Goal: Information Seeking & Learning: Learn about a topic

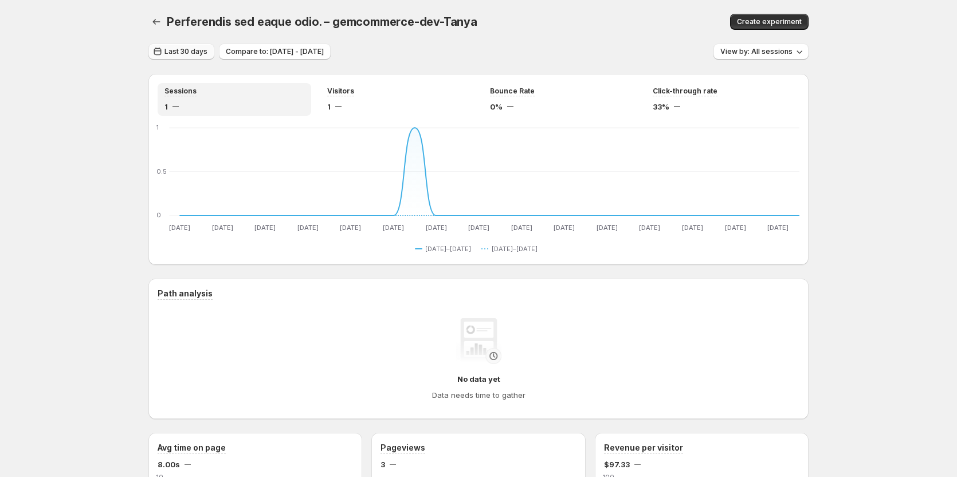
click at [184, 49] on span "Last 30 days" at bounding box center [186, 51] width 43 height 9
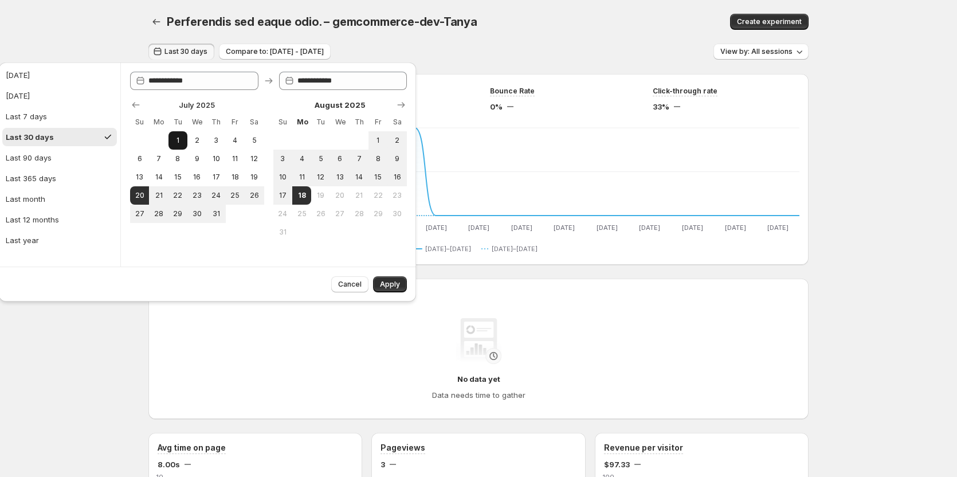
click at [178, 141] on span "1" at bounding box center [178, 140] width 10 height 9
type input "**********"
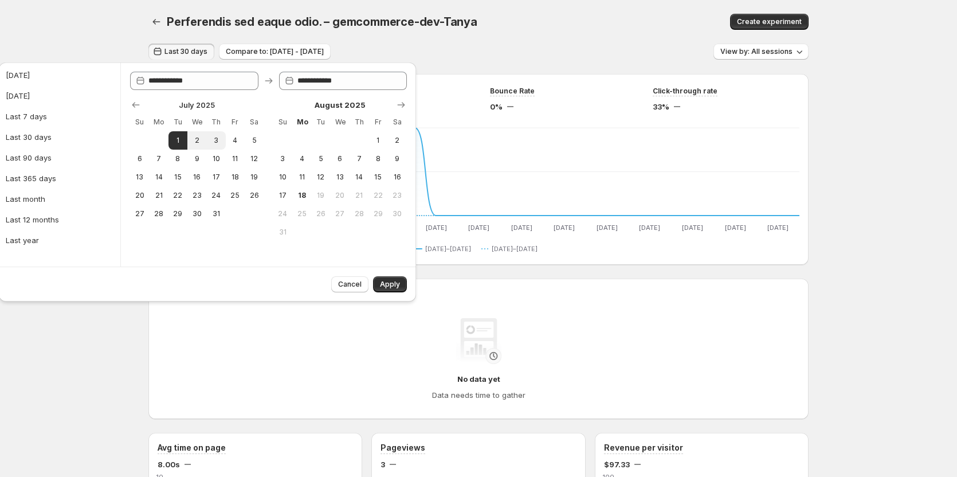
click at [208, 51] on span "Last 30 days" at bounding box center [186, 51] width 43 height 9
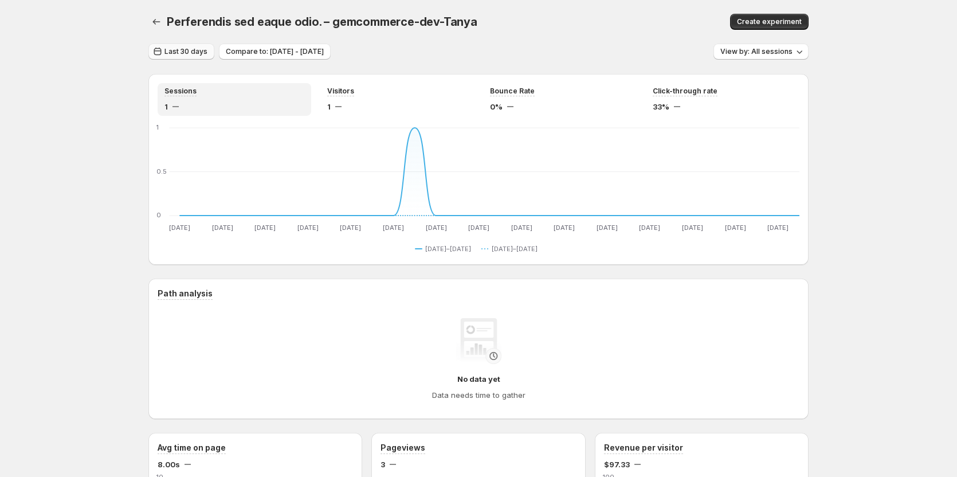
click at [208, 51] on span "Last 30 days" at bounding box center [186, 51] width 43 height 9
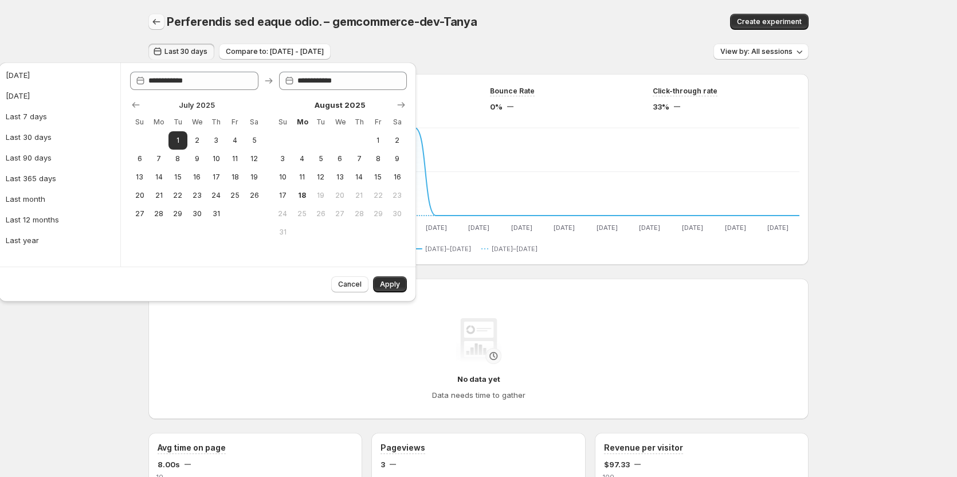
click at [163, 16] on button "button" at bounding box center [156, 22] width 16 height 16
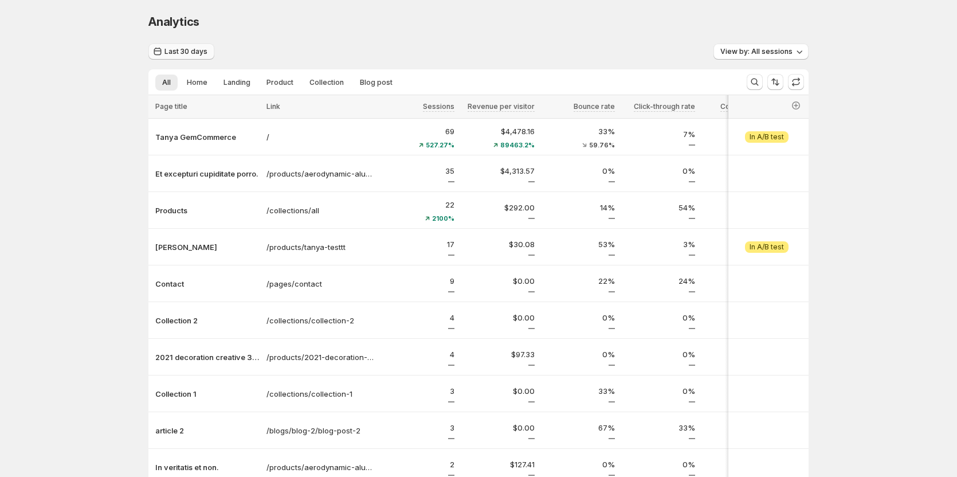
click at [183, 51] on span "Last 30 days" at bounding box center [186, 51] width 43 height 9
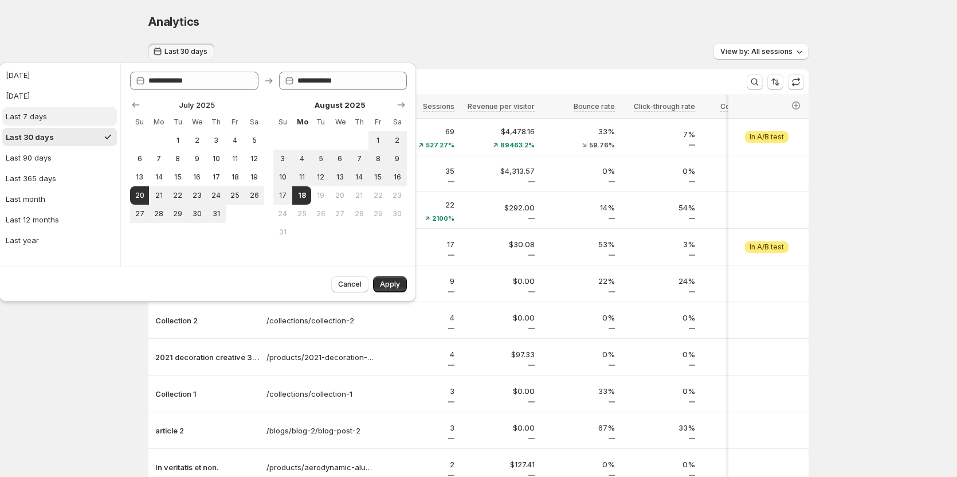
click at [35, 121] on div "Last 7 days" at bounding box center [26, 116] width 41 height 11
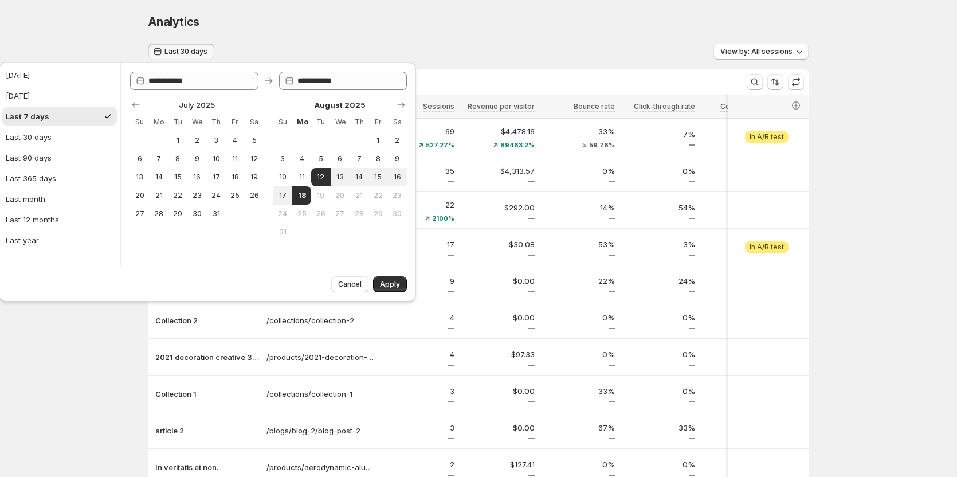
type input "**********"
click at [399, 283] on span "Apply" at bounding box center [390, 284] width 20 height 9
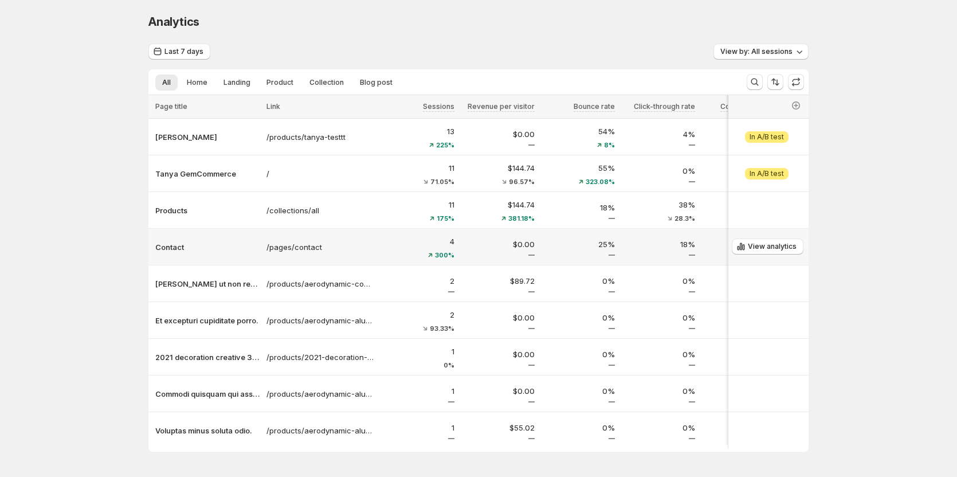
scroll to position [41, 0]
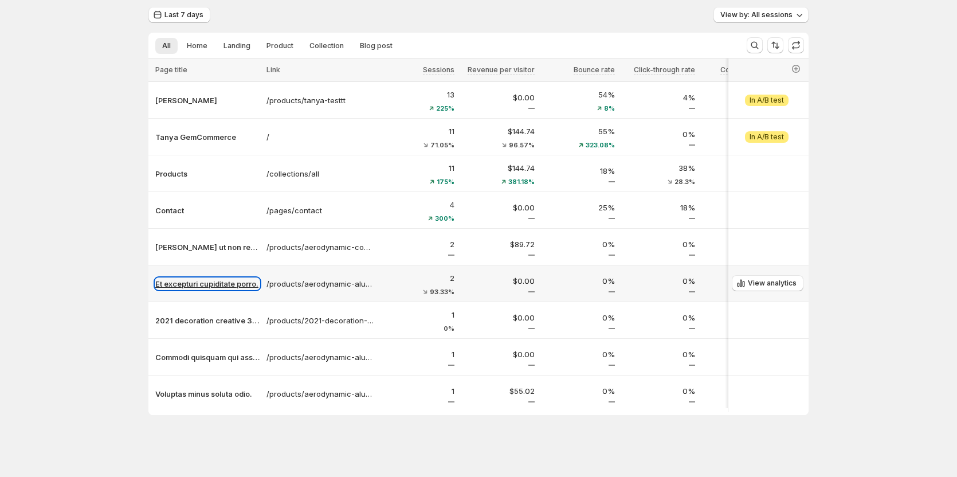
click at [202, 280] on p "Et excepturi cupiditate porro." at bounding box center [207, 283] width 104 height 11
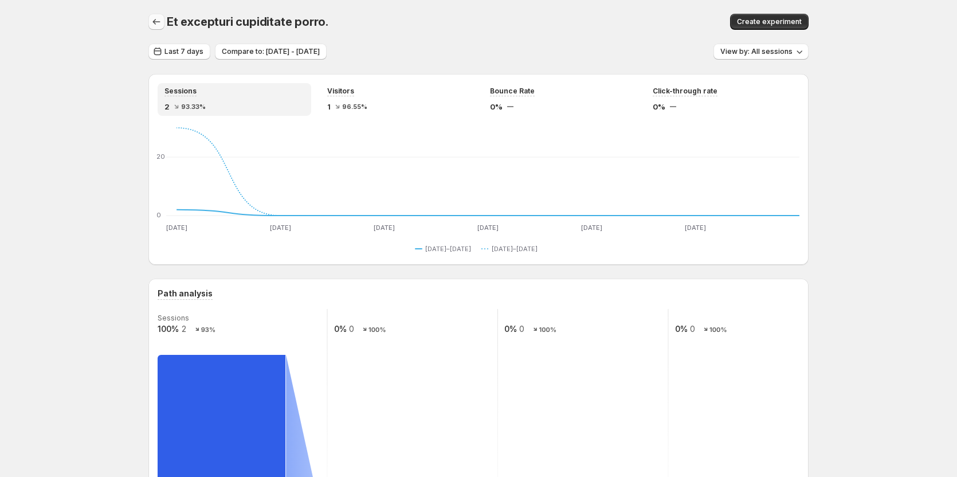
click at [160, 21] on icon "button" at bounding box center [156, 21] width 11 height 11
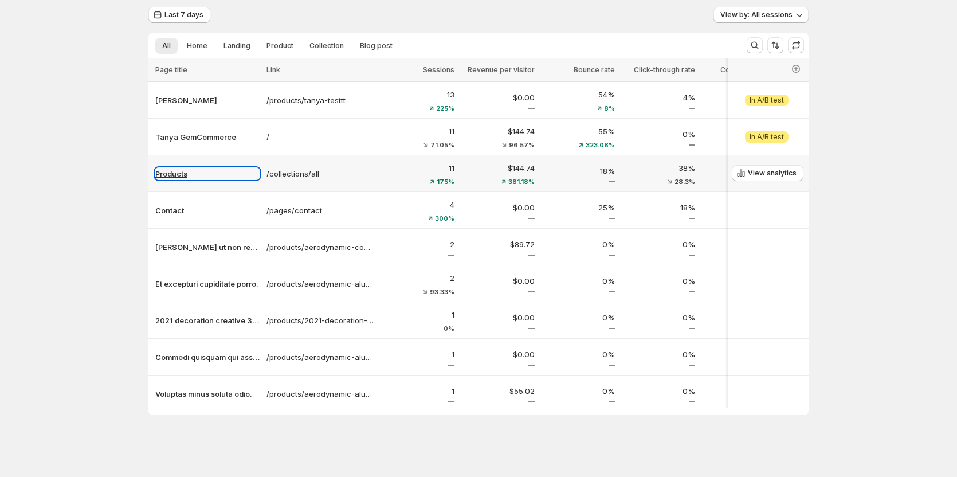
click at [183, 171] on p "Products" at bounding box center [207, 173] width 104 height 11
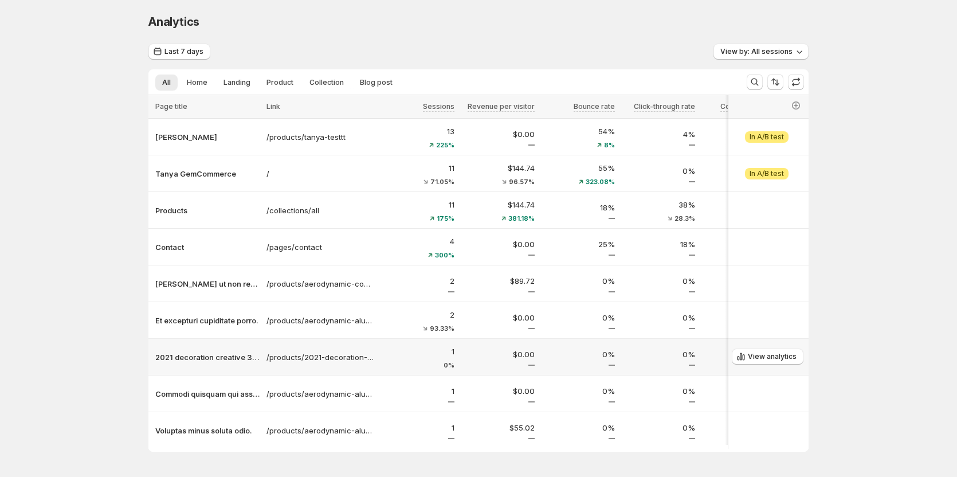
scroll to position [41, 0]
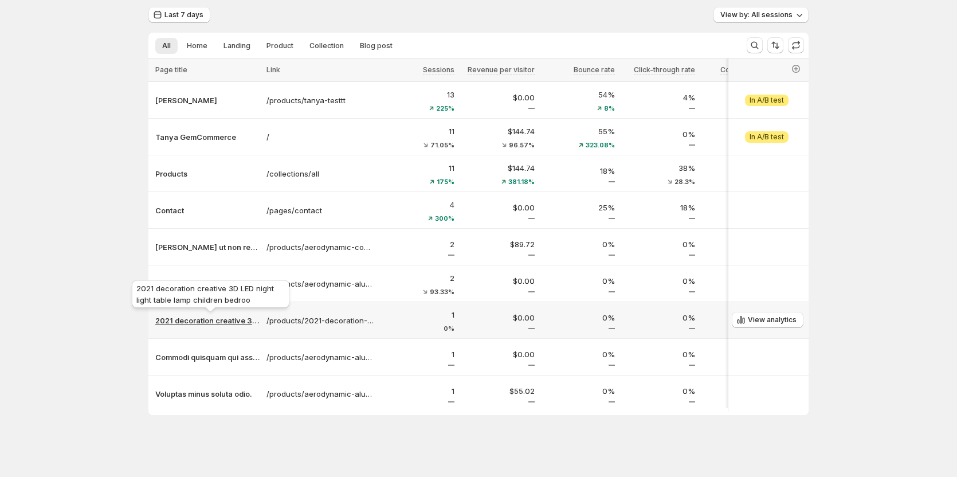
click at [219, 315] on p "2021 decoration creative 3D LED night light table lamp children bedroo" at bounding box center [207, 320] width 104 height 11
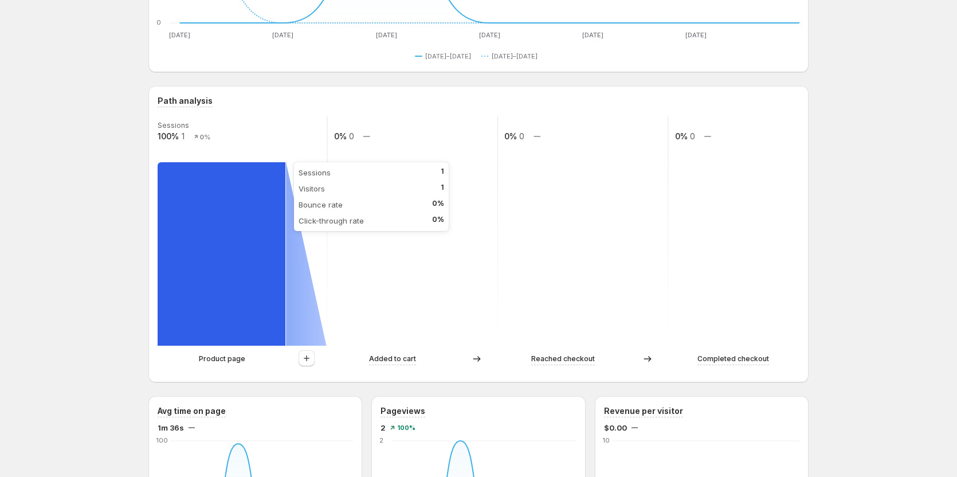
scroll to position [213, 0]
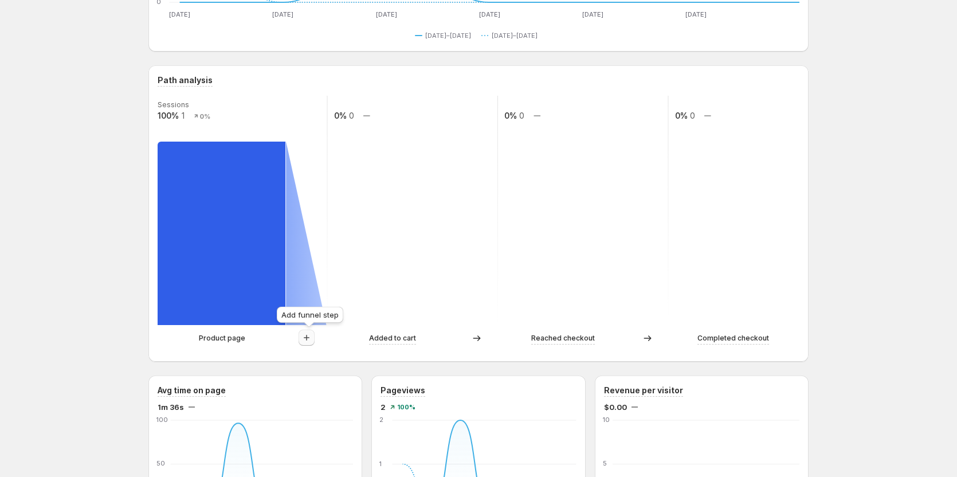
click at [309, 336] on icon "button" at bounding box center [306, 337] width 11 height 11
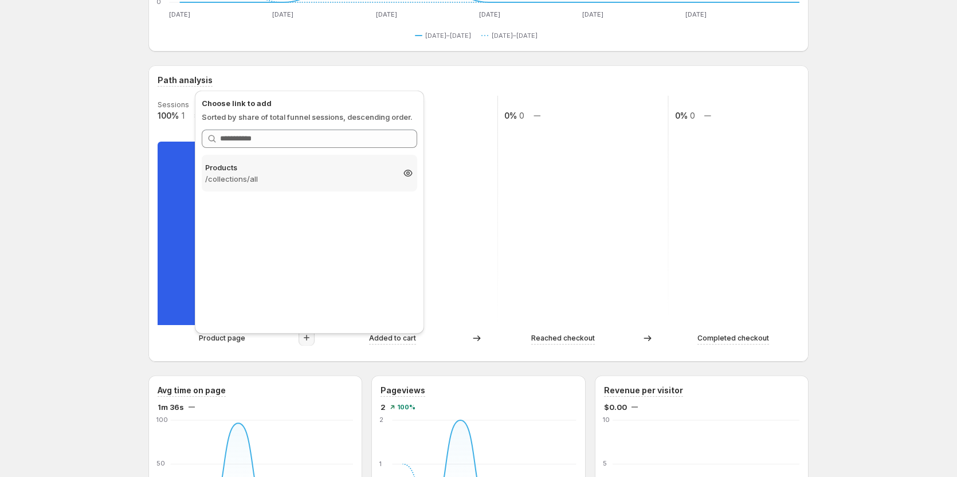
click at [295, 174] on p "/collections/all" at bounding box center [299, 178] width 188 height 11
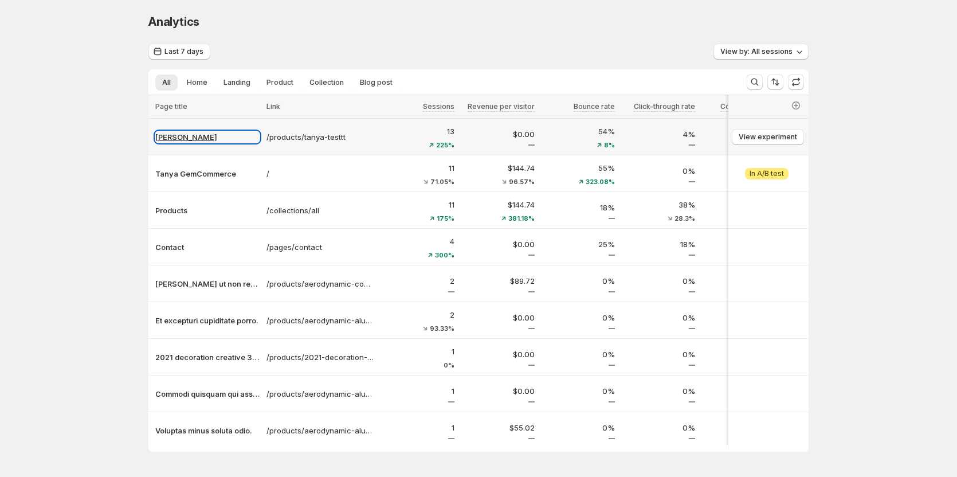
click at [176, 139] on p "[PERSON_NAME]" at bounding box center [207, 136] width 104 height 11
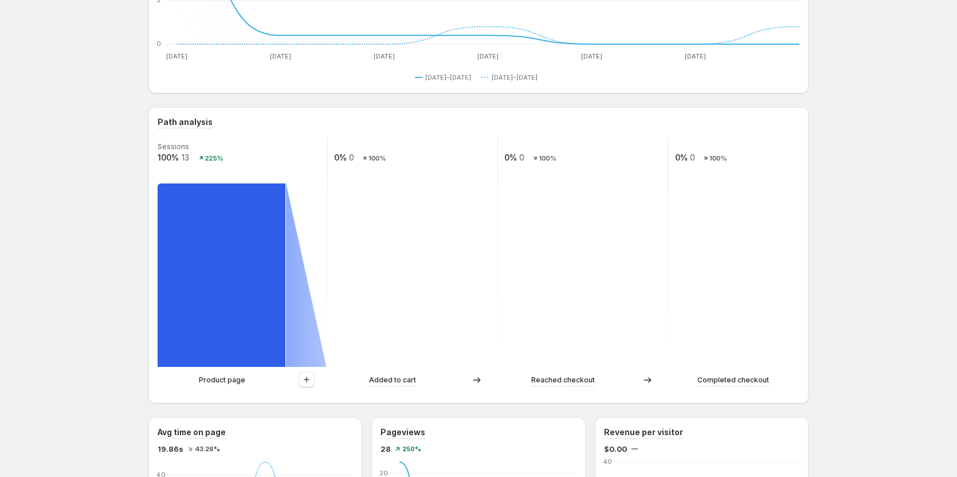
scroll to position [172, 0]
click at [304, 381] on icon "button" at bounding box center [306, 378] width 11 height 11
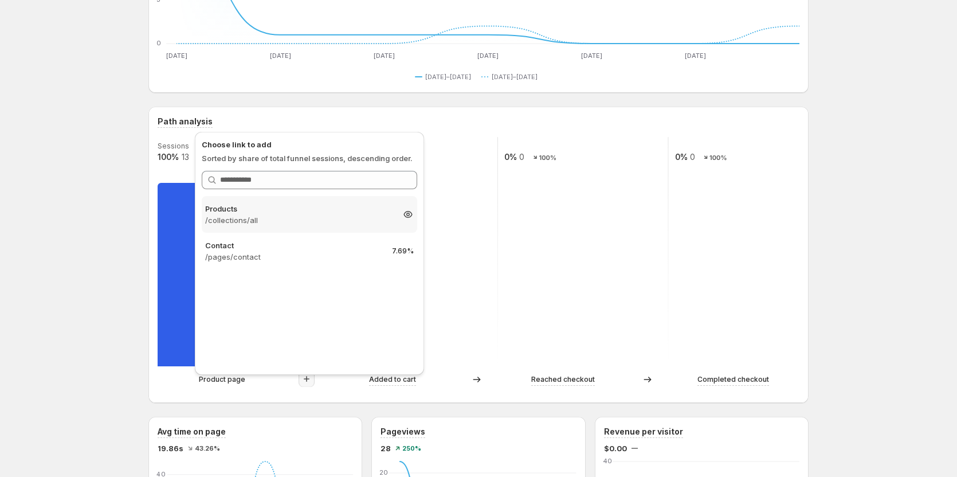
click at [299, 212] on p "Products" at bounding box center [299, 208] width 188 height 11
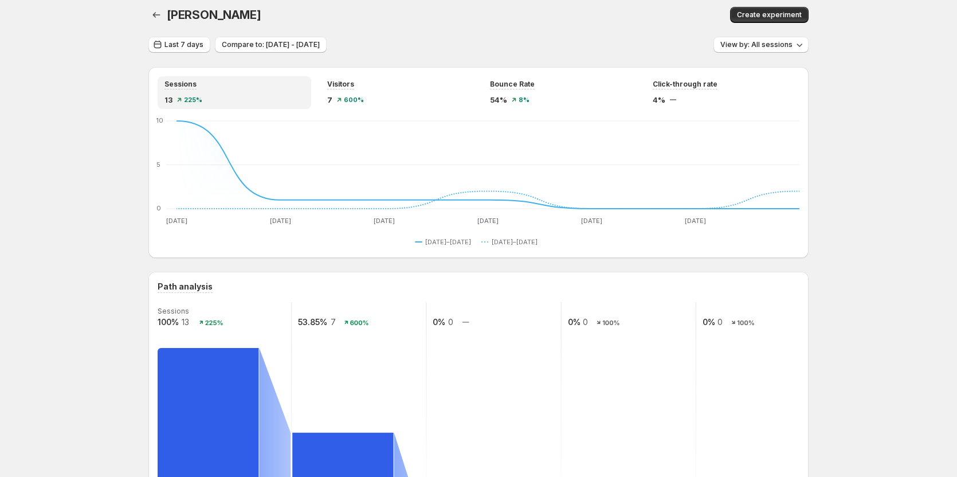
scroll to position [0, 0]
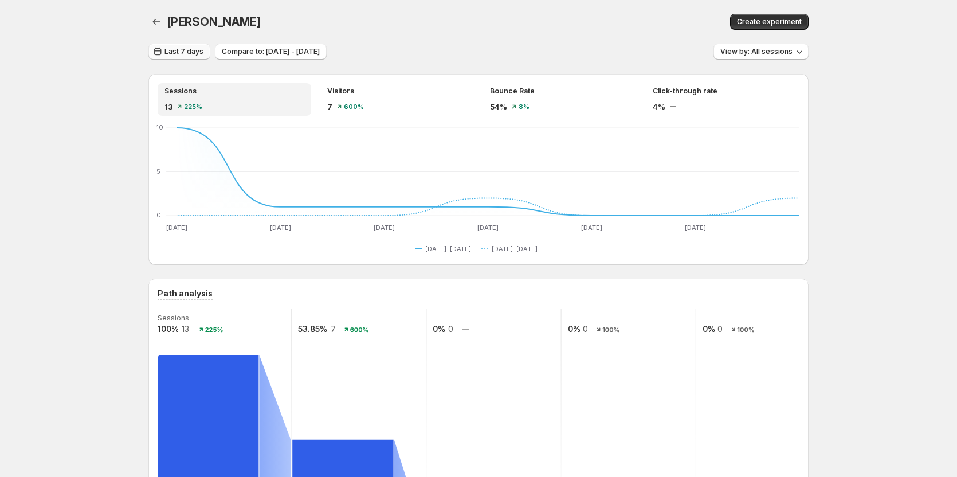
click at [172, 48] on span "Last 7 days" at bounding box center [184, 51] width 39 height 9
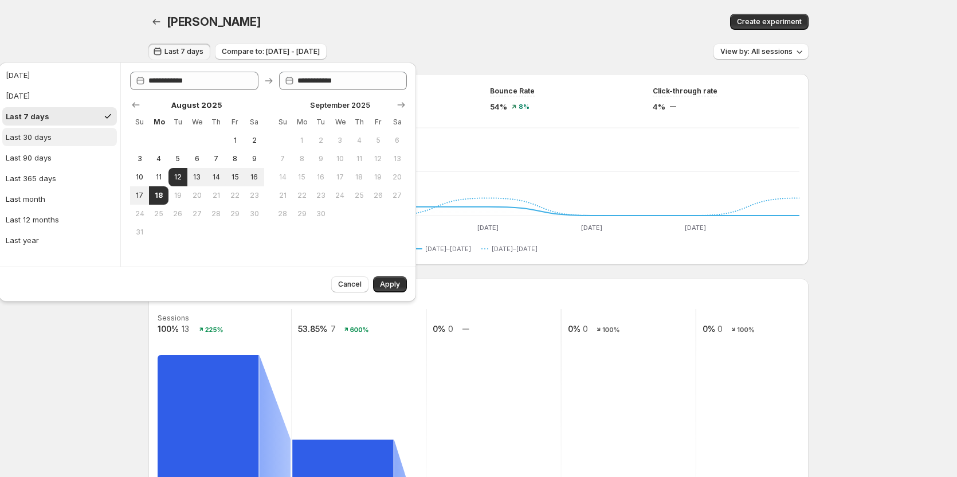
click at [49, 143] on button "Last 30 days" at bounding box center [59, 137] width 115 height 18
type input "**********"
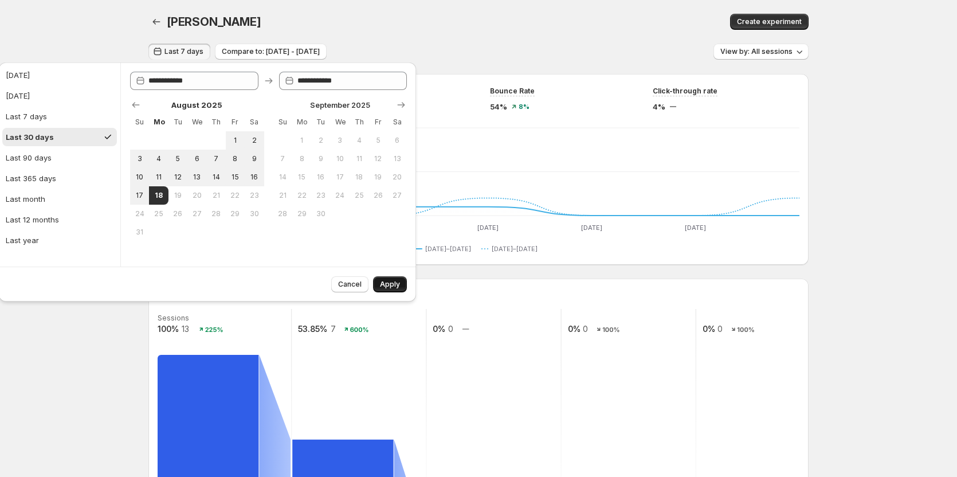
click at [391, 283] on span "Apply" at bounding box center [390, 284] width 20 height 9
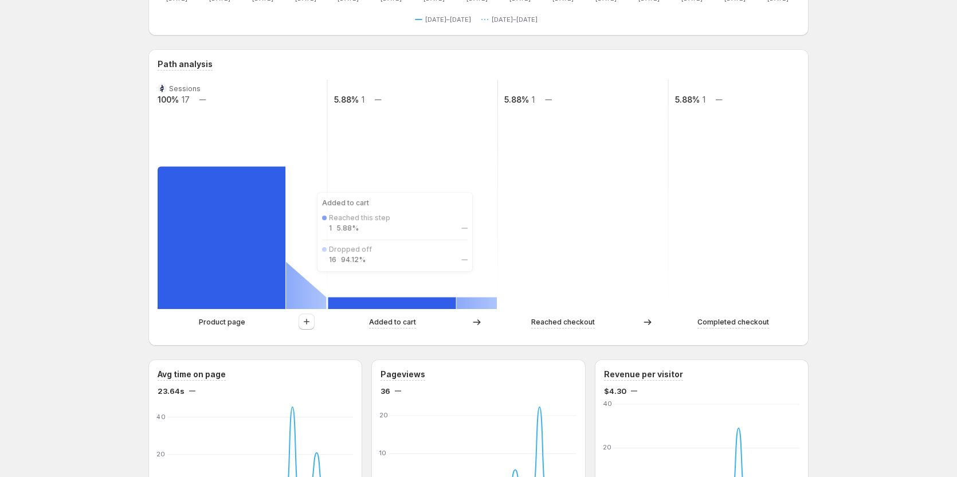
scroll to position [287, 0]
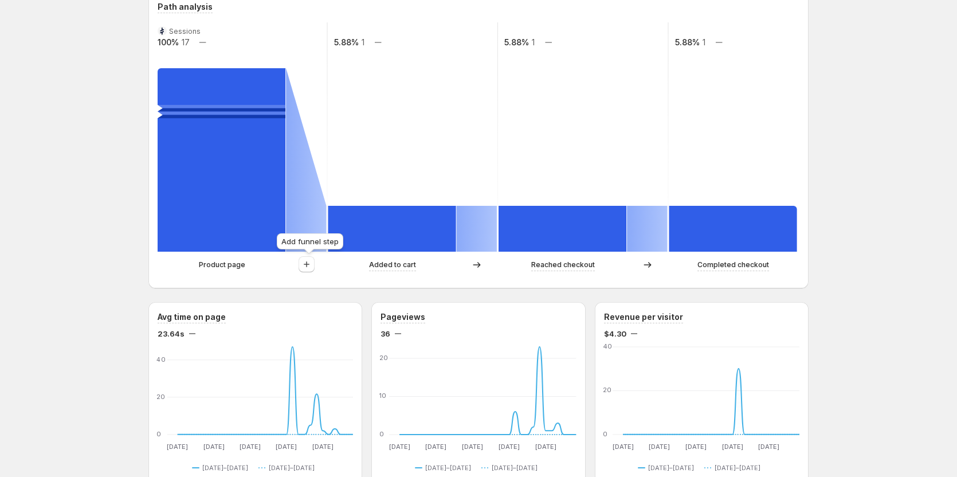
click at [300, 264] on div at bounding box center [306, 264] width 41 height 17
click at [308, 264] on icon "button" at bounding box center [306, 264] width 11 height 11
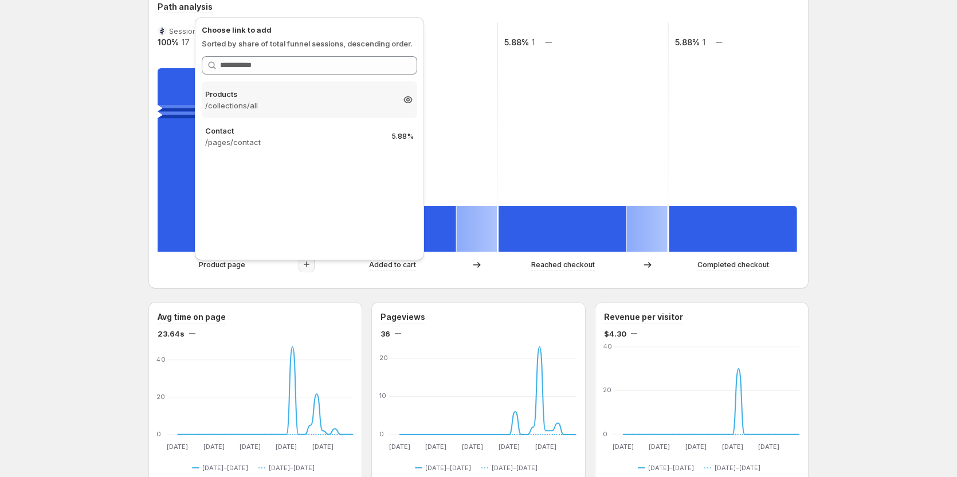
click at [268, 103] on p "/collections/all" at bounding box center [299, 105] width 188 height 11
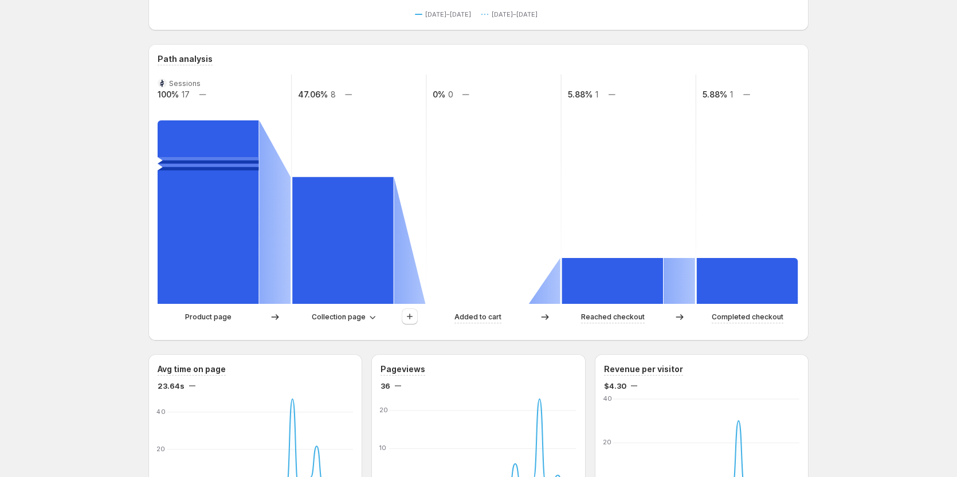
scroll to position [172, 0]
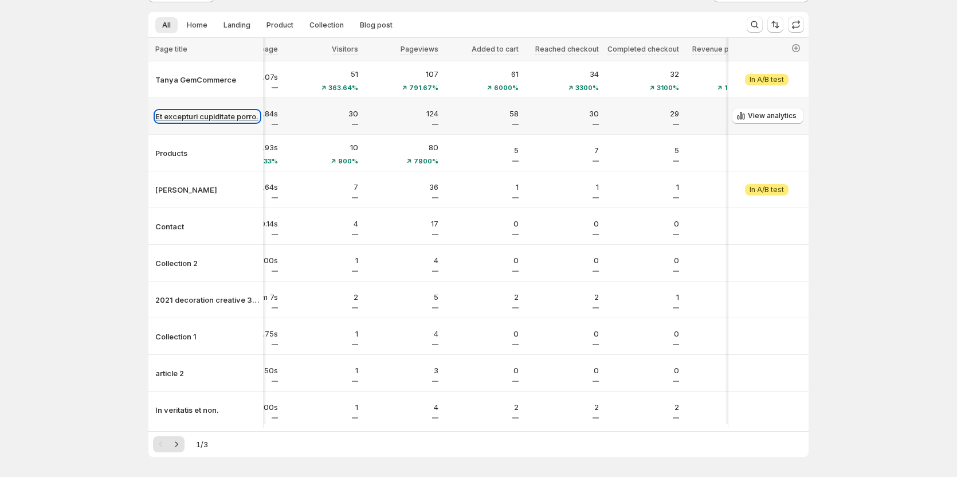
click at [209, 120] on p "Et excepturi cupiditate porro." at bounding box center [207, 116] width 104 height 11
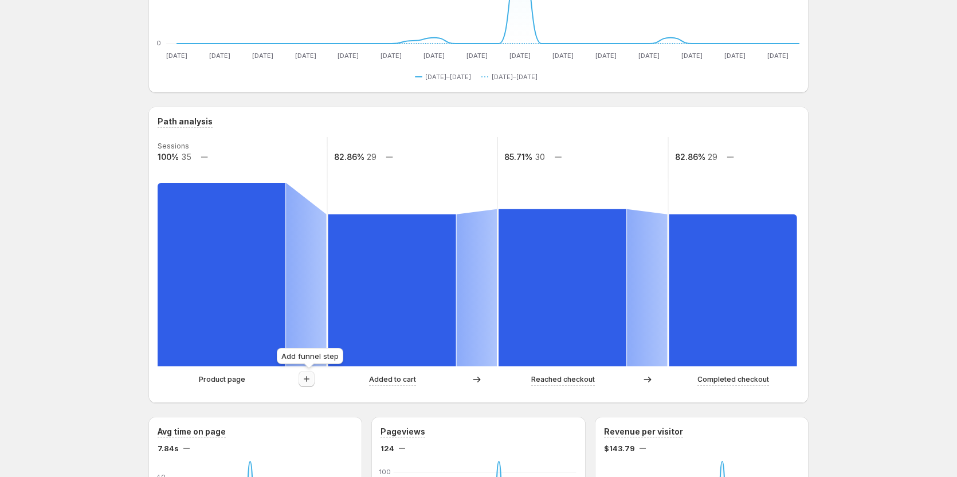
click at [303, 380] on icon "button" at bounding box center [306, 378] width 11 height 11
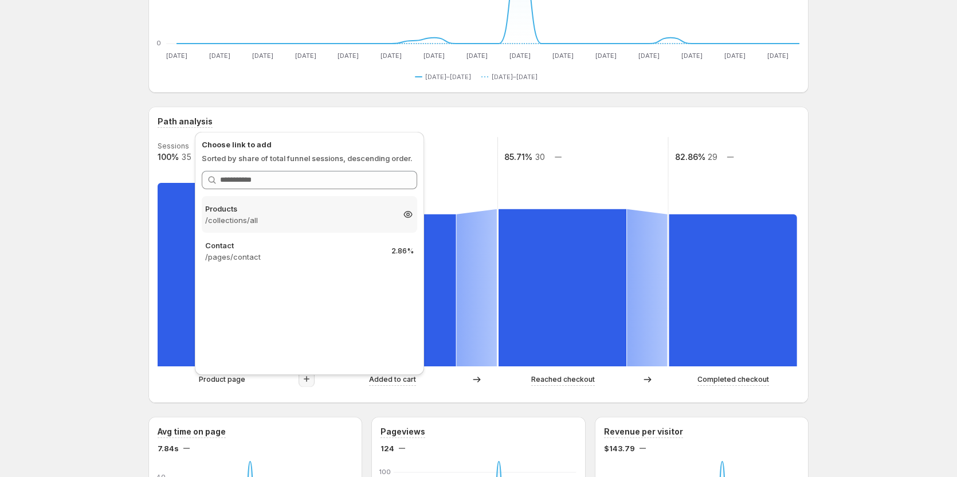
click at [268, 220] on p "/collections/all" at bounding box center [299, 219] width 188 height 11
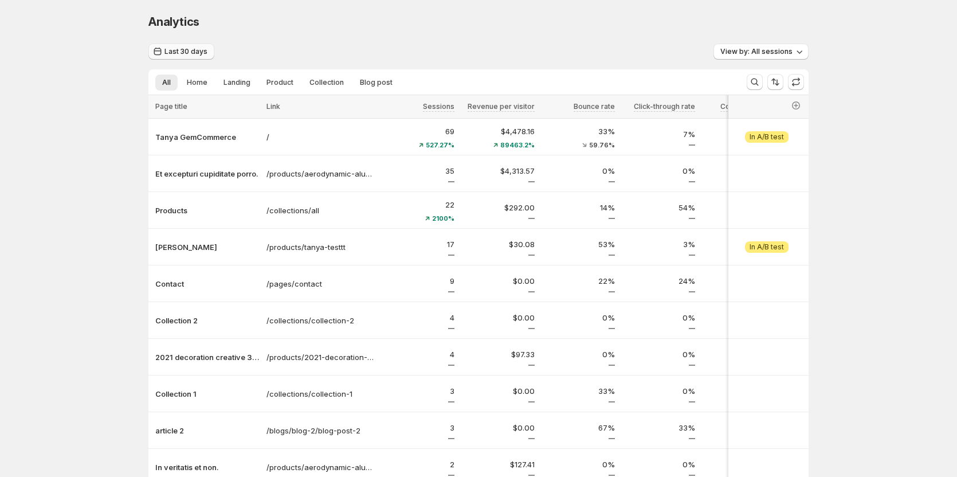
click at [193, 49] on span "Last 30 days" at bounding box center [186, 51] width 43 height 9
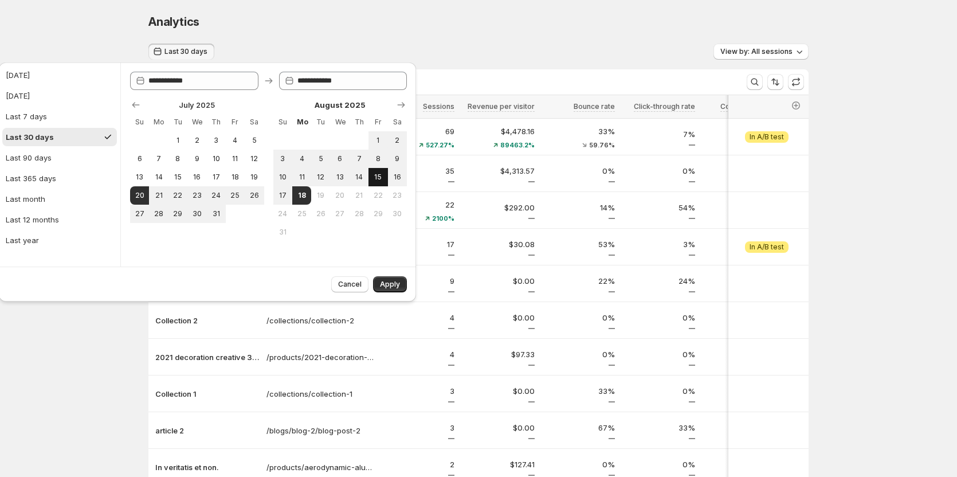
click at [377, 178] on span "15" at bounding box center [378, 177] width 10 height 9
type input "**********"
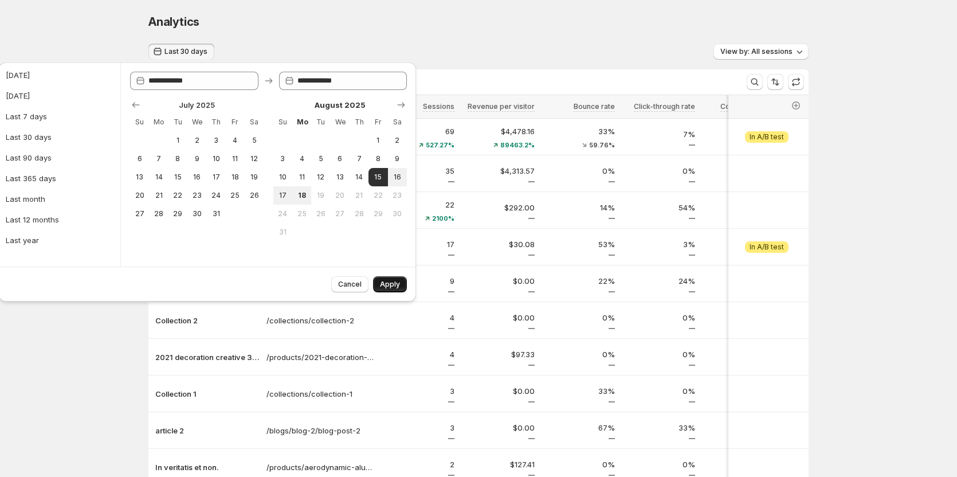
click at [393, 287] on span "Apply" at bounding box center [390, 284] width 20 height 9
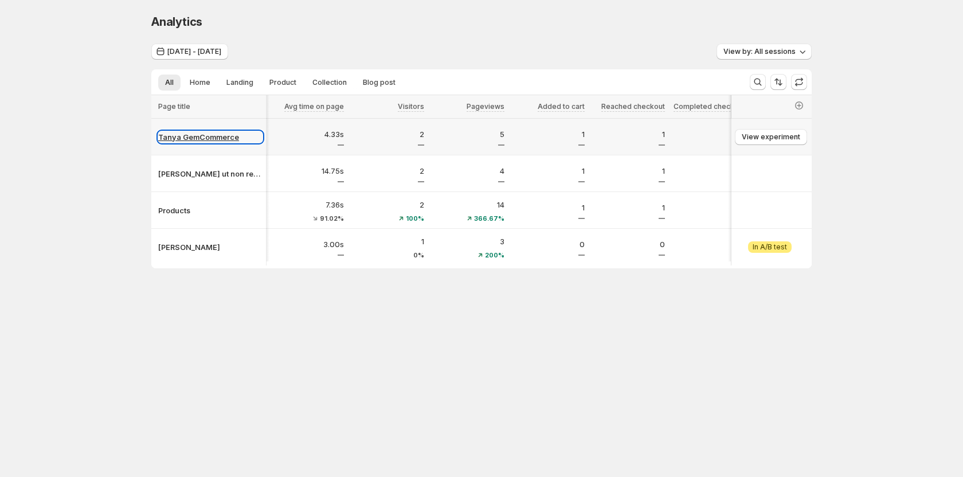
click at [174, 137] on p "Tanya GemCommerce" at bounding box center [210, 136] width 104 height 11
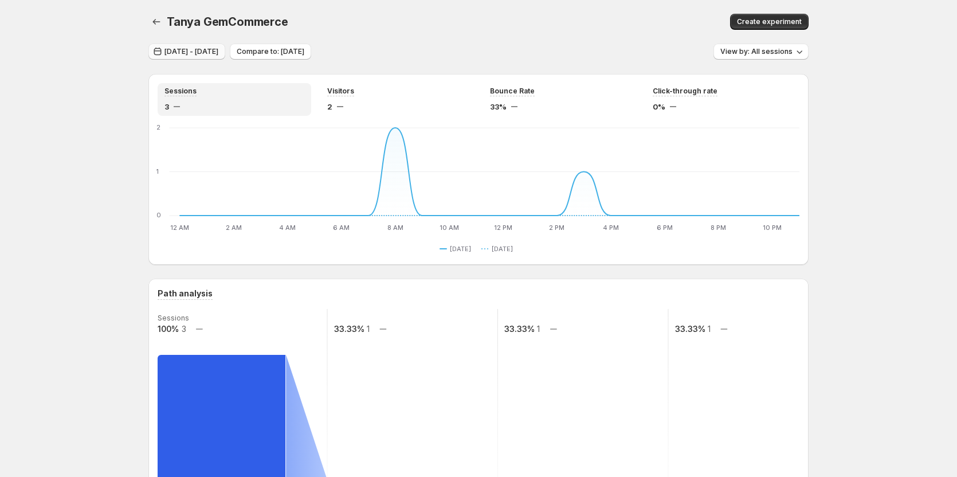
click at [218, 53] on span "[DATE] - [DATE]" at bounding box center [192, 51] width 54 height 9
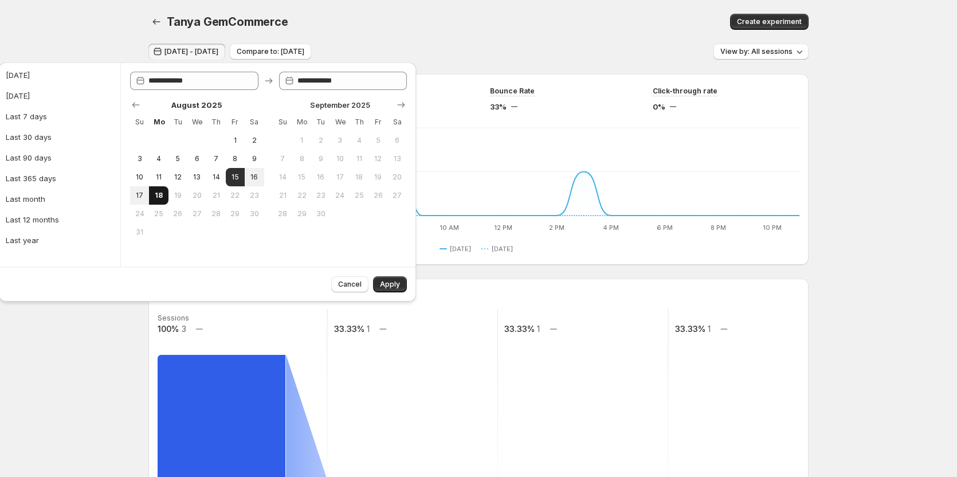
click at [163, 198] on span "18" at bounding box center [159, 195] width 10 height 9
type input "**********"
click at [398, 288] on span "Apply" at bounding box center [390, 284] width 20 height 9
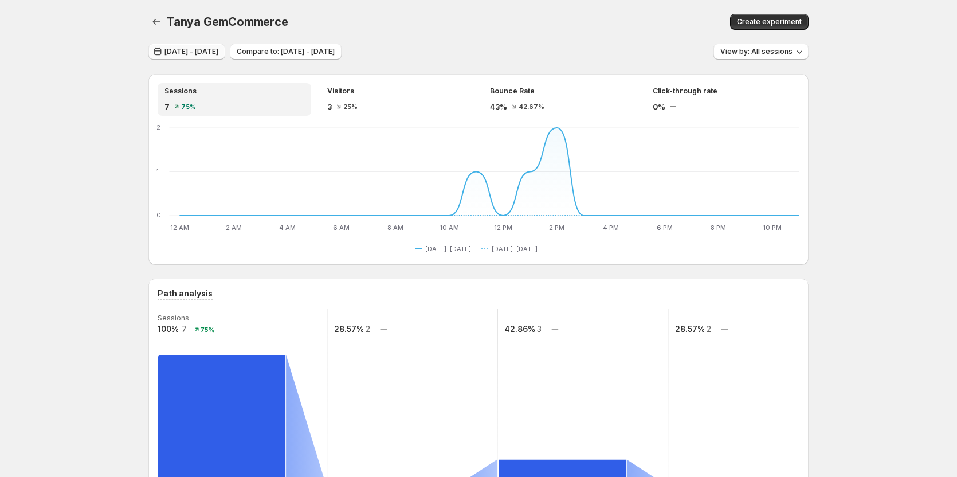
click at [218, 53] on span "[DATE] - [DATE]" at bounding box center [192, 51] width 54 height 9
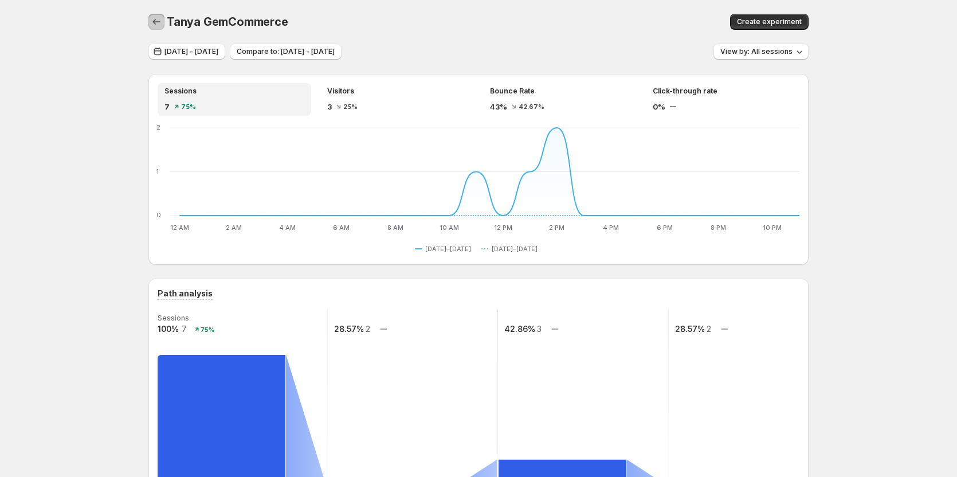
click at [156, 25] on icon "button" at bounding box center [156, 21] width 11 height 11
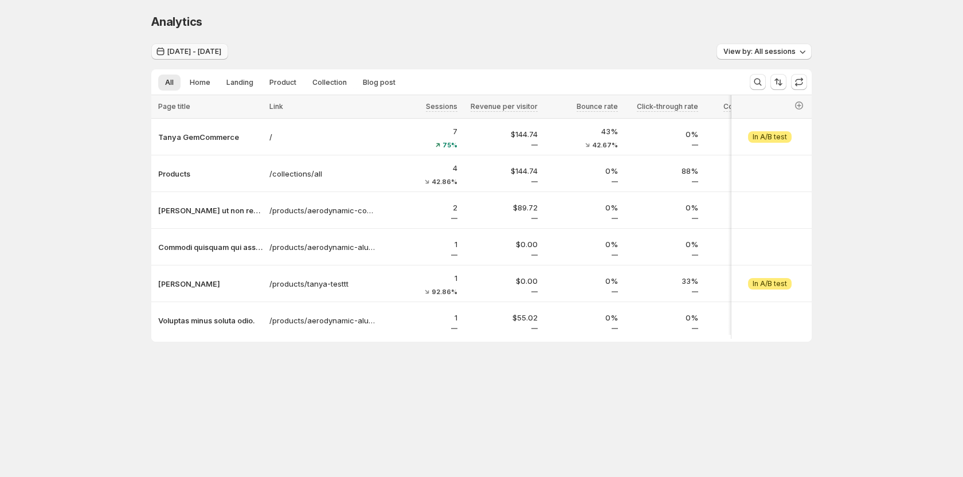
click at [169, 49] on span "[DATE] - [DATE]" at bounding box center [194, 51] width 54 height 9
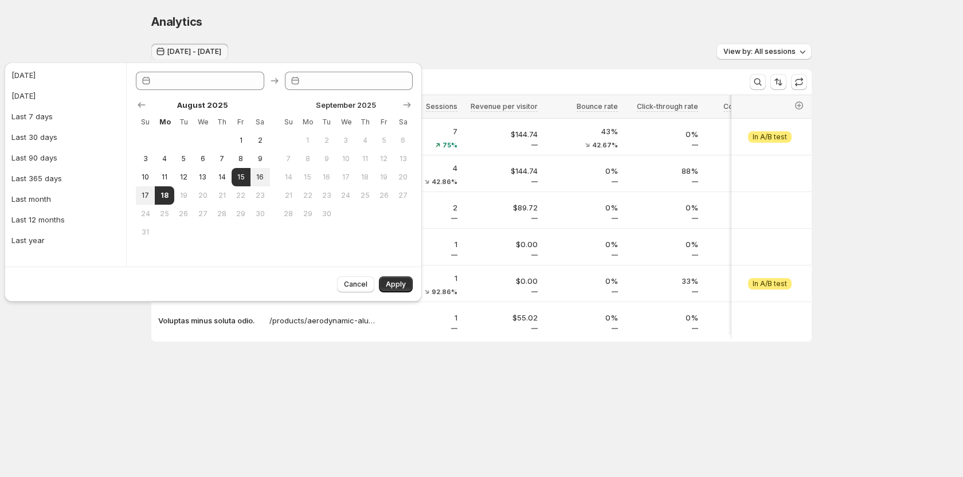
type input "**********"
click at [167, 150] on button "4" at bounding box center [164, 159] width 19 height 18
type input "**********"
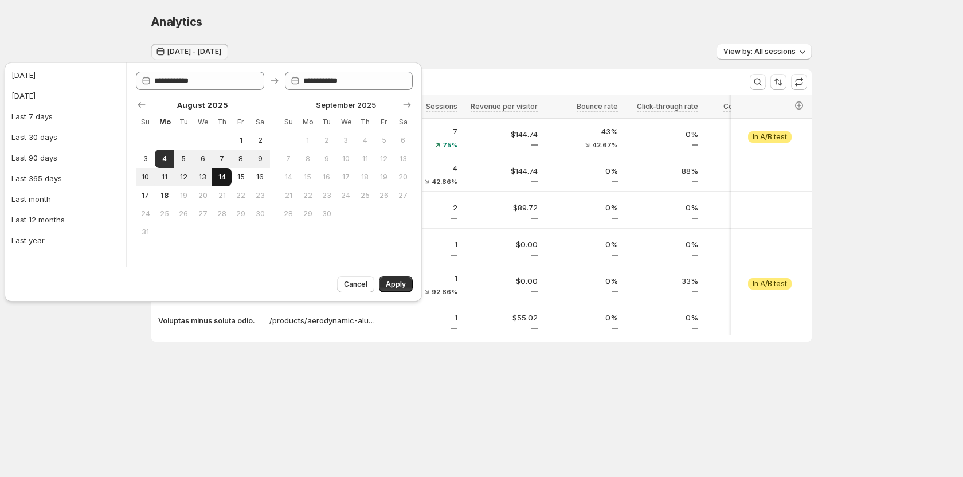
click at [229, 174] on button "14" at bounding box center [221, 177] width 19 height 18
type input "**********"
click at [237, 174] on span "15" at bounding box center [241, 177] width 10 height 9
type input "**********"
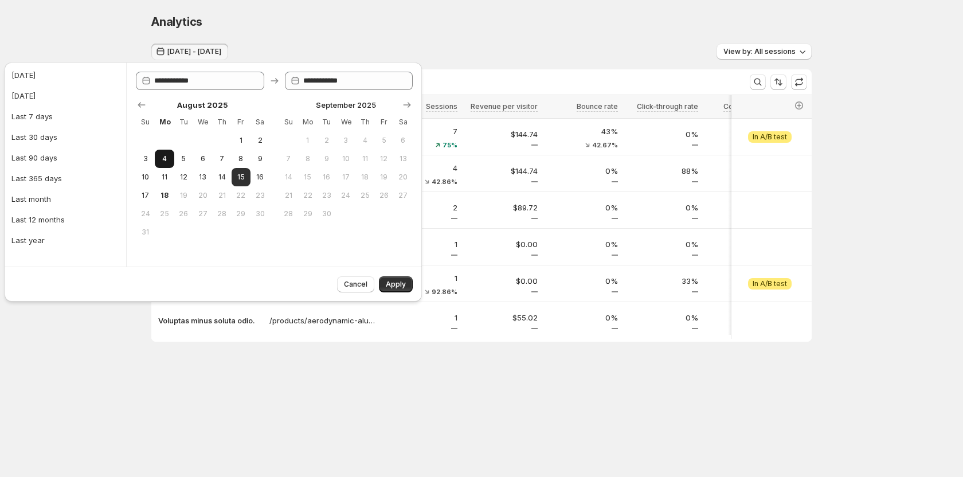
click at [168, 161] on span "4" at bounding box center [164, 158] width 10 height 9
type input "**********"
click at [240, 176] on span "15" at bounding box center [241, 177] width 10 height 9
type input "**********"
click at [399, 285] on span "Apply" at bounding box center [396, 284] width 20 height 9
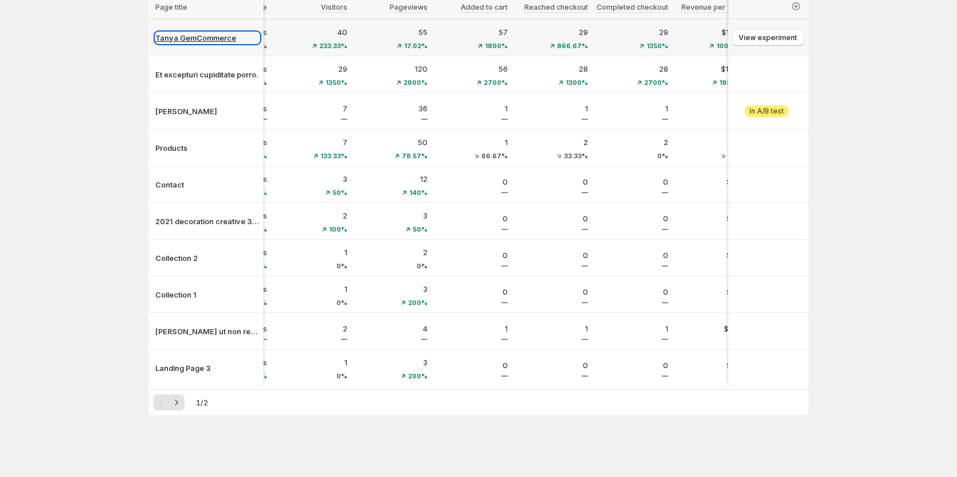
click at [190, 36] on p "Tanya GemCommerce" at bounding box center [207, 37] width 104 height 11
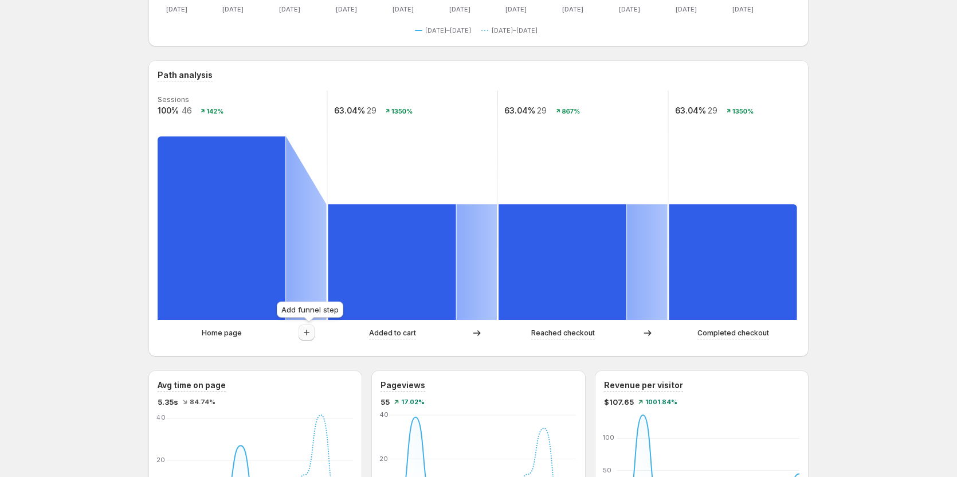
click at [311, 334] on icon "button" at bounding box center [306, 332] width 11 height 11
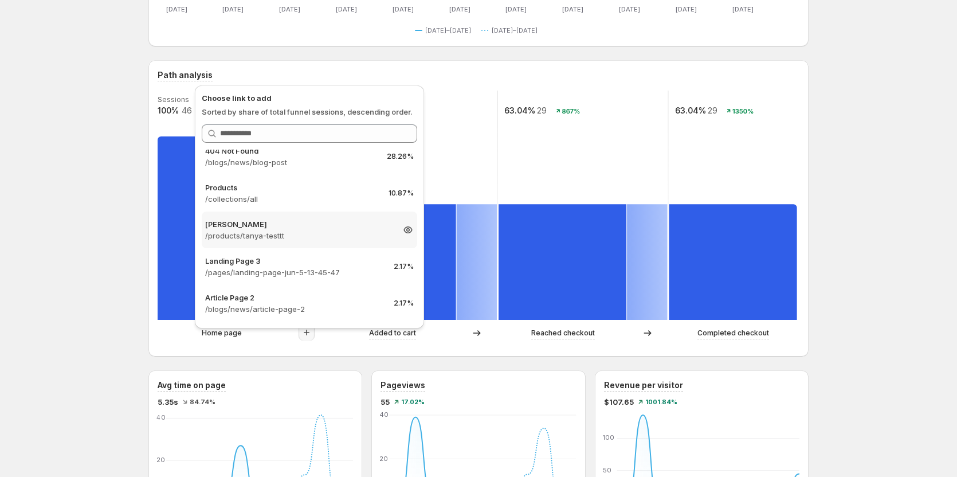
click at [265, 240] on p "/products/tanya-testtt" at bounding box center [299, 235] width 188 height 11
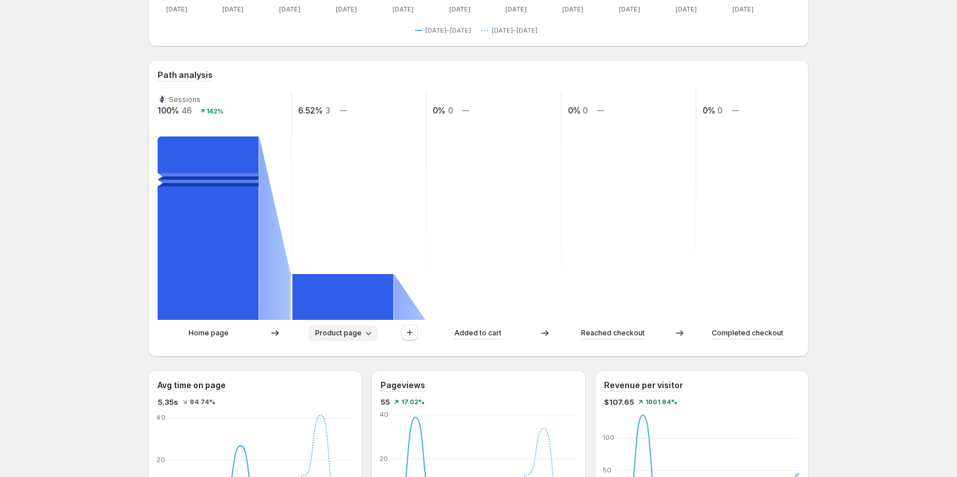
click at [343, 335] on span "Product page" at bounding box center [338, 332] width 46 height 9
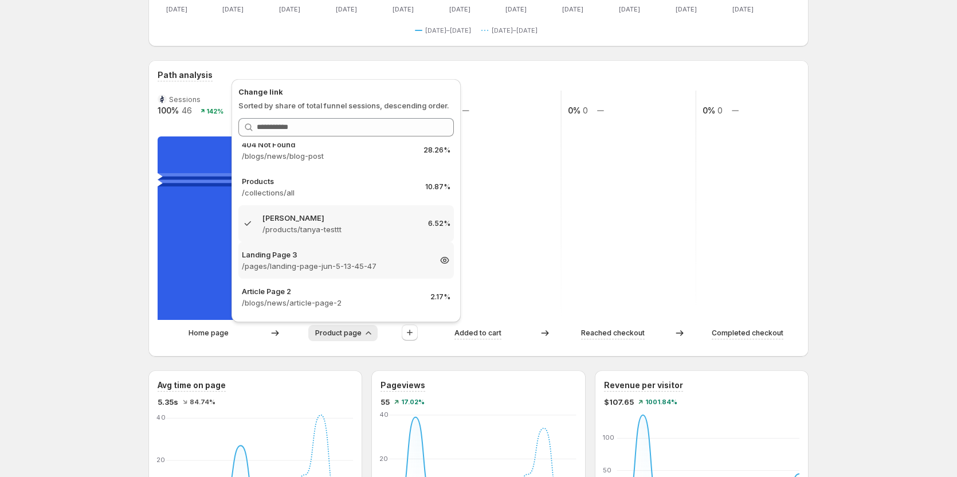
click at [316, 264] on p "/pages/landing-page-jun-5-13-45-47" at bounding box center [336, 265] width 188 height 11
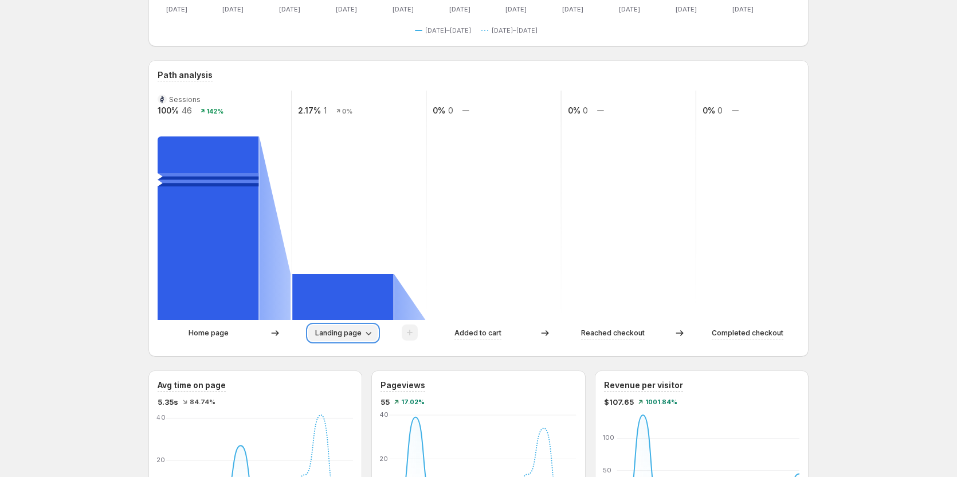
click at [345, 337] on span "Landing page" at bounding box center [338, 332] width 46 height 9
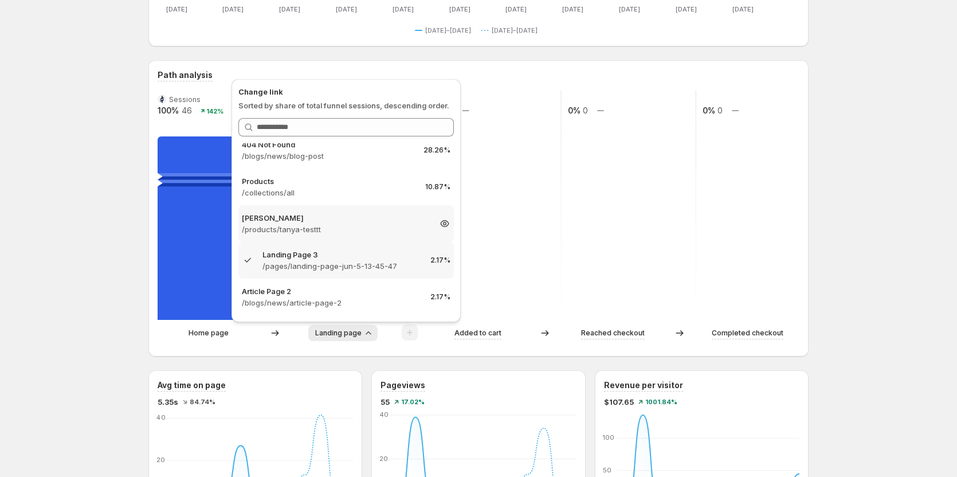
click at [325, 265] on p "/pages/landing-page-jun-5-13-45-47" at bounding box center [342, 265] width 159 height 11
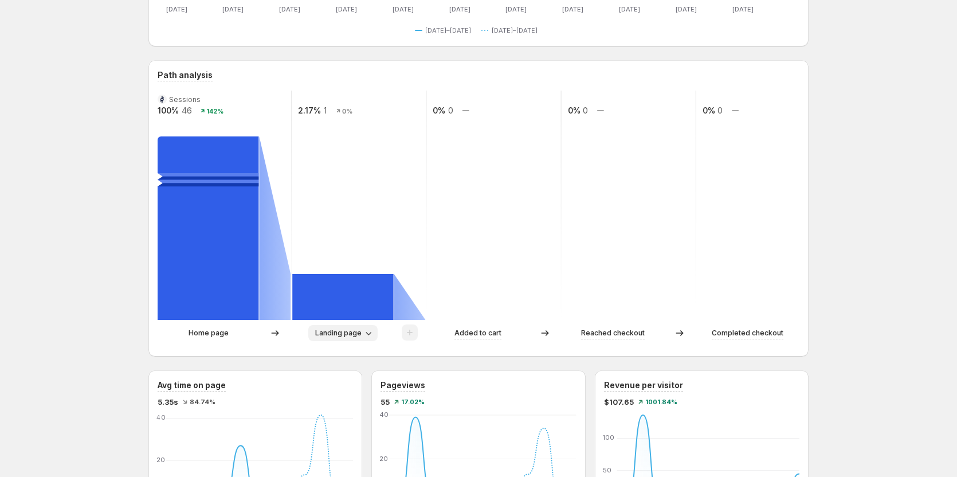
click at [331, 330] on span "Landing page" at bounding box center [338, 332] width 46 height 9
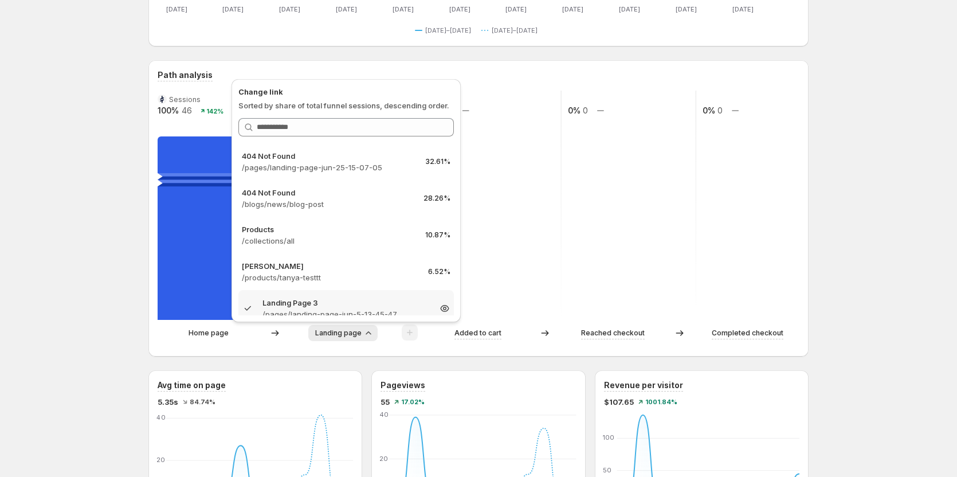
click at [323, 291] on div "Landing Page 3 /pages/landing-page-jun-5-13-45-47 2.17%" at bounding box center [346, 308] width 216 height 37
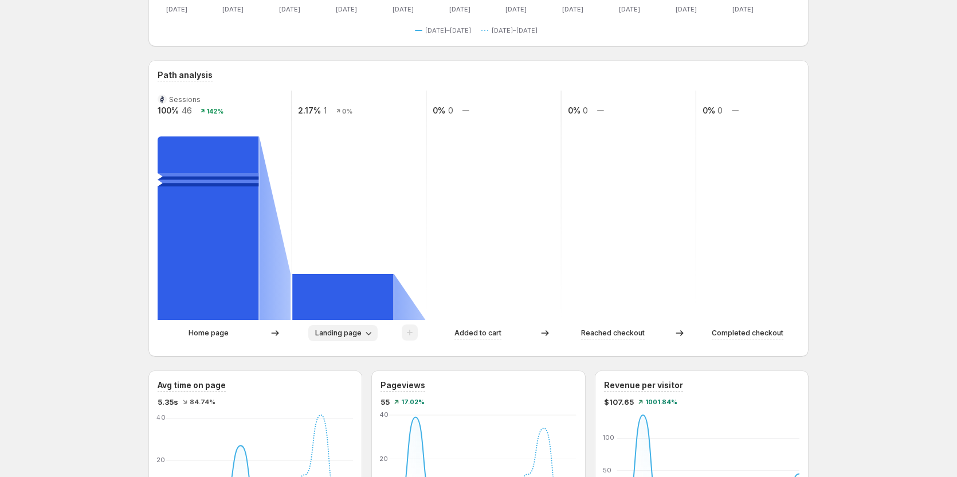
click at [342, 330] on span "Landing page" at bounding box center [338, 332] width 46 height 9
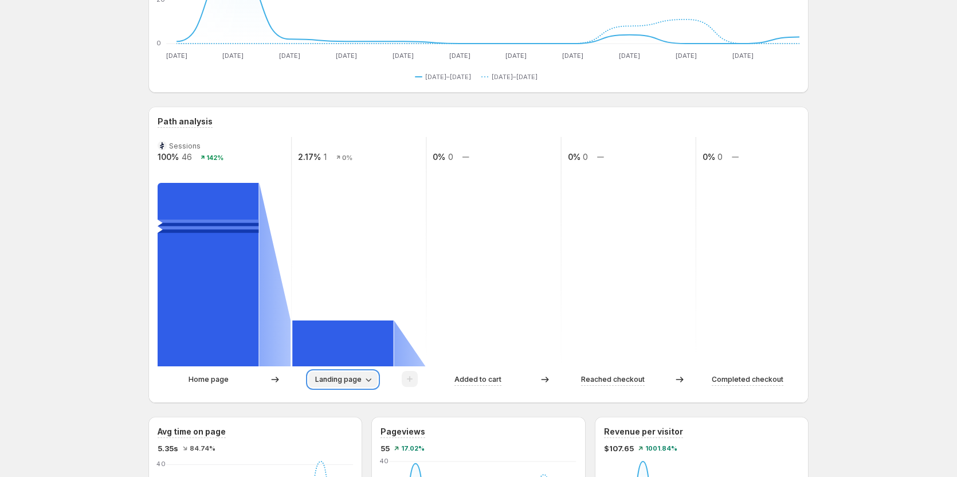
click at [345, 375] on span "Landing page" at bounding box center [338, 379] width 46 height 9
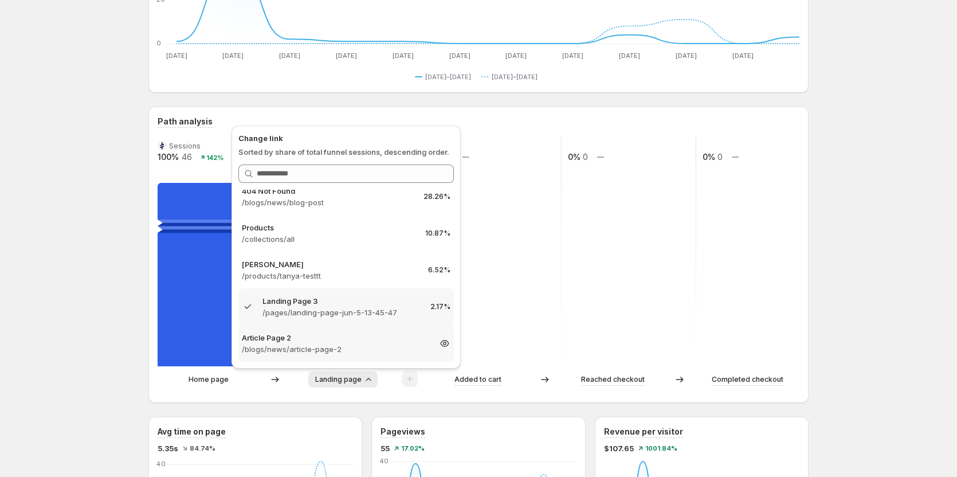
click at [318, 345] on p "/blogs/news/article-page-2" at bounding box center [336, 348] width 188 height 11
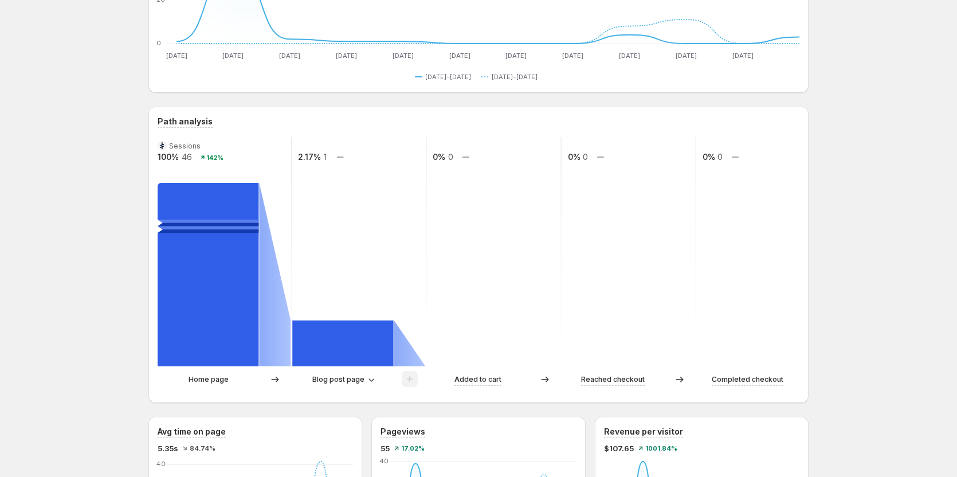
click at [327, 367] on div "Sessions 100% 46 142% 2.17% 1 0% 0 0% 0 0% 0 Home page Blog post page Added to …" at bounding box center [479, 265] width 642 height 257
click at [328, 377] on span "Blog post page" at bounding box center [338, 379] width 52 height 9
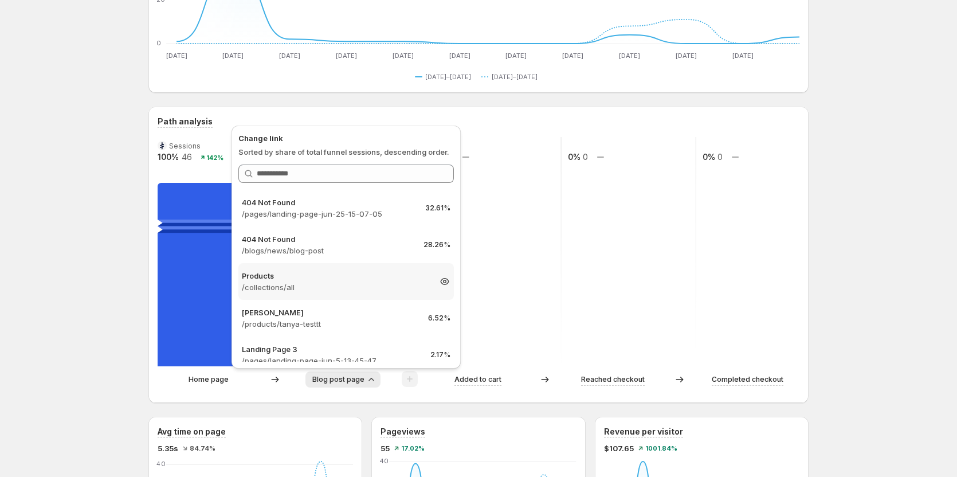
click at [319, 272] on p "Products" at bounding box center [336, 275] width 188 height 11
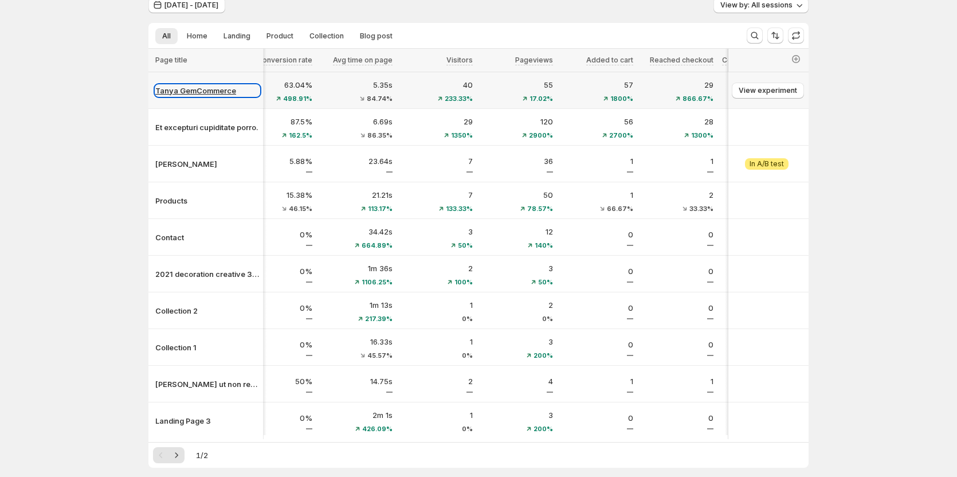
click at [221, 93] on p "Tanya GemCommerce" at bounding box center [207, 90] width 104 height 11
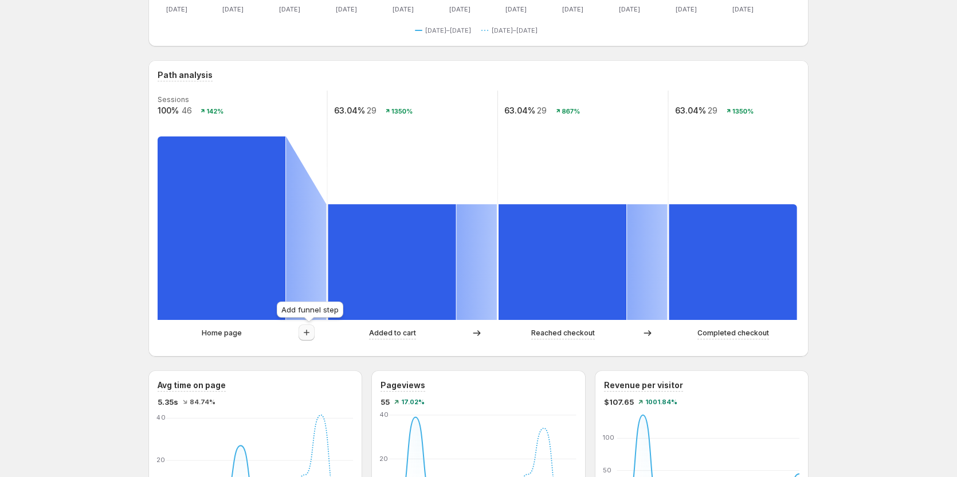
click at [308, 330] on icon "button" at bounding box center [306, 332] width 11 height 11
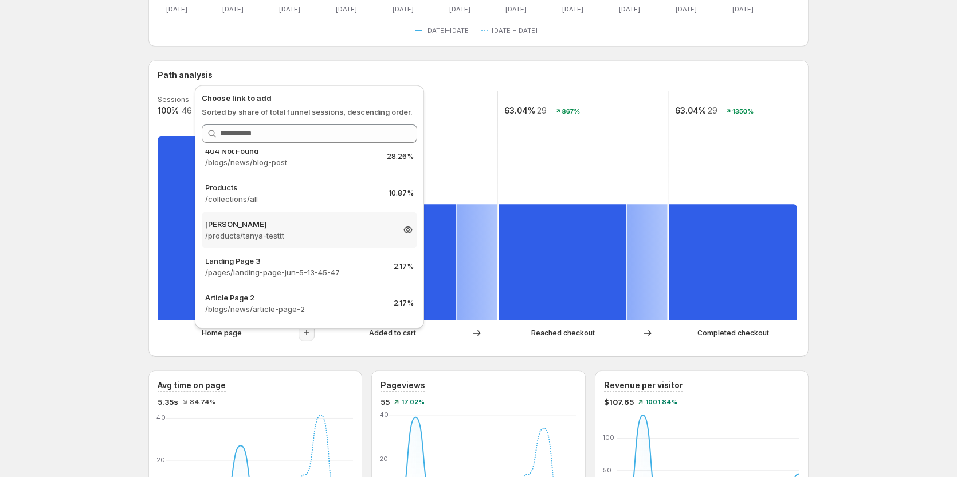
click at [256, 232] on p "/products/tanya-testtt" at bounding box center [299, 235] width 188 height 11
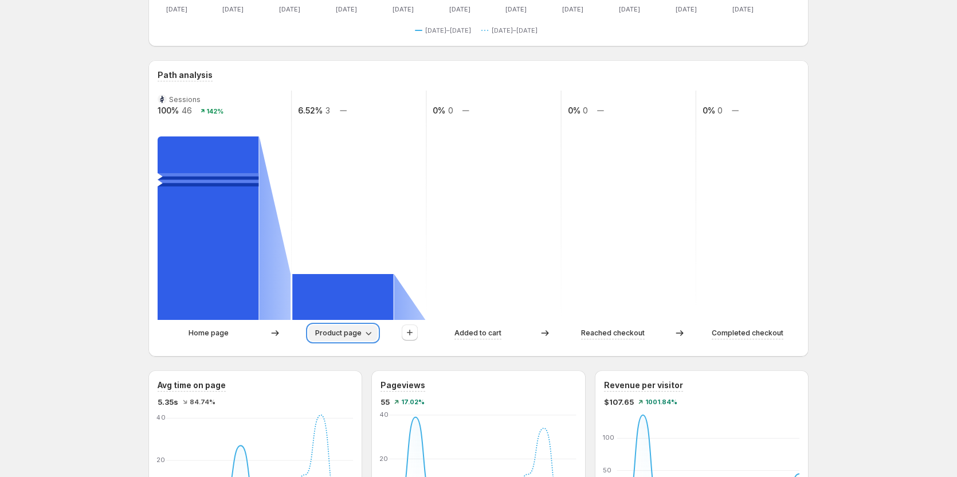
click at [360, 327] on button "Product page" at bounding box center [342, 333] width 69 height 16
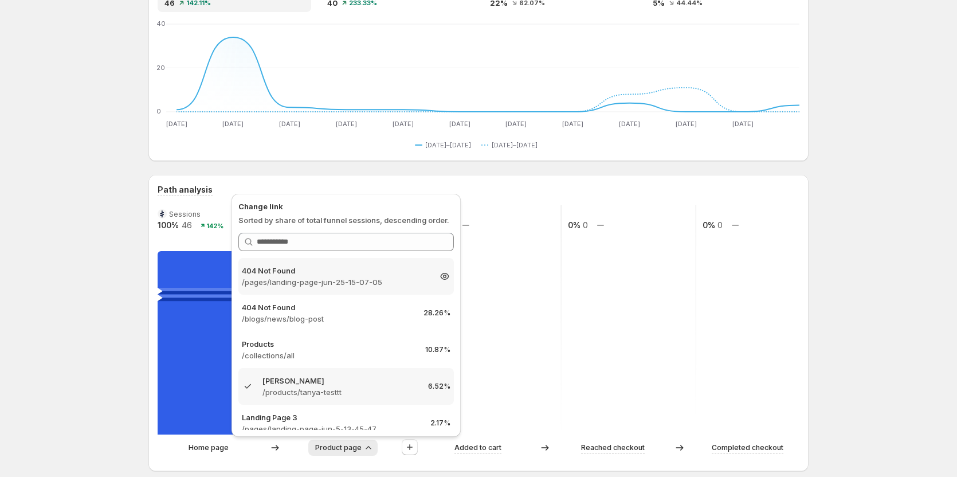
click at [304, 269] on p "404 Not Found" at bounding box center [336, 270] width 188 height 11
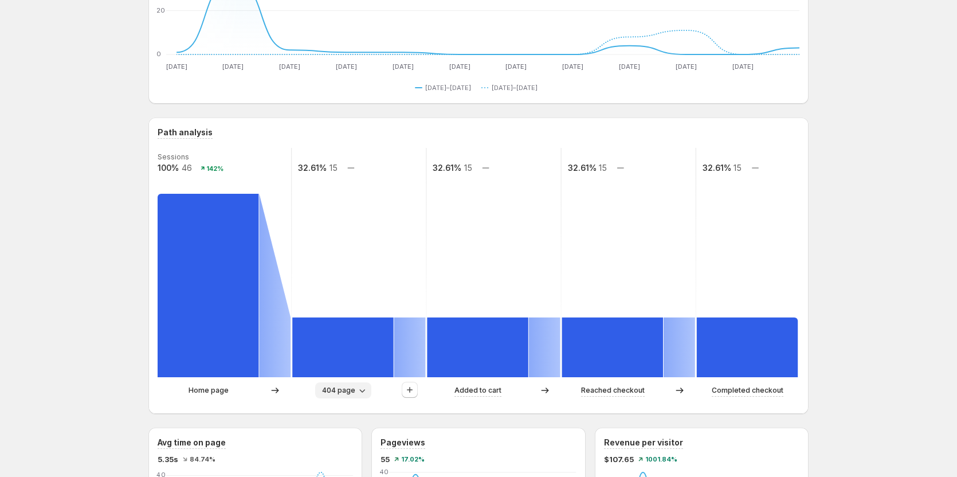
click at [338, 394] on span "404 page" at bounding box center [338, 390] width 33 height 9
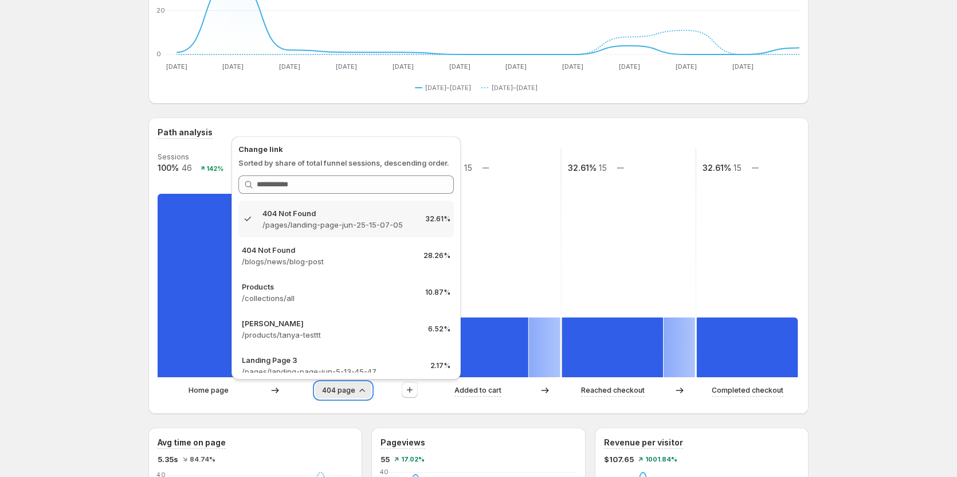
click at [338, 394] on span "404 page" at bounding box center [338, 390] width 33 height 9
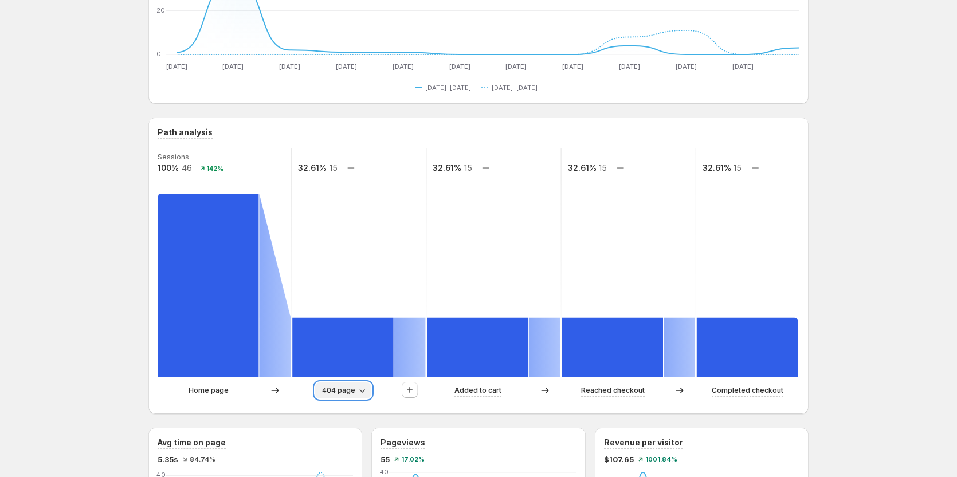
click at [354, 384] on button "404 page" at bounding box center [343, 390] width 56 height 16
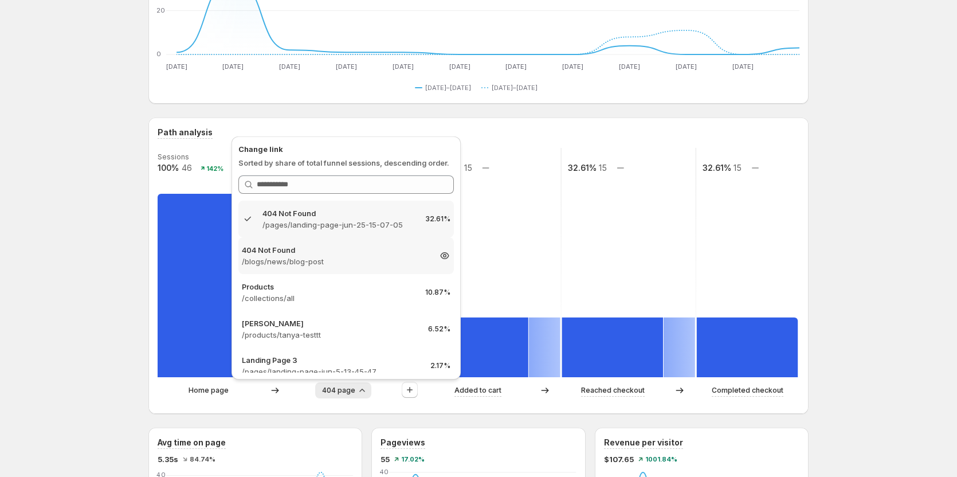
click at [307, 260] on p "/blogs/news/blog-post" at bounding box center [336, 261] width 188 height 11
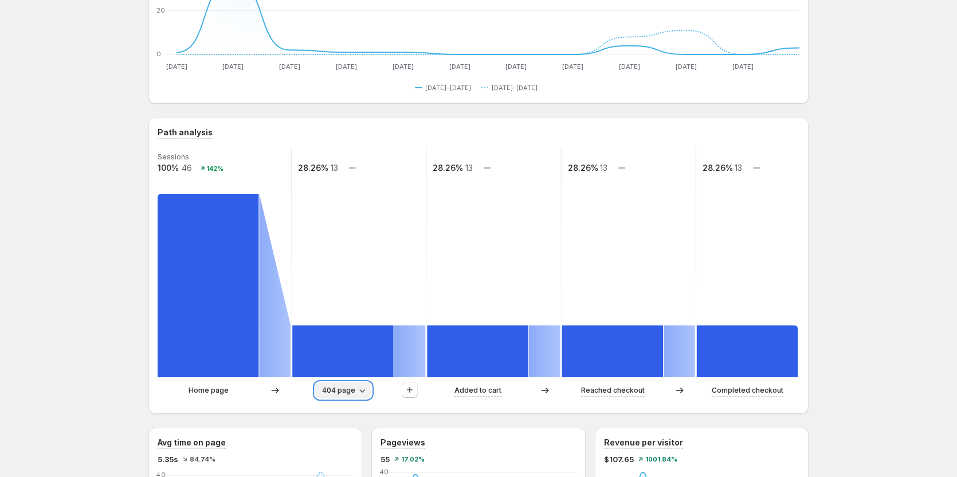
click at [349, 392] on span "404 page" at bounding box center [338, 390] width 33 height 9
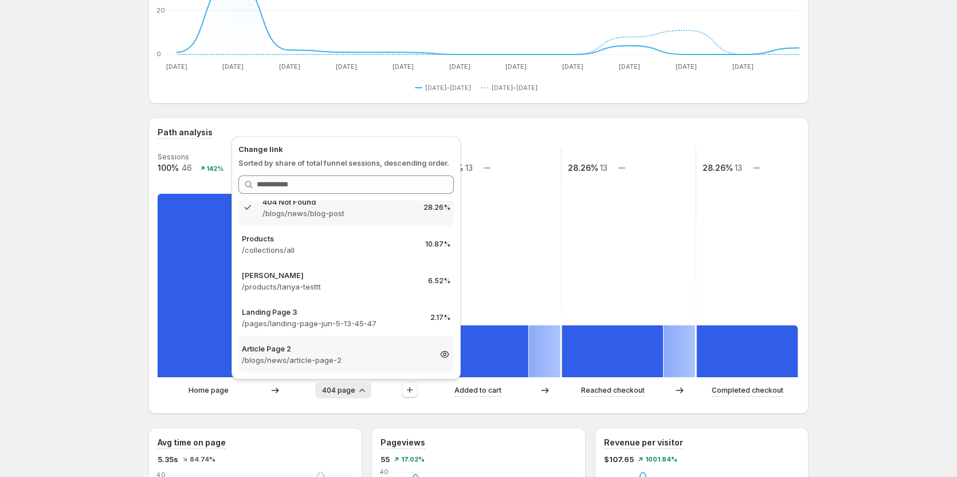
click at [293, 350] on p "Article Page 2" at bounding box center [336, 348] width 188 height 11
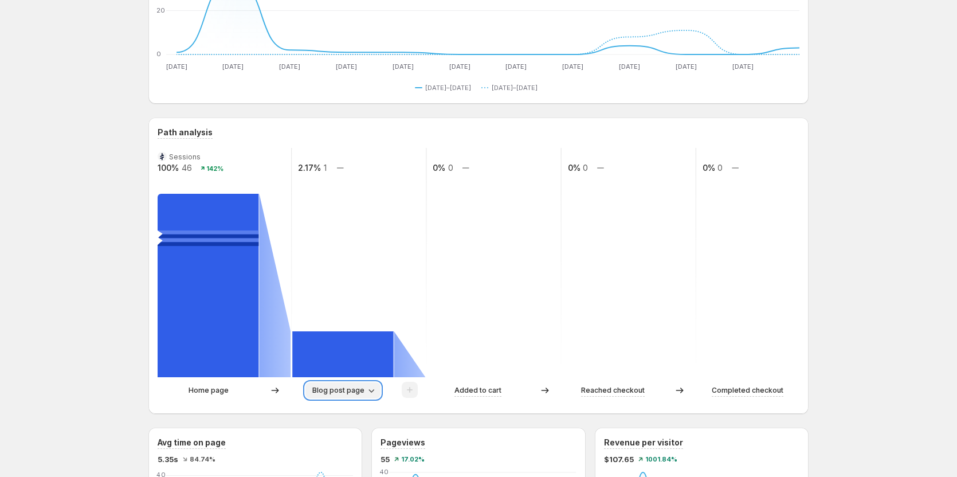
click at [354, 390] on span "Blog post page" at bounding box center [338, 390] width 52 height 9
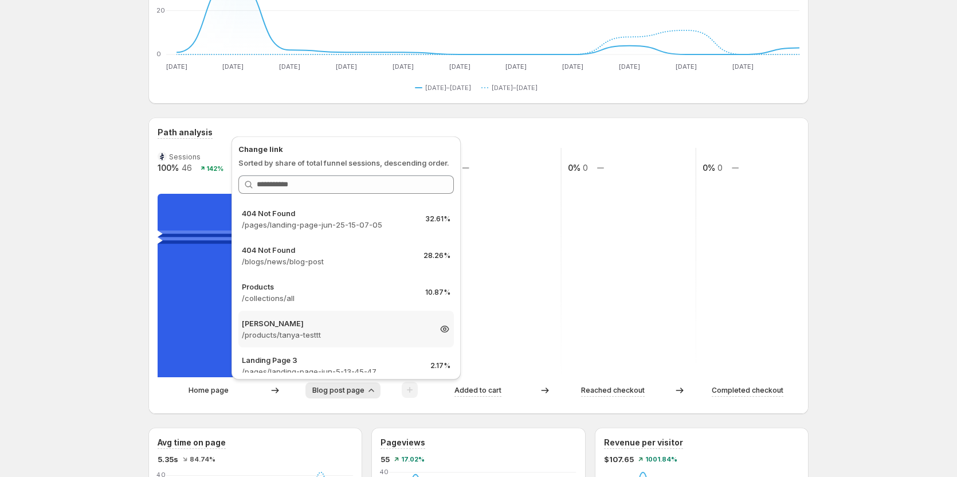
click at [323, 323] on p "[PERSON_NAME]" at bounding box center [336, 323] width 188 height 11
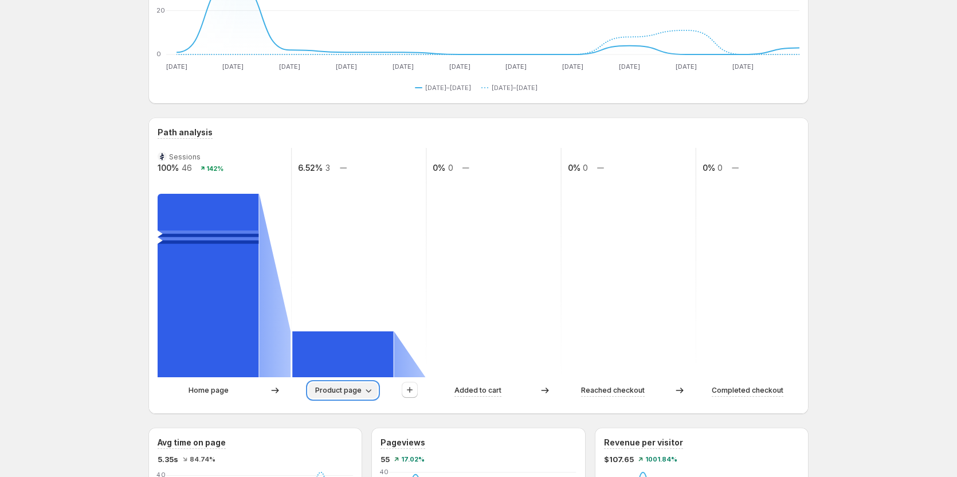
click at [357, 393] on span "Product page" at bounding box center [338, 390] width 46 height 9
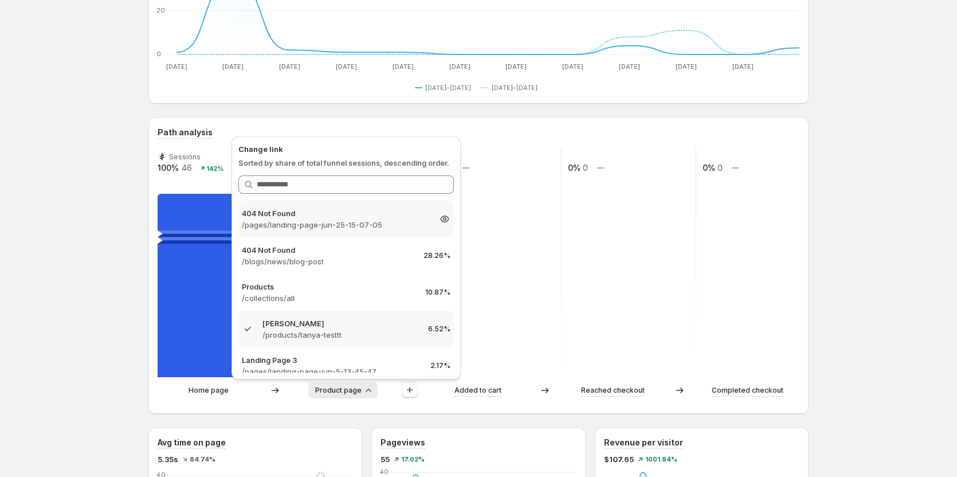
click at [318, 223] on p "/pages/landing-page-jun-25-15-07-05" at bounding box center [336, 224] width 188 height 11
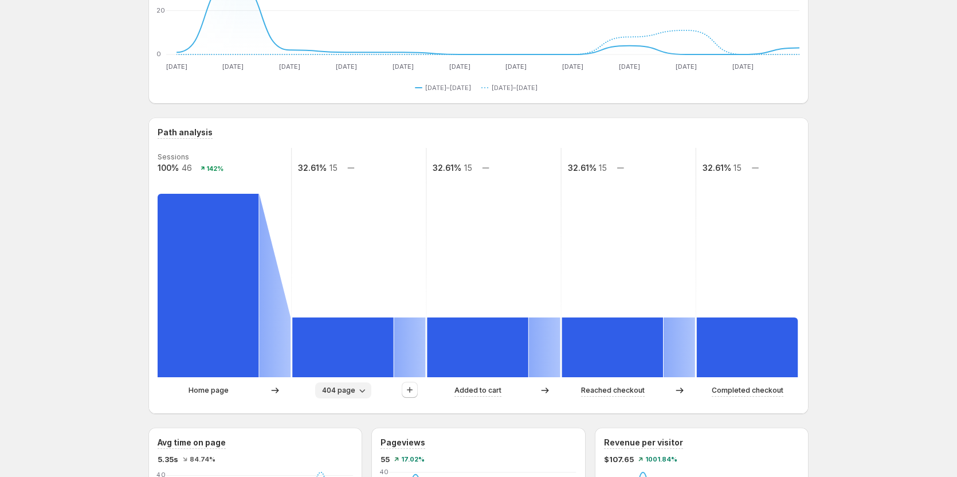
click at [353, 388] on span "404 page" at bounding box center [338, 390] width 33 height 9
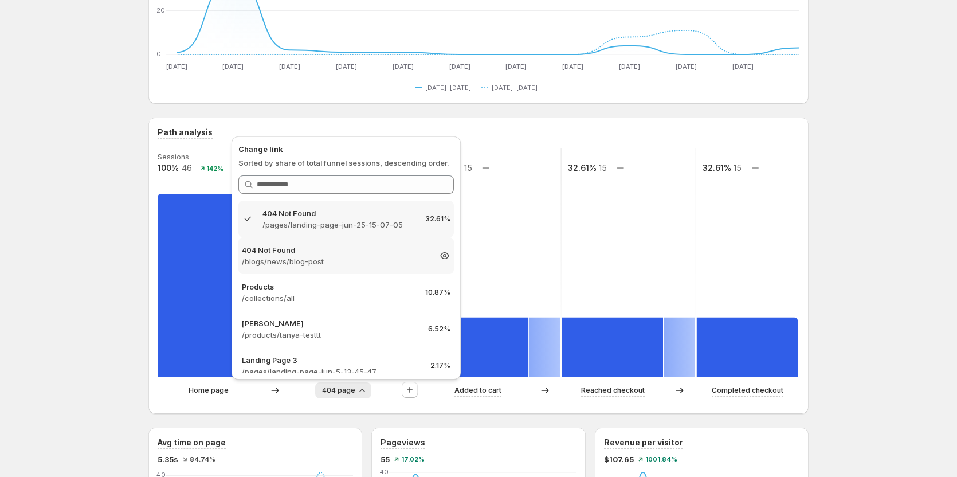
click at [327, 247] on p "404 Not Found" at bounding box center [336, 249] width 188 height 11
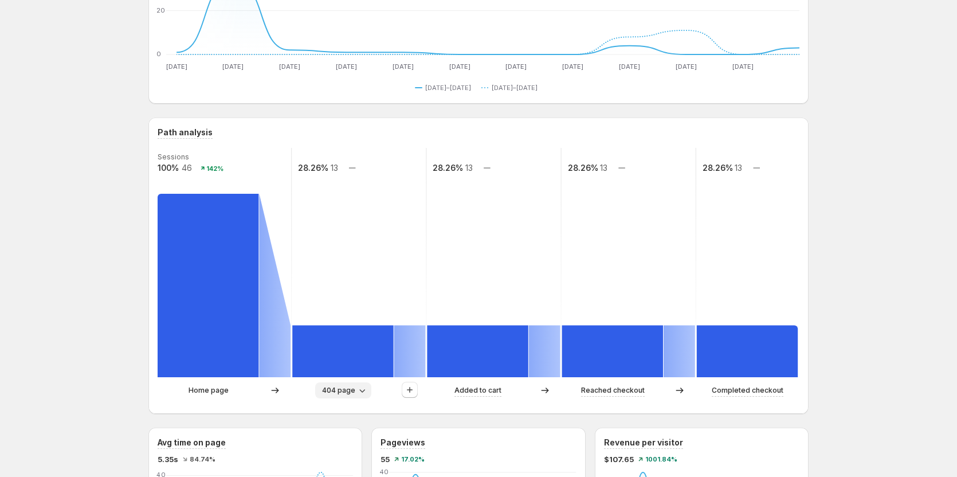
click at [355, 390] on span "404 page" at bounding box center [338, 390] width 33 height 9
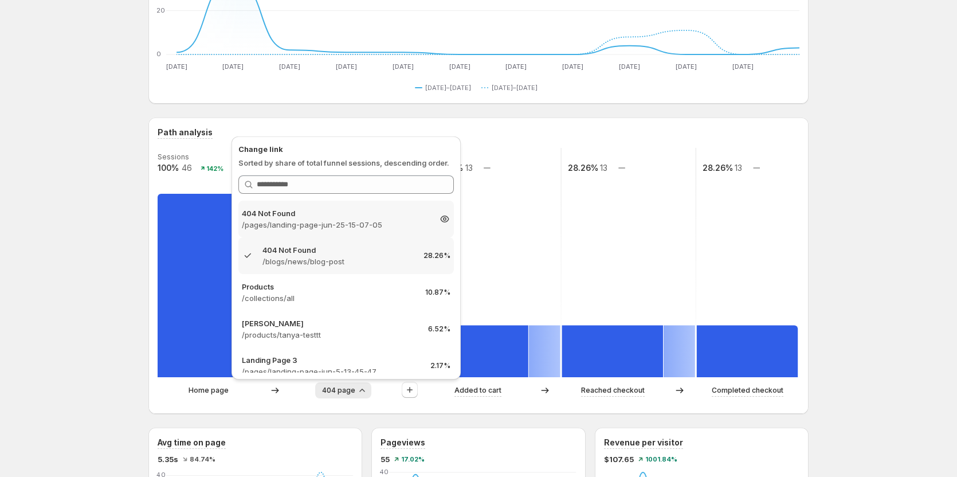
click at [339, 222] on p "/pages/landing-page-jun-25-15-07-05" at bounding box center [336, 224] width 188 height 11
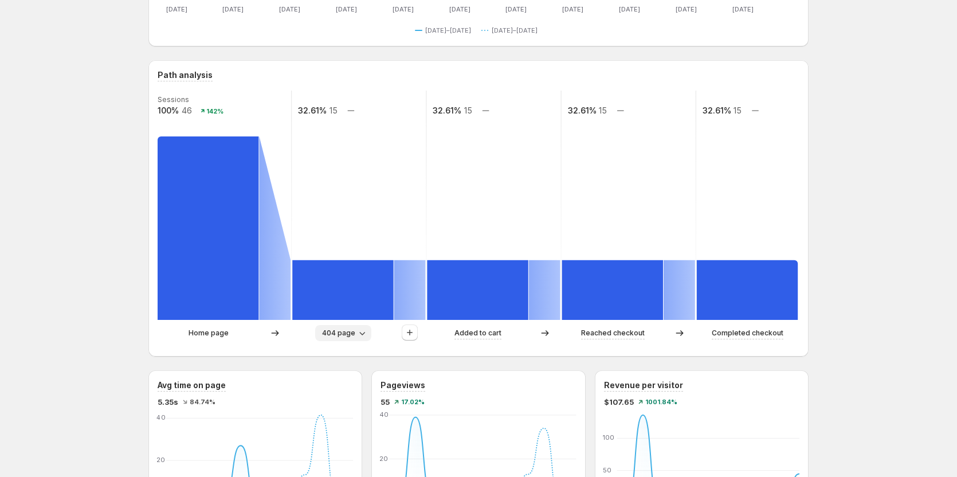
click at [352, 336] on span "404 page" at bounding box center [338, 332] width 33 height 9
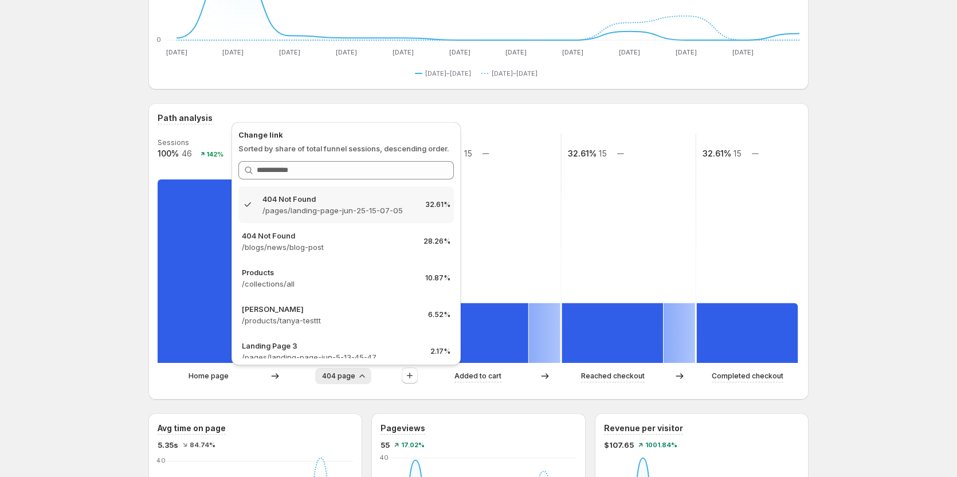
scroll to position [104, 0]
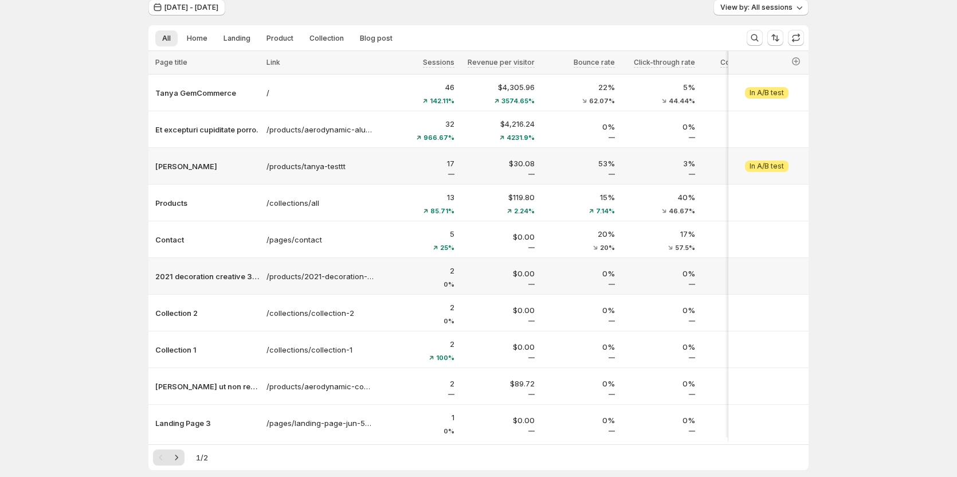
scroll to position [57, 0]
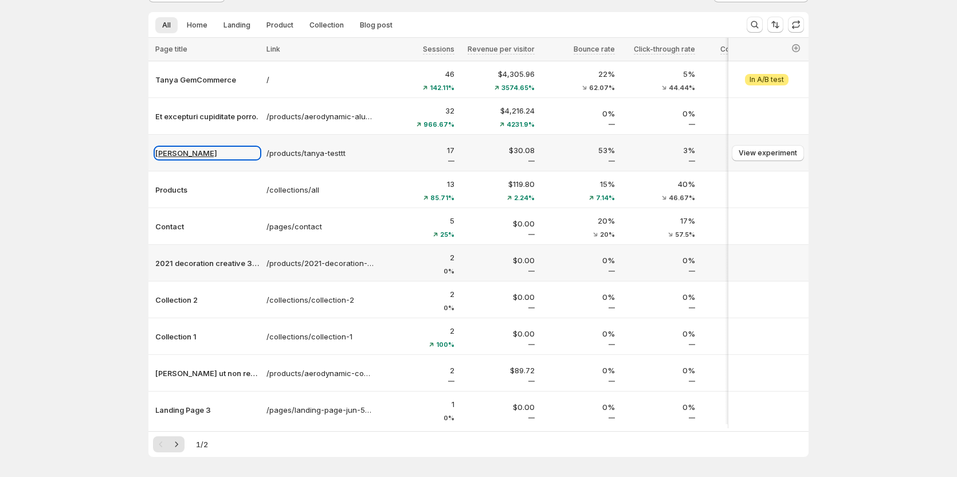
click at [179, 154] on p "[PERSON_NAME]" at bounding box center [207, 152] width 104 height 11
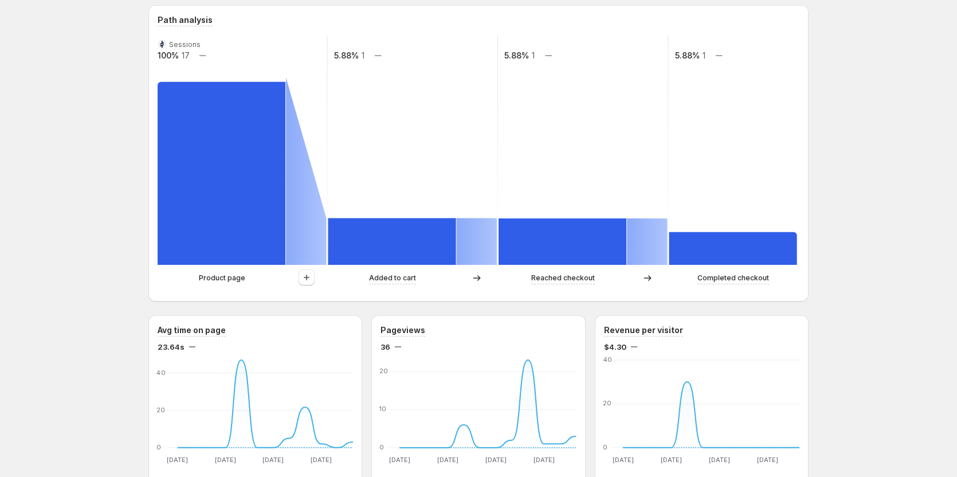
scroll to position [287, 0]
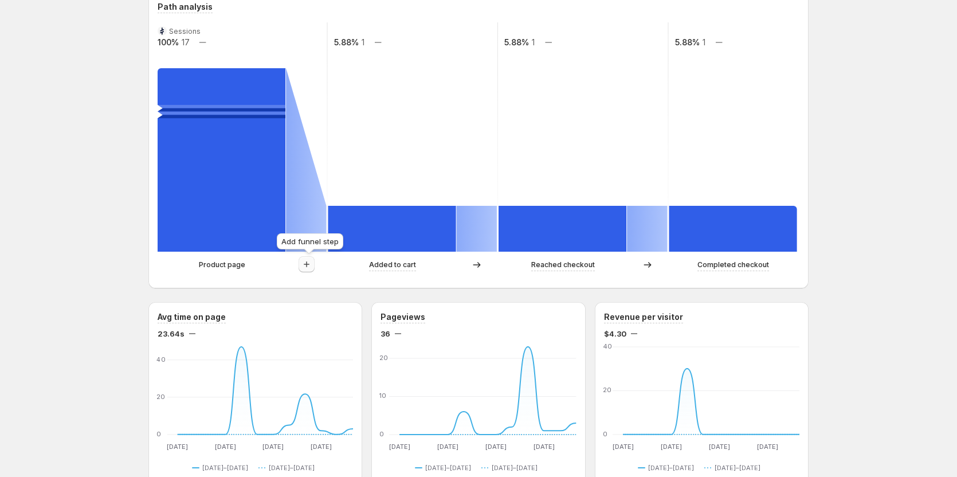
click at [308, 261] on icon "button" at bounding box center [306, 264] width 11 height 11
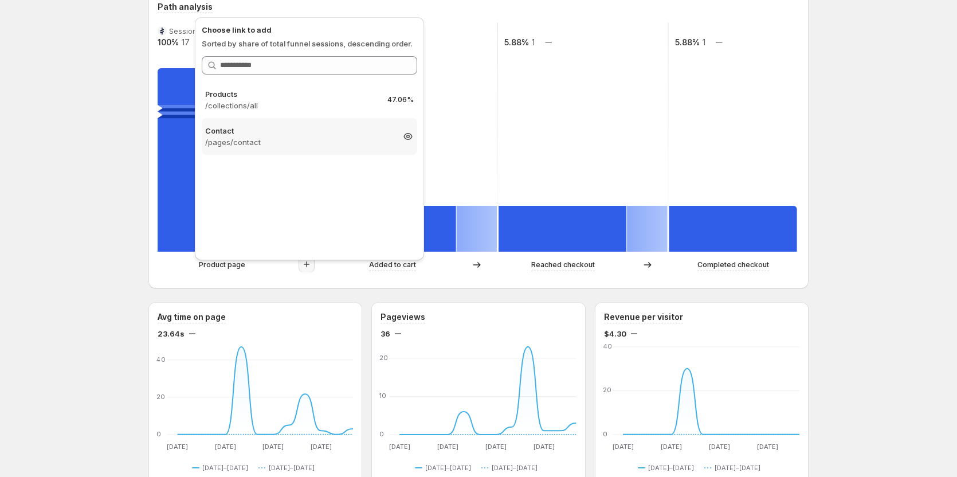
click at [287, 133] on p "Contact" at bounding box center [299, 130] width 188 height 11
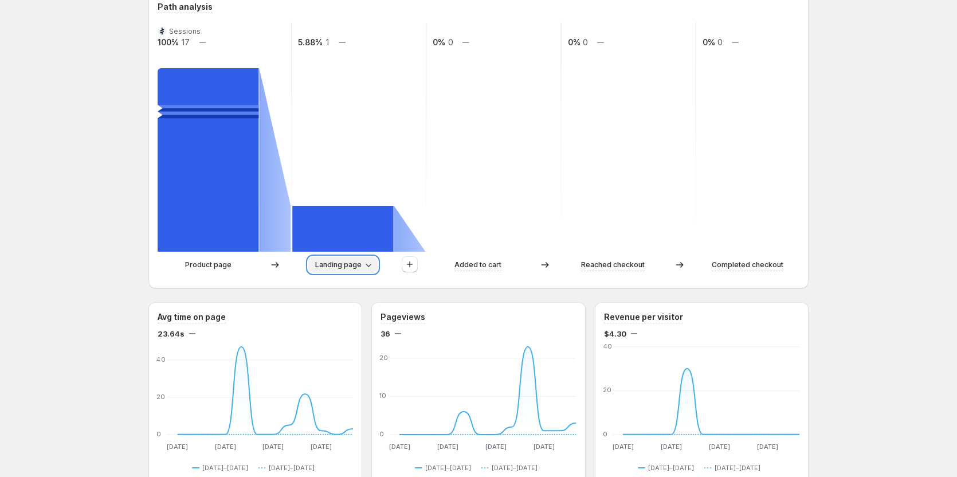
click at [345, 263] on span "Landing page" at bounding box center [338, 264] width 46 height 9
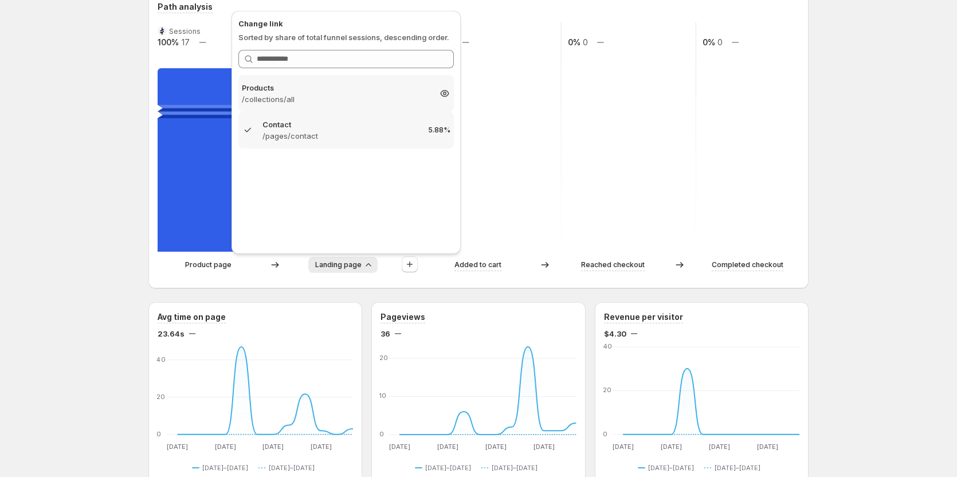
click at [322, 89] on p "Products" at bounding box center [336, 87] width 188 height 11
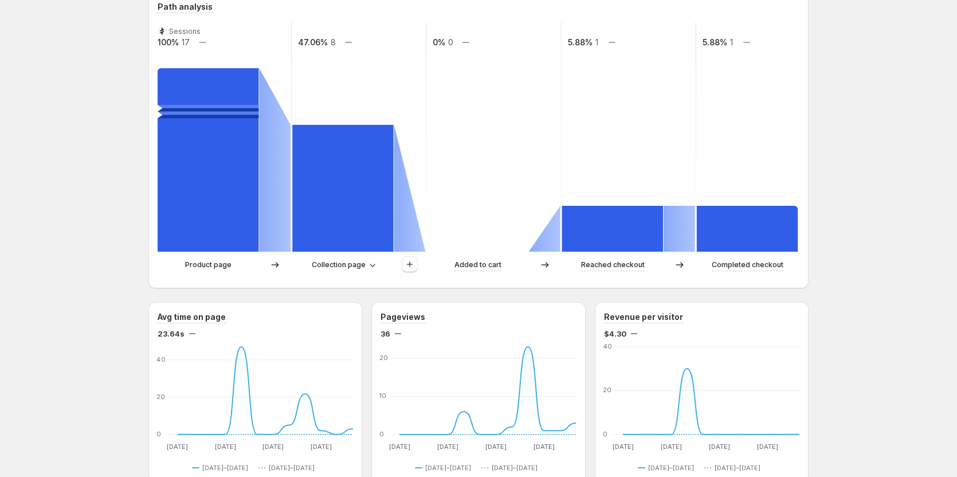
click at [210, 263] on p "Product page" at bounding box center [208, 264] width 46 height 11
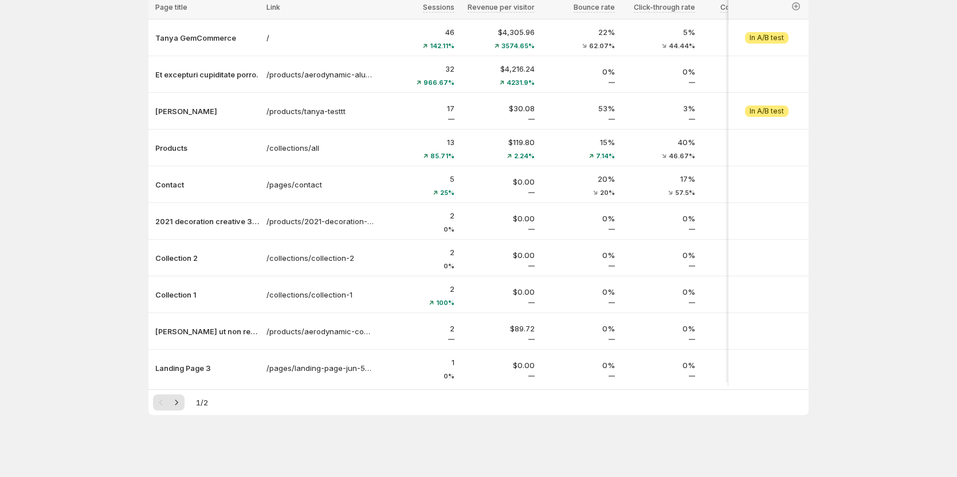
scroll to position [104, 0]
click at [178, 148] on p "Products" at bounding box center [207, 147] width 104 height 11
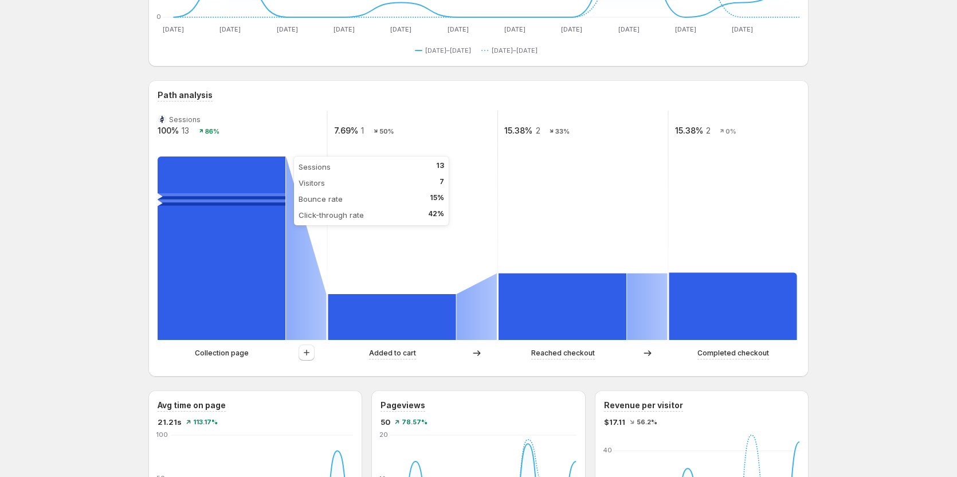
scroll to position [218, 0]
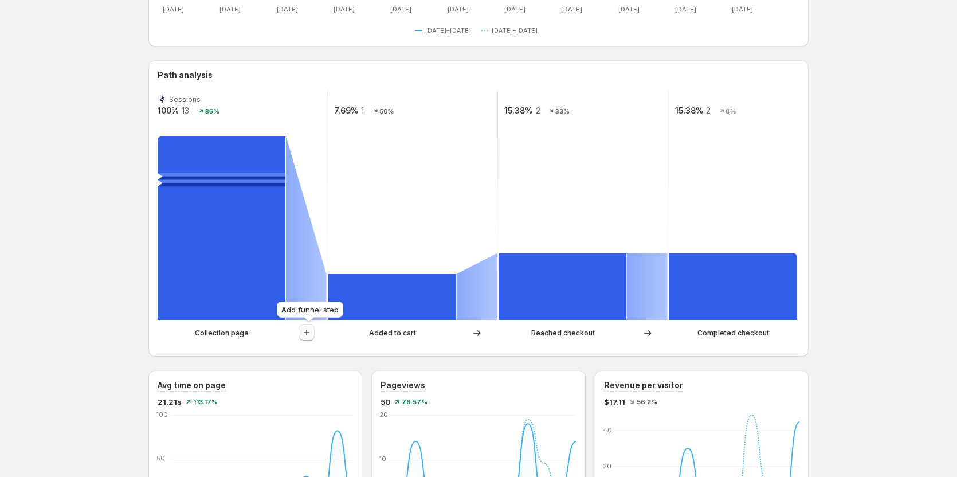
click at [312, 336] on icon "button" at bounding box center [306, 332] width 11 height 11
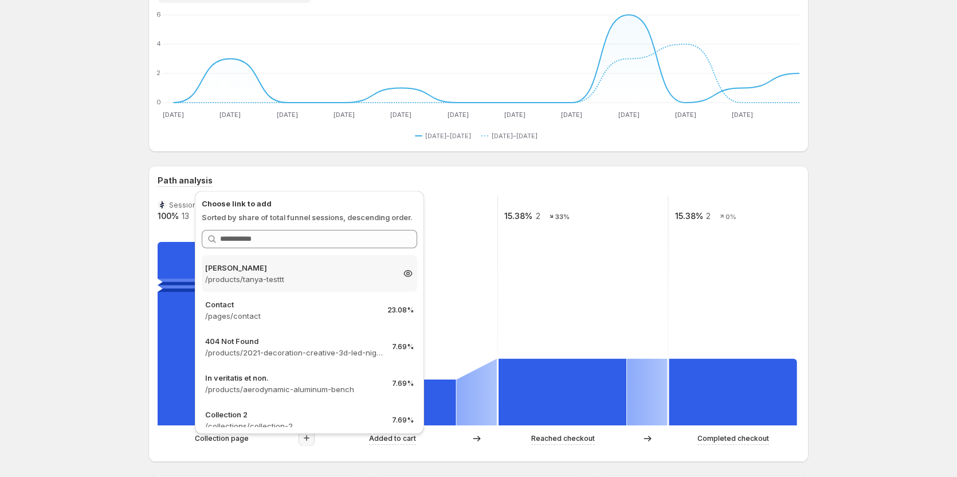
scroll to position [104, 0]
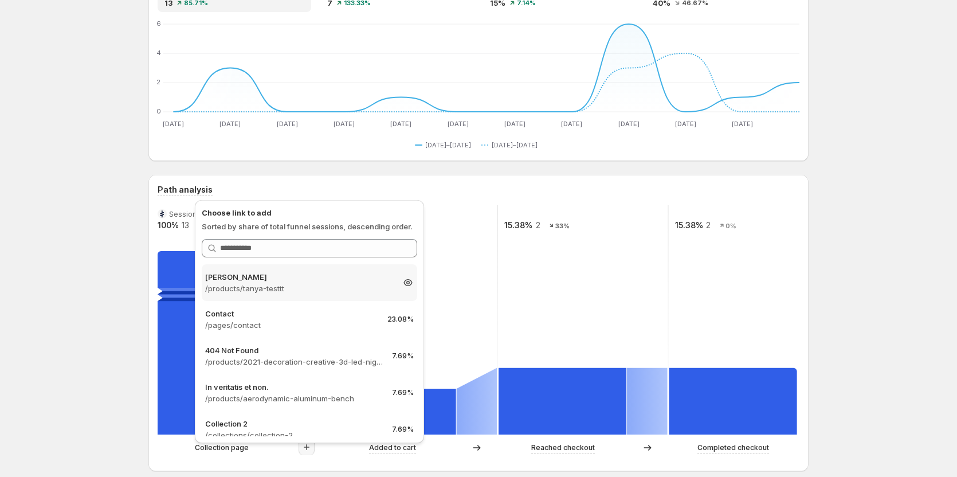
click at [279, 286] on p "/products/tanya-testtt" at bounding box center [299, 288] width 188 height 11
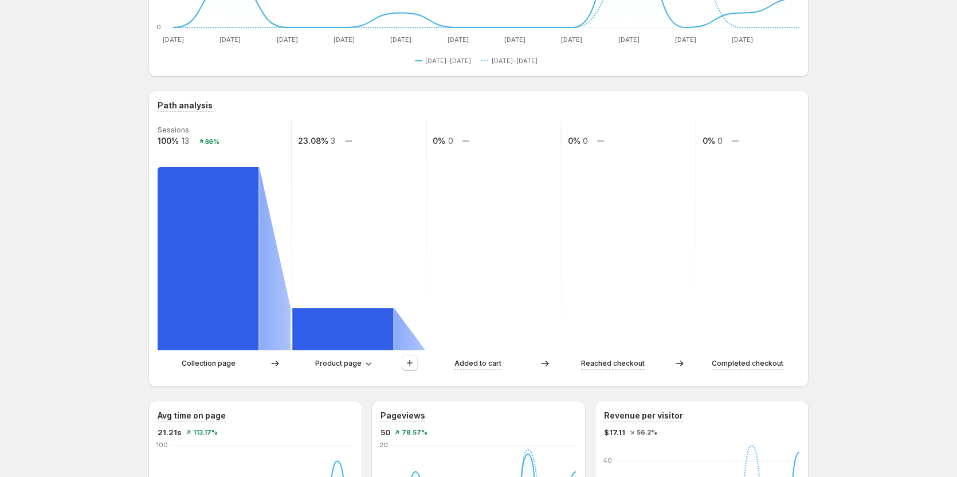
scroll to position [218, 0]
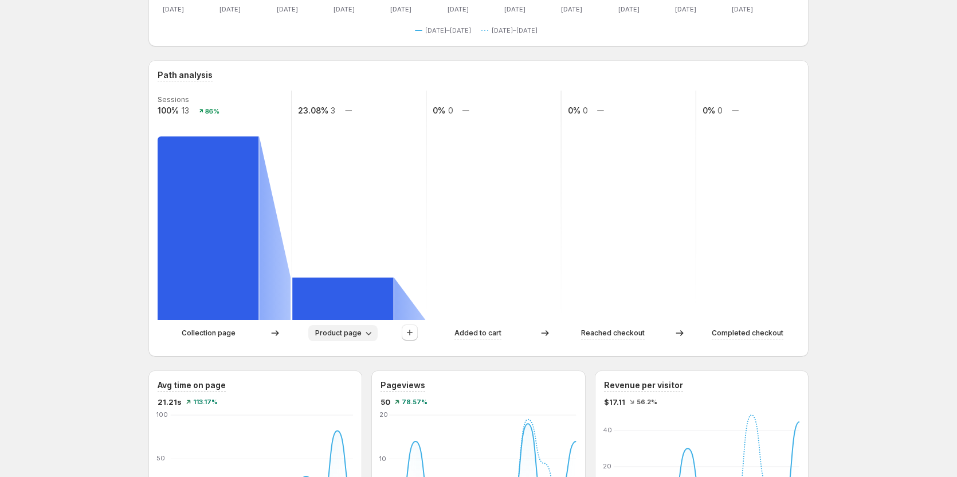
click at [349, 331] on span "Product page" at bounding box center [338, 332] width 46 height 9
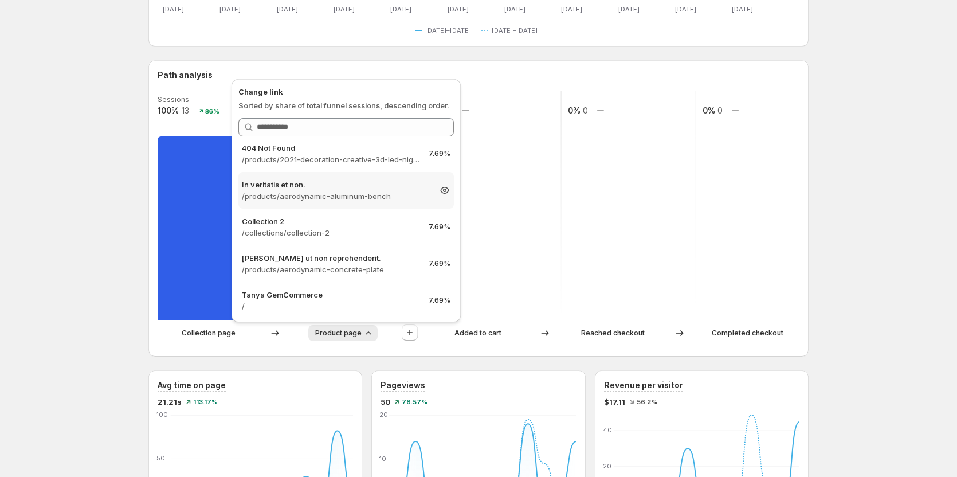
scroll to position [85, 0]
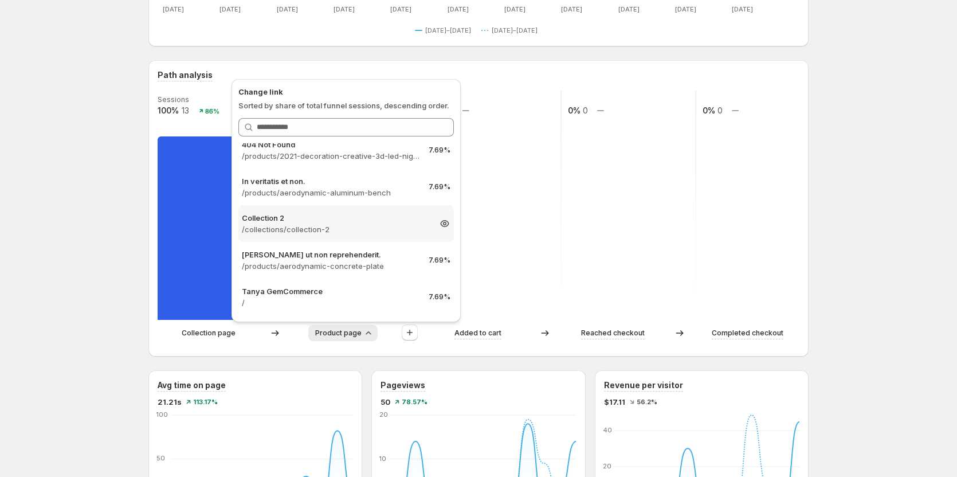
click at [321, 226] on p "/collections/collection-2" at bounding box center [336, 229] width 188 height 11
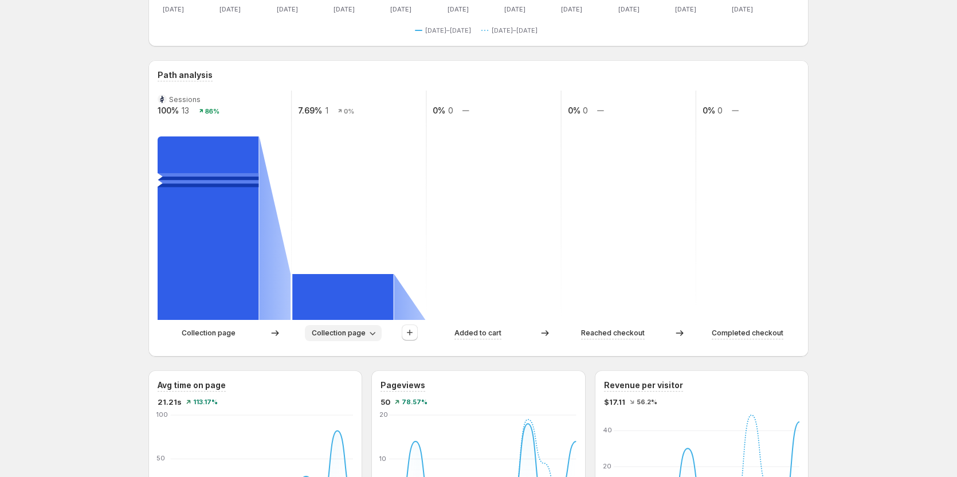
click at [371, 335] on icon "button" at bounding box center [372, 332] width 11 height 11
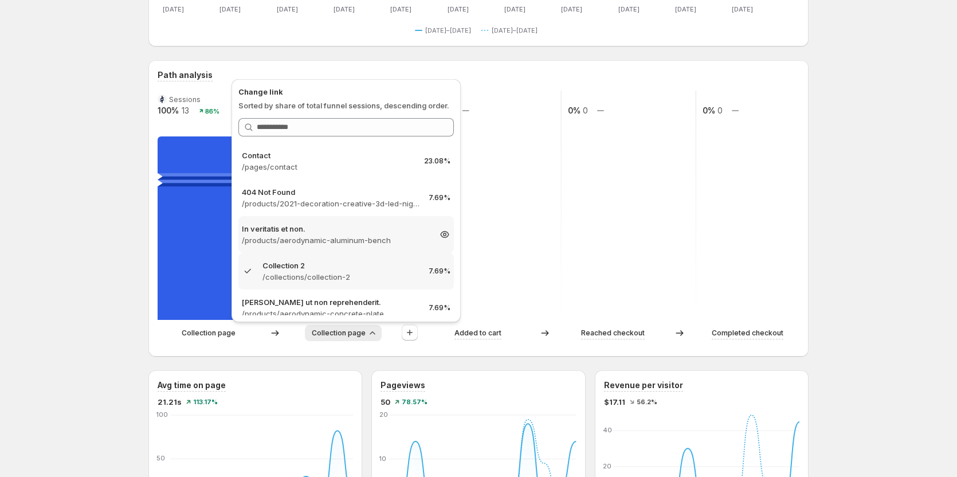
scroll to position [57, 0]
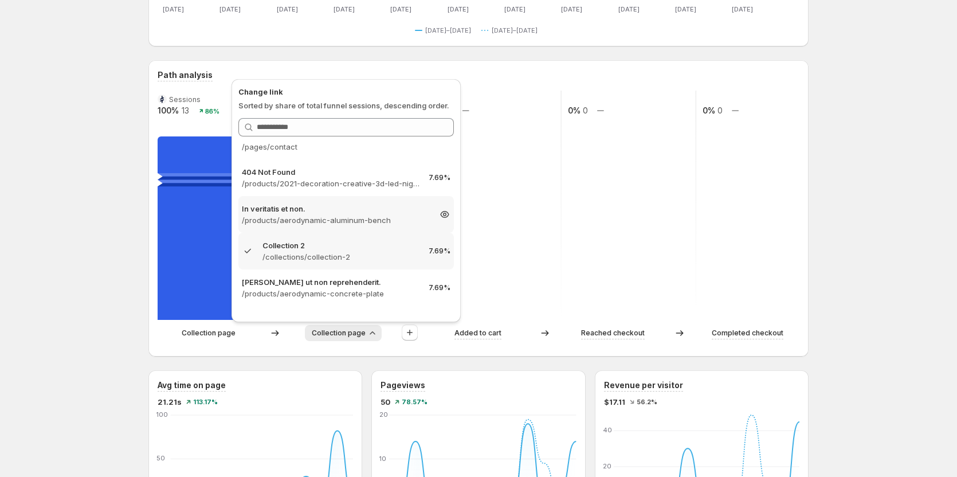
click at [319, 219] on p "/products/aerodynamic-aluminum-bench" at bounding box center [336, 219] width 188 height 11
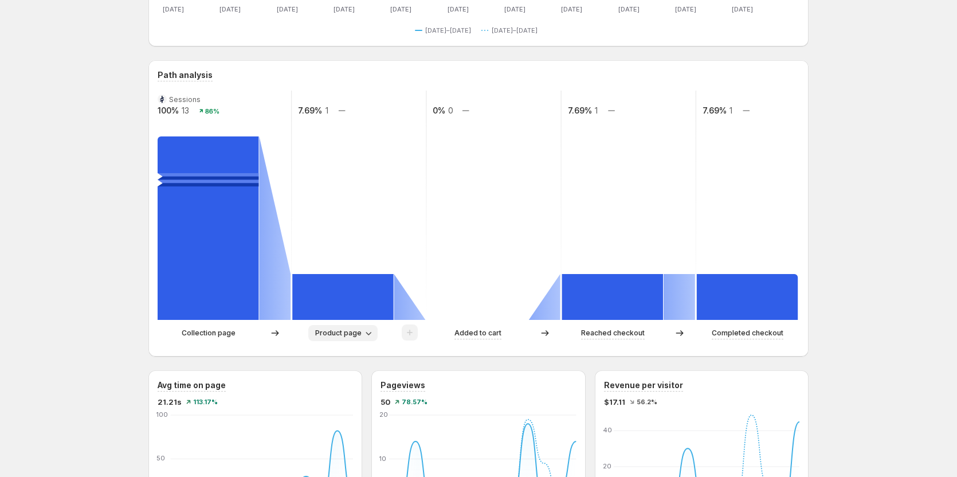
click at [332, 331] on span "Product page" at bounding box center [338, 332] width 46 height 9
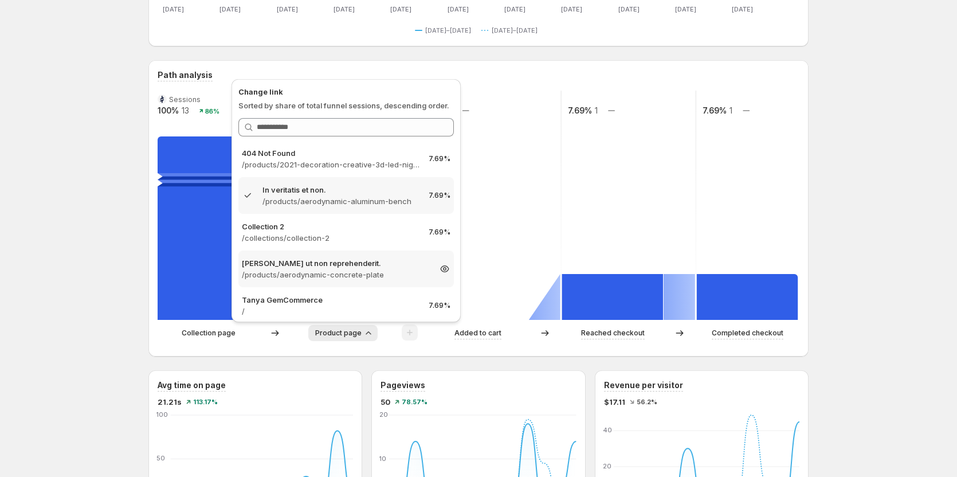
scroll to position [85, 0]
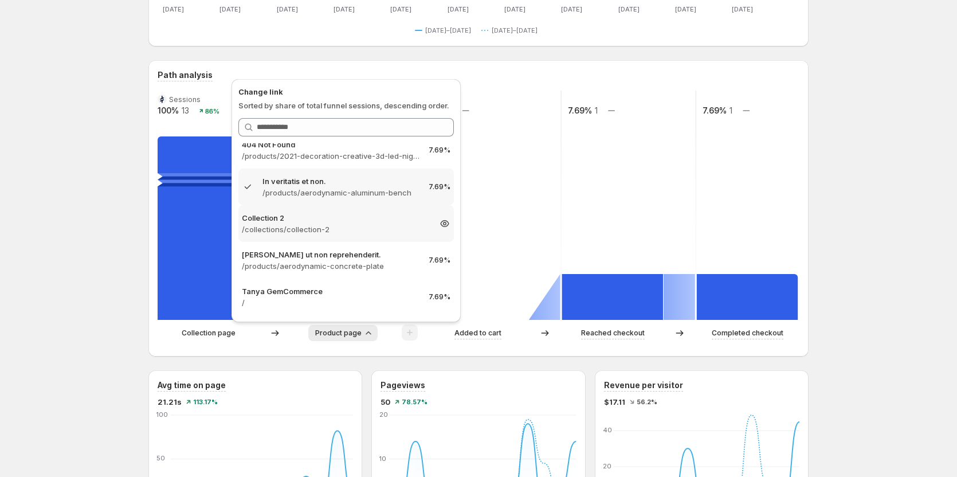
click at [317, 229] on p "/collections/collection-2" at bounding box center [336, 229] width 188 height 11
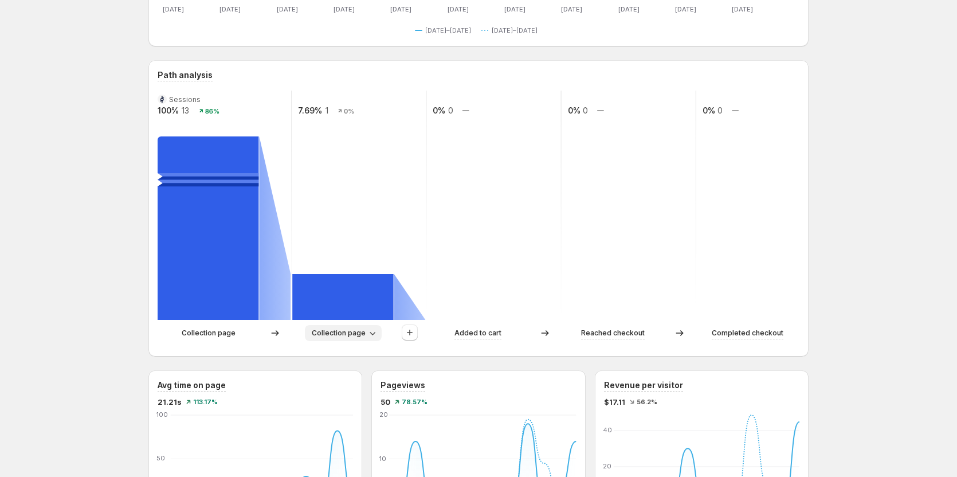
click at [329, 330] on span "Collection page" at bounding box center [339, 332] width 54 height 9
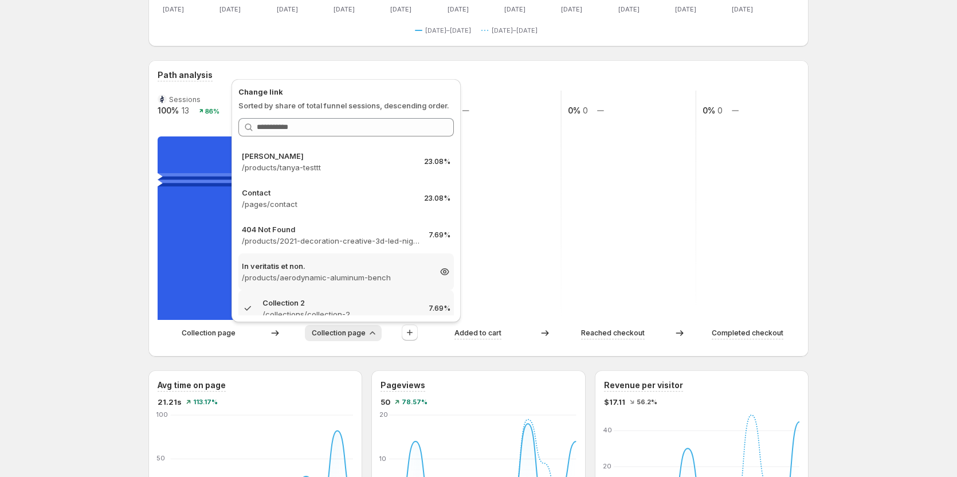
scroll to position [57, 0]
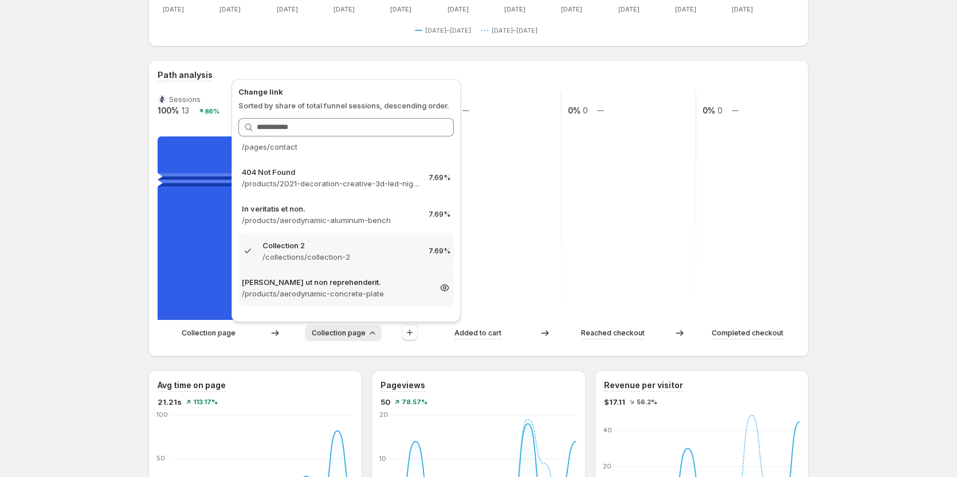
click at [300, 287] on p "[PERSON_NAME] ut non reprehenderit." at bounding box center [336, 281] width 188 height 11
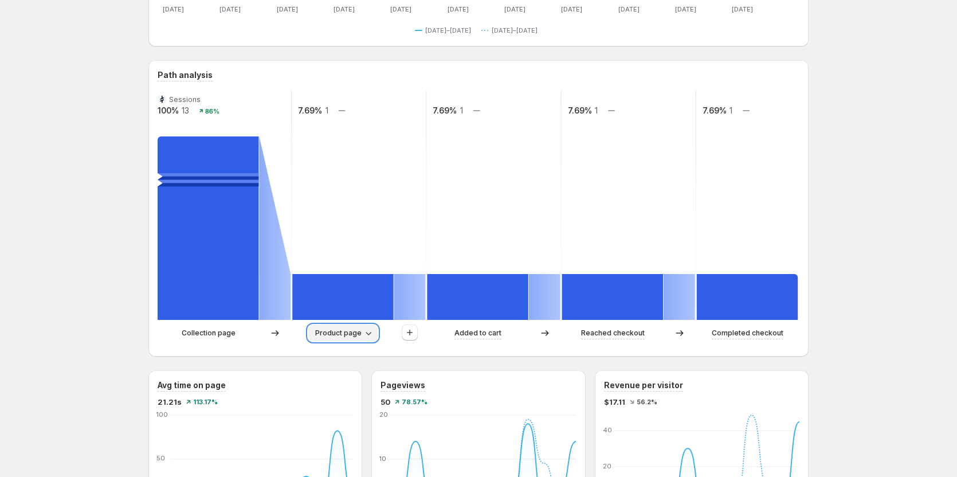
click at [354, 334] on span "Product page" at bounding box center [338, 332] width 46 height 9
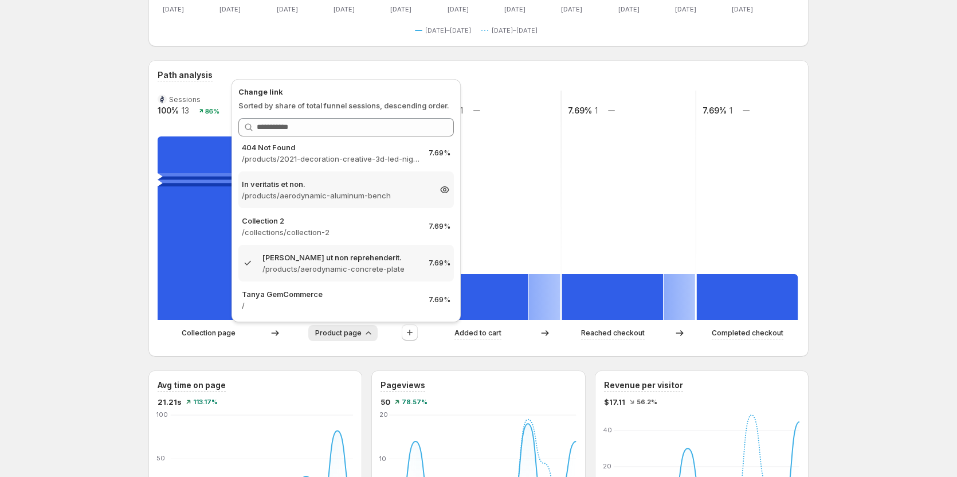
scroll to position [85, 0]
click at [443, 260] on icon at bounding box center [444, 260] width 3 height 3
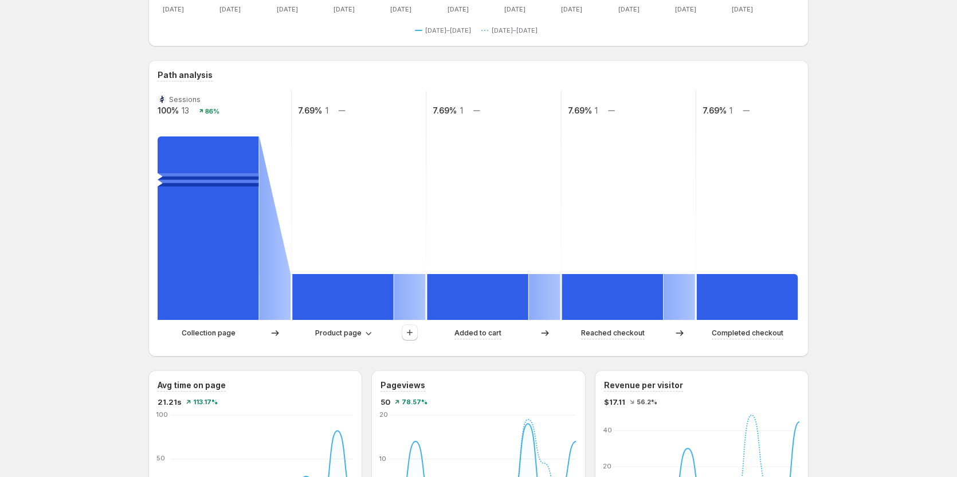
click at [202, 336] on p "Collection page" at bounding box center [209, 332] width 54 height 11
click at [202, 335] on p "Collection page" at bounding box center [209, 332] width 54 height 11
click at [198, 327] on div "Collection page" at bounding box center [225, 332] width 134 height 17
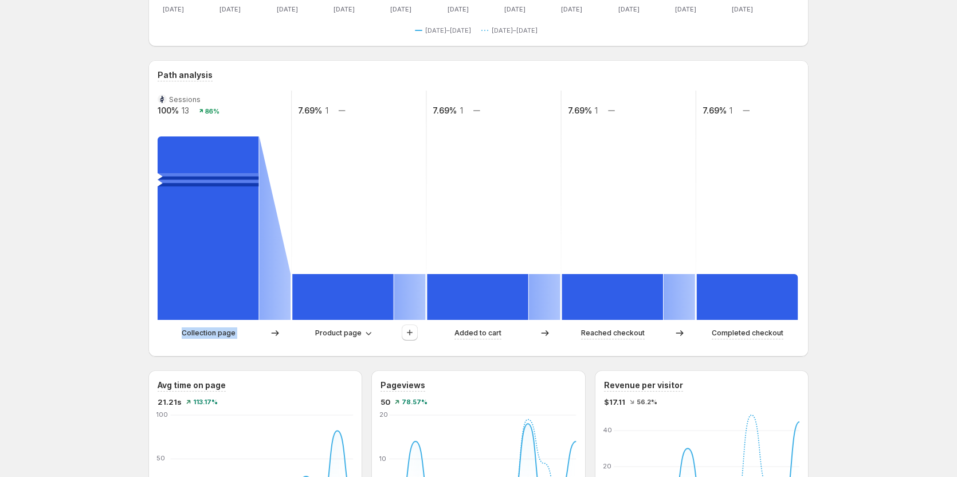
click at [198, 327] on div "Collection page" at bounding box center [225, 332] width 134 height 17
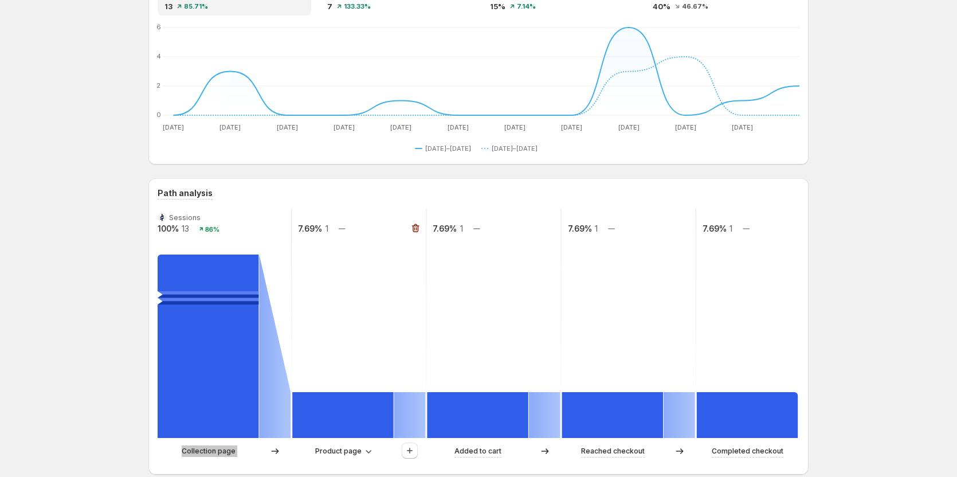
scroll to position [172, 0]
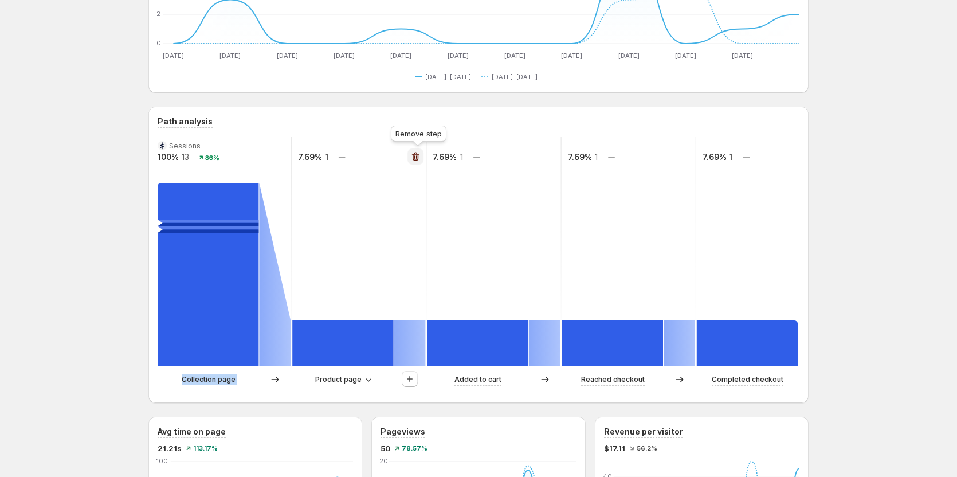
click at [421, 159] on icon "button" at bounding box center [415, 156] width 11 height 11
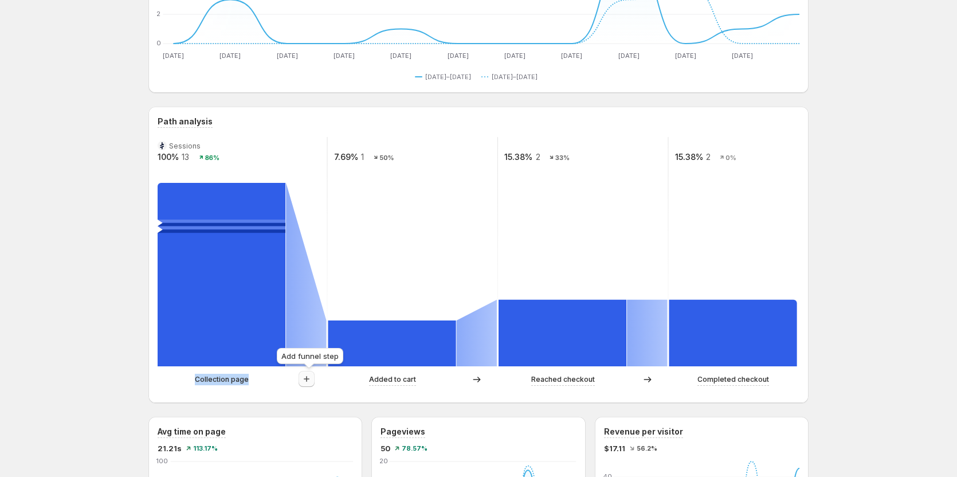
click at [315, 384] on button "button" at bounding box center [307, 379] width 16 height 16
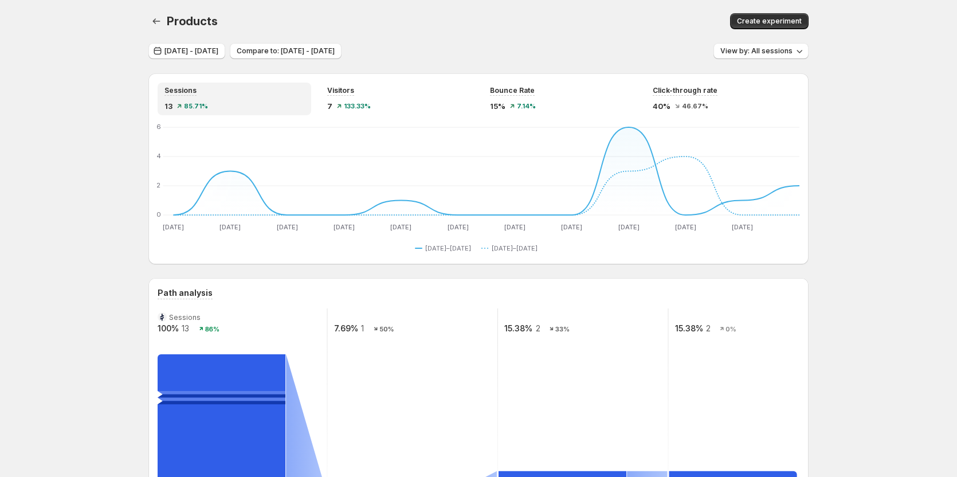
scroll to position [0, 0]
click at [201, 54] on span "[DATE] - [DATE]" at bounding box center [192, 51] width 54 height 9
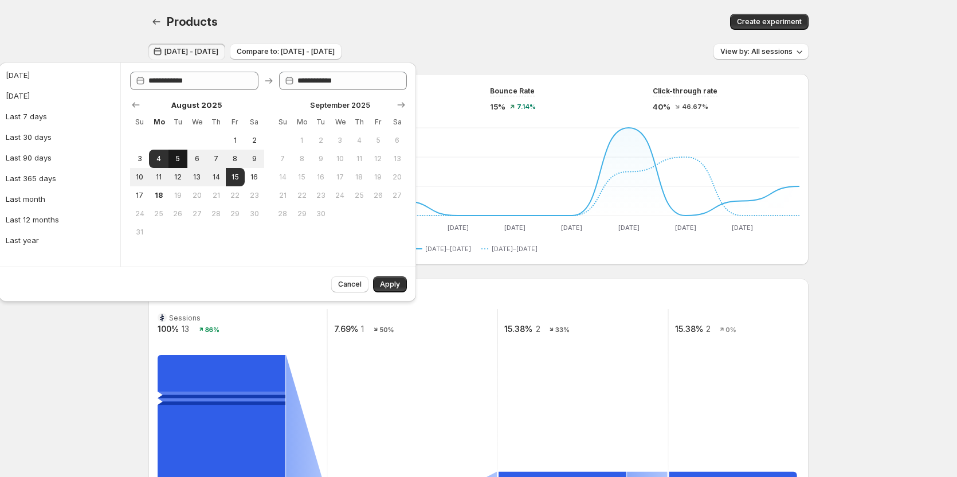
click at [179, 161] on span "5" at bounding box center [178, 158] width 10 height 9
type input "**********"
click at [383, 283] on span "Apply" at bounding box center [390, 284] width 20 height 9
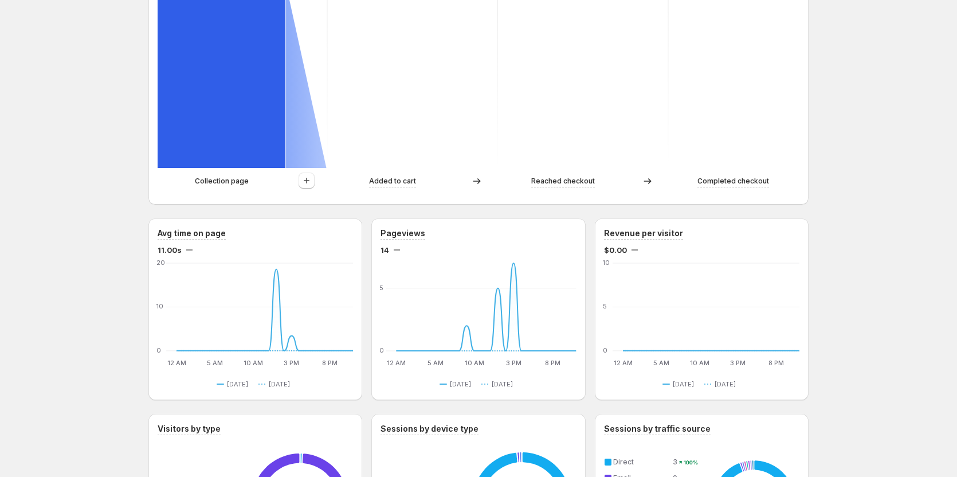
scroll to position [302, 0]
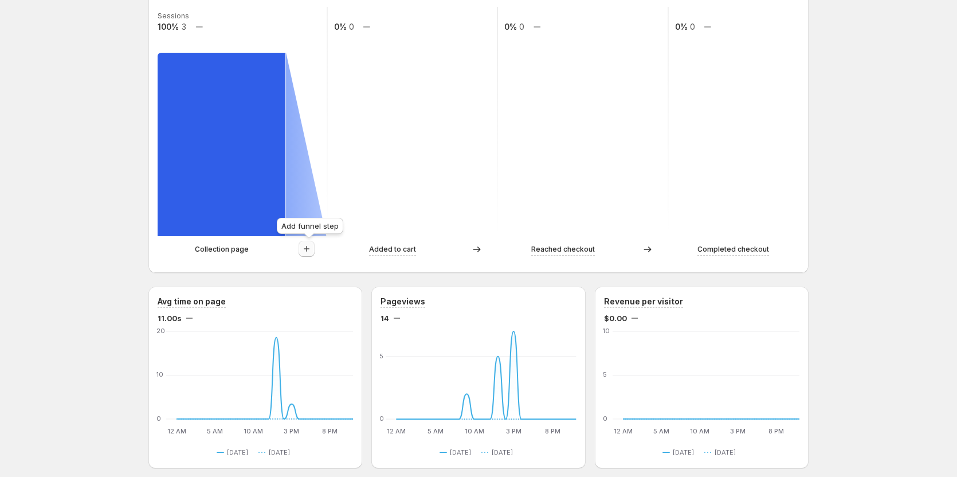
click at [310, 246] on icon "button" at bounding box center [306, 248] width 11 height 11
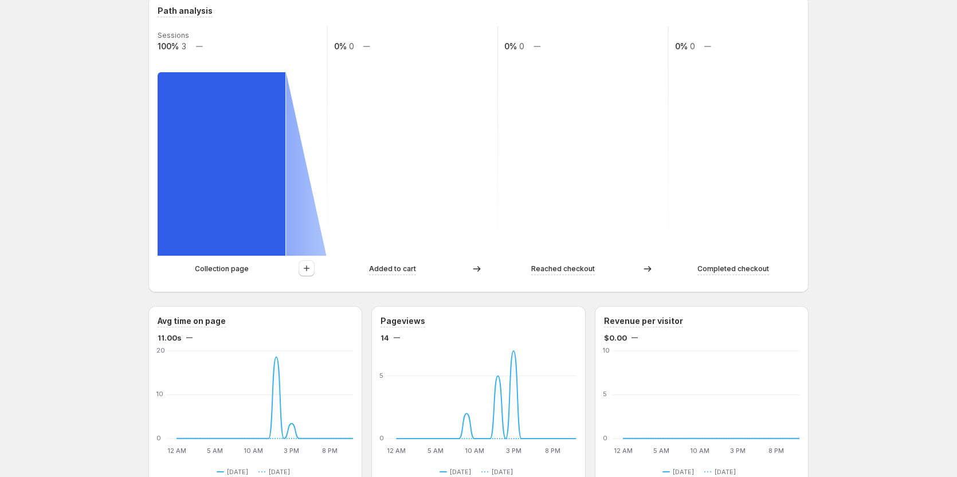
scroll to position [344, 0]
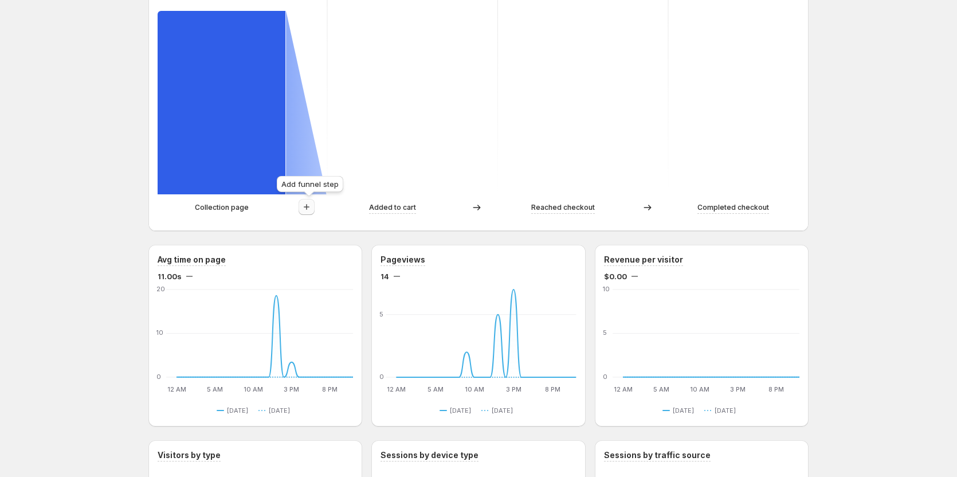
click at [310, 206] on icon "button" at bounding box center [307, 207] width 6 height 6
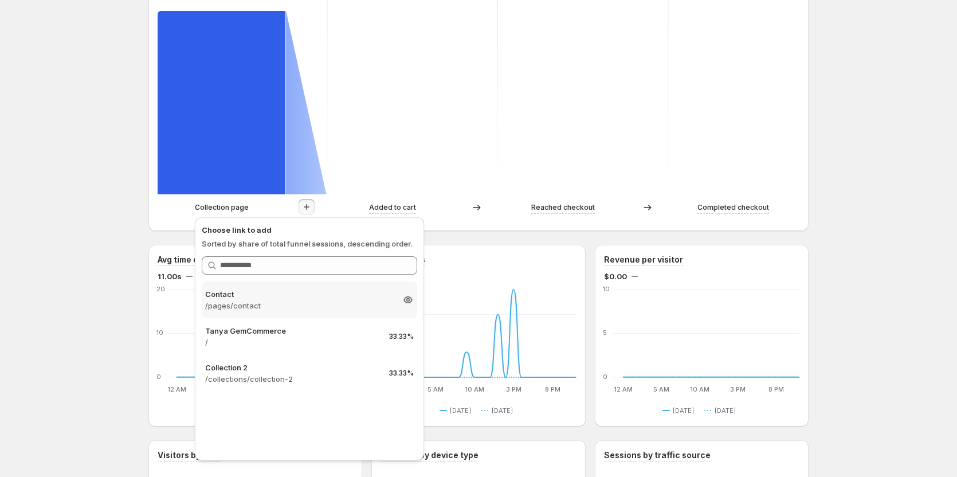
click at [260, 300] on p "/pages/contact" at bounding box center [299, 305] width 188 height 11
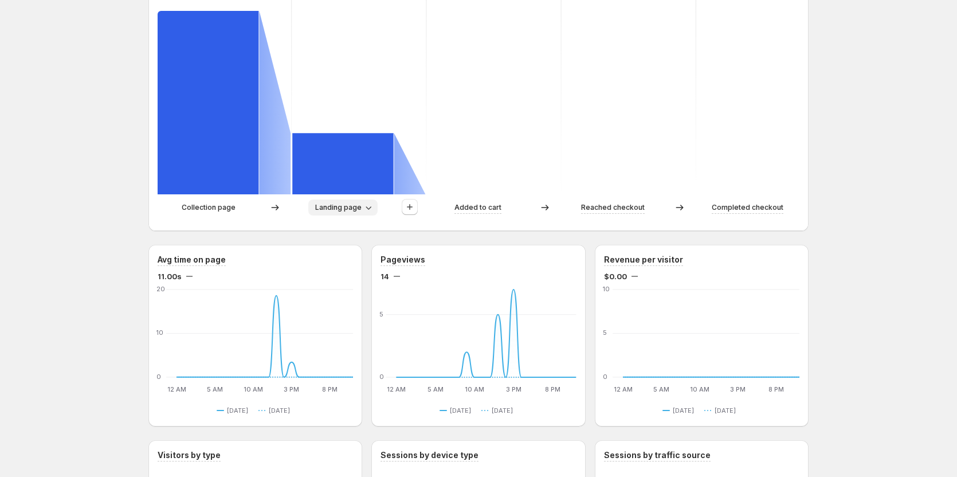
click at [356, 203] on span "Landing page" at bounding box center [338, 207] width 46 height 9
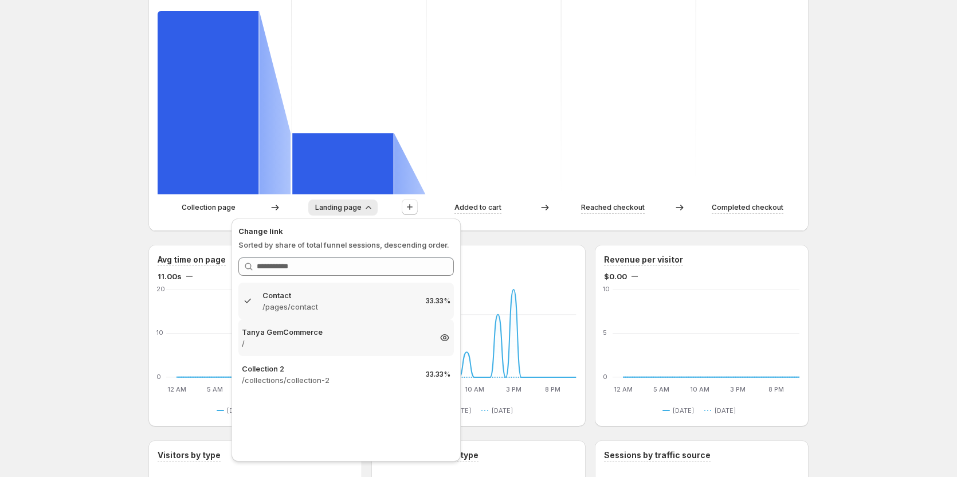
click at [291, 337] on p "Tanya GemCommerce" at bounding box center [336, 331] width 188 height 11
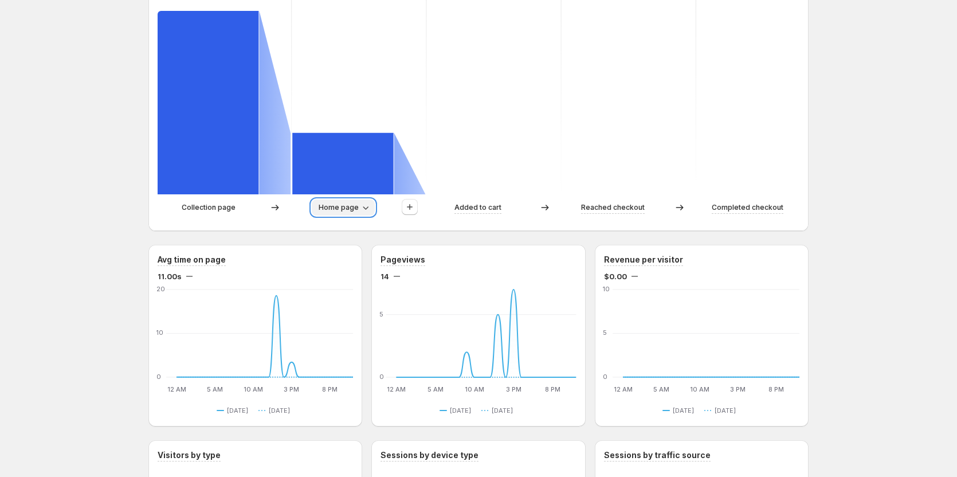
click at [349, 209] on span "Home page" at bounding box center [339, 207] width 40 height 9
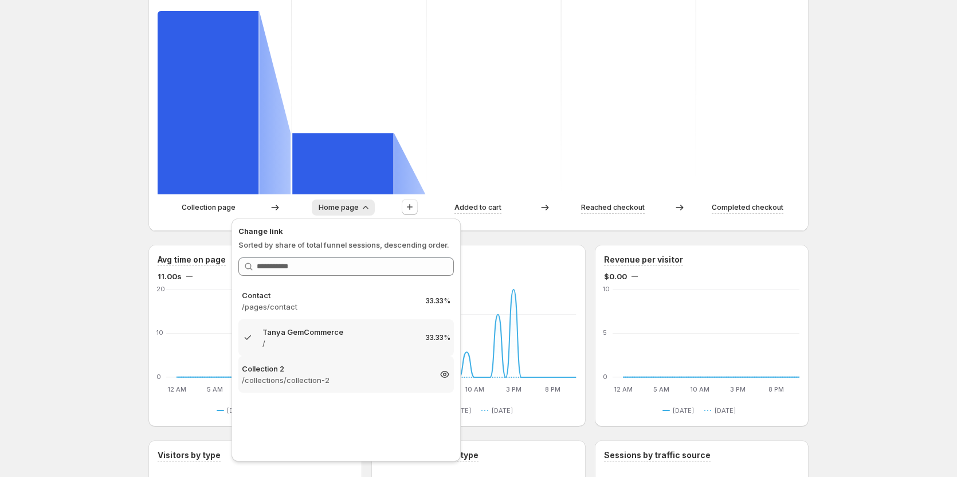
click at [301, 377] on p "/collections/collection-2" at bounding box center [336, 379] width 188 height 11
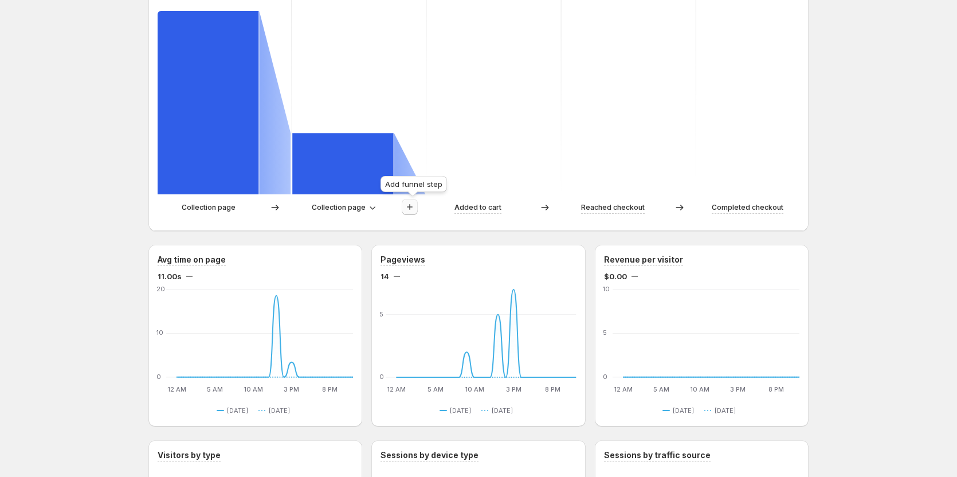
click at [418, 202] on button "button" at bounding box center [410, 207] width 16 height 16
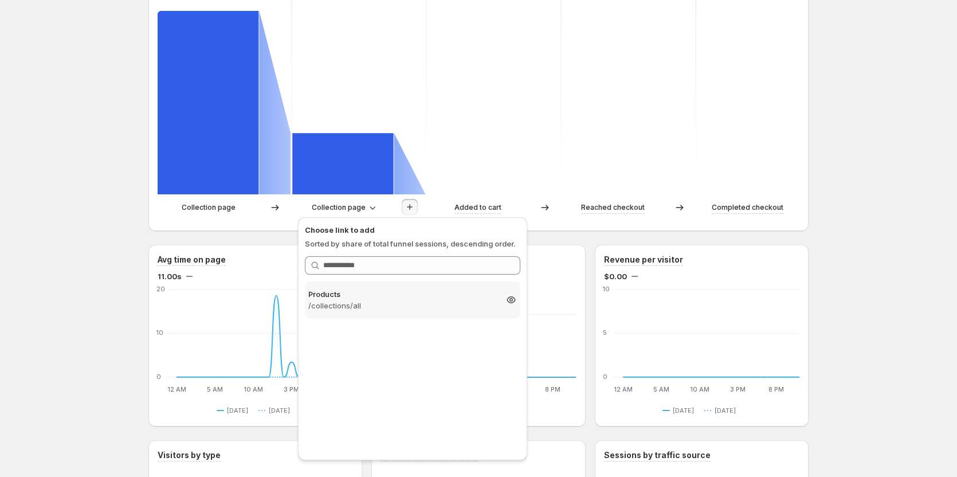
click at [373, 307] on p "/collections/all" at bounding box center [402, 305] width 188 height 11
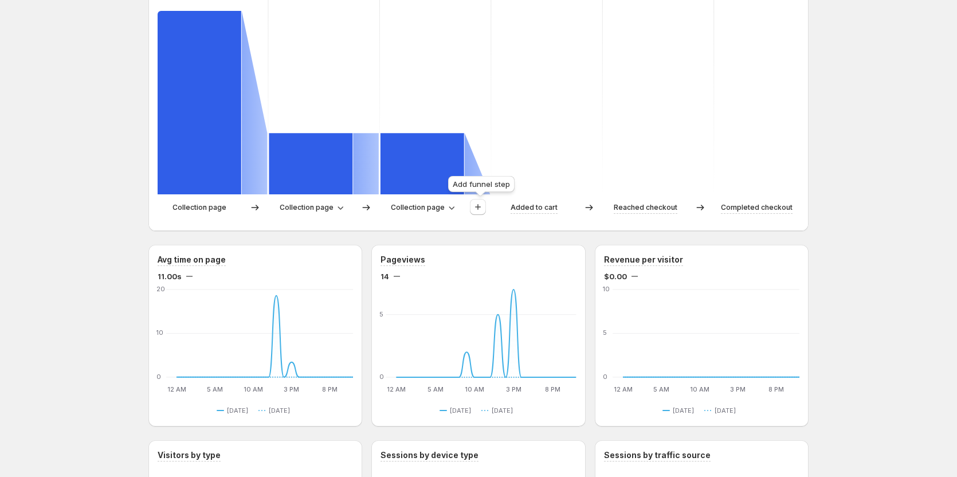
click at [480, 197] on div "Add funnel step" at bounding box center [481, 186] width 71 height 25
click at [482, 206] on icon "button" at bounding box center [477, 206] width 11 height 11
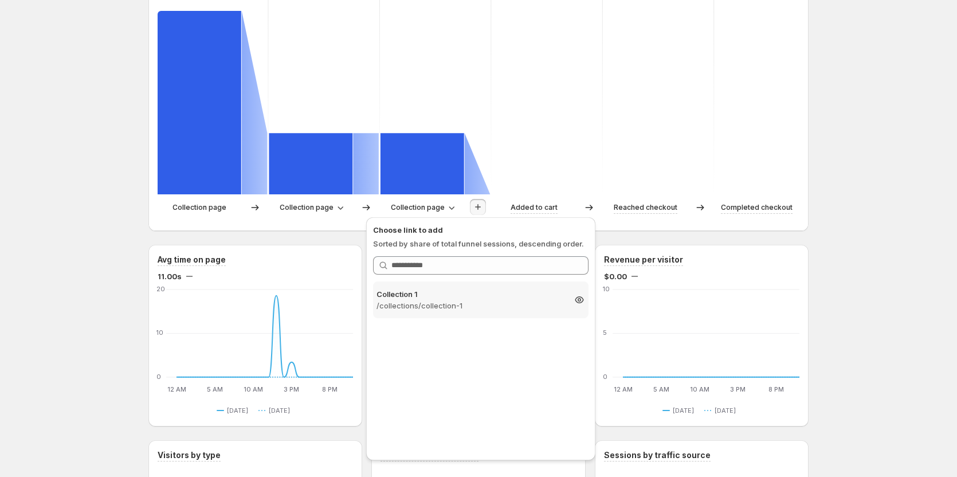
click at [440, 299] on p "Collection 1" at bounding box center [471, 293] width 188 height 11
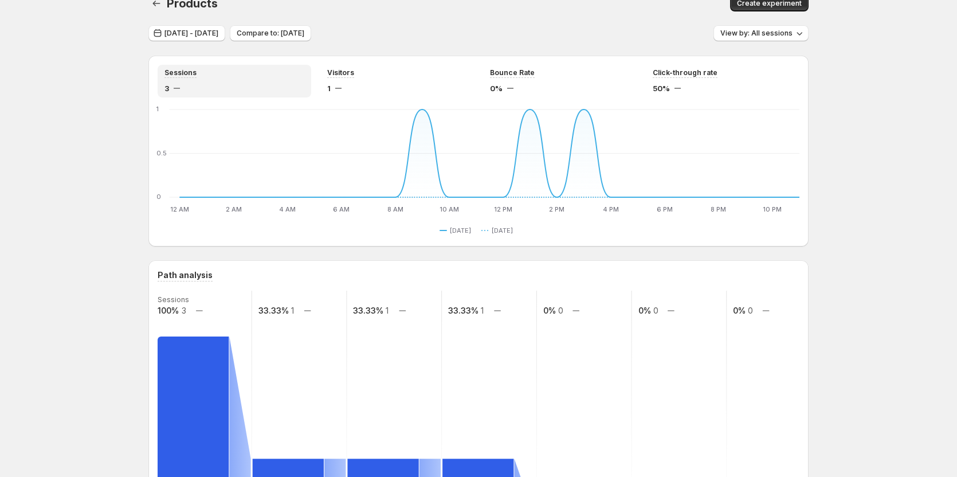
scroll to position [0, 0]
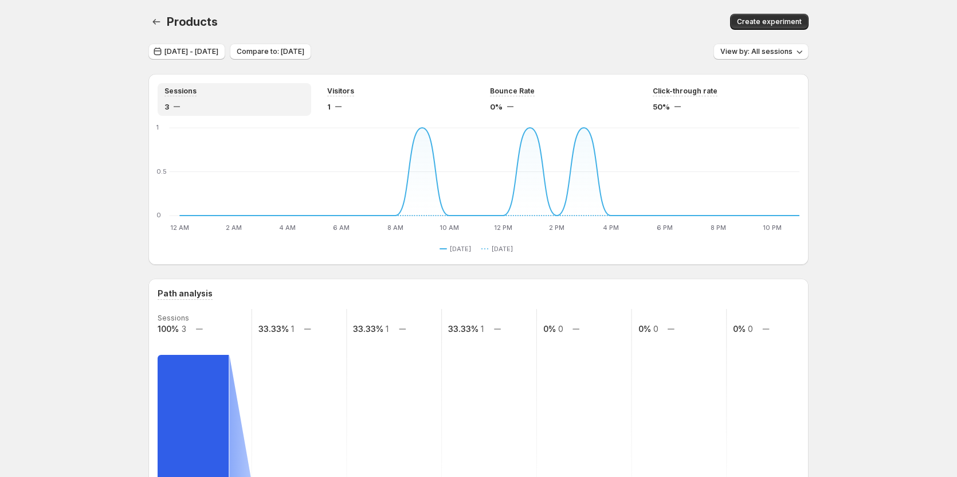
click at [222, 41] on div "Products. This page is ready Products Create experiment" at bounding box center [478, 22] width 660 height 44
click at [218, 50] on span "[DATE] - [DATE]" at bounding box center [192, 51] width 54 height 9
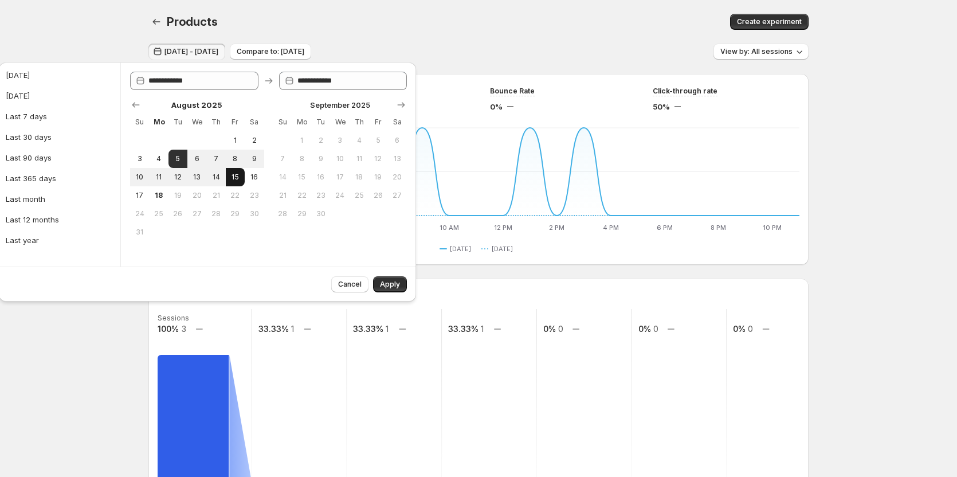
click at [236, 174] on span "15" at bounding box center [235, 177] width 10 height 9
type input "**********"
click at [232, 177] on span "15" at bounding box center [235, 177] width 10 height 9
type input "**********"
click at [386, 280] on span "Apply" at bounding box center [390, 284] width 20 height 9
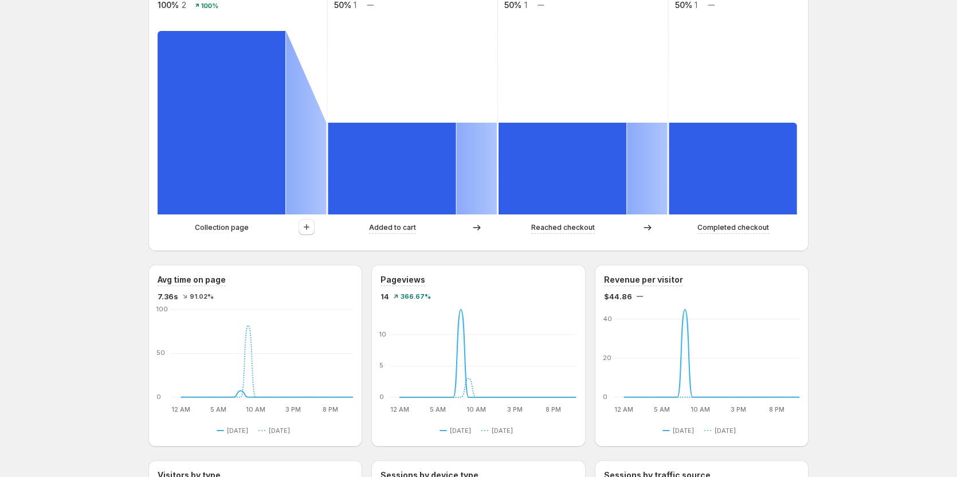
scroll to position [344, 0]
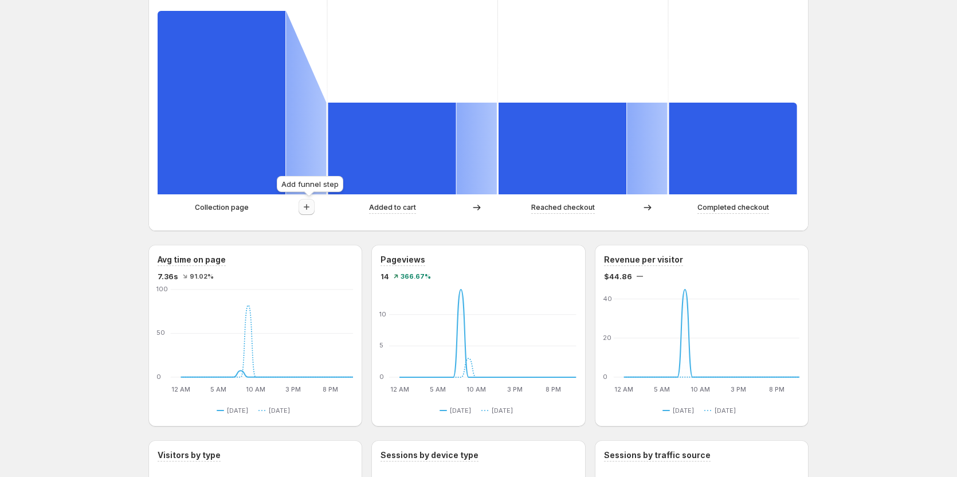
click at [310, 212] on icon "button" at bounding box center [306, 206] width 11 height 11
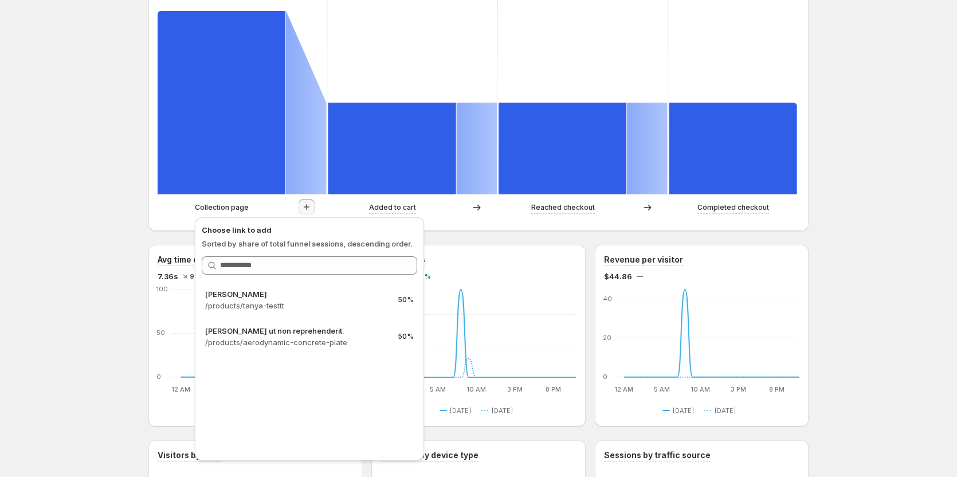
click at [89, 212] on div "Products. This page is ready Products Create experiment [DATE] - [DATE] Compare…" at bounding box center [478, 356] width 957 height 1400
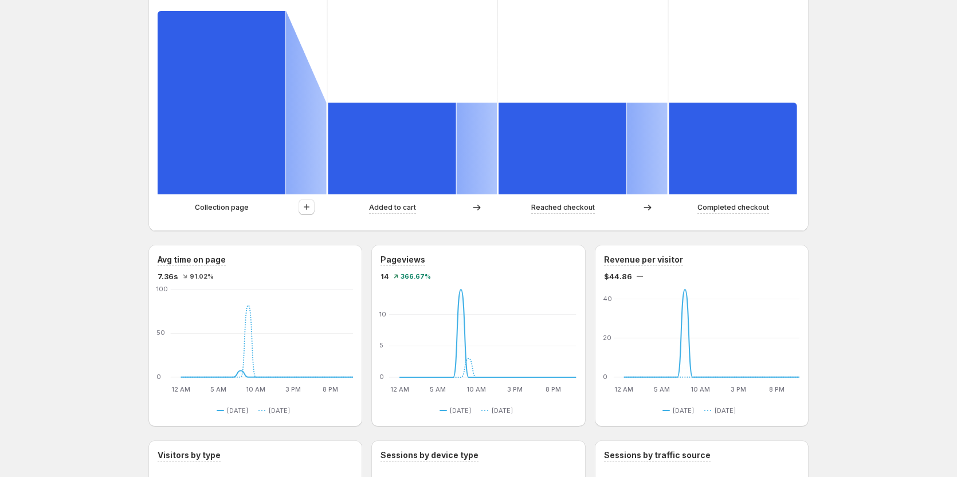
click at [222, 210] on p "Collection page" at bounding box center [222, 207] width 54 height 11
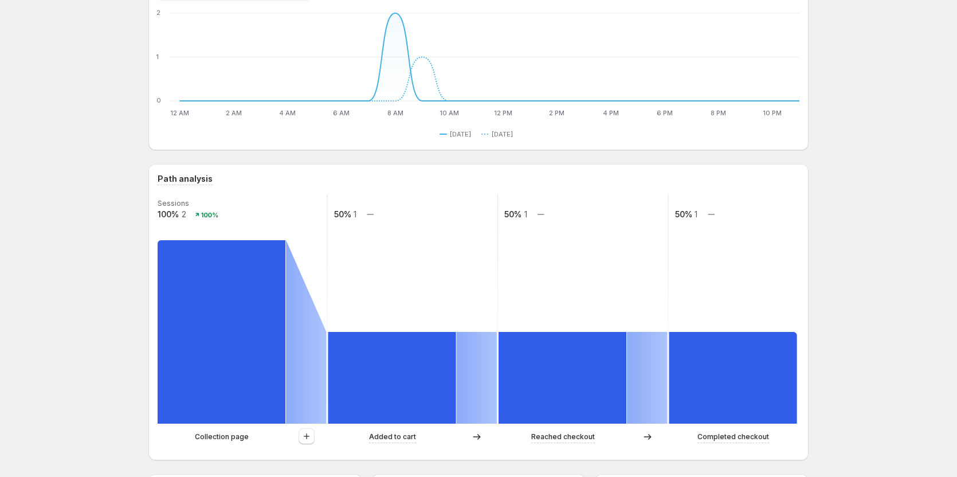
scroll to position [0, 0]
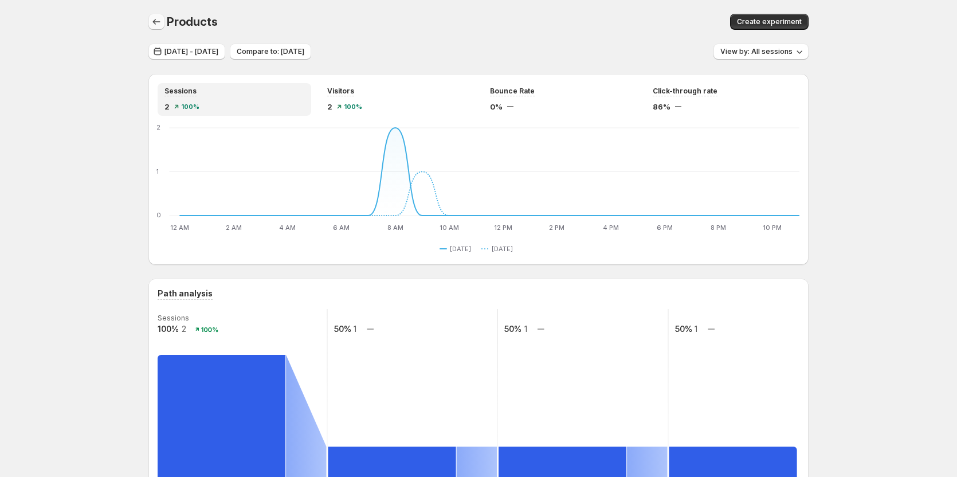
click at [162, 29] on button "button" at bounding box center [156, 22] width 16 height 16
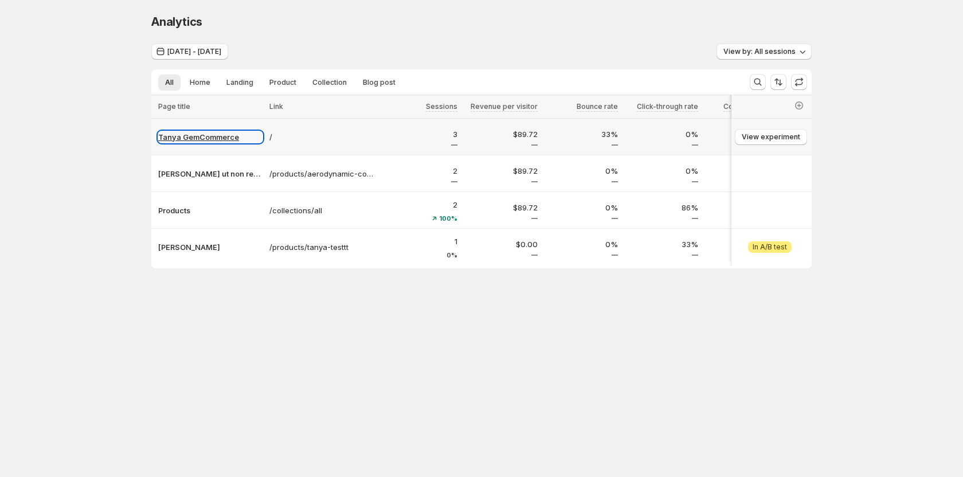
click at [228, 136] on p "Tanya GemCommerce" at bounding box center [210, 136] width 104 height 11
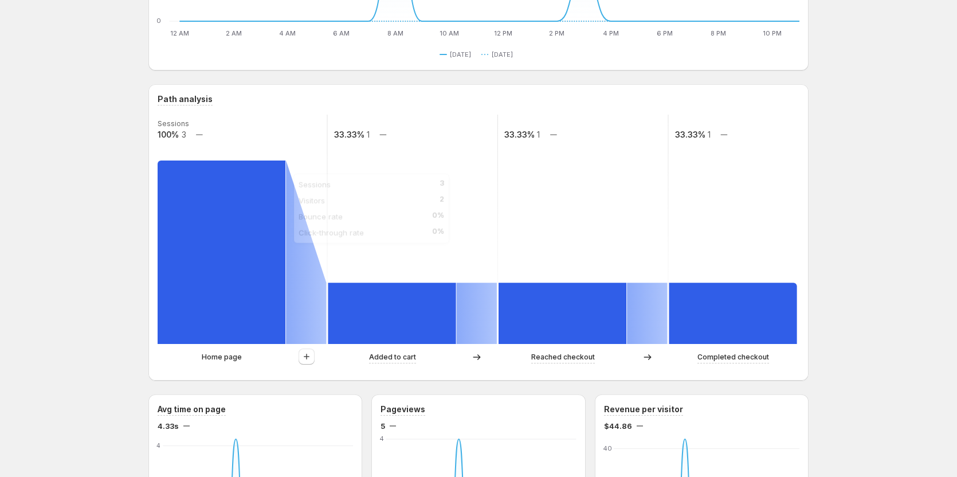
scroll to position [287, 0]
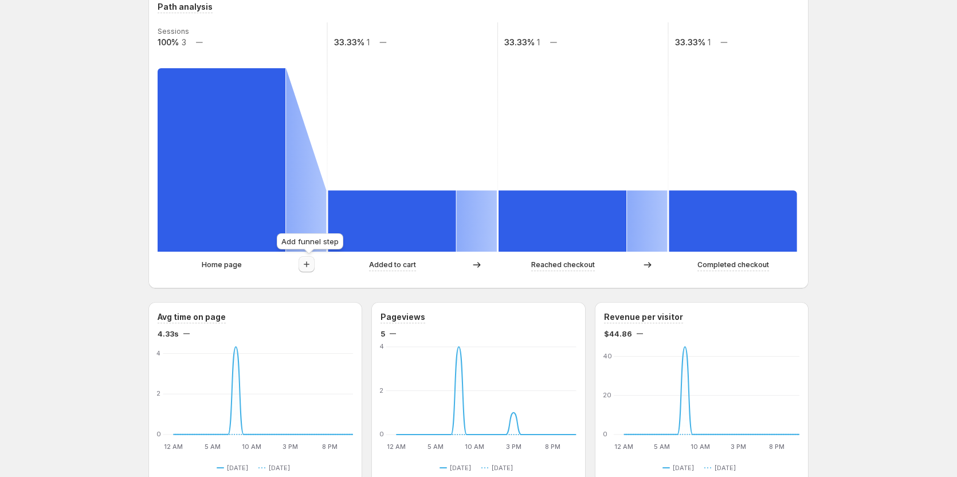
click at [303, 266] on icon "button" at bounding box center [306, 264] width 11 height 11
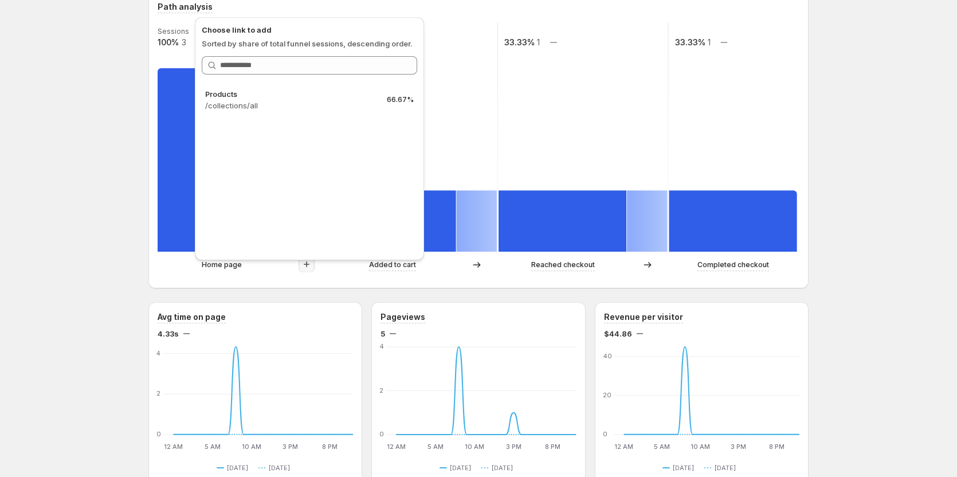
click at [58, 155] on div "[PERSON_NAME] GemCommerce. This page is ready [PERSON_NAME] GemCommerce Create …" at bounding box center [478, 413] width 957 height 1400
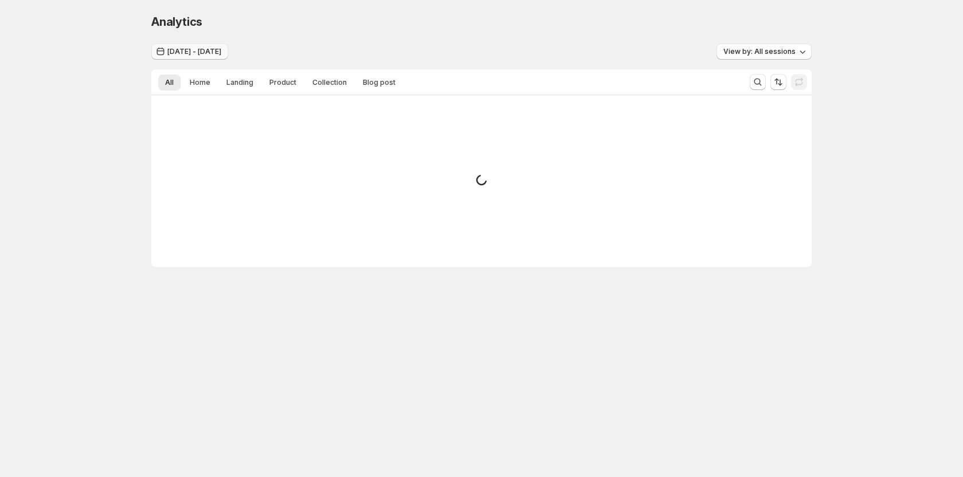
click at [189, 53] on span "[DATE] - [DATE]" at bounding box center [194, 51] width 54 height 9
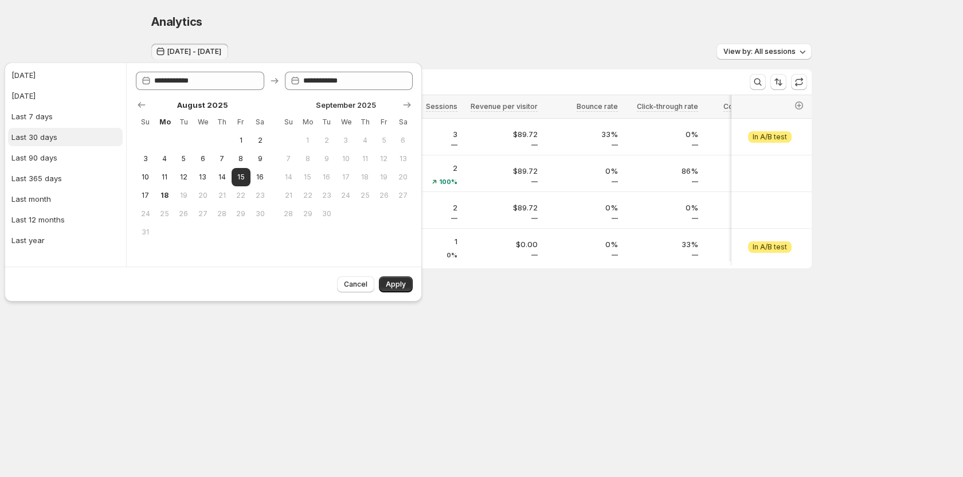
click at [46, 138] on div "Last 30 days" at bounding box center [34, 136] width 46 height 11
type input "**********"
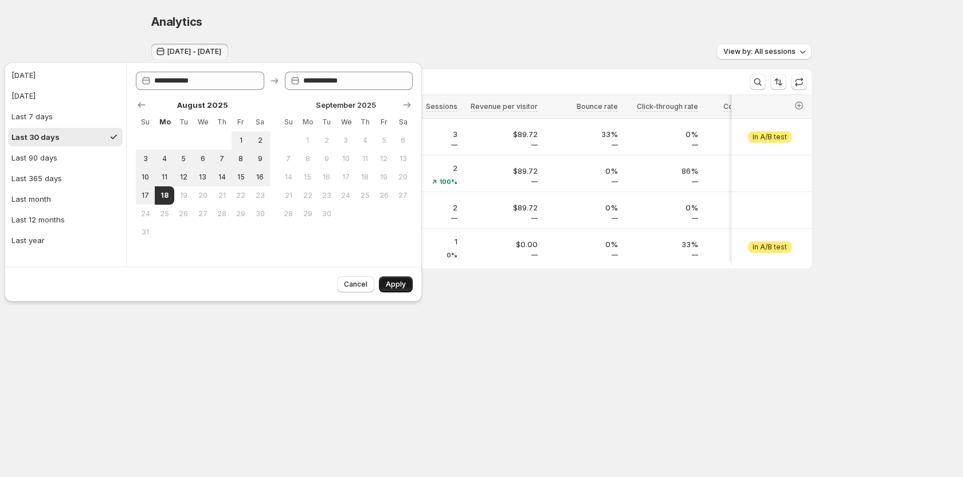
click at [392, 285] on span "Apply" at bounding box center [396, 284] width 20 height 9
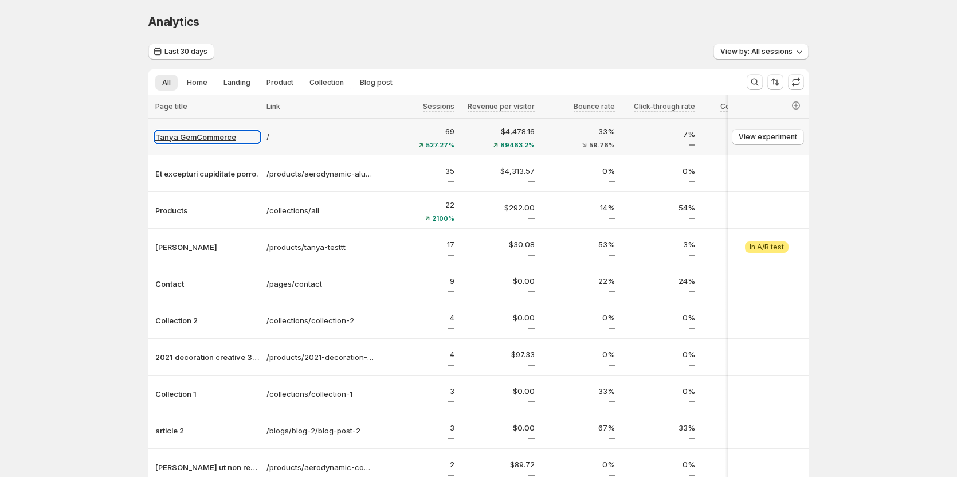
click at [204, 138] on p "Tanya GemCommerce" at bounding box center [207, 136] width 104 height 11
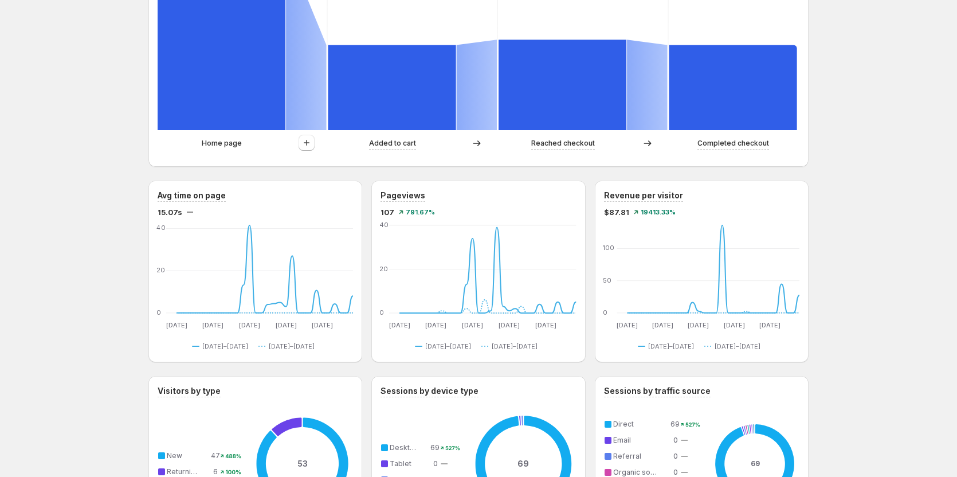
scroll to position [408, 0]
click at [307, 145] on icon "button" at bounding box center [306, 143] width 11 height 11
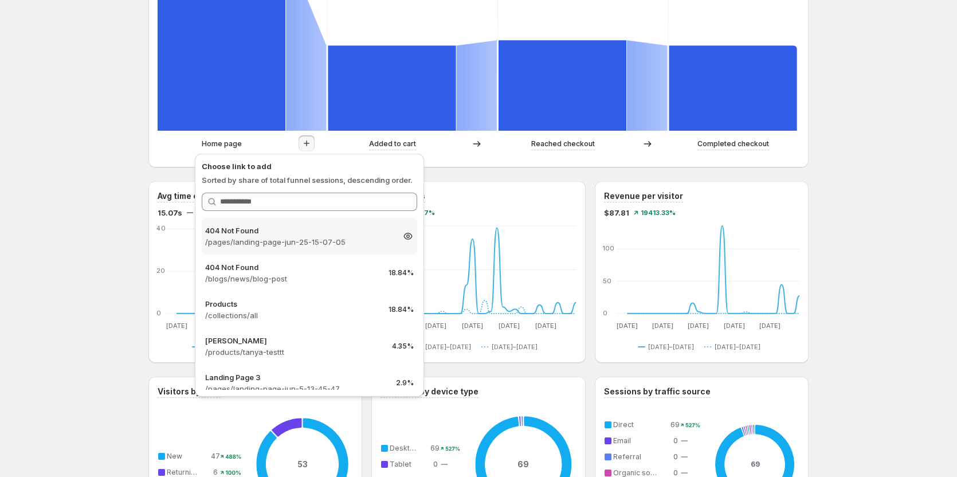
click at [331, 242] on p "/pages/landing-page-jun-25-15-07-05" at bounding box center [299, 241] width 188 height 11
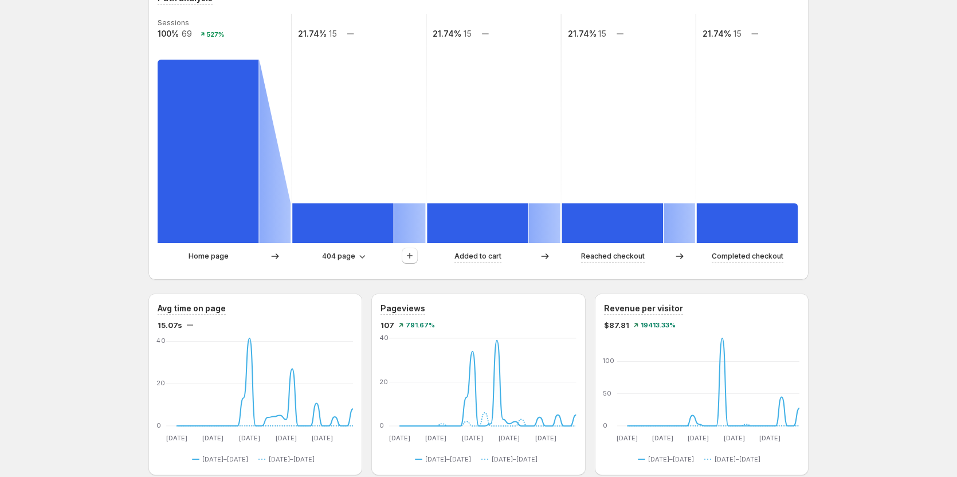
scroll to position [293, 0]
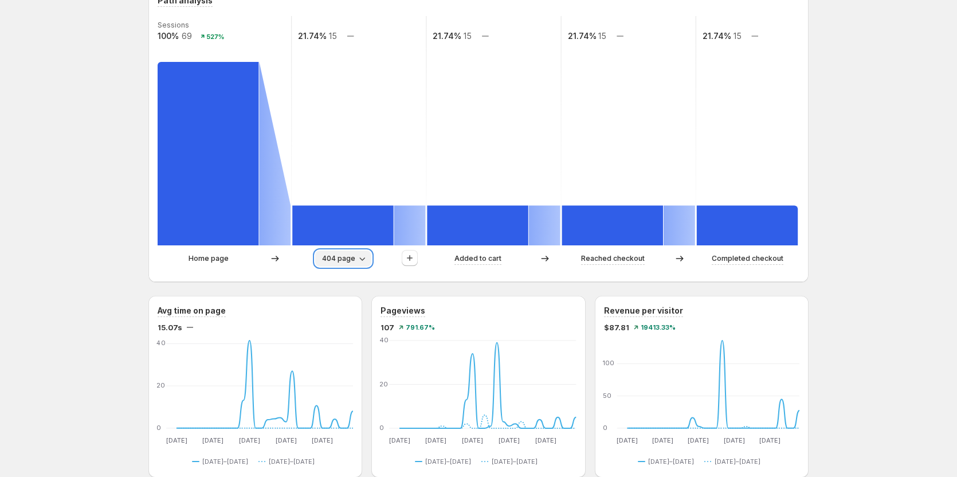
click at [345, 257] on span "404 page" at bounding box center [338, 258] width 33 height 9
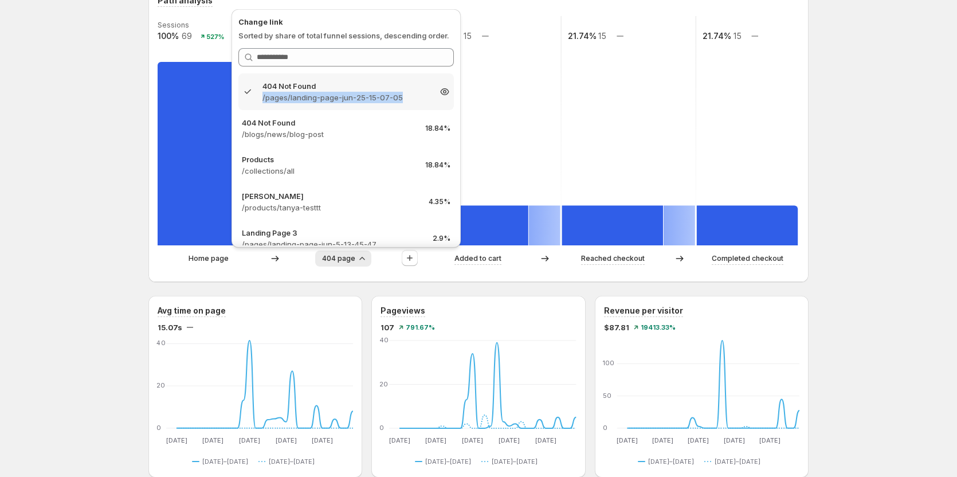
copy p "/pages/landing-page-jun-25-15-07-05"
drag, startPoint x: 263, startPoint y: 99, endPoint x: 402, endPoint y: 99, distance: 139.9
click at [402, 99] on p "/pages/landing-page-jun-25-15-07-05" at bounding box center [346, 97] width 167 height 11
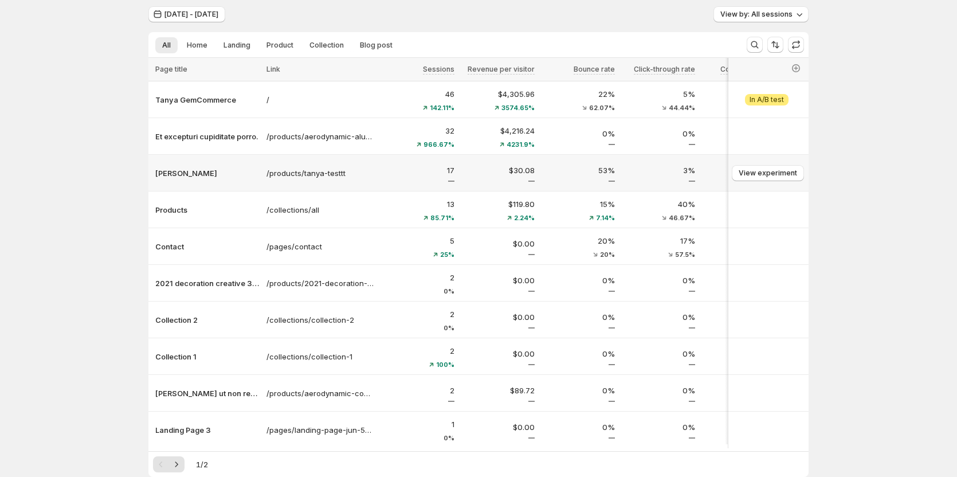
scroll to position [57, 0]
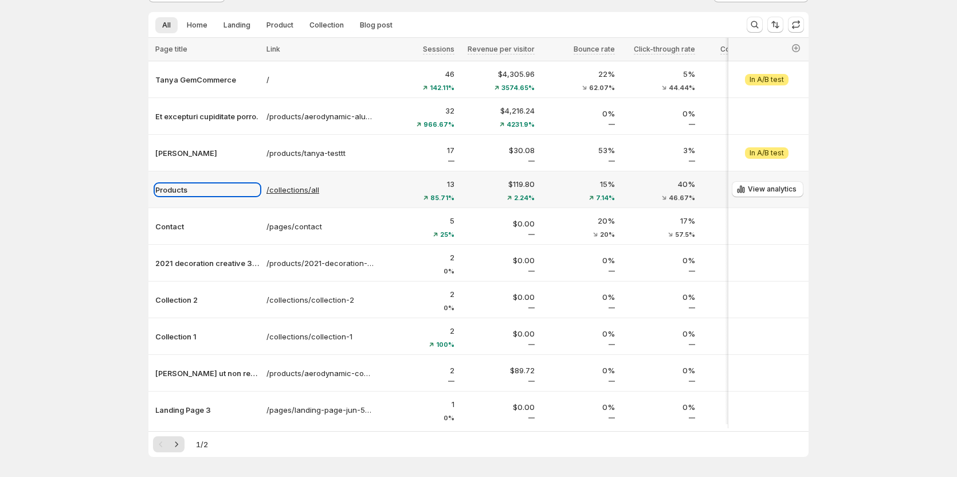
drag, startPoint x: 257, startPoint y: 183, endPoint x: 327, endPoint y: 192, distance: 69.9
click at [327, 192] on tr "Products /collections/all 13 85.71% $119.80 2.24% 15% 7.14% 40% 46.67% 15.38% 4…" at bounding box center [945, 189] width 1594 height 37
copy p "/collections/all"
drag, startPoint x: 269, startPoint y: 178, endPoint x: 354, endPoint y: 202, distance: 88.3
click at [354, 202] on td "/collections/all" at bounding box center [320, 189] width 115 height 37
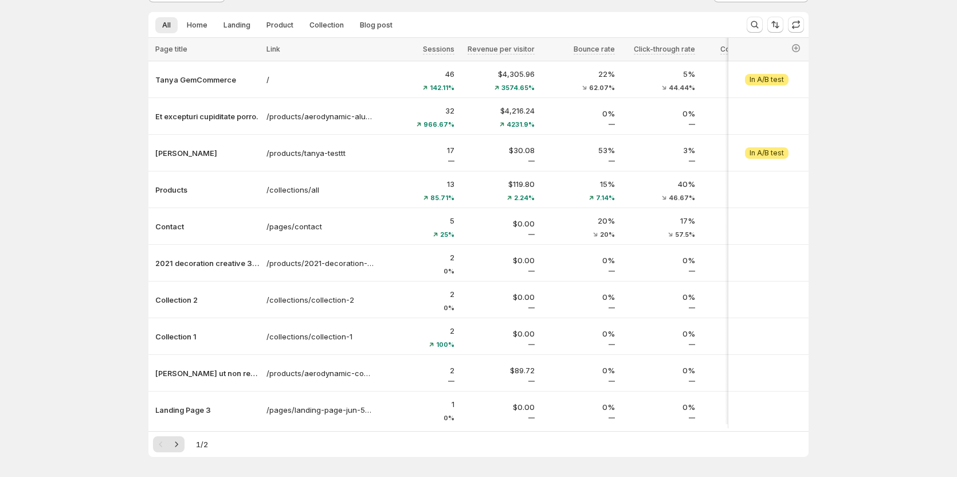
drag, startPoint x: 59, startPoint y: 151, endPoint x: 78, endPoint y: 209, distance: 60.4
click at [59, 151] on div "Analytics. This page is ready Analytics Aug 04, 2025 - Aug 15, 2025 View by: Al…" at bounding box center [478, 231] width 957 height 576
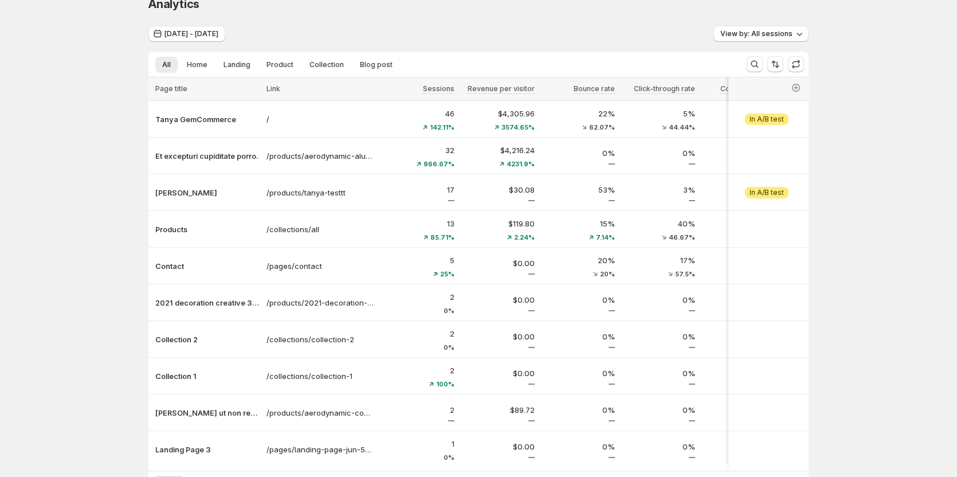
scroll to position [0, 0]
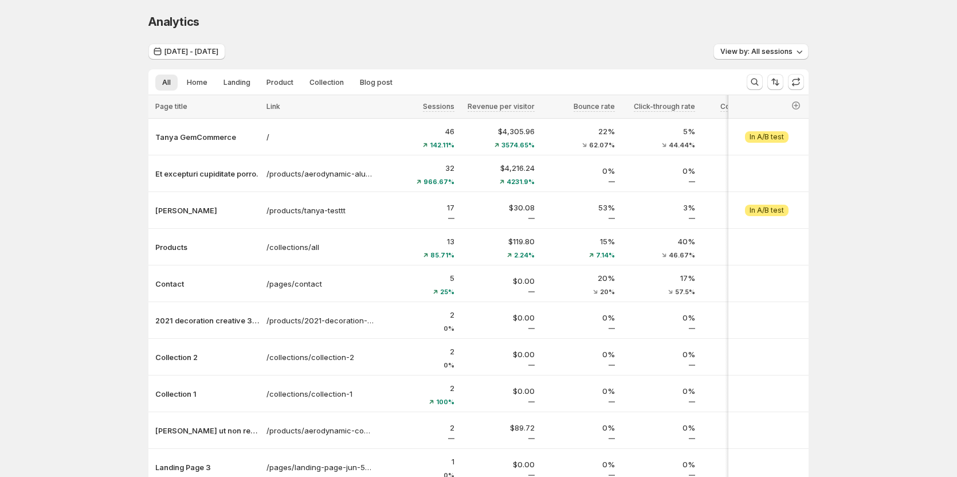
click at [559, 43] on div "Analytics. This page is ready Analytics" at bounding box center [478, 22] width 660 height 44
click at [388, 44] on div "Aug 04, 2025 - Aug 15, 2025 View by: All sessions" at bounding box center [478, 52] width 660 height 17
click at [225, 44] on button "[DATE] - [DATE]" at bounding box center [186, 52] width 77 height 16
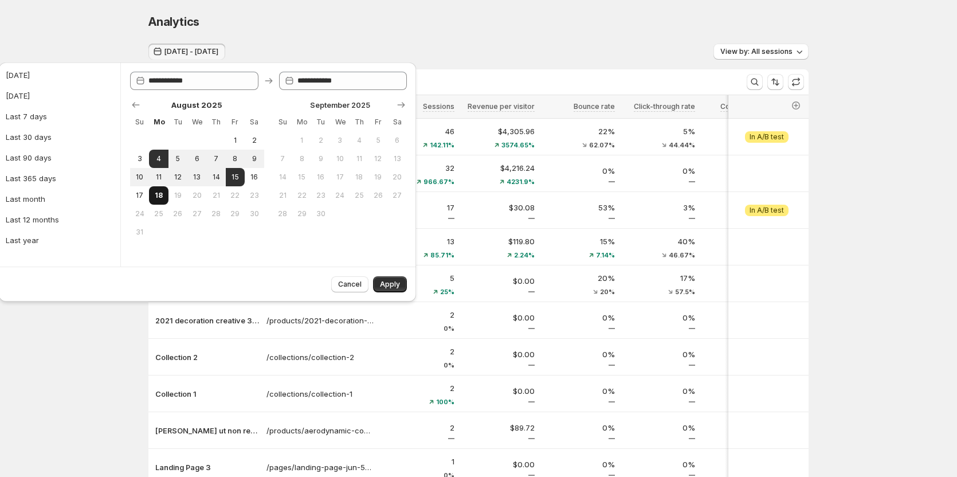
click at [162, 200] on button "18" at bounding box center [158, 195] width 19 height 18
type input "**********"
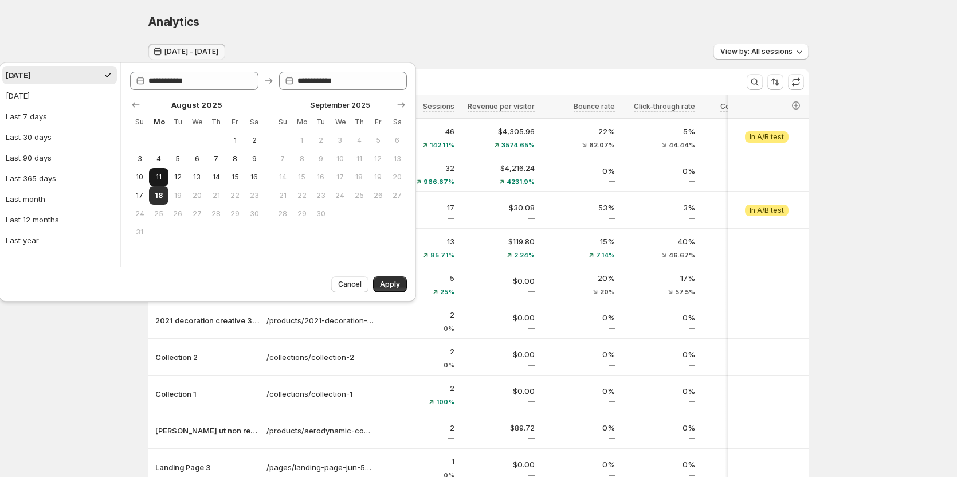
click at [162, 178] on span "11" at bounding box center [159, 177] width 10 height 9
type input "**********"
click at [132, 169] on button "10" at bounding box center [139, 177] width 19 height 18
type input "**********"
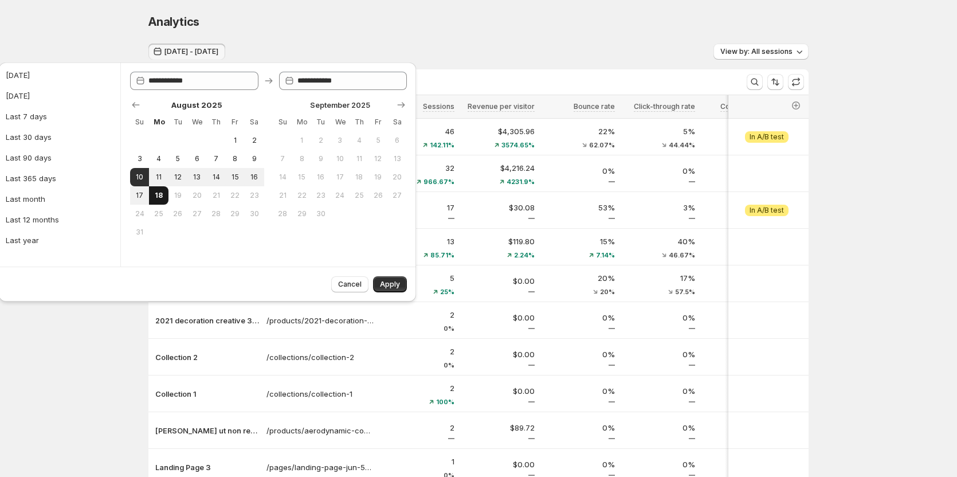
click at [161, 199] on span "18" at bounding box center [159, 195] width 10 height 9
type input "**********"
click at [384, 281] on span "Apply" at bounding box center [390, 284] width 20 height 9
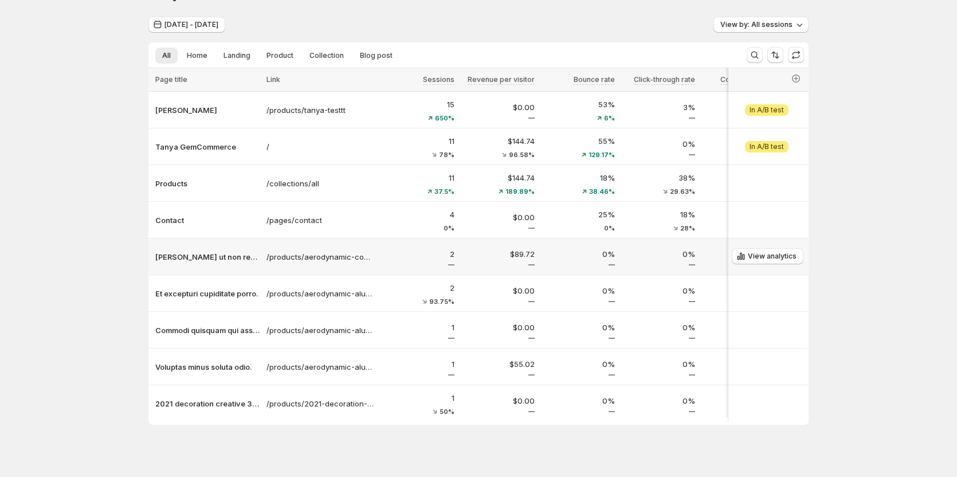
scroll to position [41, 0]
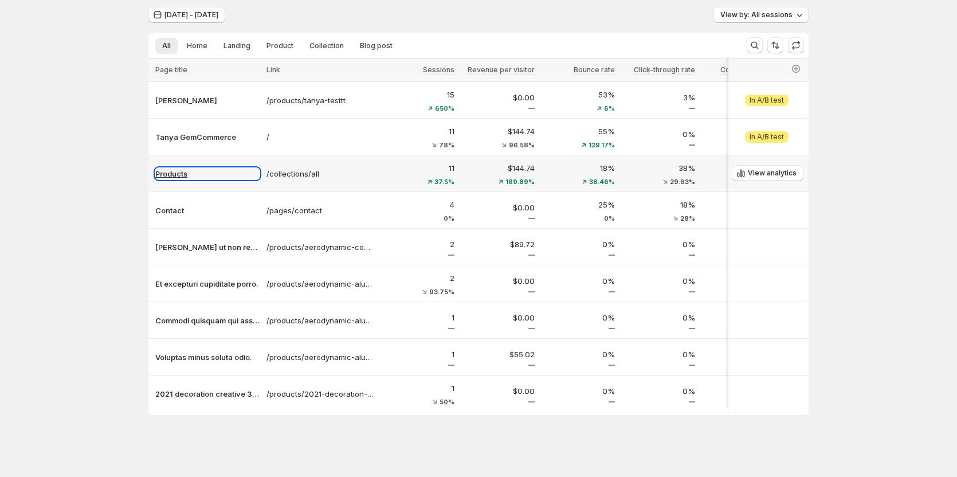
click at [183, 174] on p "Products" at bounding box center [207, 173] width 104 height 11
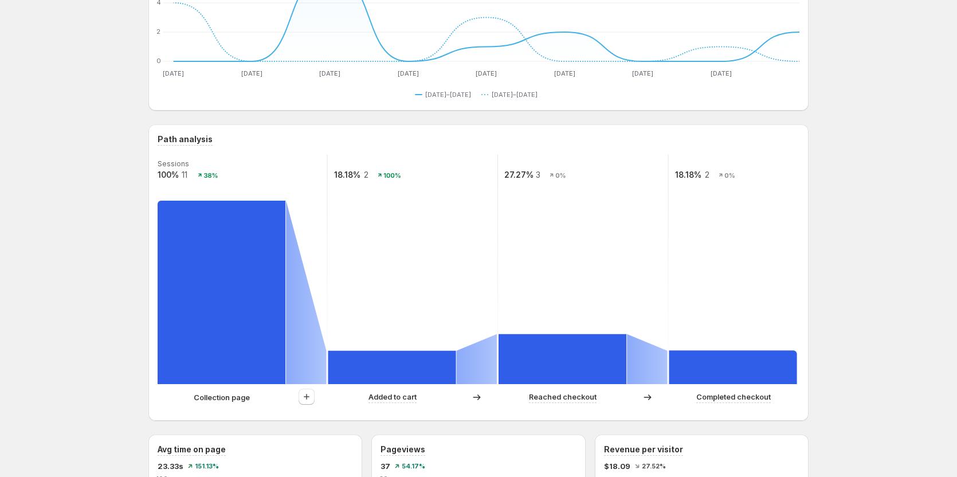
scroll to position [156, 0]
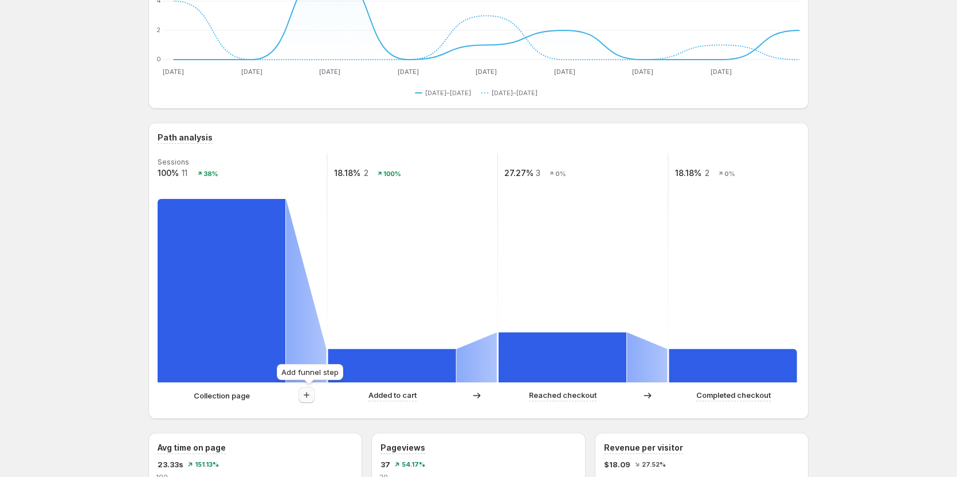
click at [311, 398] on icon "button" at bounding box center [306, 394] width 11 height 11
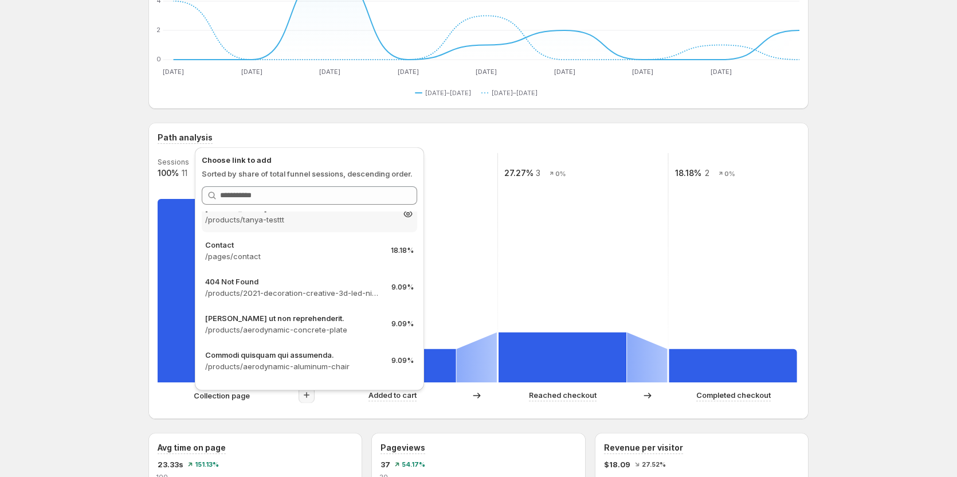
scroll to position [0, 0]
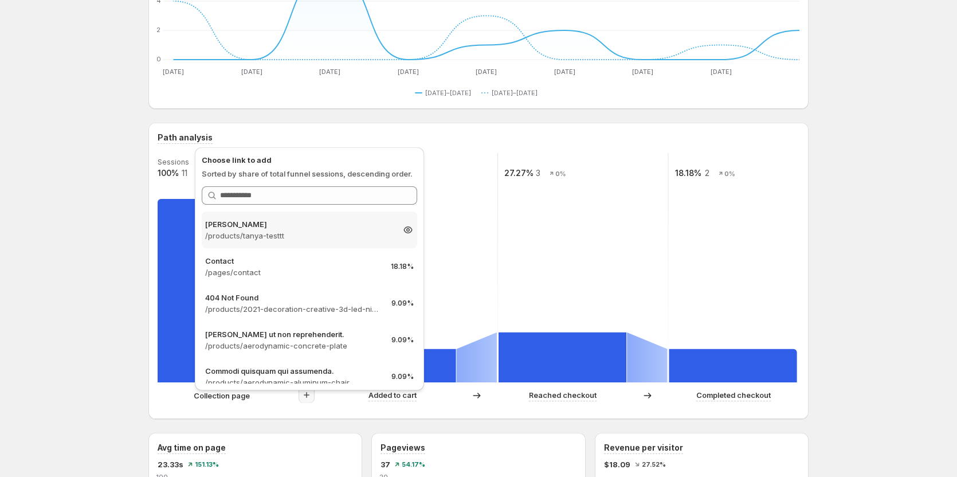
click at [285, 225] on p "[PERSON_NAME]" at bounding box center [299, 223] width 188 height 11
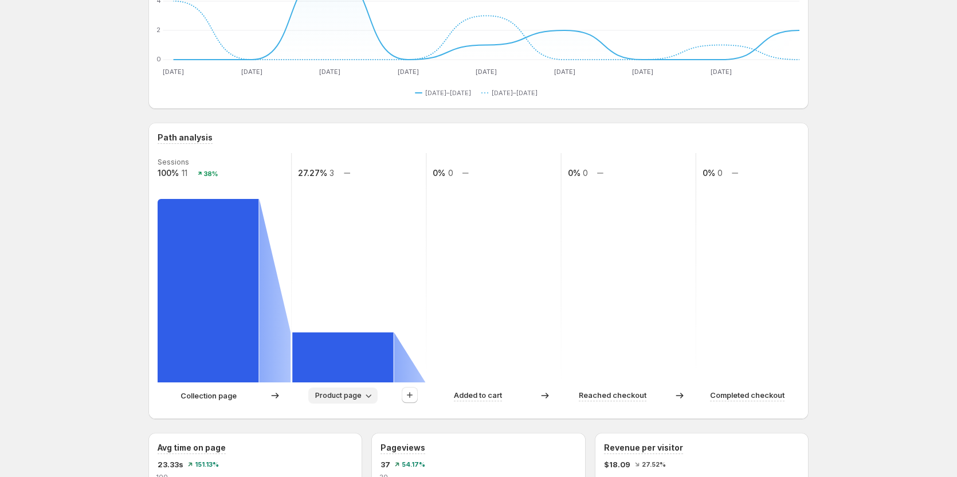
click at [330, 396] on span "Product page" at bounding box center [338, 395] width 46 height 9
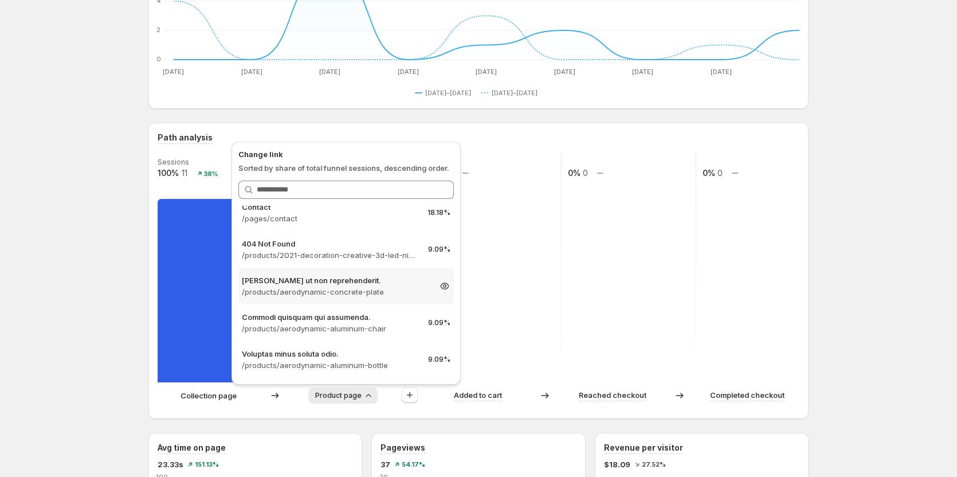
scroll to position [213, 0]
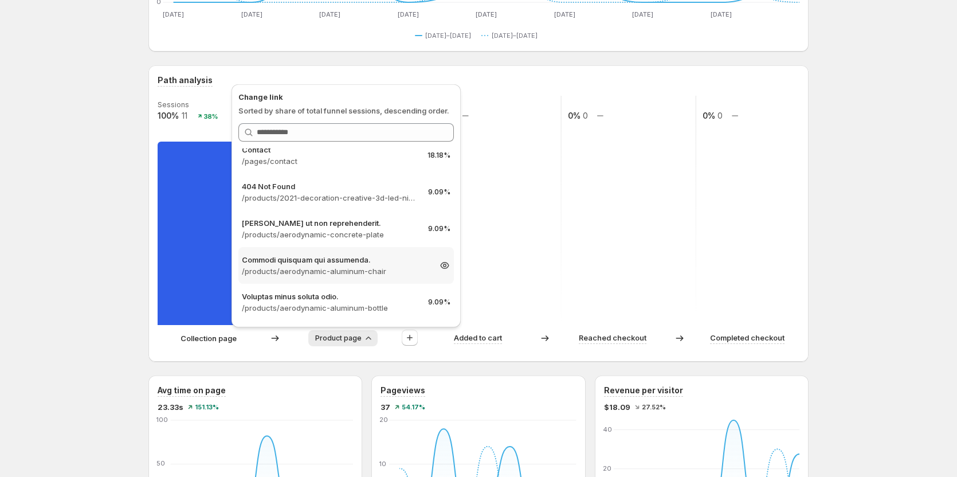
click at [335, 263] on p "Commodi quisquam qui assumenda." at bounding box center [336, 259] width 188 height 11
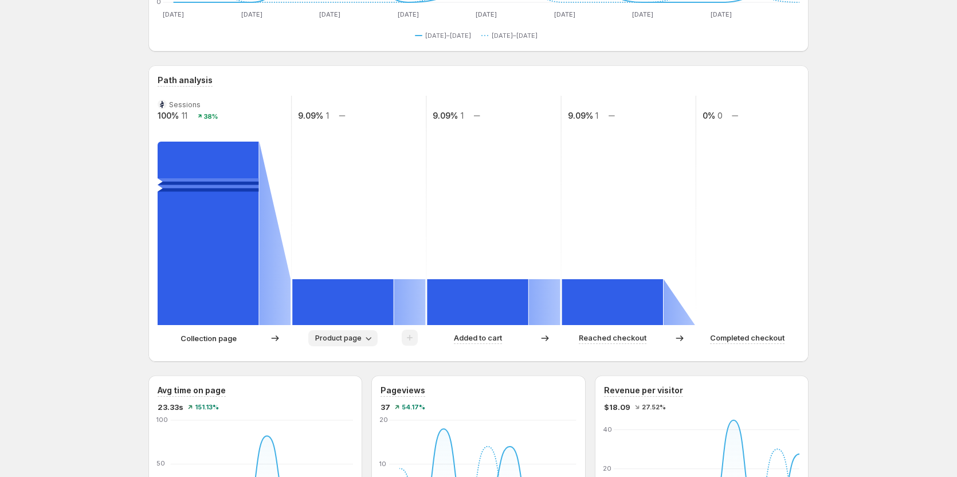
click at [346, 341] on span "Product page" at bounding box center [338, 338] width 46 height 9
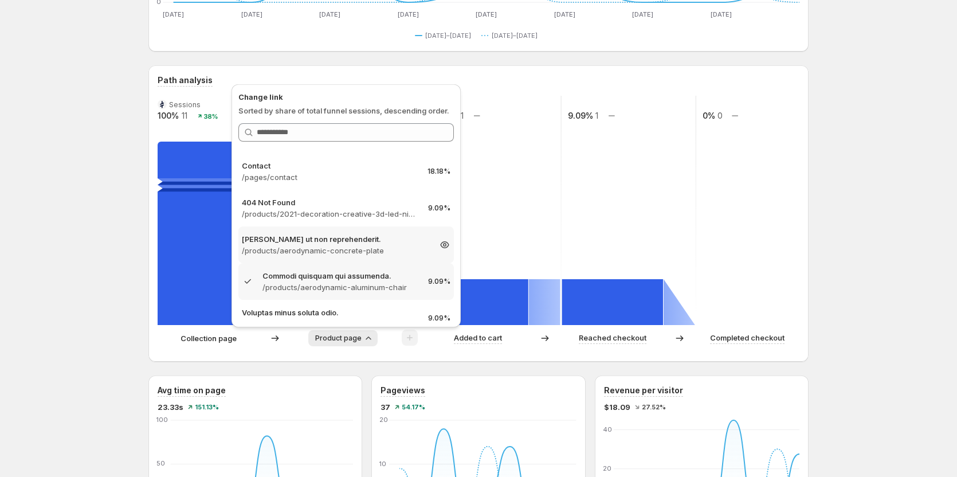
scroll to position [48, 0]
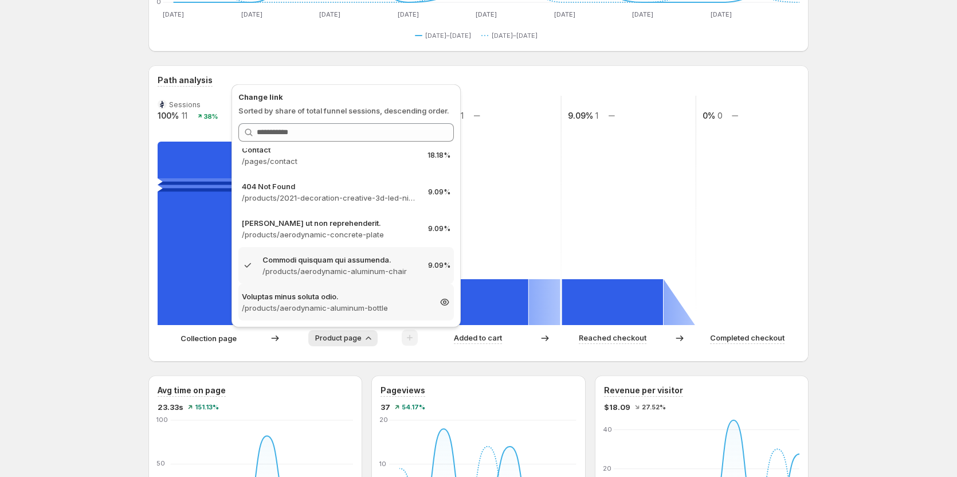
click at [335, 306] on p "/products/aerodynamic-aluminum-bottle" at bounding box center [336, 307] width 188 height 11
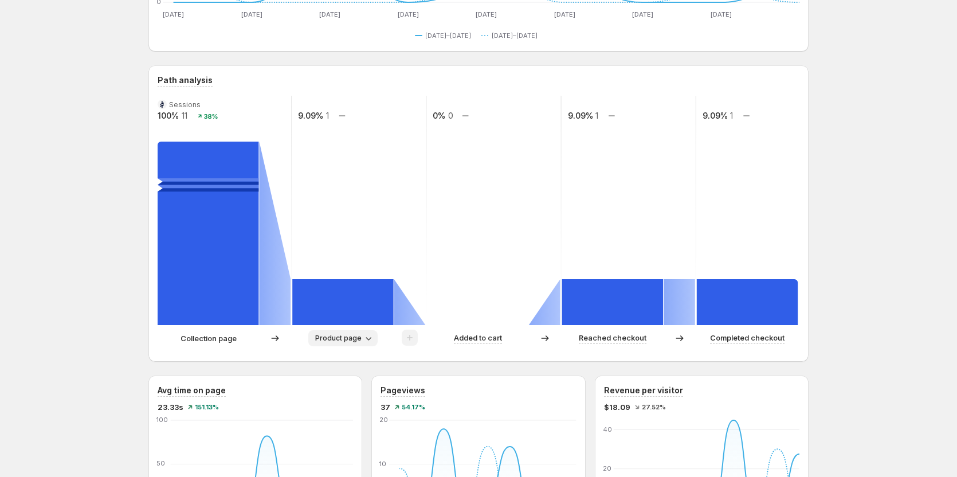
click at [362, 332] on button "Product page" at bounding box center [342, 338] width 69 height 16
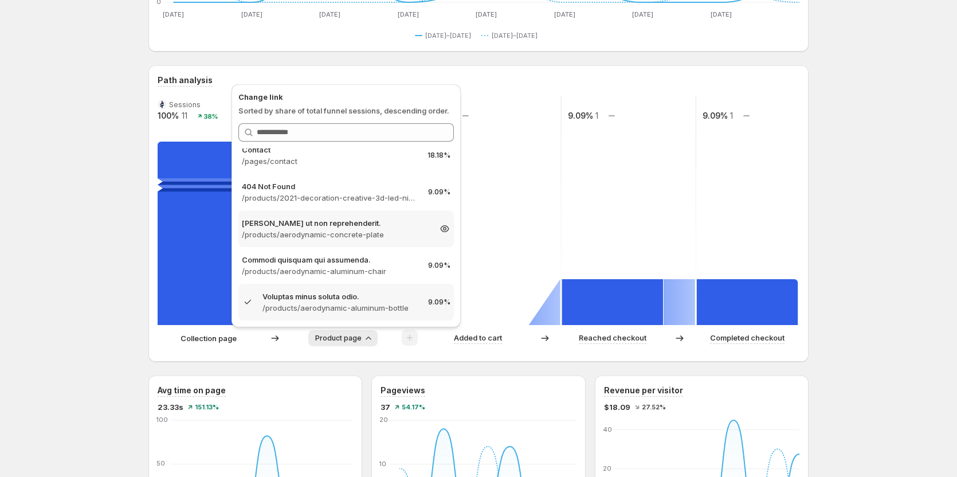
click at [336, 245] on div "Ullam ut non reprehenderit. /products/aerodynamic-concrete-plate 9.09%" at bounding box center [346, 228] width 216 height 37
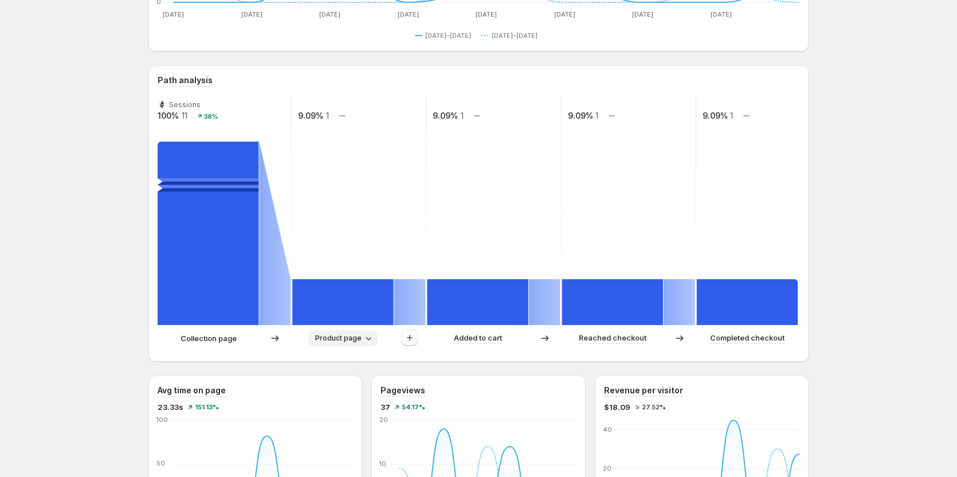
click at [351, 334] on span "Product page" at bounding box center [338, 338] width 46 height 9
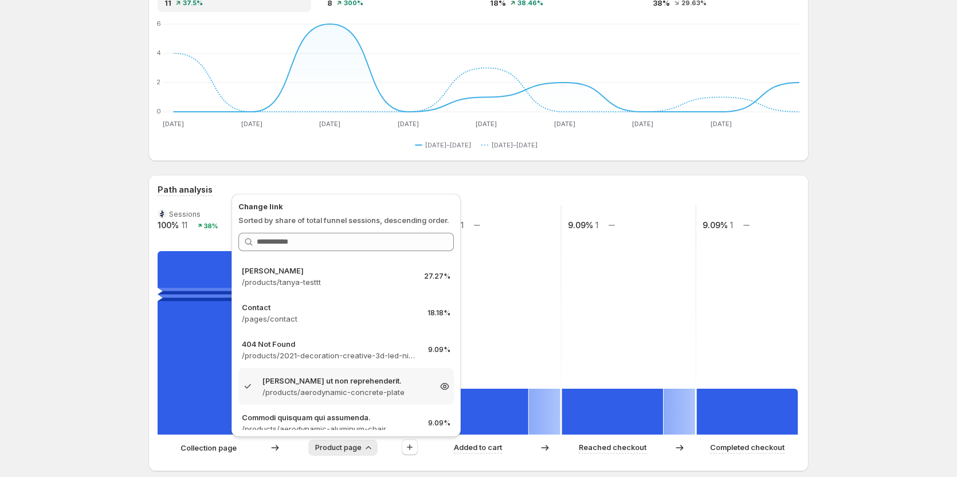
scroll to position [99, 0]
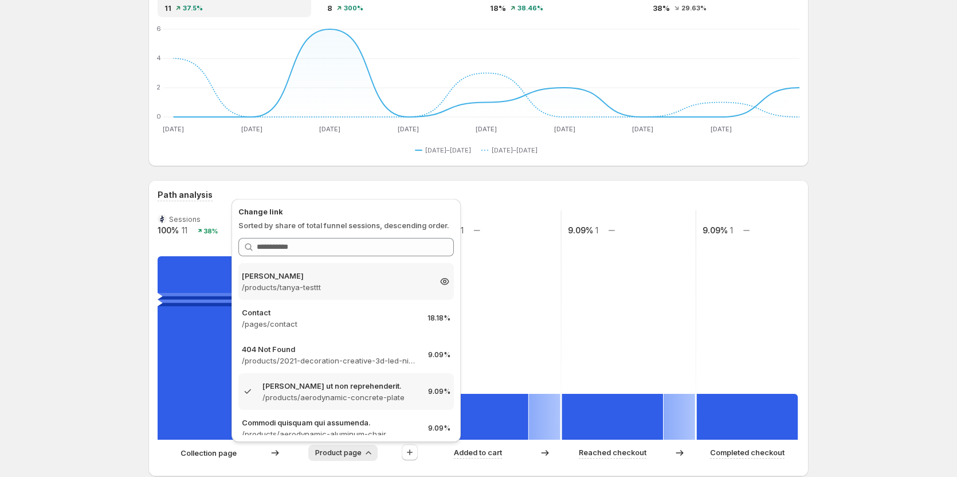
click at [322, 284] on p "/products/tanya-testtt" at bounding box center [336, 286] width 188 height 11
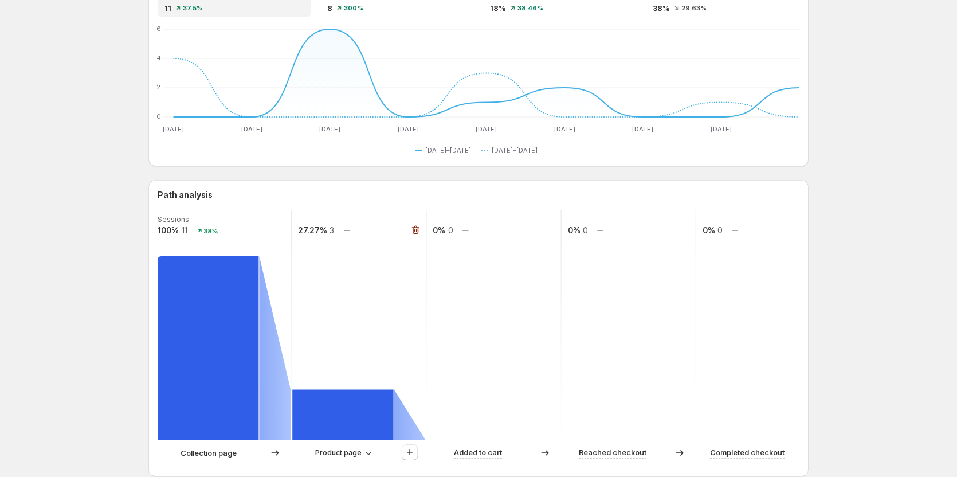
scroll to position [156, 0]
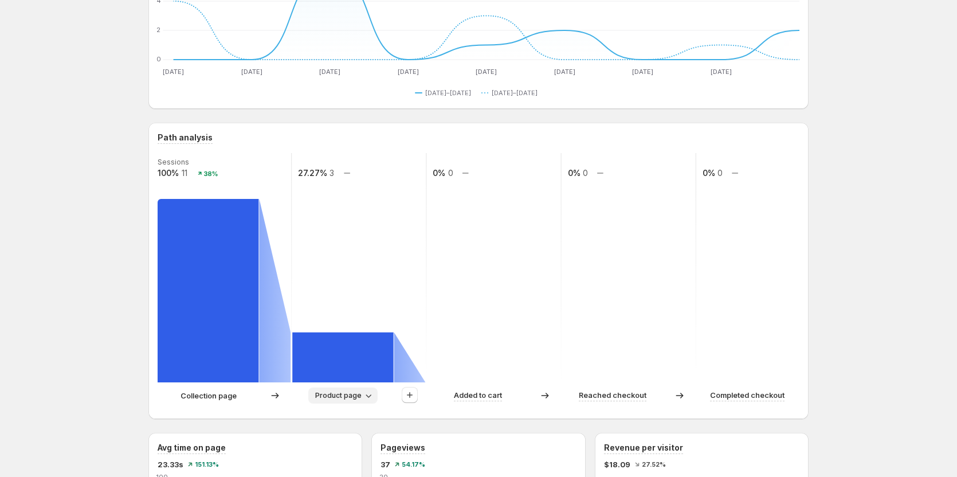
click at [345, 393] on span "Product page" at bounding box center [338, 395] width 46 height 9
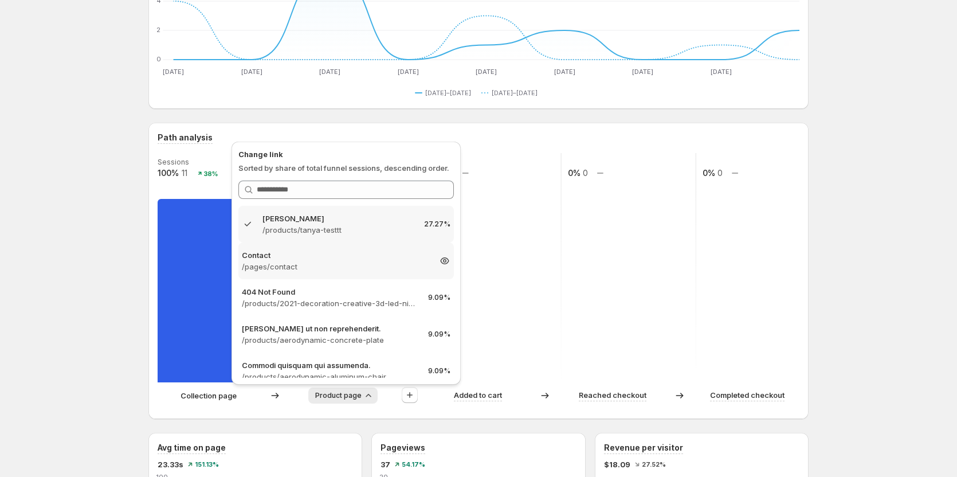
click at [313, 272] on p "/pages/contact" at bounding box center [336, 266] width 188 height 11
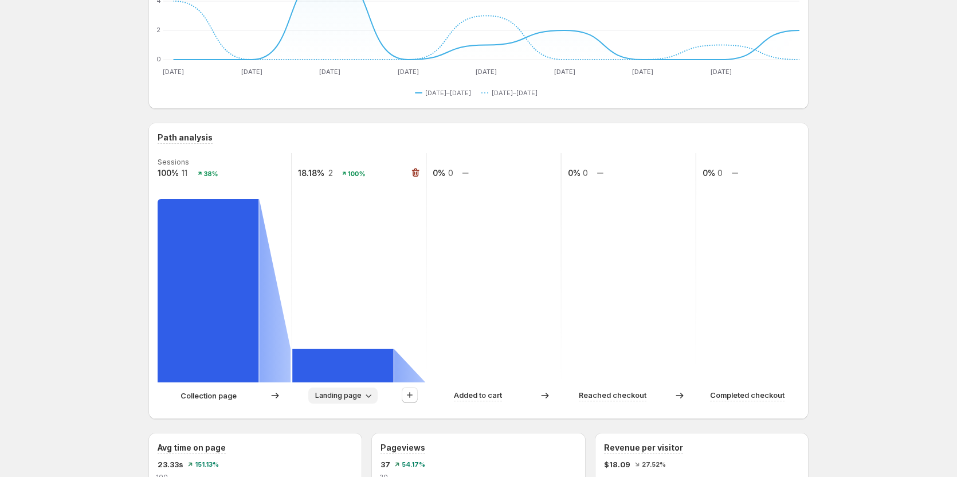
click at [342, 385] on div "Sessions 100% 11 38% 18.18% 2 100% 0% 0 0% 0 0% 0 Collection page Landing page …" at bounding box center [479, 281] width 642 height 257
click at [341, 391] on span "Landing page" at bounding box center [338, 395] width 46 height 9
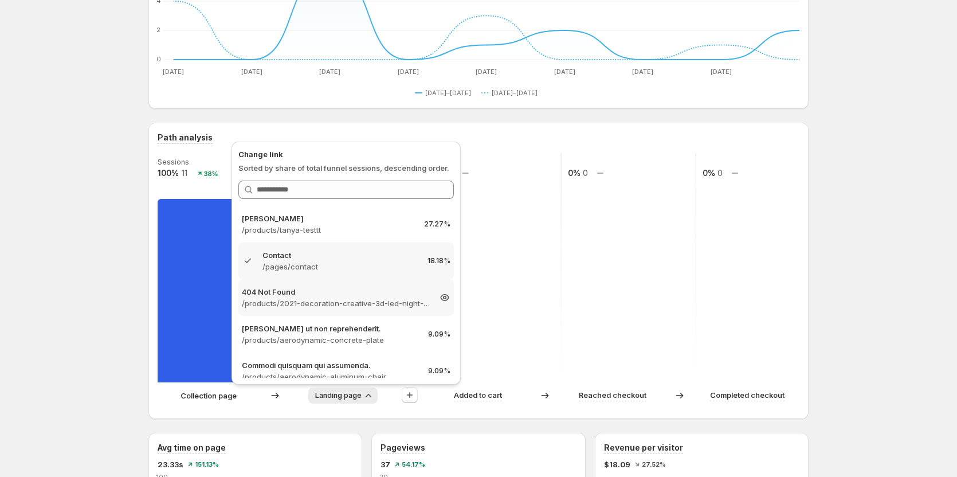
click at [305, 303] on p "/products/2021-decoration-creative-3d-led-night-light-table-lamp-children-bedro…" at bounding box center [336, 303] width 188 height 11
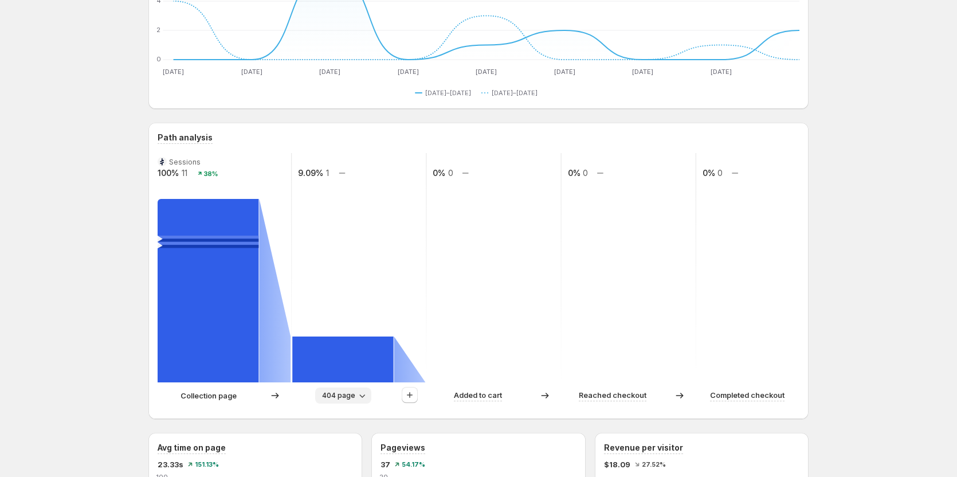
click at [346, 396] on span "404 page" at bounding box center [338, 395] width 33 height 9
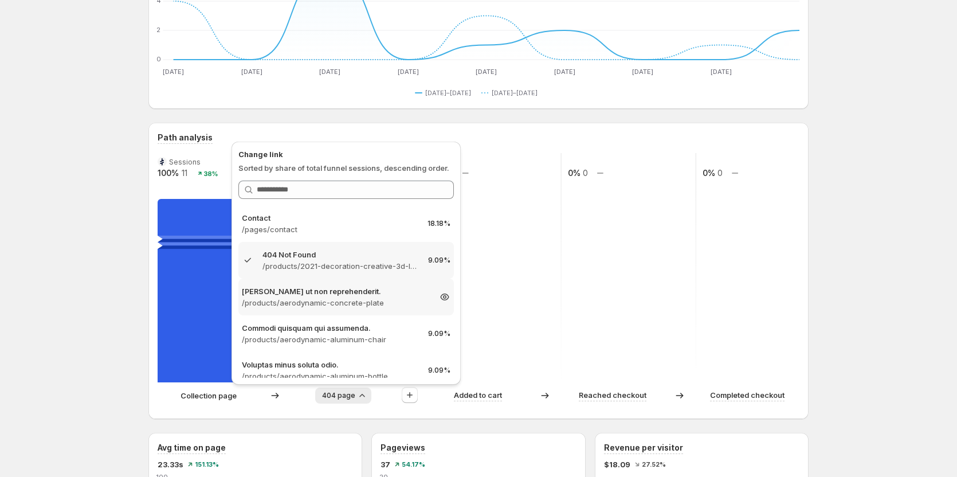
scroll to position [48, 0]
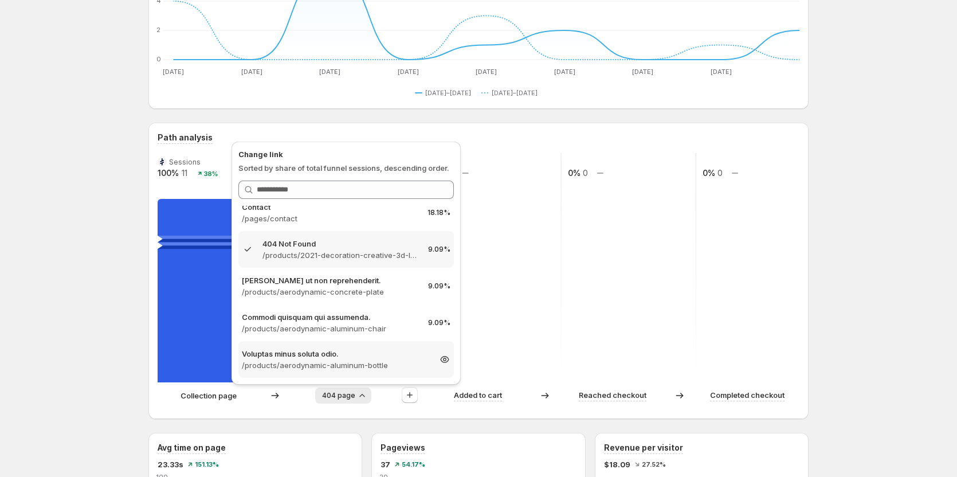
click at [328, 363] on p "/products/aerodynamic-aluminum-bottle" at bounding box center [336, 364] width 188 height 11
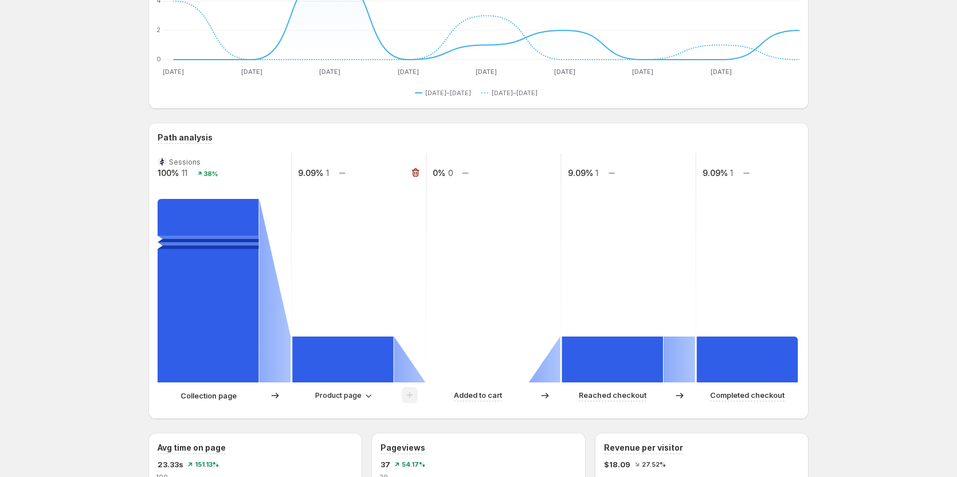
scroll to position [99, 0]
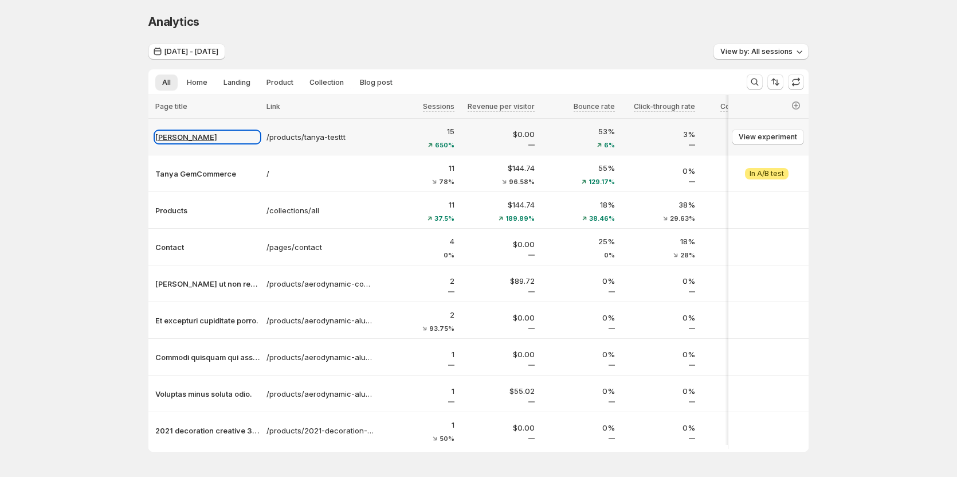
click at [197, 133] on p "[PERSON_NAME]" at bounding box center [207, 136] width 104 height 11
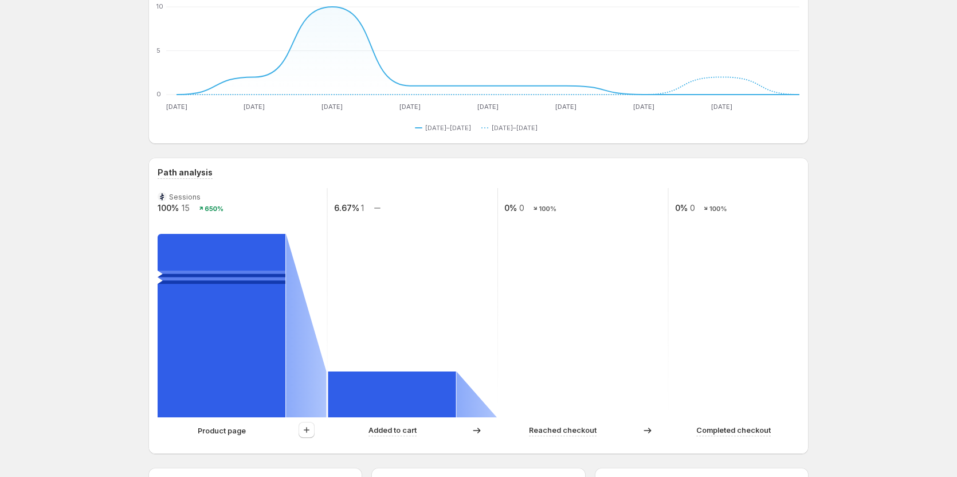
scroll to position [115, 0]
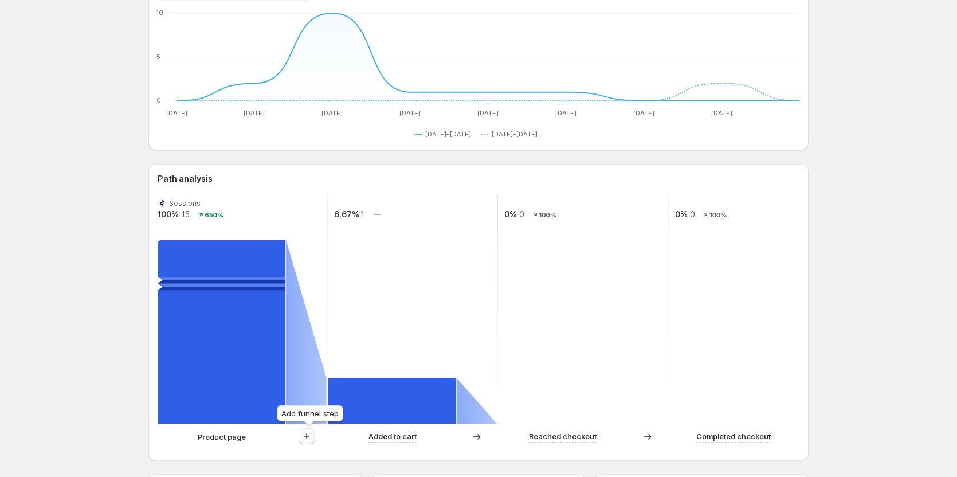
click at [303, 433] on icon "button" at bounding box center [306, 435] width 11 height 11
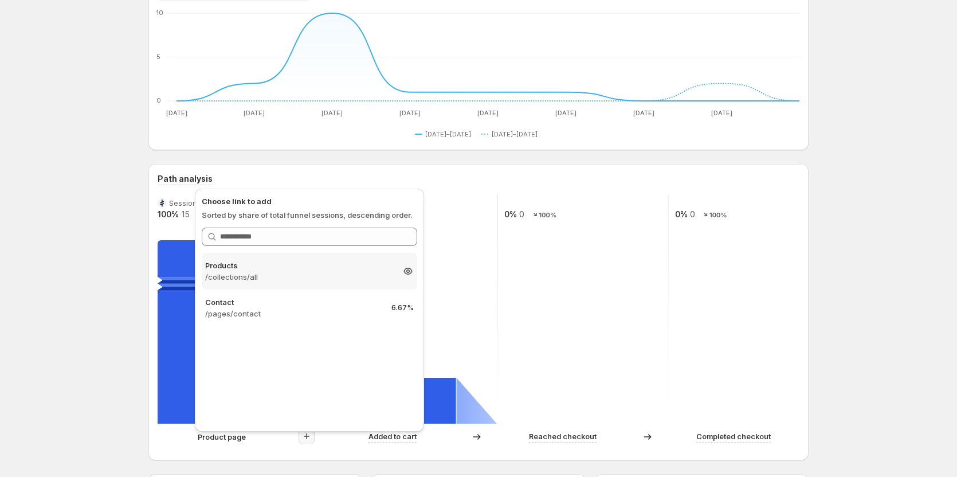
click at [261, 275] on p "/collections/all" at bounding box center [299, 276] width 188 height 11
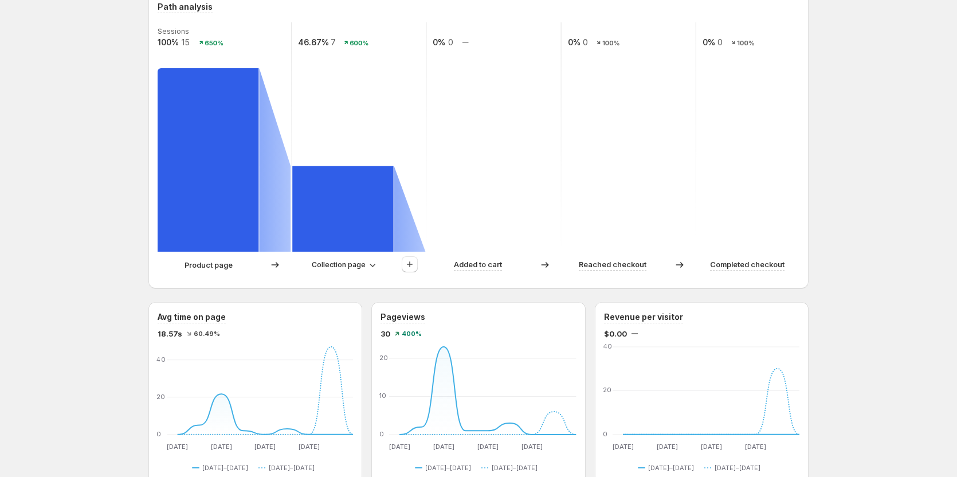
scroll to position [229, 0]
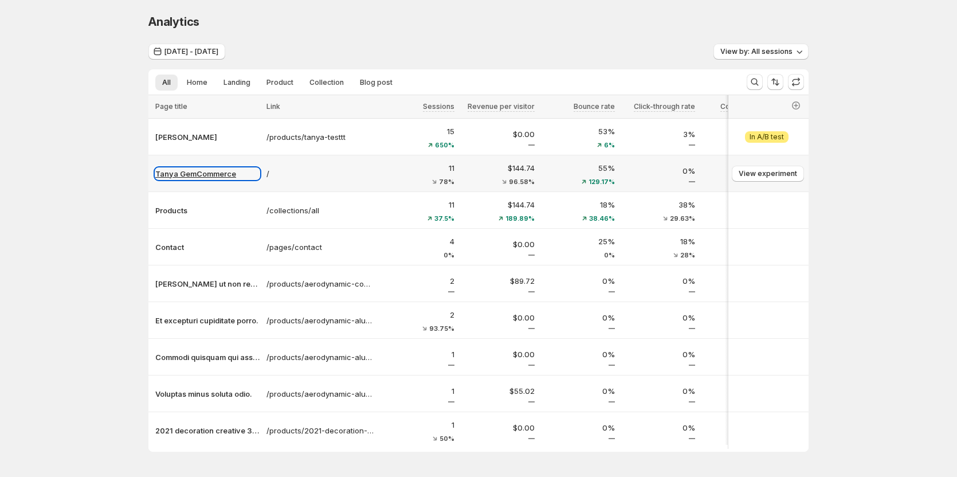
click at [179, 179] on p "Tanya GemCommerce" at bounding box center [207, 173] width 104 height 11
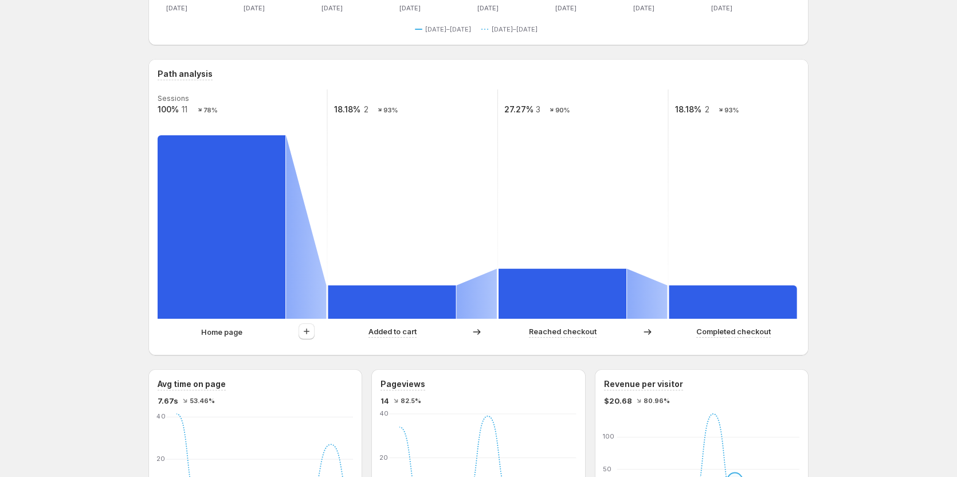
scroll to position [229, 0]
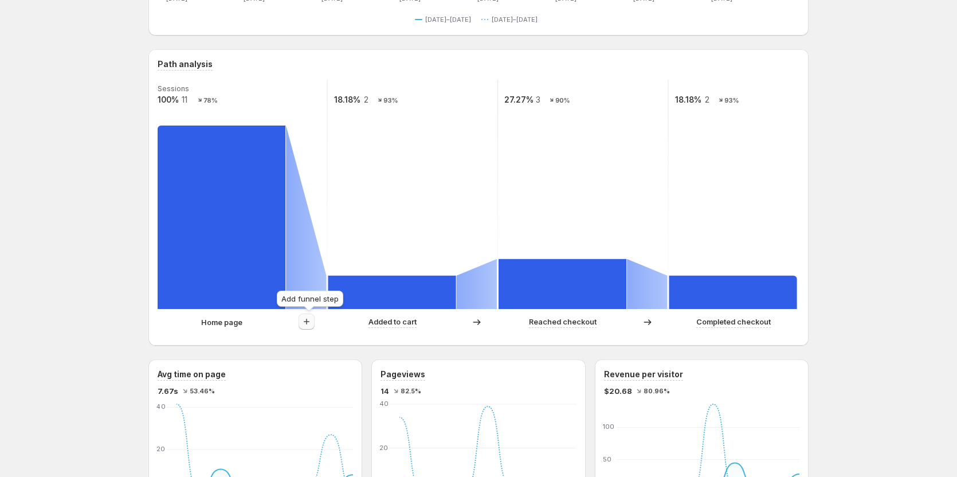
click at [312, 316] on icon "button" at bounding box center [306, 321] width 11 height 11
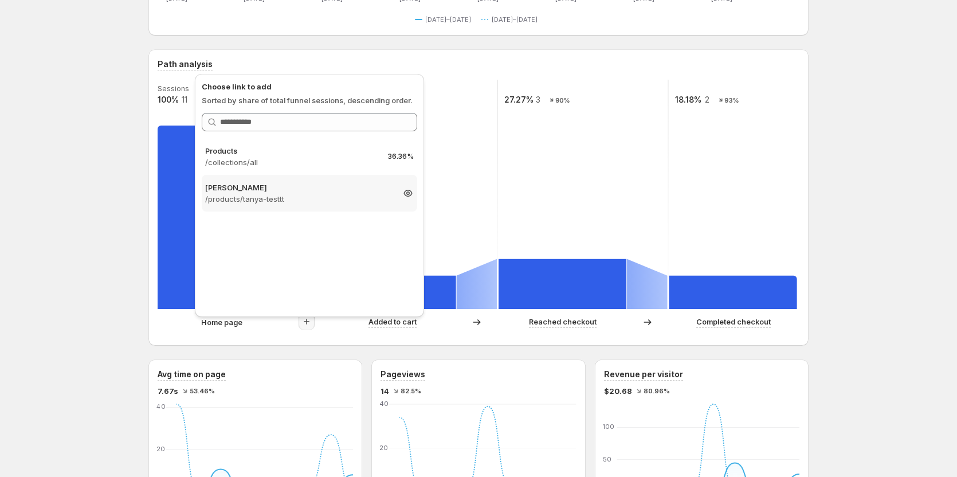
click at [275, 195] on p "/products/tanya-testtt" at bounding box center [299, 198] width 188 height 11
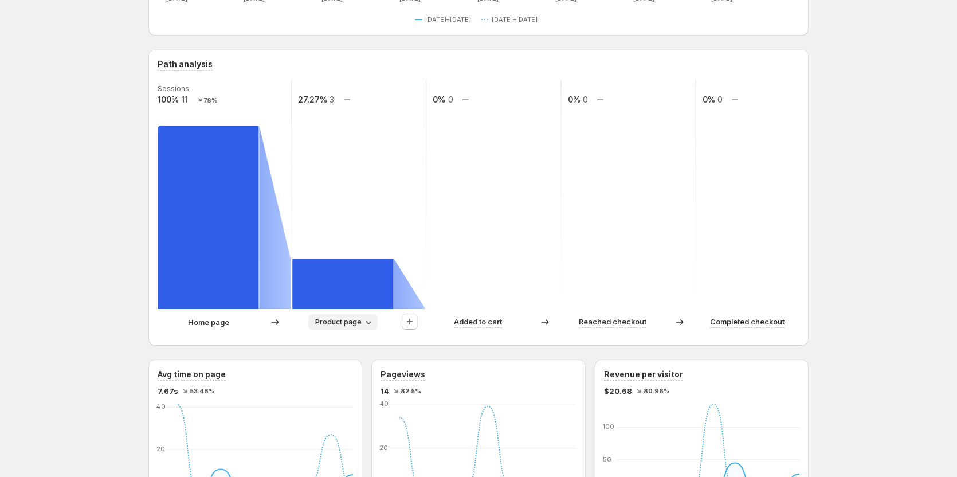
click at [367, 322] on icon "button" at bounding box center [368, 321] width 11 height 11
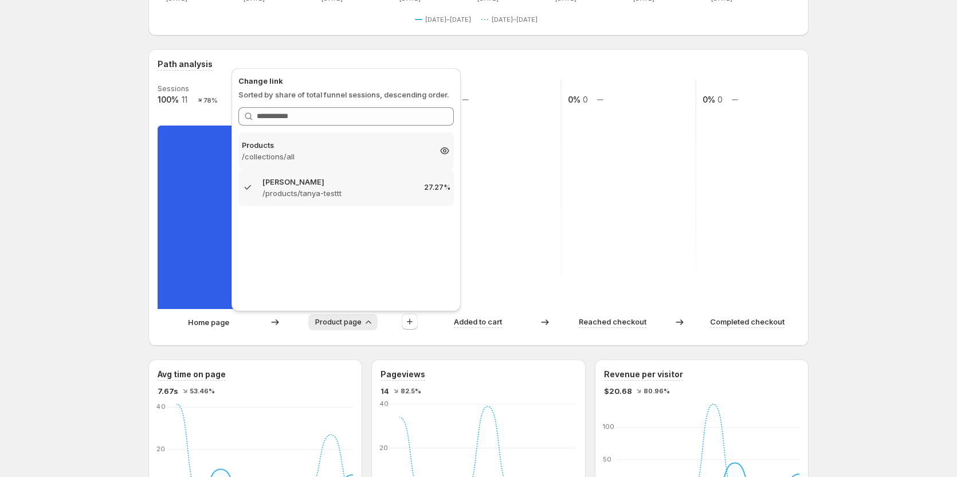
click at [315, 155] on p "/collections/all" at bounding box center [336, 156] width 188 height 11
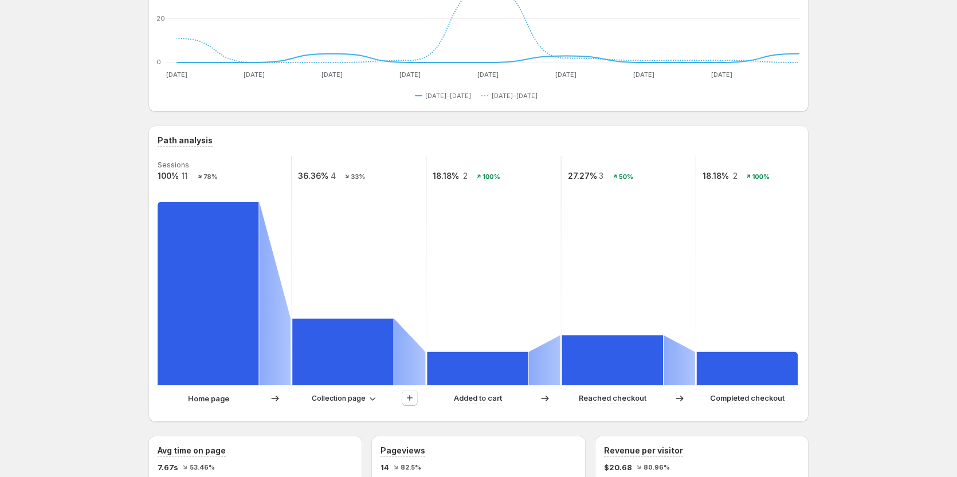
scroll to position [172, 0]
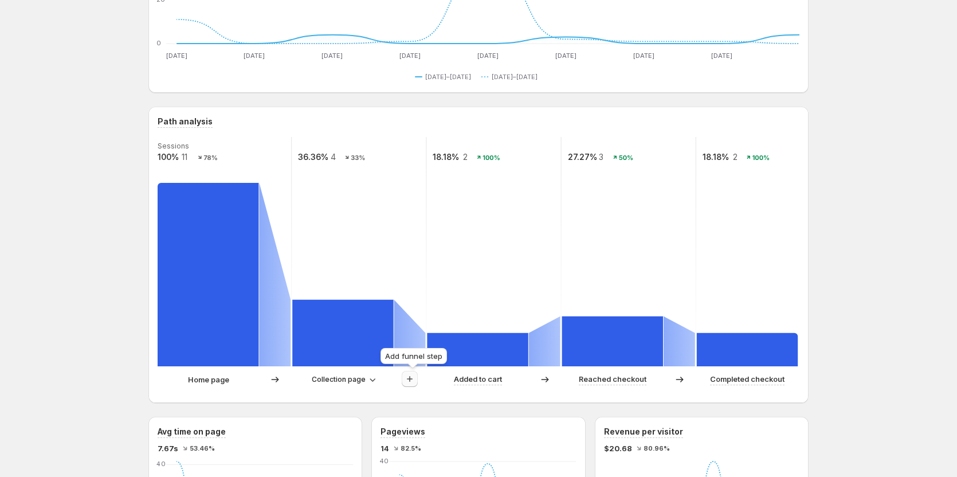
click at [408, 377] on icon "button" at bounding box center [409, 378] width 11 height 11
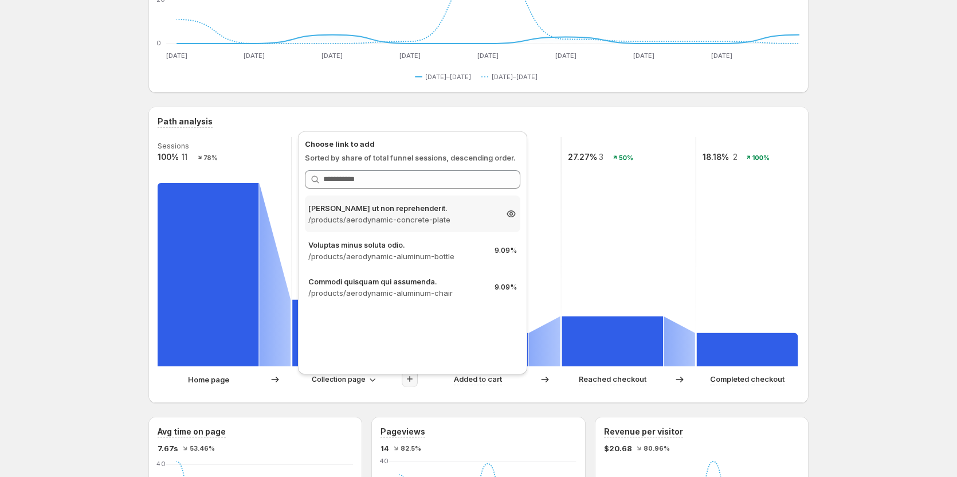
click at [408, 210] on p "[PERSON_NAME] ut non reprehenderit." at bounding box center [402, 207] width 188 height 11
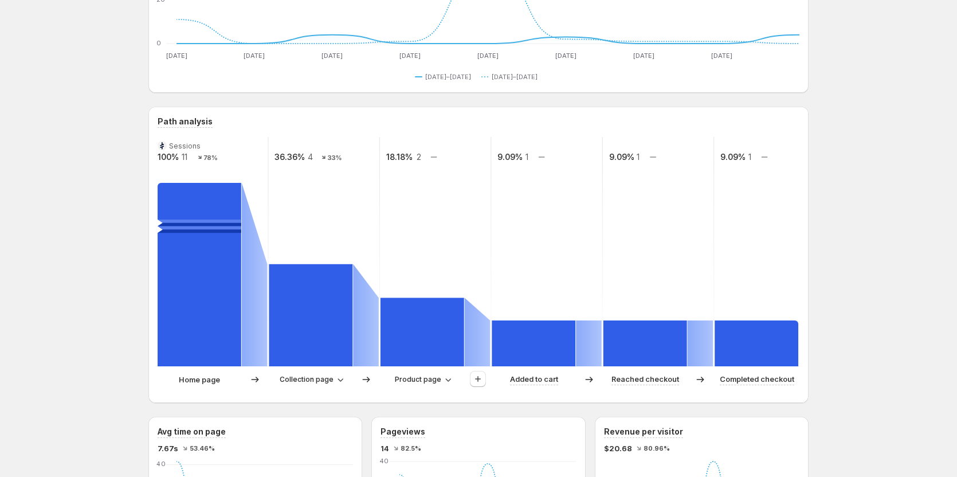
click at [481, 402] on div "Path analysis Sessions 100% 11 78% 36.36% 4 33% 18.18% 2 9.09% 1 9.09% 1 9.09% …" at bounding box center [478, 255] width 660 height 296
click at [427, 379] on span "Product page" at bounding box center [418, 379] width 46 height 9
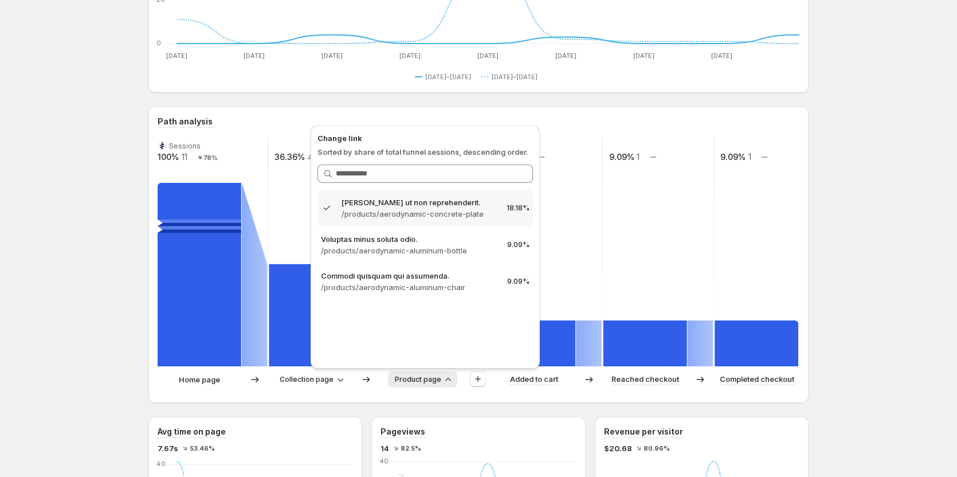
click at [281, 118] on div "Path analysis" at bounding box center [479, 122] width 642 height 12
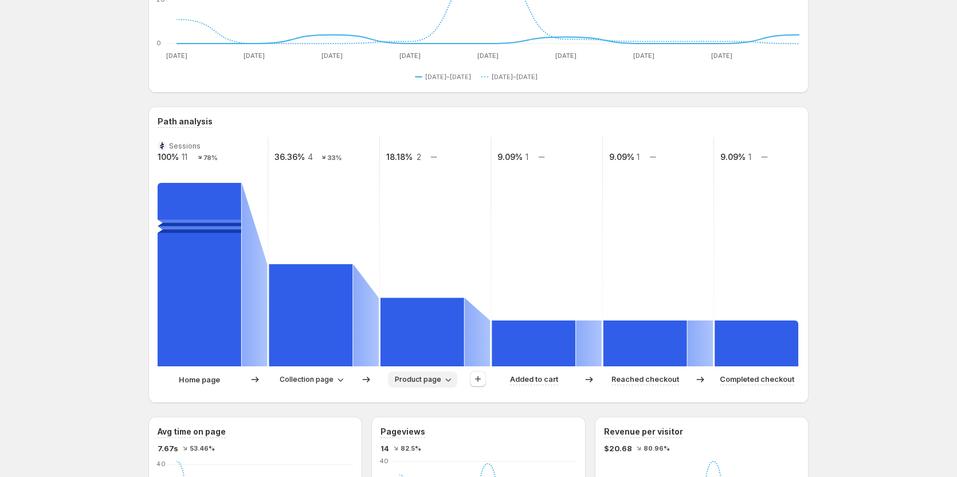
click at [436, 378] on span "Product page" at bounding box center [418, 379] width 46 height 9
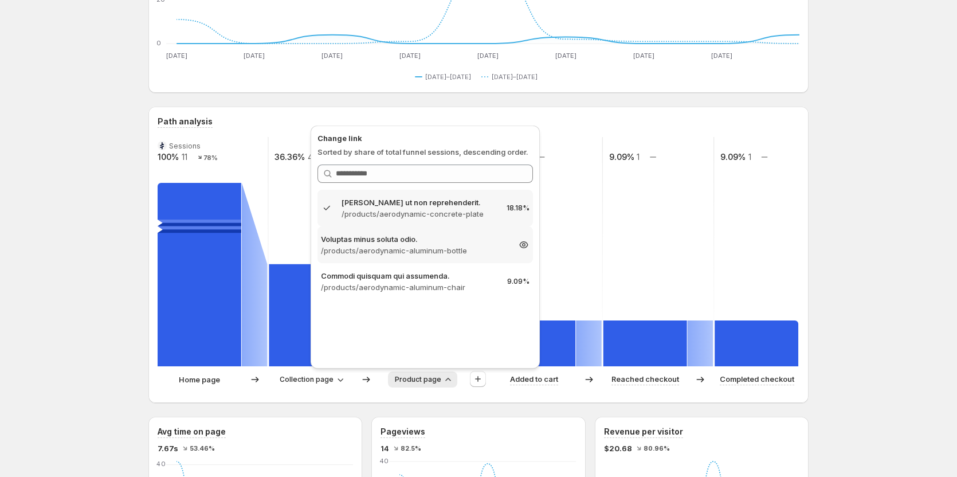
click at [420, 252] on p "/products/aerodynamic-aluminum-bottle" at bounding box center [415, 250] width 188 height 11
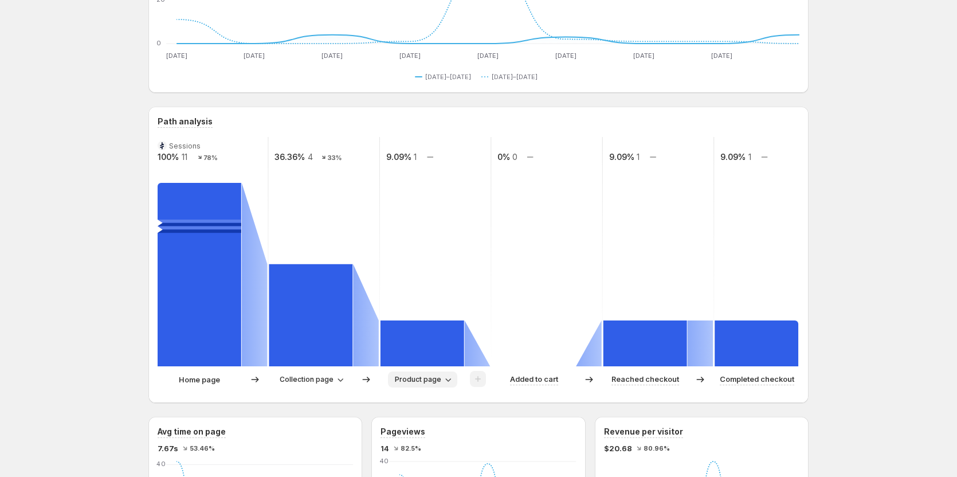
click at [438, 382] on span "Product page" at bounding box center [418, 379] width 46 height 9
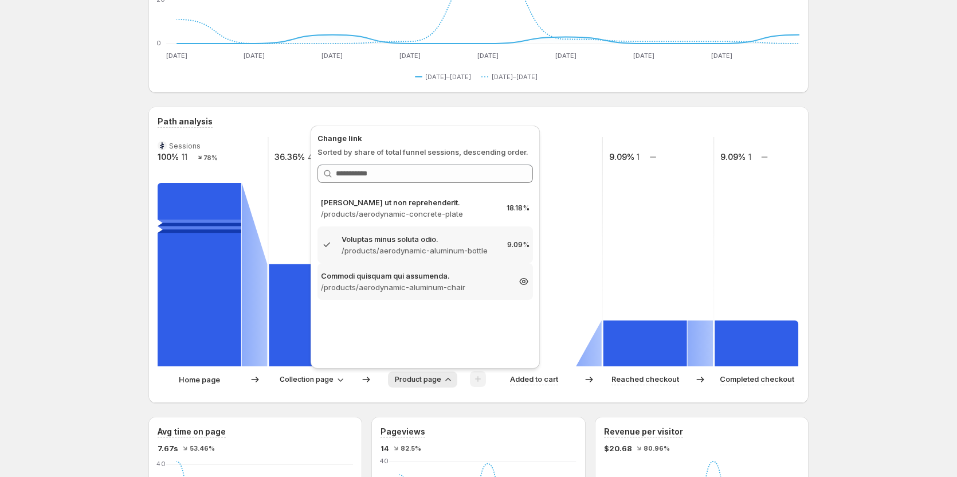
click at [426, 284] on p "/products/aerodynamic-aluminum-chair" at bounding box center [415, 286] width 188 height 11
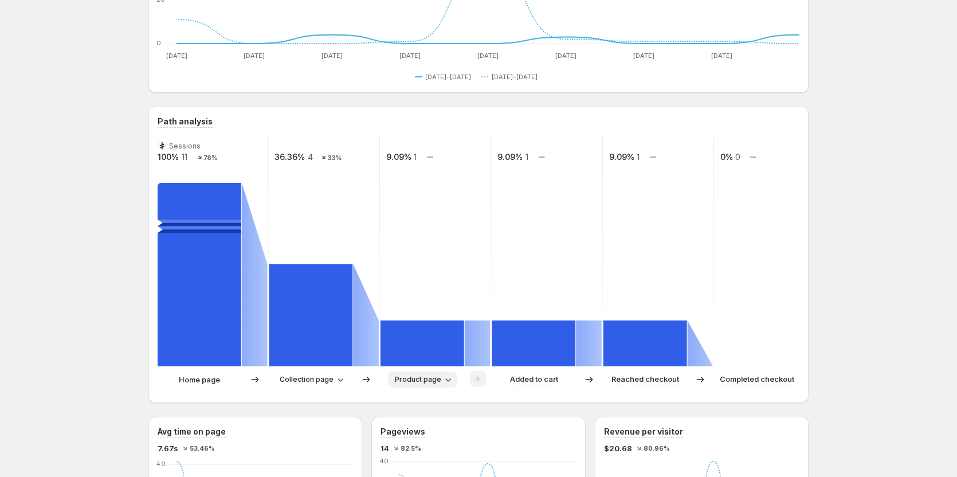
click at [444, 382] on icon "button" at bounding box center [448, 379] width 11 height 11
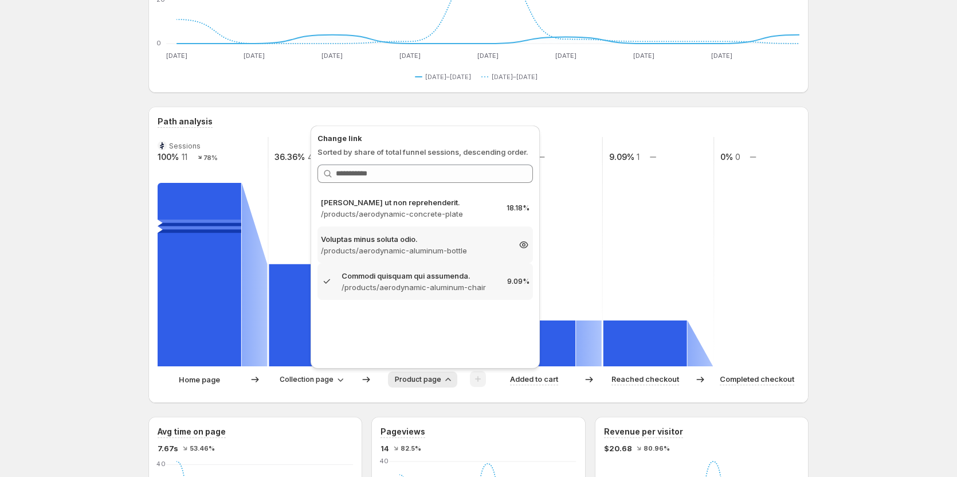
click at [422, 241] on p "Voluptas minus soluta odio." at bounding box center [415, 238] width 188 height 11
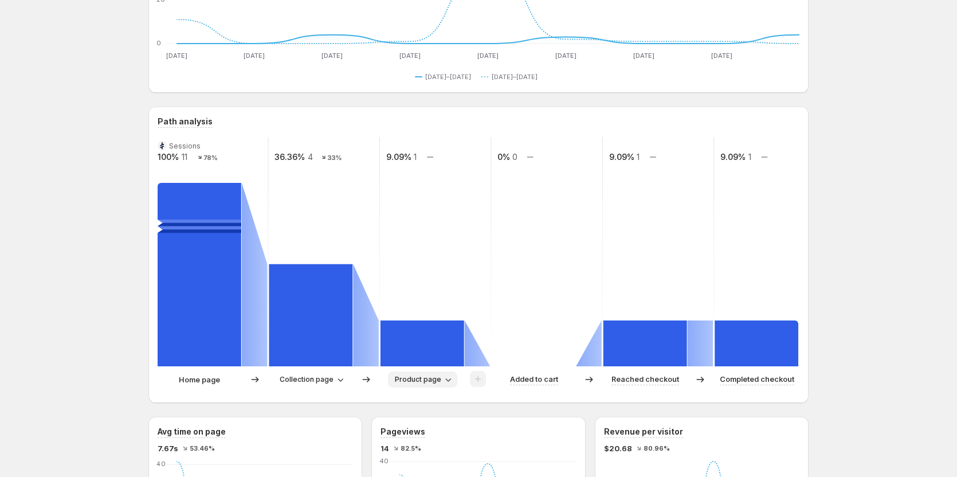
click at [420, 378] on span "Product page" at bounding box center [418, 379] width 46 height 9
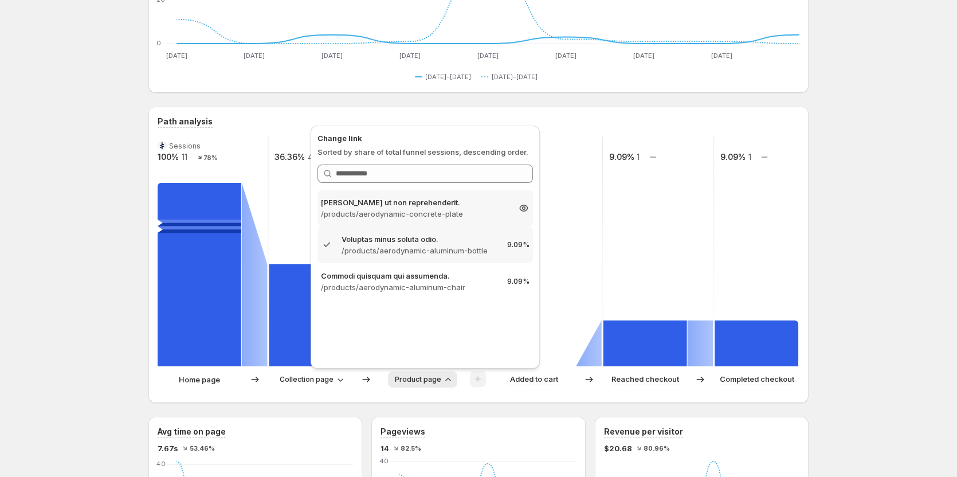
click at [414, 203] on p "[PERSON_NAME] ut non reprehenderit." at bounding box center [415, 202] width 188 height 11
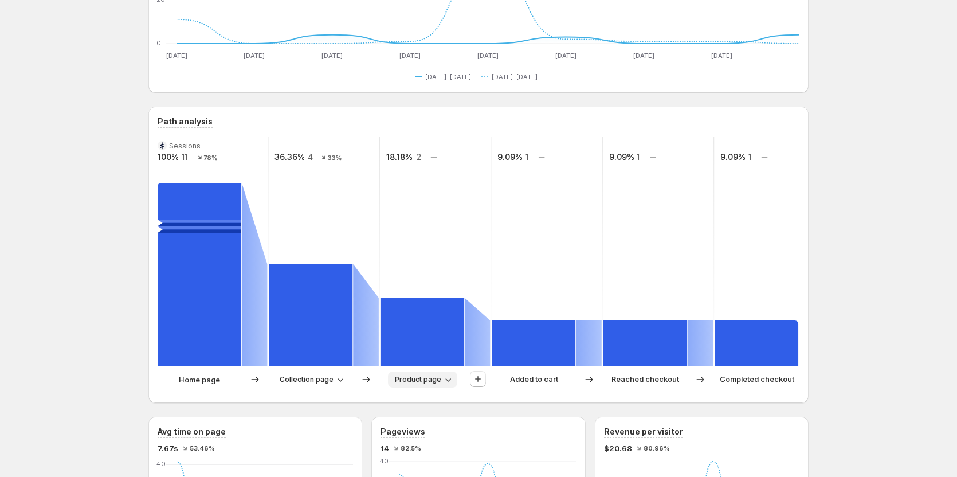
click at [448, 377] on icon "button" at bounding box center [448, 379] width 11 height 11
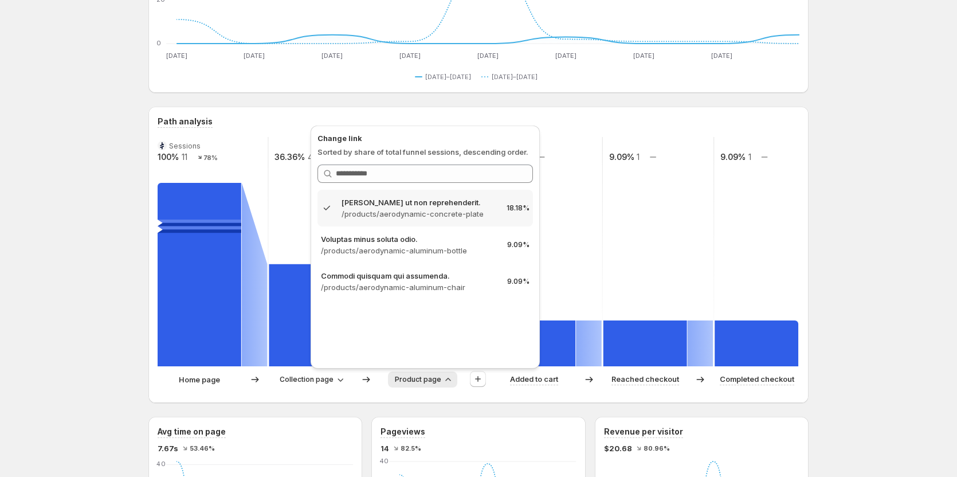
click at [467, 401] on div "Path analysis Sessions 100% 11 78% 36.36% 4 33% 18.18% 2 9.09% 1 9.09% 1 9.09% …" at bounding box center [478, 255] width 660 height 296
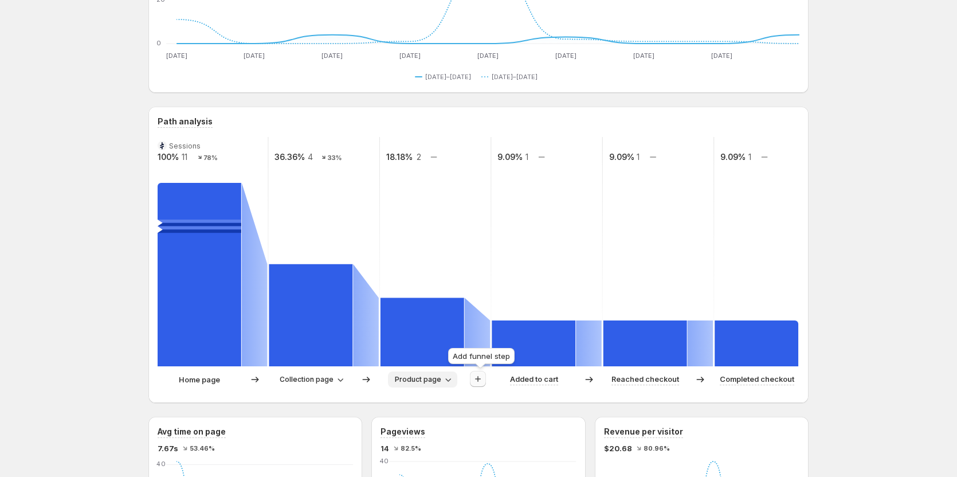
click at [477, 381] on icon "button" at bounding box center [477, 378] width 11 height 11
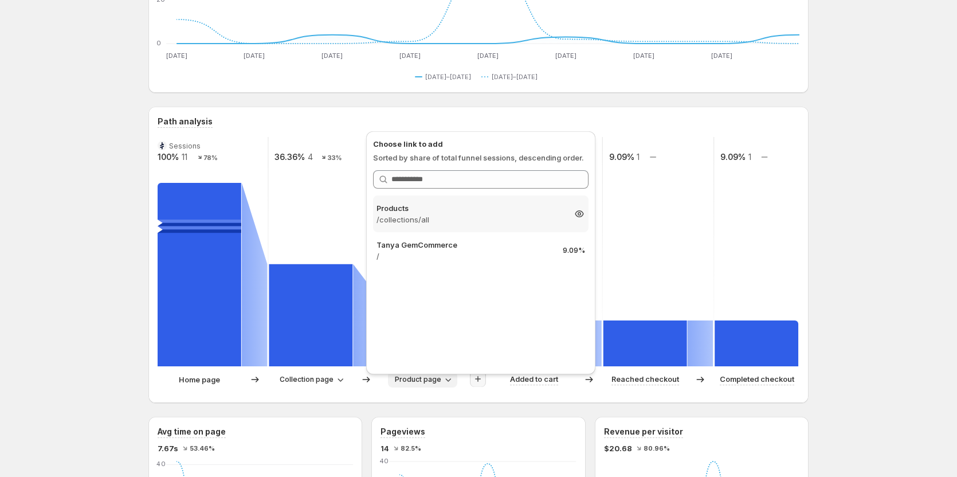
click at [452, 223] on p "/collections/all" at bounding box center [471, 219] width 188 height 11
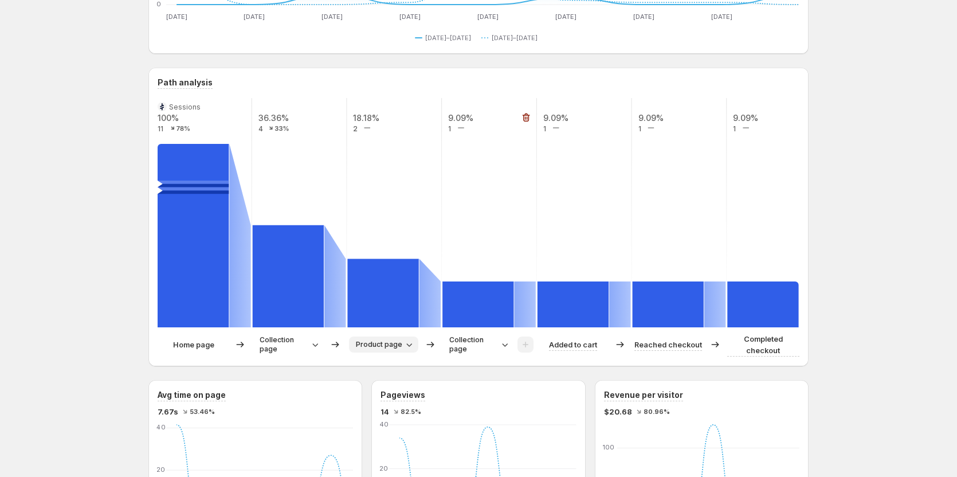
scroll to position [229, 0]
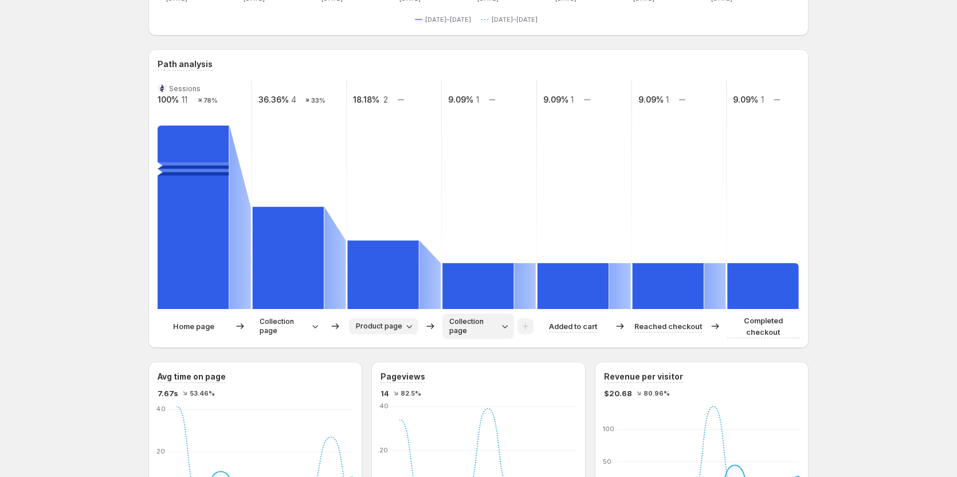
click at [491, 327] on span "Collection page" at bounding box center [473, 326] width 49 height 18
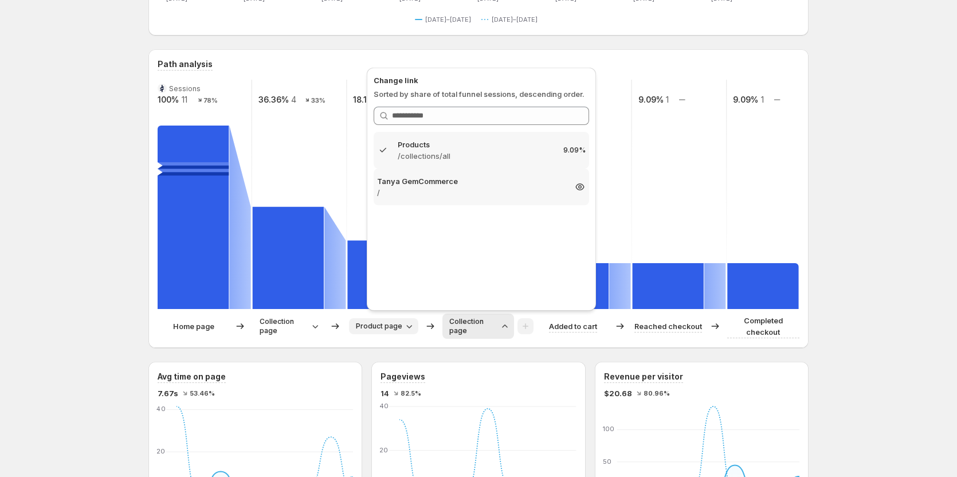
click at [480, 194] on p "/" at bounding box center [471, 192] width 188 height 11
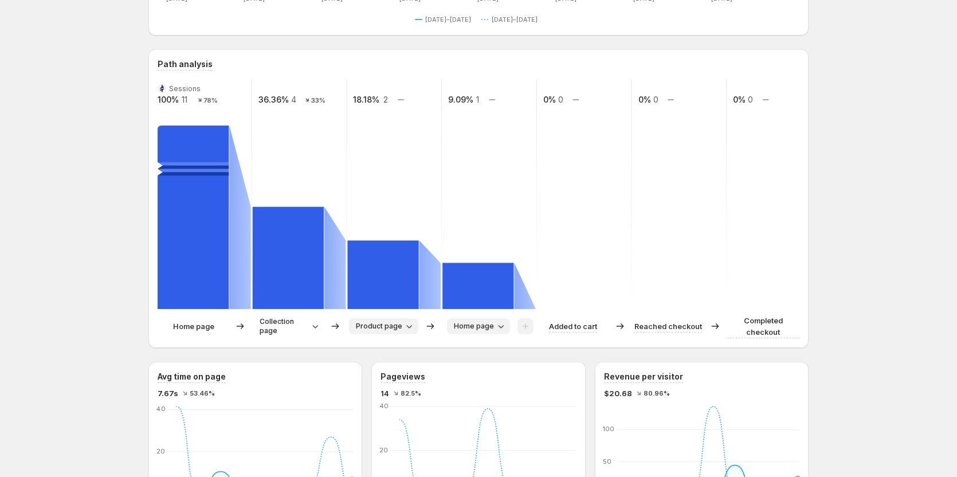
click at [492, 327] on span "Home page" at bounding box center [474, 326] width 40 height 9
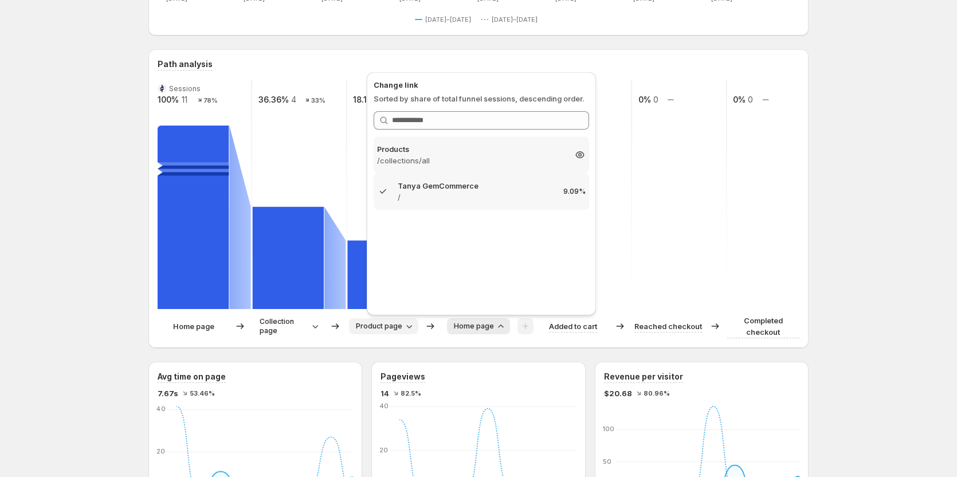
click at [476, 167] on div "Products /collections/all 9.09%" at bounding box center [482, 154] width 216 height 37
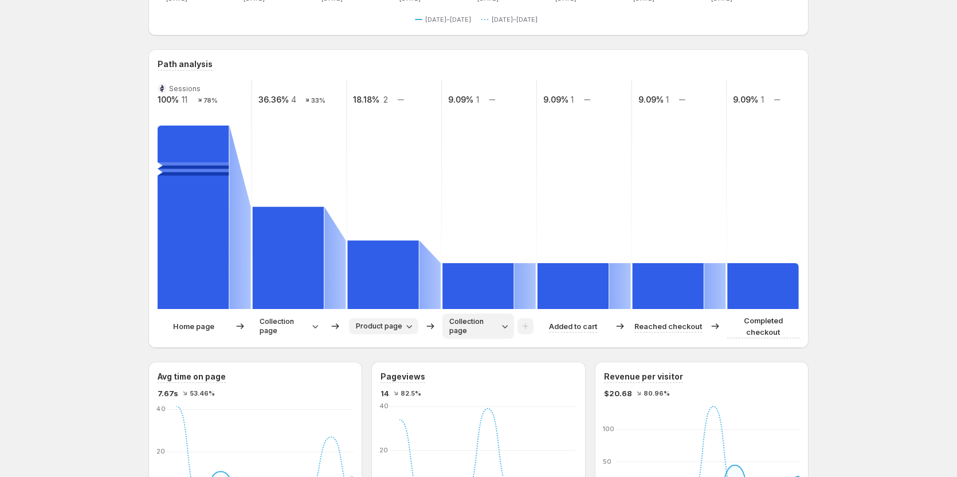
click at [489, 326] on span "Collection page" at bounding box center [473, 326] width 49 height 18
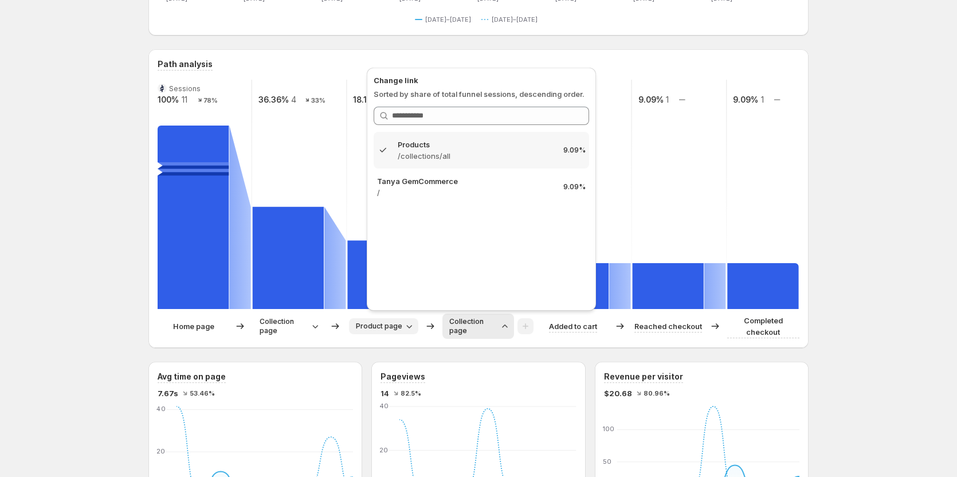
click at [387, 319] on button "Product page" at bounding box center [383, 326] width 69 height 16
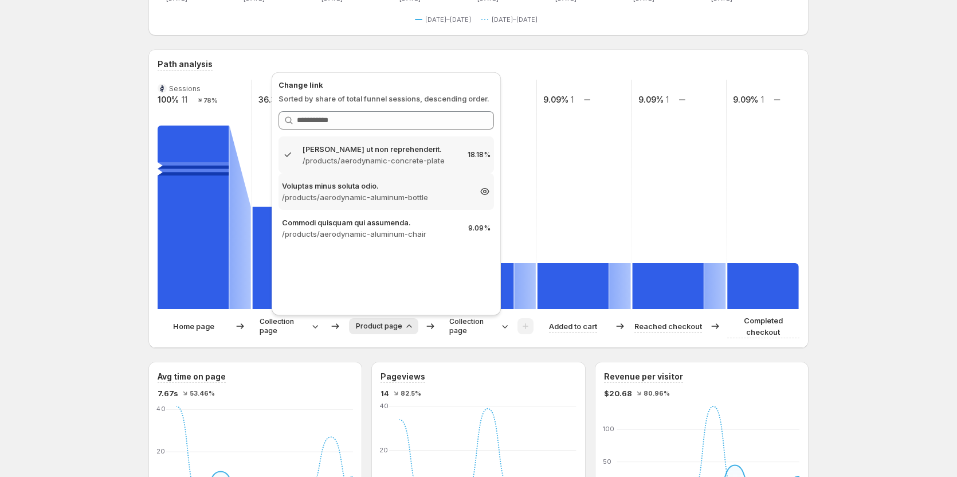
click at [369, 198] on p "/products/aerodynamic-aluminum-bottle" at bounding box center [376, 196] width 188 height 11
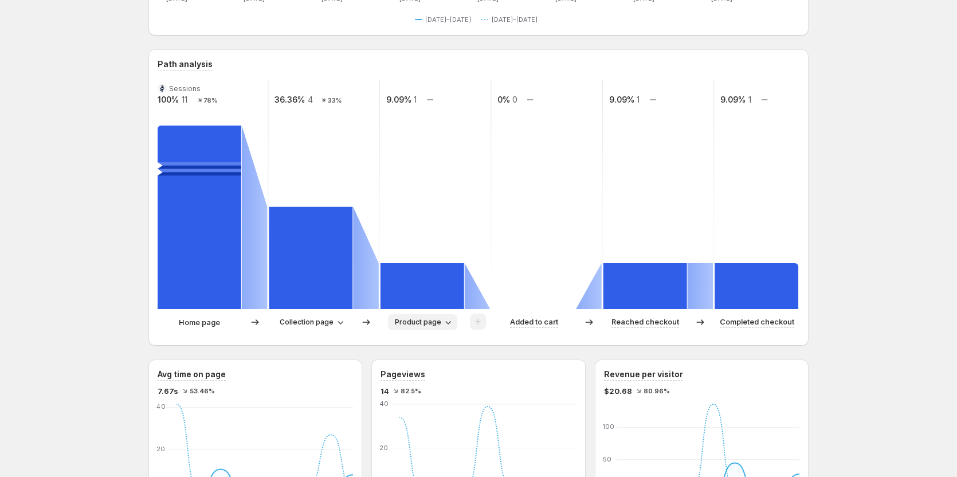
click at [434, 320] on span "Product page" at bounding box center [418, 322] width 46 height 9
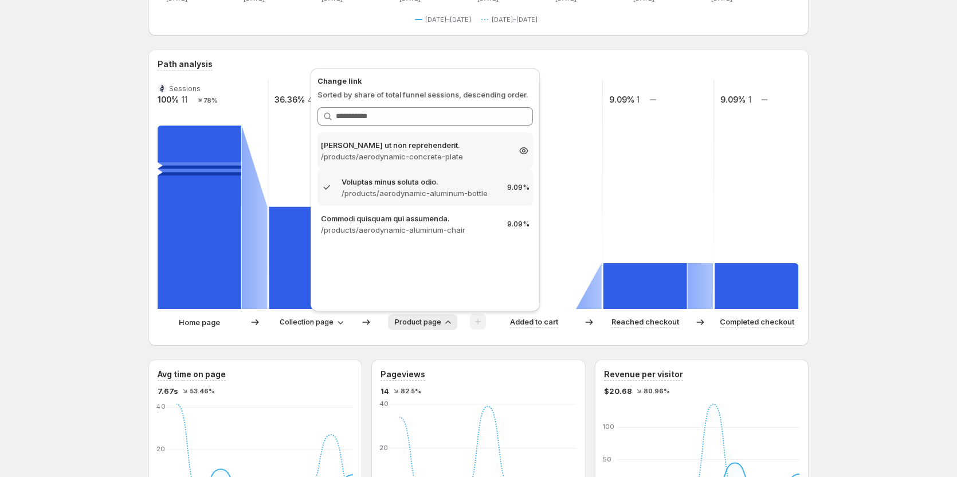
click at [410, 158] on p "/products/aerodynamic-concrete-plate" at bounding box center [415, 156] width 188 height 11
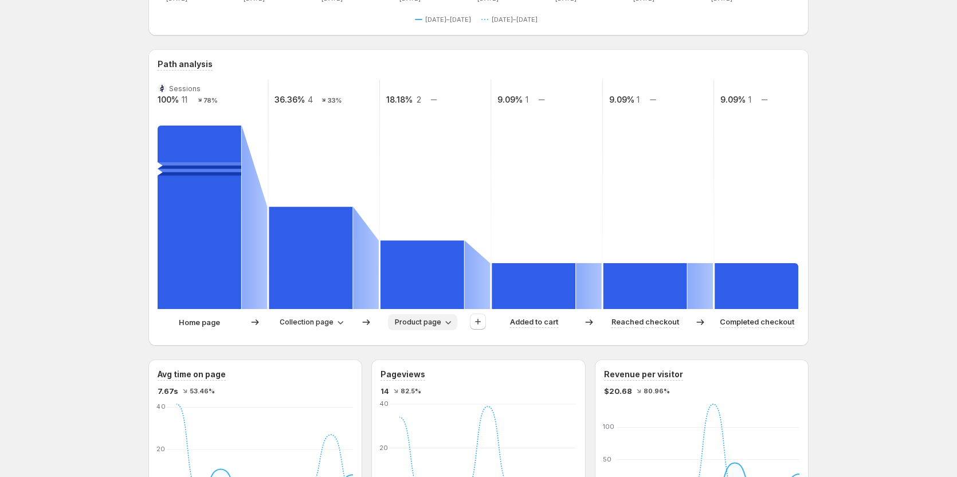
click at [416, 324] on span "Product page" at bounding box center [418, 322] width 46 height 9
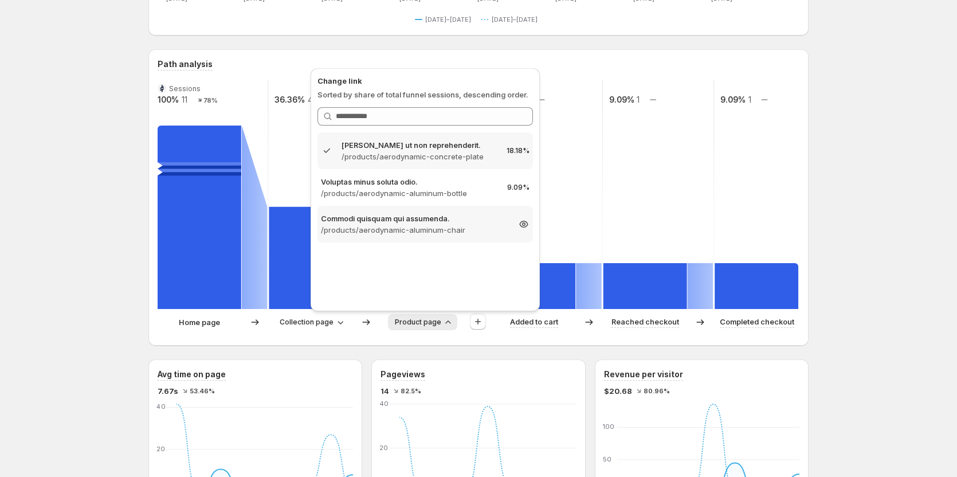
click at [445, 230] on p "/products/aerodynamic-aluminum-chair" at bounding box center [415, 229] width 188 height 11
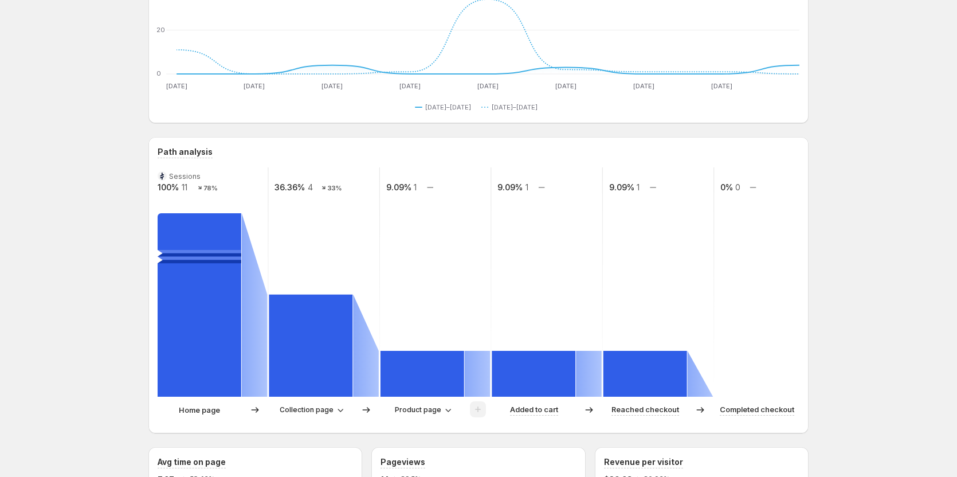
scroll to position [172, 0]
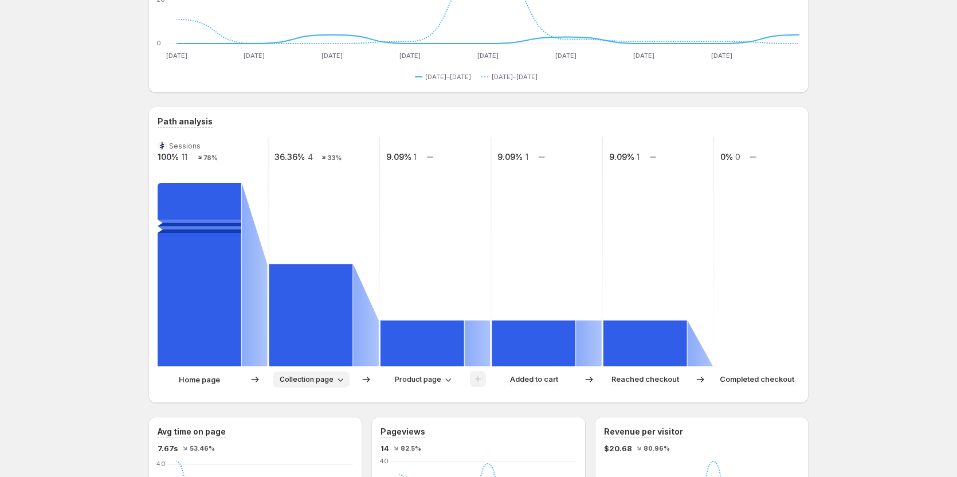
click at [321, 382] on span "Collection page" at bounding box center [307, 379] width 54 height 9
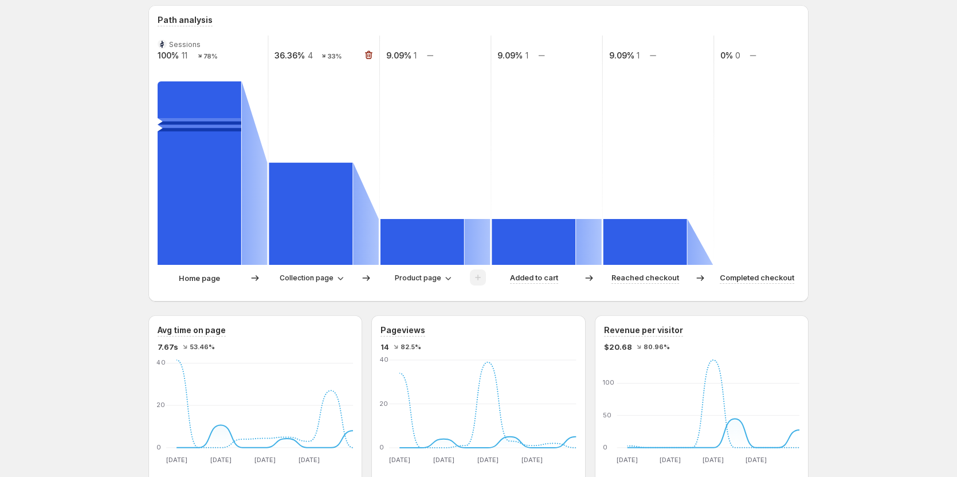
scroll to position [287, 0]
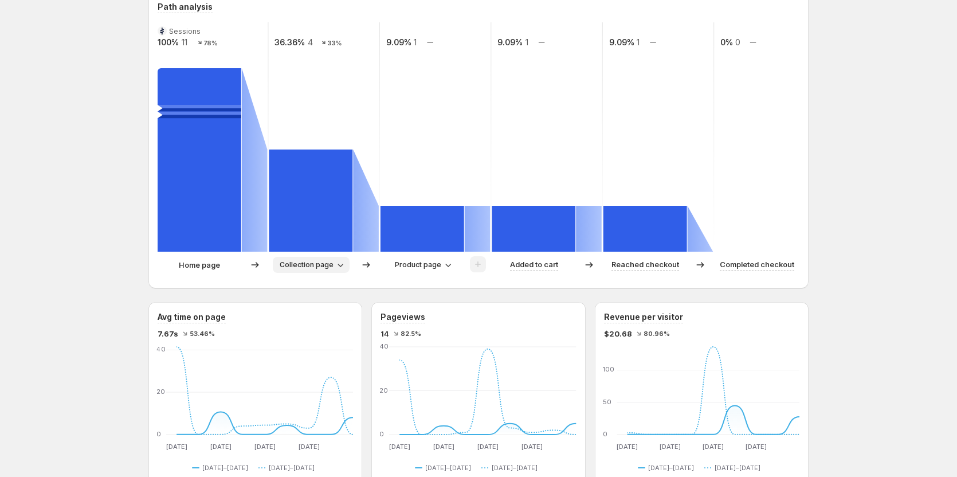
click at [323, 263] on span "Collection page" at bounding box center [307, 264] width 54 height 9
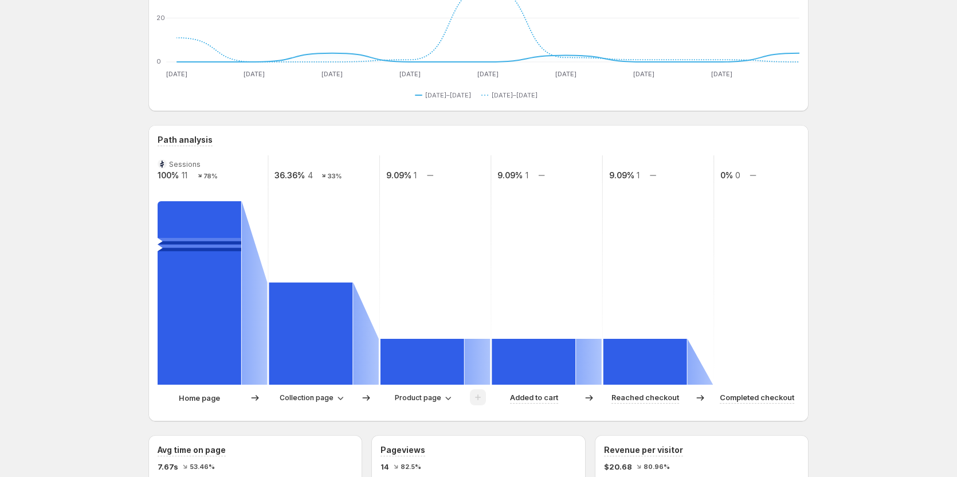
scroll to position [172, 0]
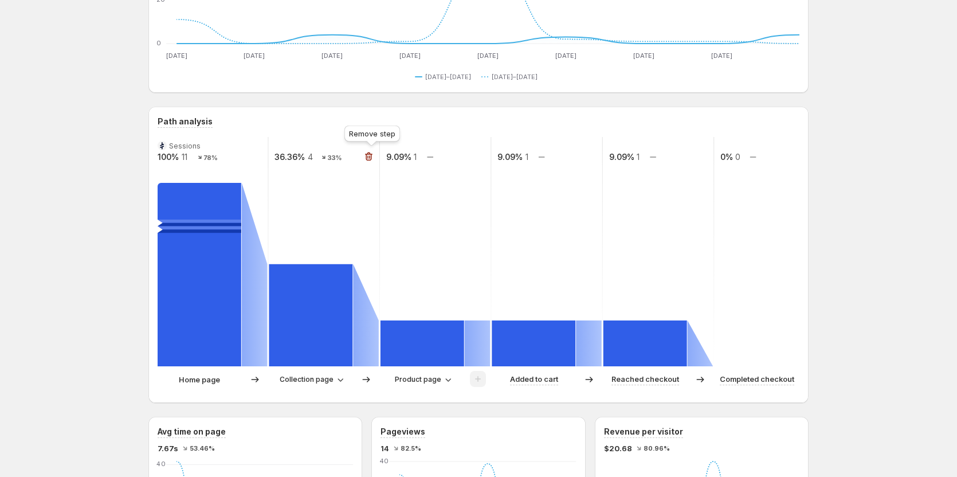
drag, startPoint x: 369, startPoint y: 154, endPoint x: 351, endPoint y: 197, distance: 46.7
click at [369, 154] on icon "button" at bounding box center [368, 156] width 7 height 9
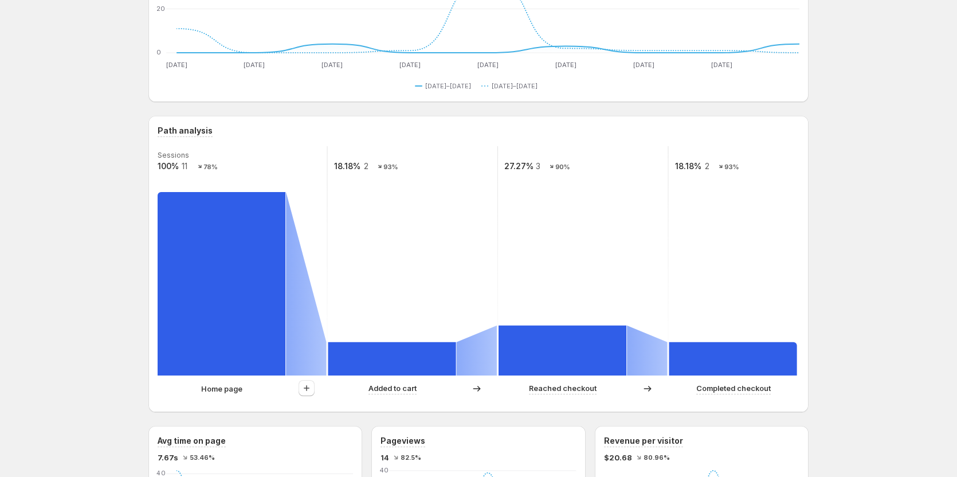
scroll to position [229, 0]
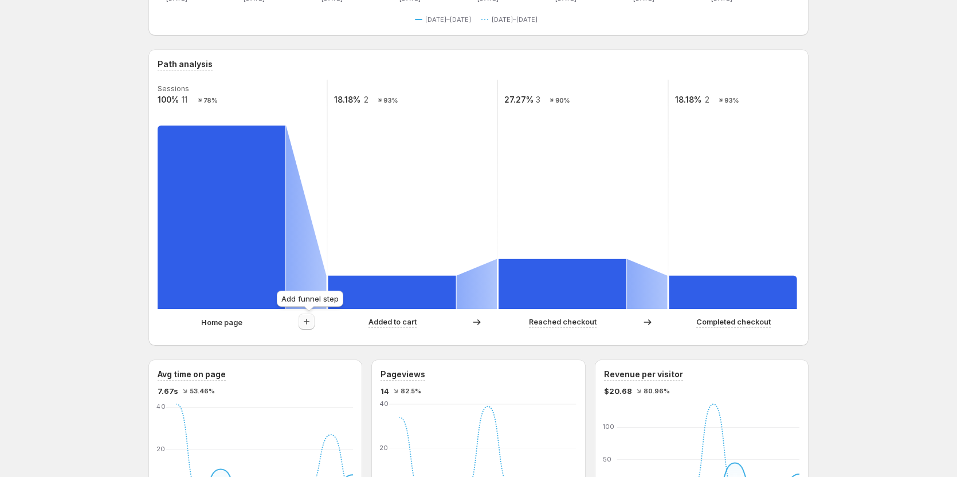
click at [314, 328] on button "button" at bounding box center [307, 322] width 16 height 16
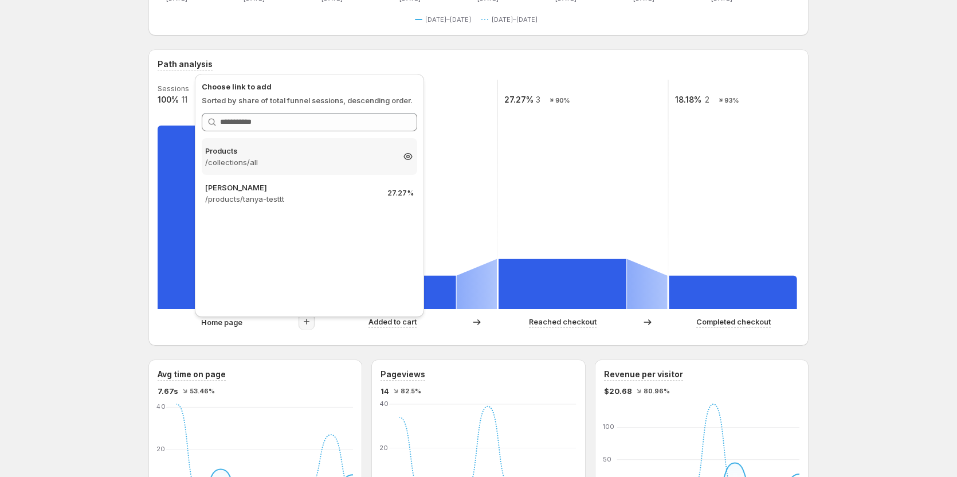
click at [237, 166] on p "/collections/all" at bounding box center [299, 161] width 188 height 11
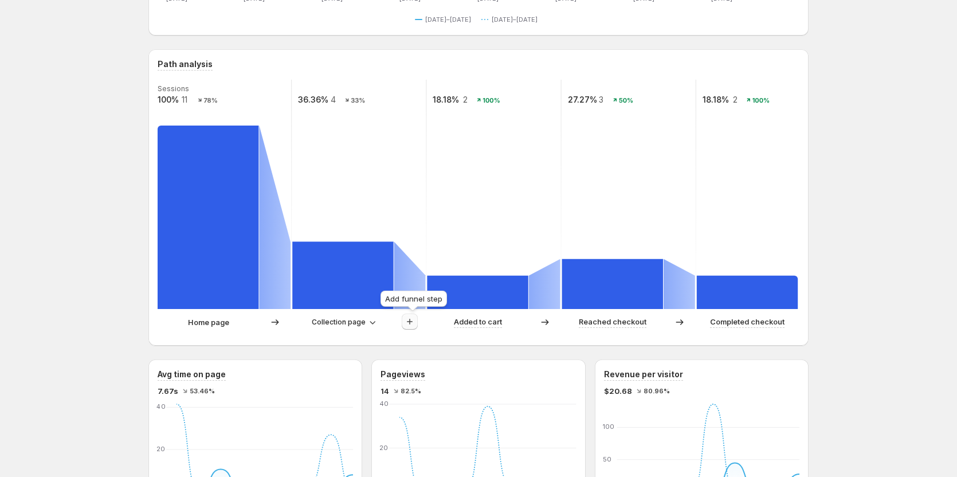
click at [416, 323] on icon "button" at bounding box center [409, 321] width 11 height 11
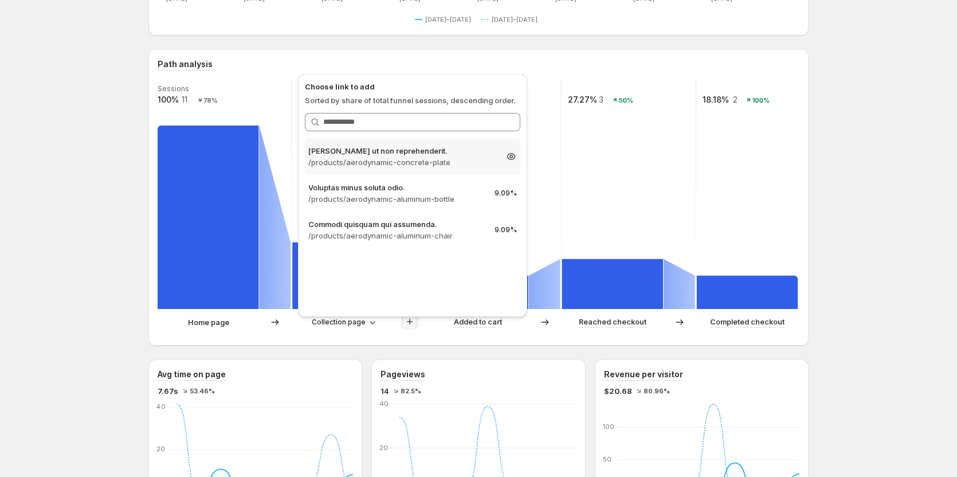
click at [381, 155] on p "[PERSON_NAME] ut non reprehenderit." at bounding box center [402, 150] width 188 height 11
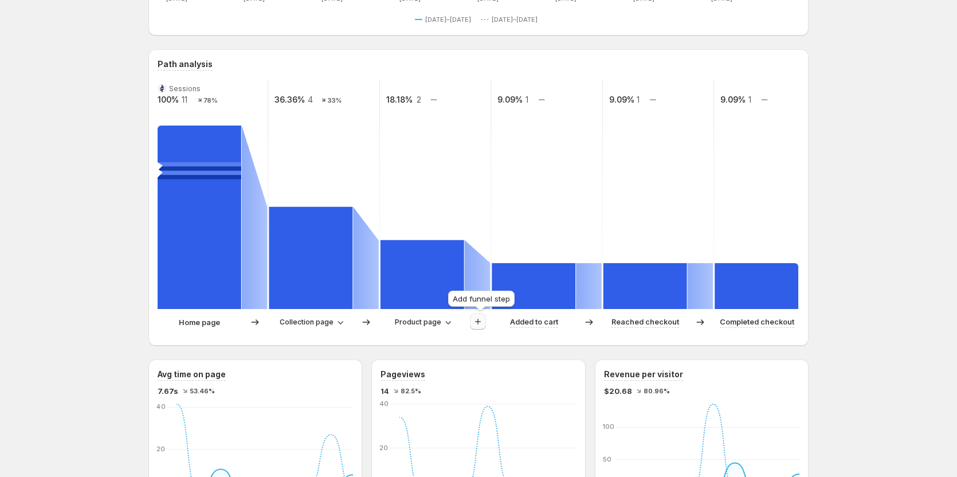
click at [484, 315] on button "button" at bounding box center [478, 322] width 16 height 16
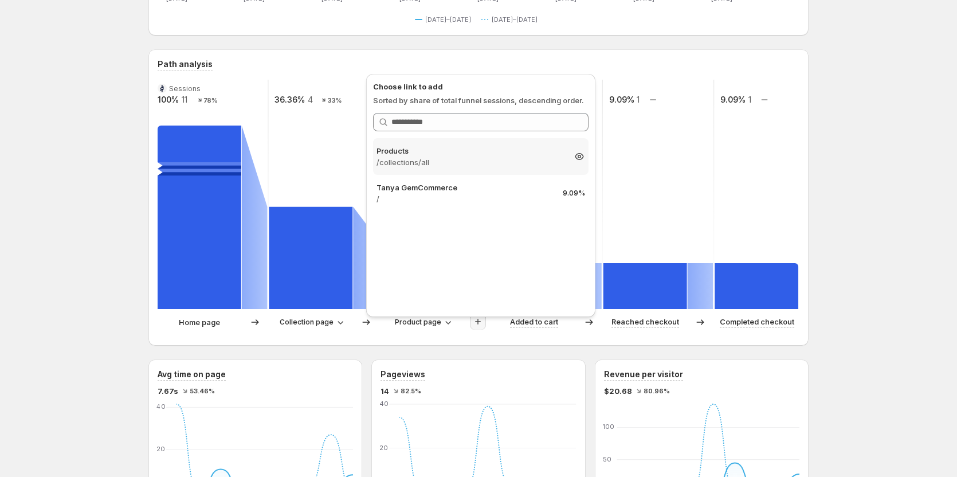
click at [440, 162] on p "/collections/all" at bounding box center [471, 161] width 188 height 11
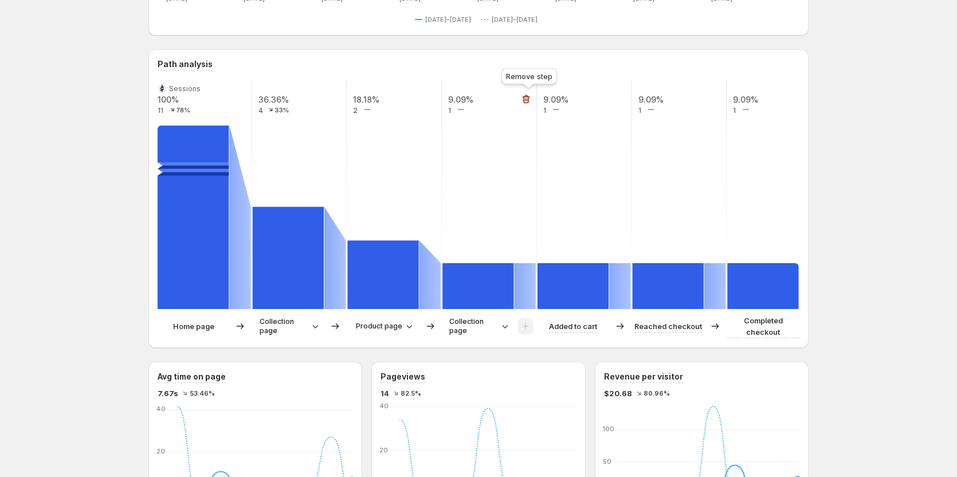
click at [530, 97] on icon "button" at bounding box center [525, 98] width 11 height 11
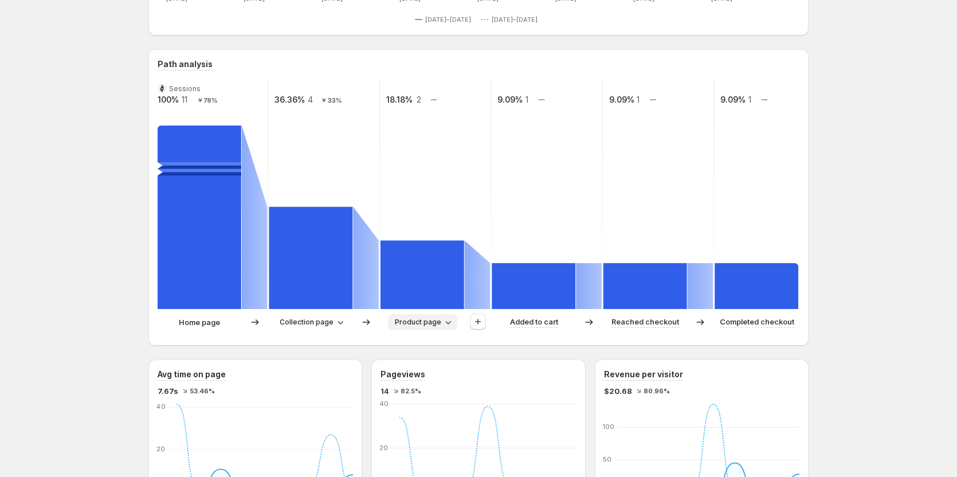
click at [405, 319] on span "Product page" at bounding box center [418, 322] width 46 height 9
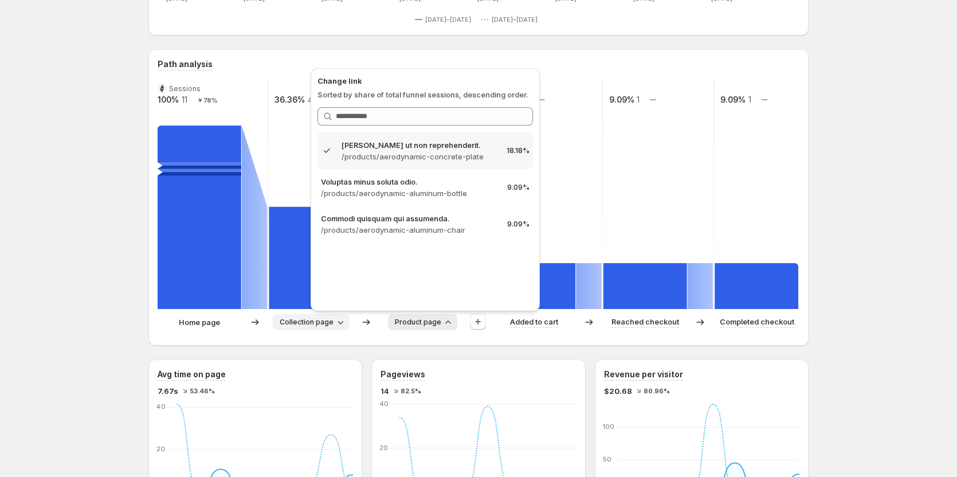
click at [338, 326] on icon "button" at bounding box center [340, 321] width 11 height 11
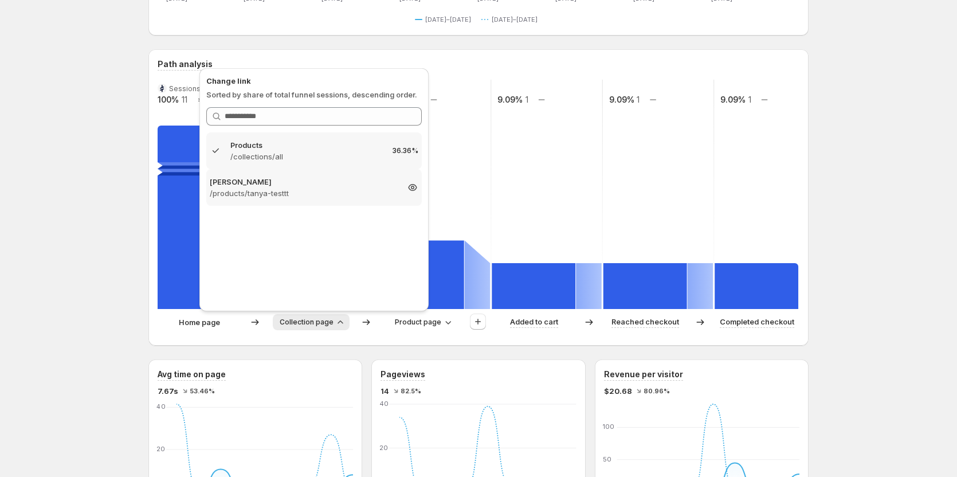
click at [283, 190] on p "/products/tanya-testtt" at bounding box center [304, 192] width 188 height 11
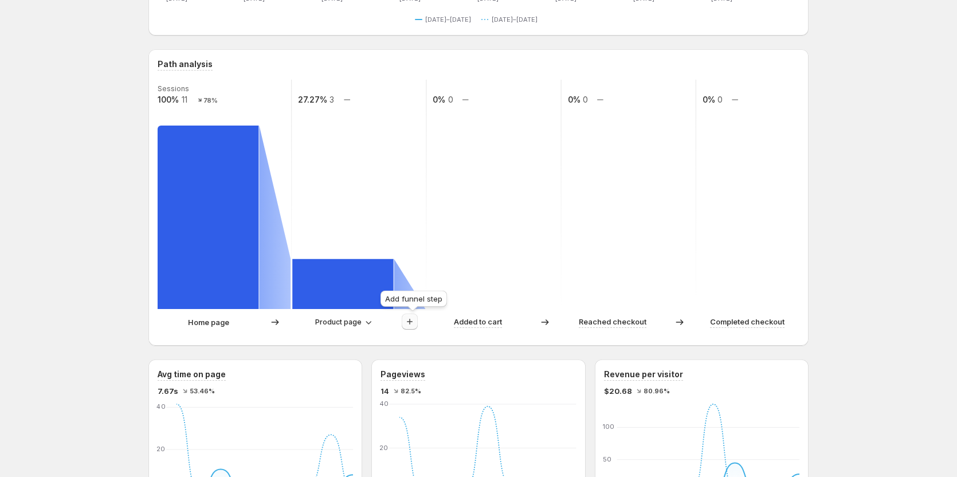
click at [406, 323] on button "button" at bounding box center [410, 322] width 16 height 16
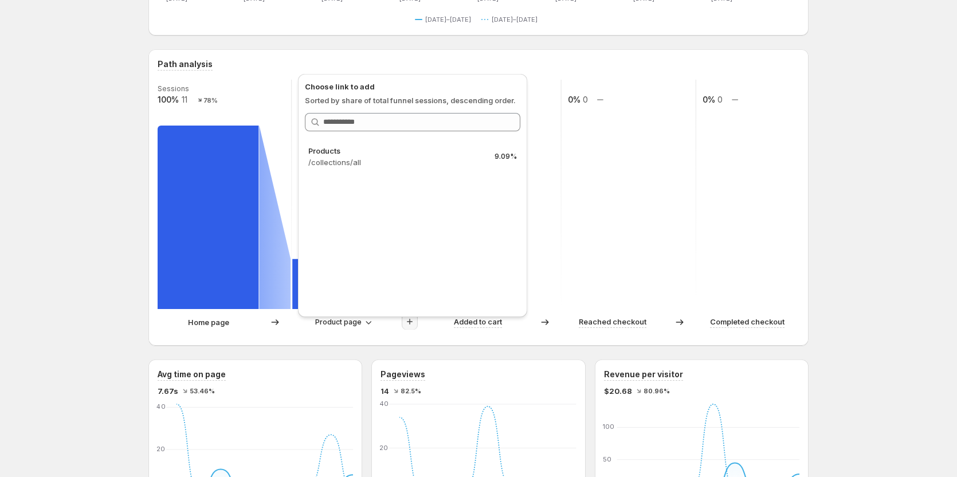
click at [418, 320] on button "button" at bounding box center [410, 322] width 16 height 16
click at [335, 170] on div "Products /collections/all 9.09%" at bounding box center [413, 156] width 216 height 37
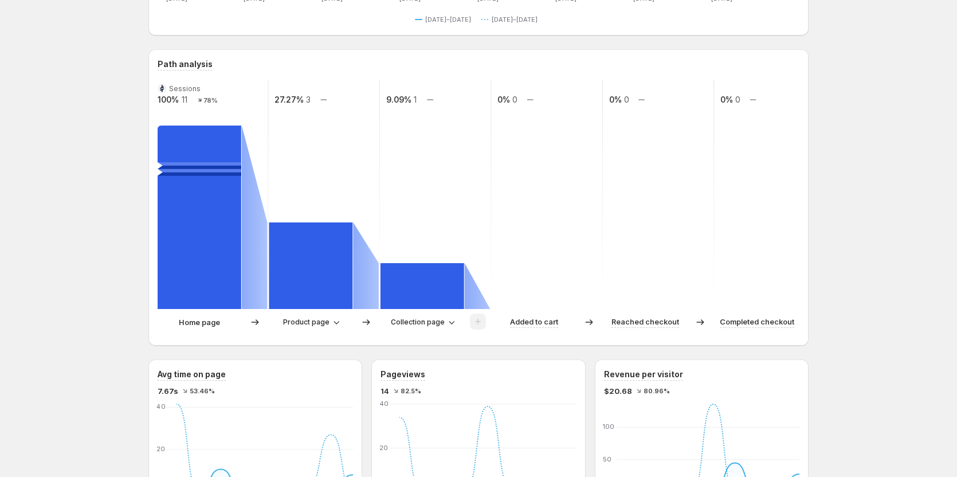
click at [428, 313] on div "Sessions 100% 11 78% 27.27% 3 9.09% 1 0% 0 0% 0 0% 0 Home page Product page Col…" at bounding box center [479, 208] width 642 height 257
click at [430, 318] on span "Collection page" at bounding box center [418, 322] width 54 height 9
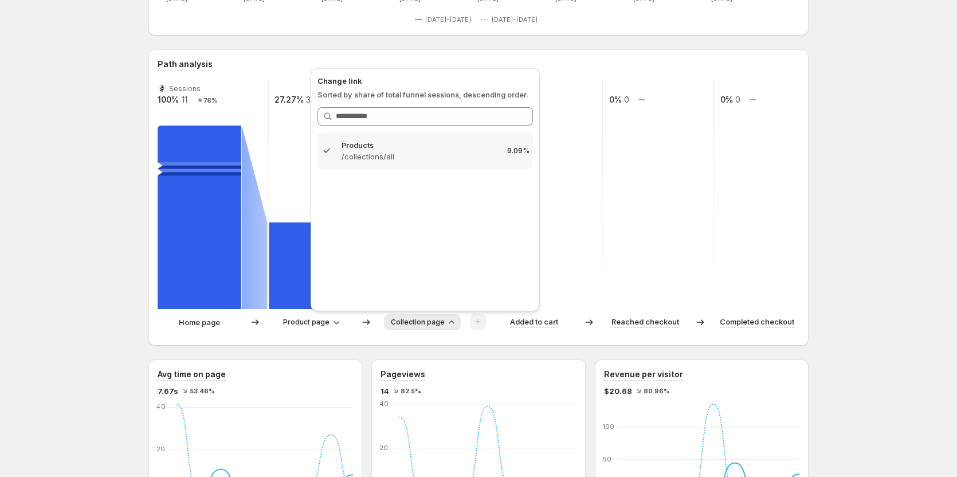
click at [430, 318] on span "Collection page" at bounding box center [418, 322] width 54 height 9
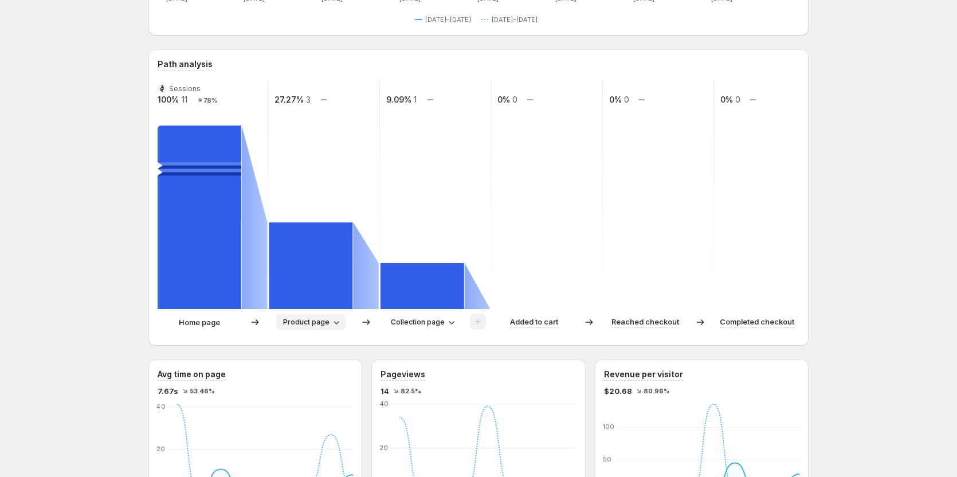
click at [327, 322] on span "Product page" at bounding box center [306, 322] width 46 height 9
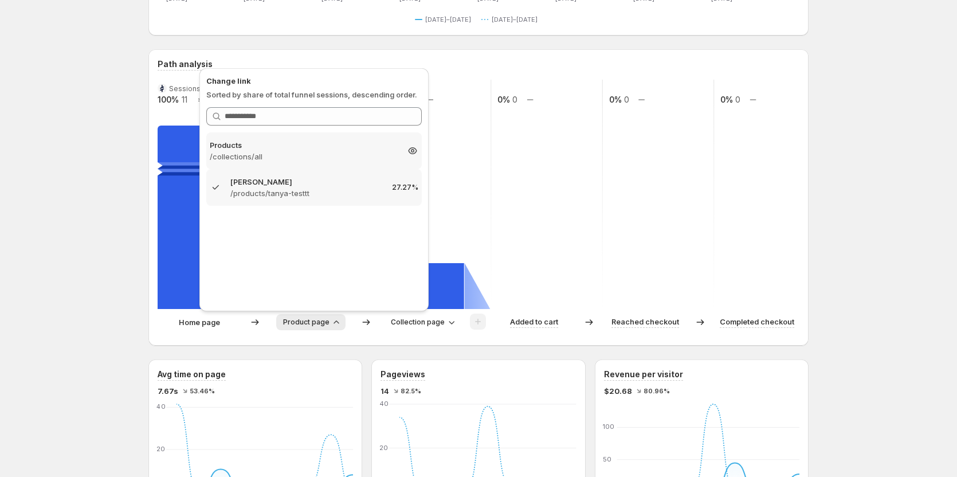
click at [288, 161] on p "/collections/all" at bounding box center [304, 156] width 188 height 11
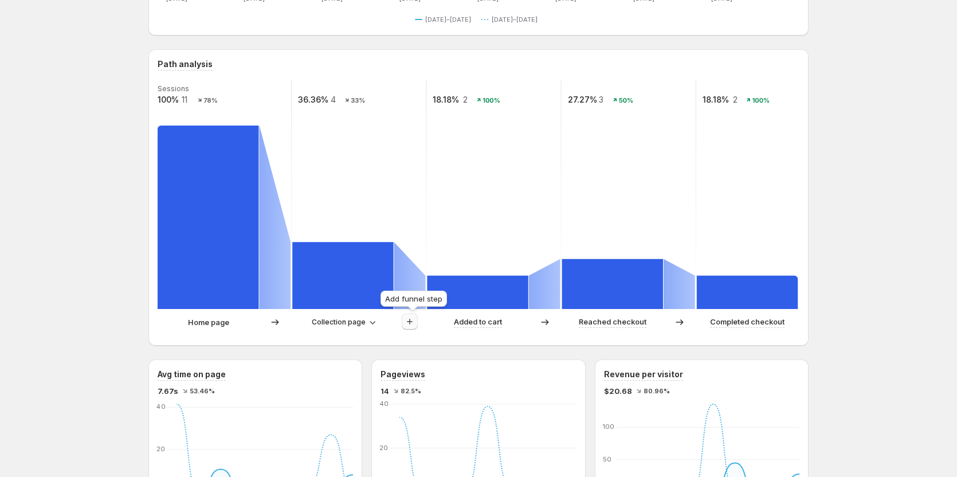
click at [417, 314] on button "button" at bounding box center [410, 322] width 16 height 16
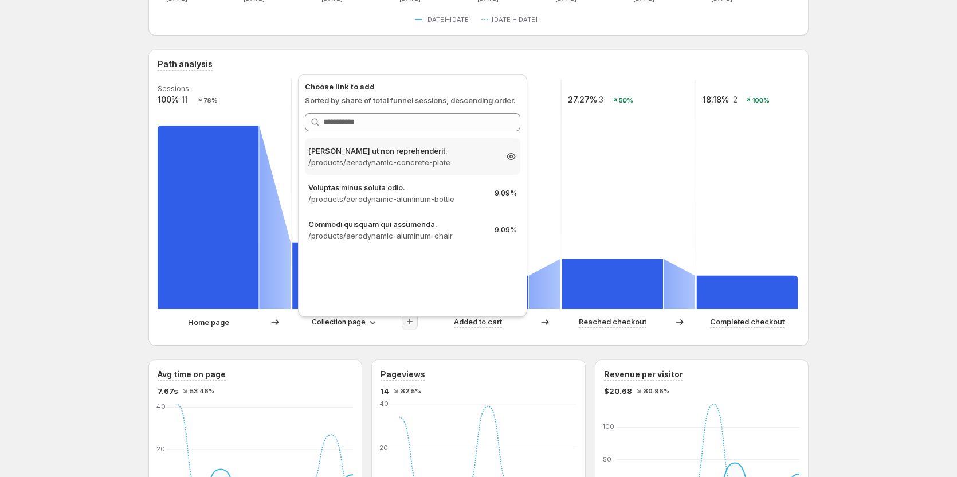
click at [398, 162] on p "/products/aerodynamic-concrete-plate" at bounding box center [402, 161] width 188 height 11
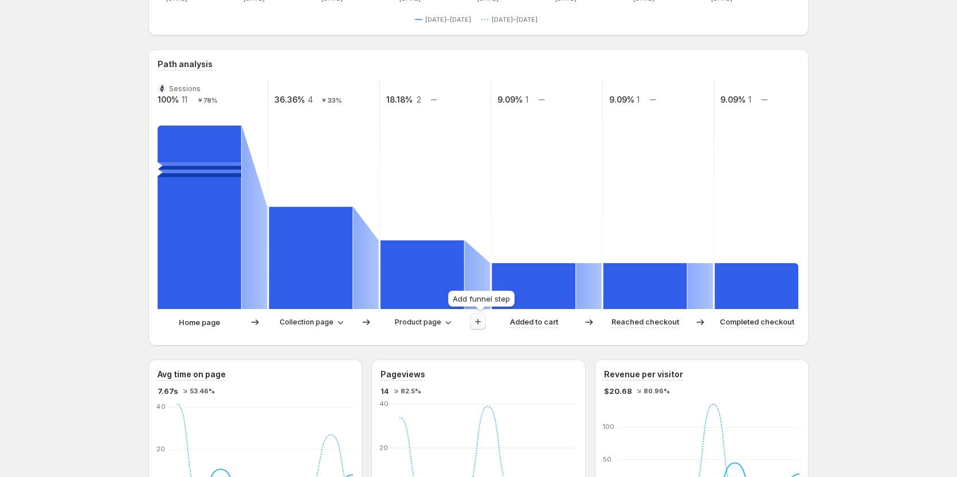
click at [482, 322] on icon "button" at bounding box center [477, 321] width 11 height 11
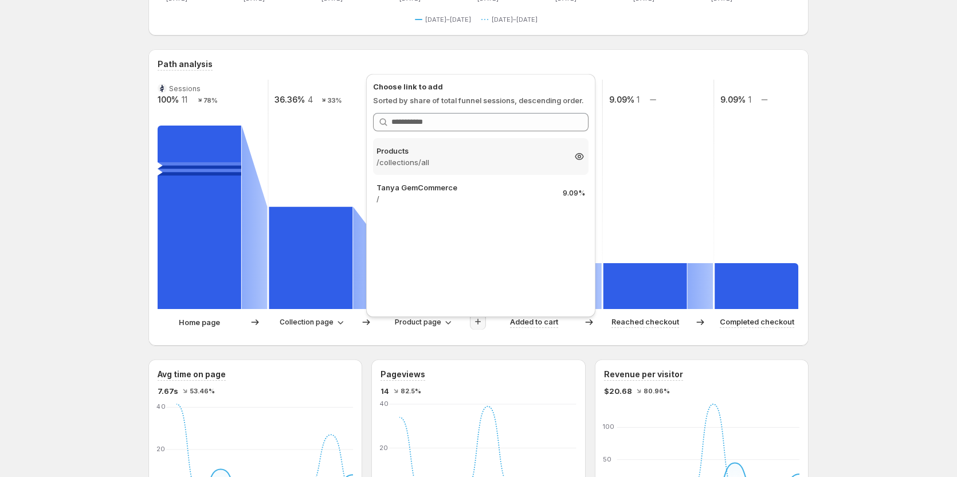
click at [449, 150] on p "Products" at bounding box center [471, 150] width 188 height 11
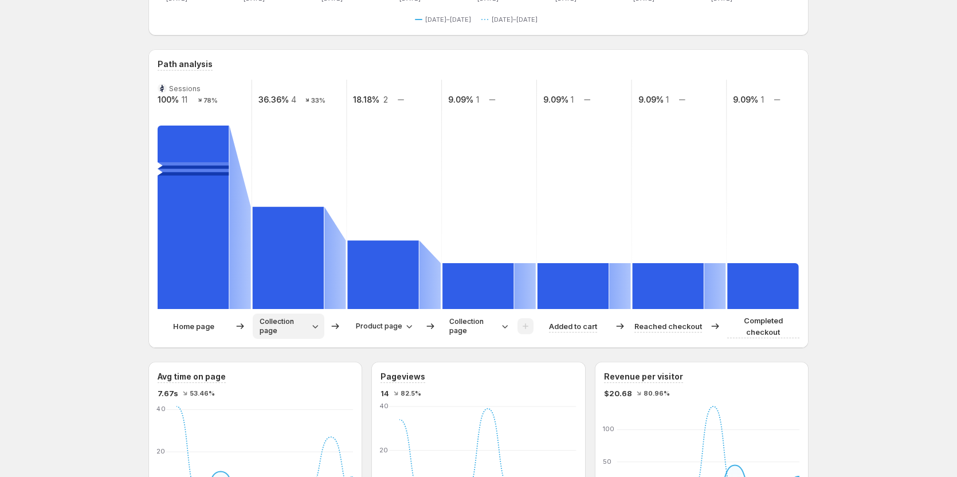
click at [281, 324] on span "Collection page" at bounding box center [284, 326] width 49 height 18
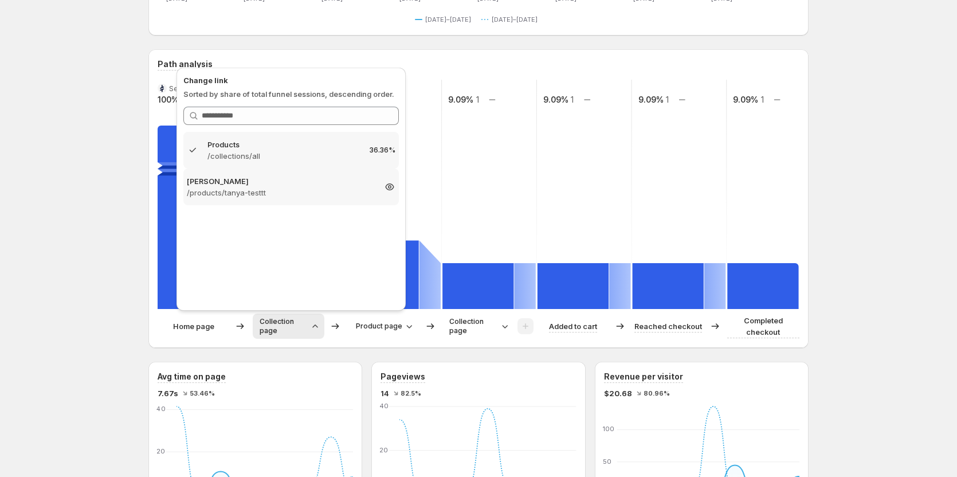
click at [246, 190] on p "/products/tanya-testtt" at bounding box center [281, 192] width 188 height 11
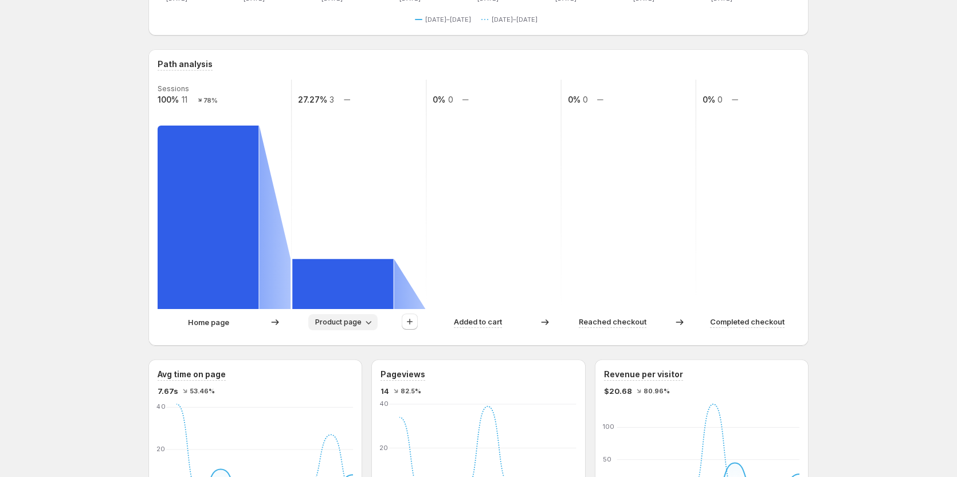
click at [374, 322] on icon "button" at bounding box center [368, 321] width 11 height 11
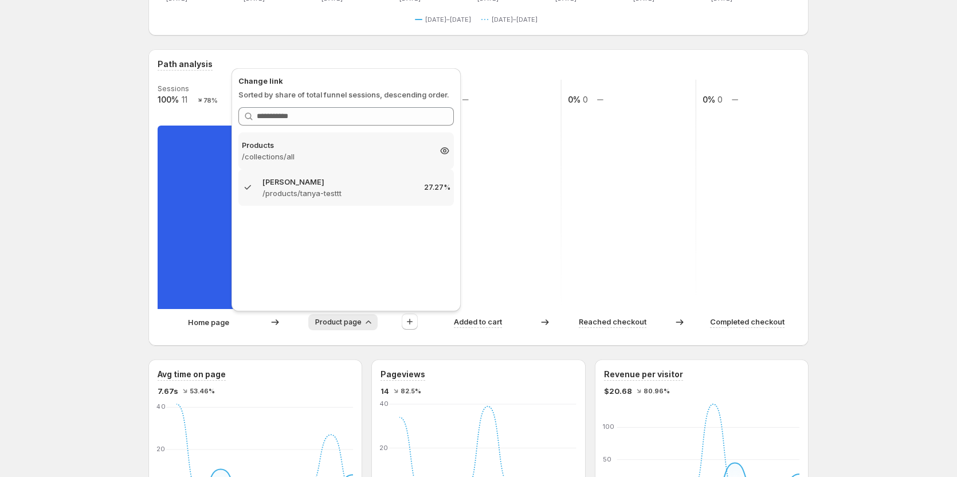
click at [306, 148] on p "Products" at bounding box center [336, 144] width 188 height 11
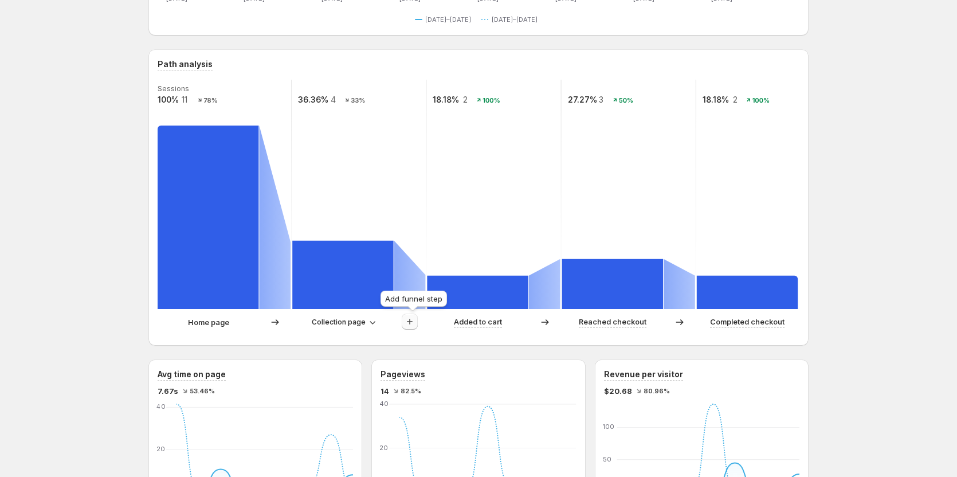
click at [409, 324] on icon "button" at bounding box center [409, 321] width 11 height 11
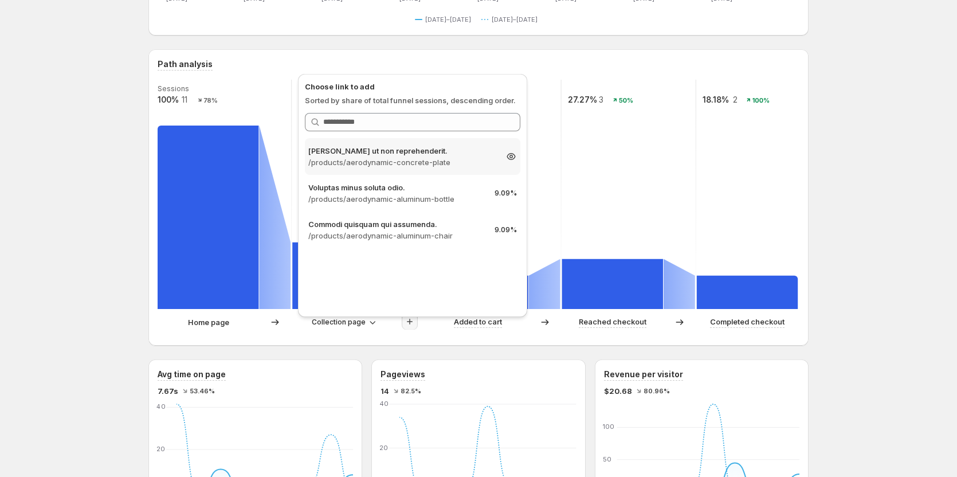
click at [421, 156] on p "[PERSON_NAME] ut non reprehenderit." at bounding box center [402, 150] width 188 height 11
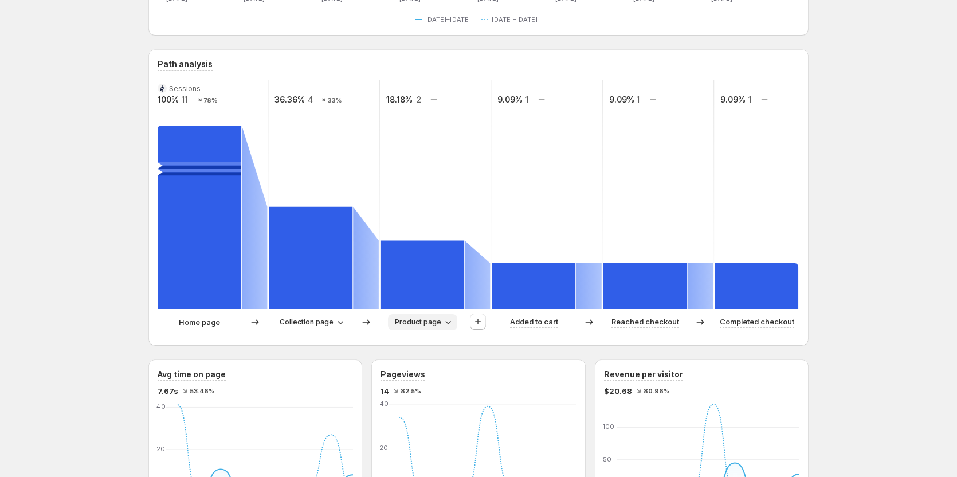
click at [438, 327] on button "Product page" at bounding box center [422, 322] width 69 height 16
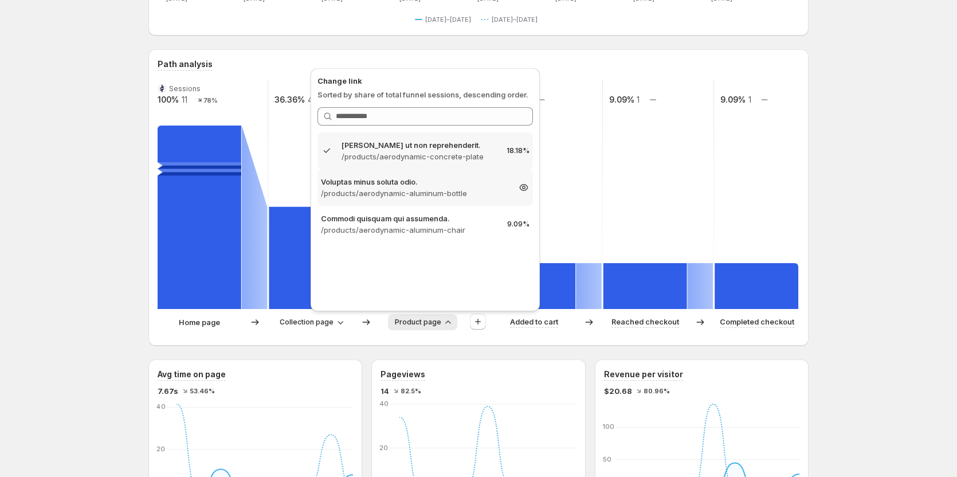
click at [414, 193] on p "/products/aerodynamic-aluminum-bottle" at bounding box center [415, 192] width 188 height 11
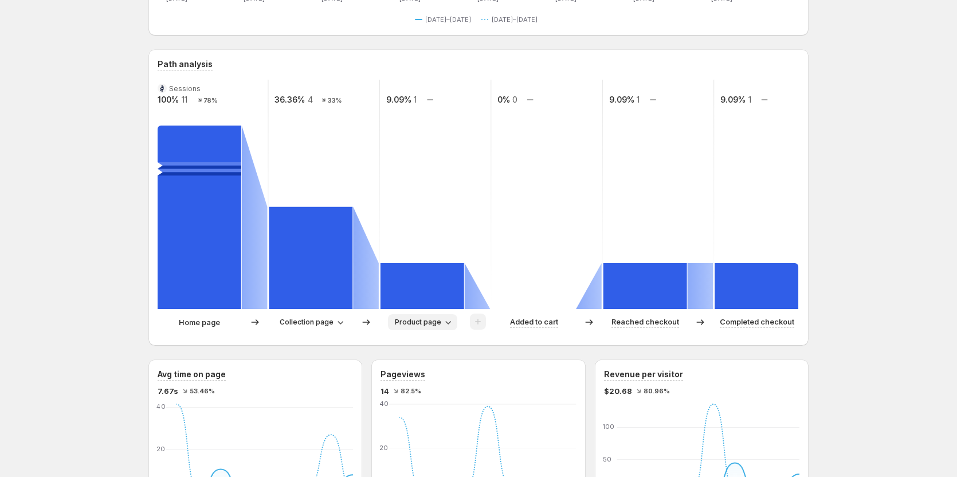
click at [441, 318] on span "Product page" at bounding box center [418, 322] width 46 height 9
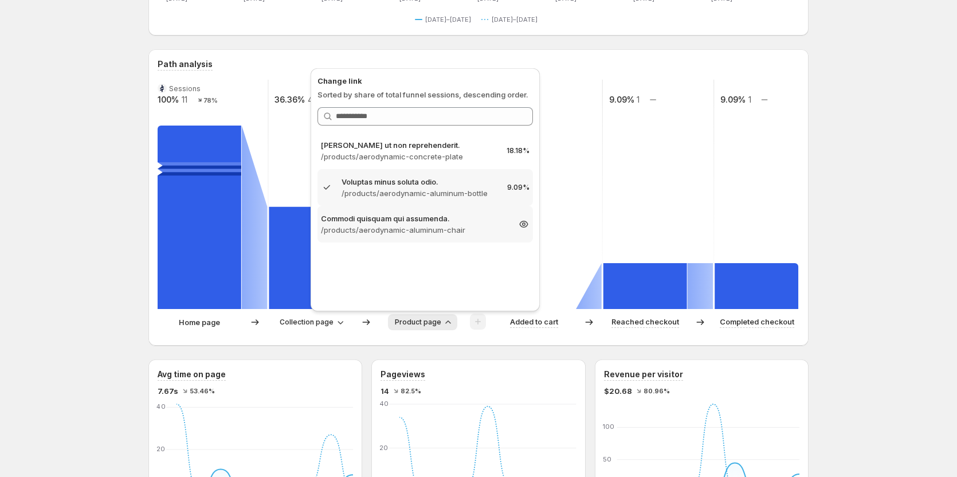
click at [448, 231] on p "/products/aerodynamic-aluminum-chair" at bounding box center [415, 229] width 188 height 11
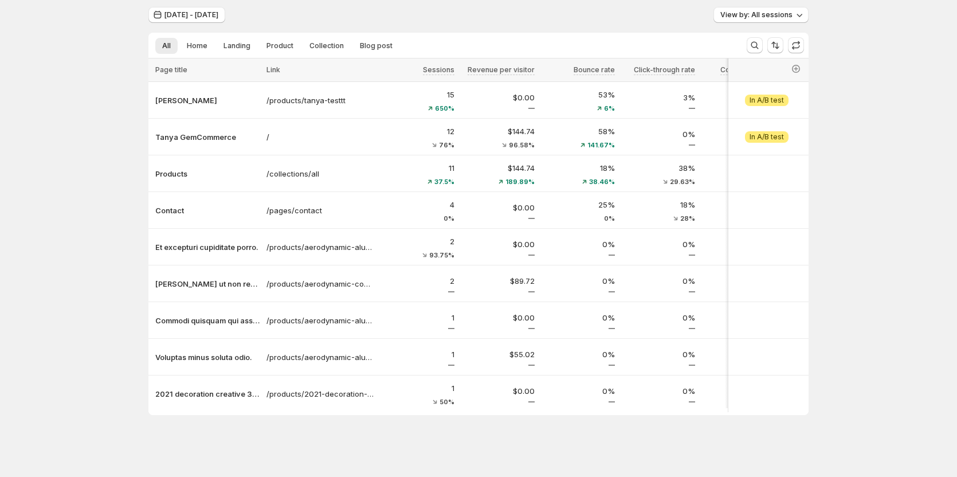
scroll to position [41, 0]
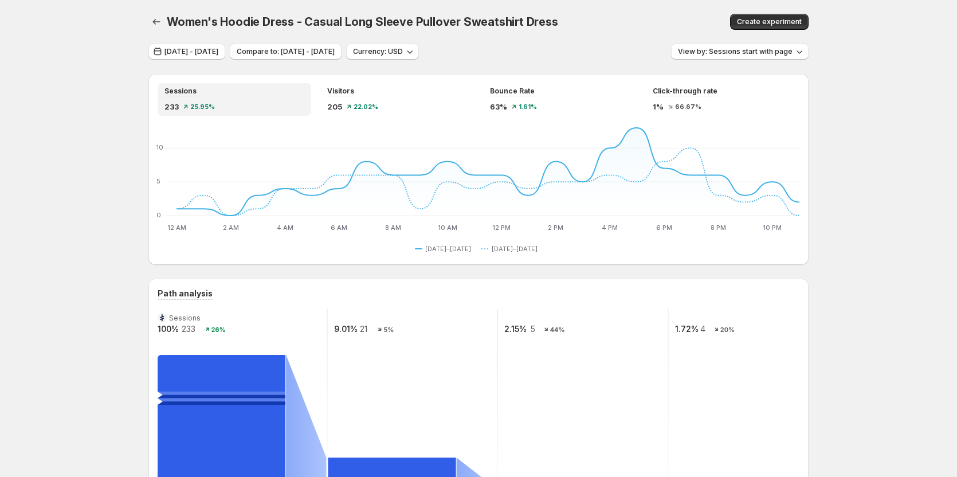
scroll to position [161, 0]
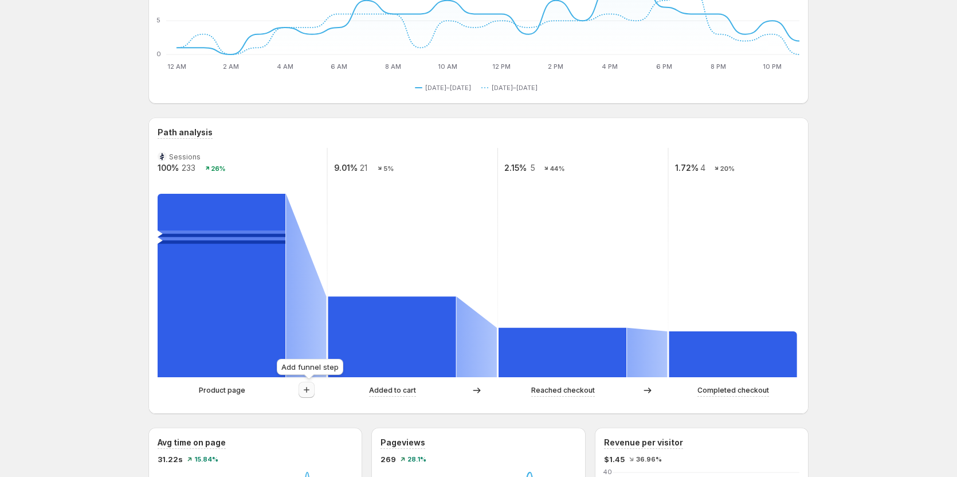
click at [302, 389] on button "button" at bounding box center [307, 390] width 16 height 16
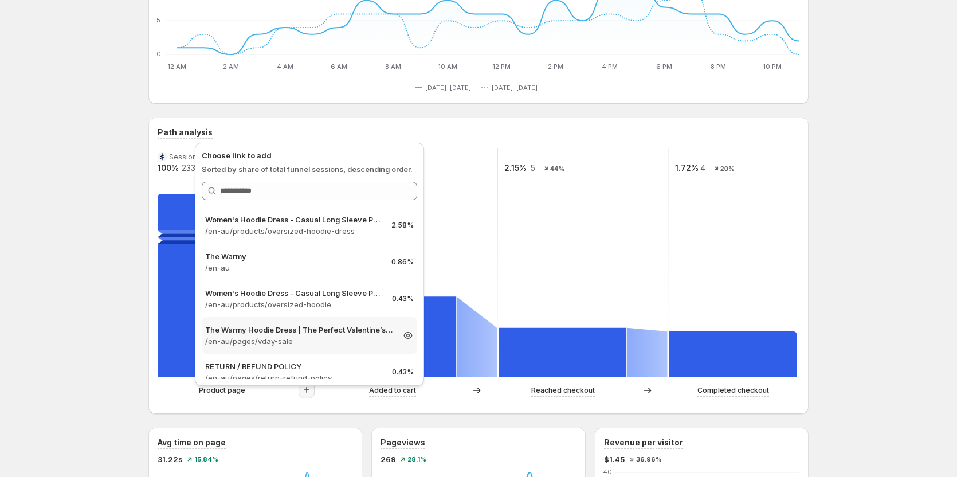
scroll to position [11, 0]
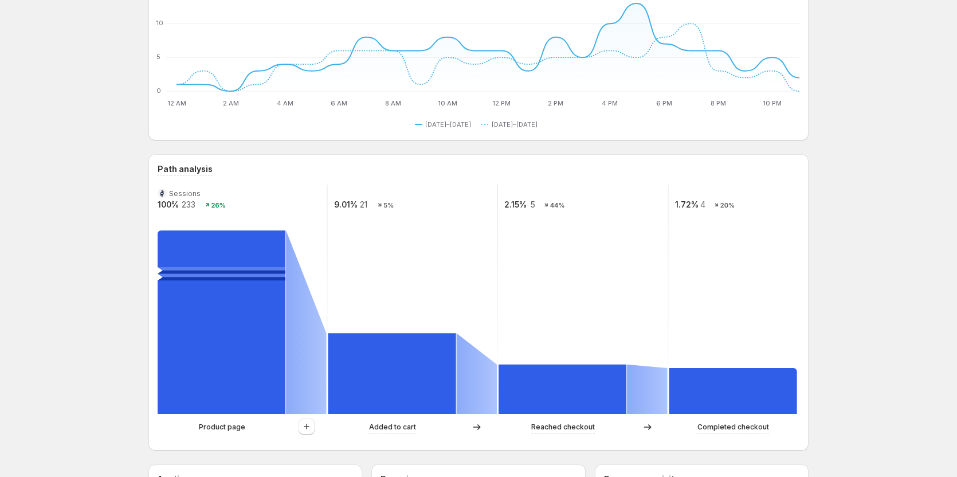
scroll to position [104, 0]
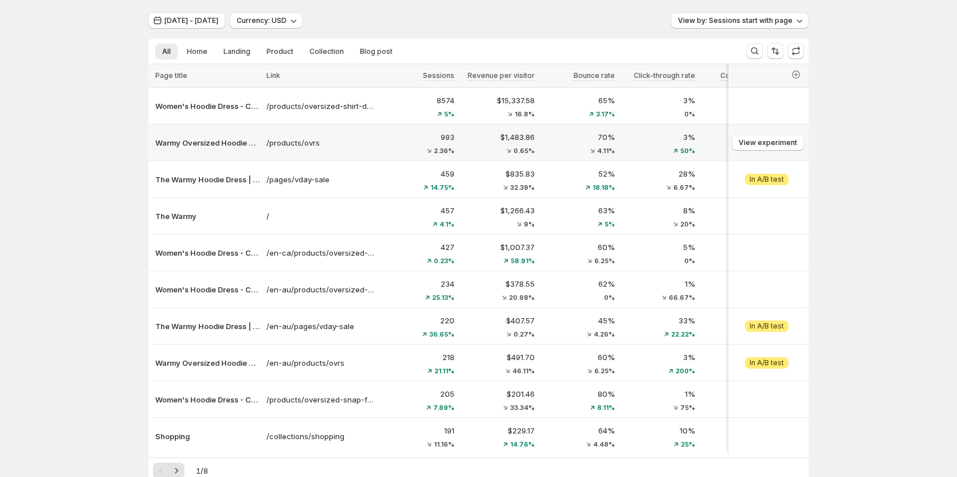
scroll to position [57, 0]
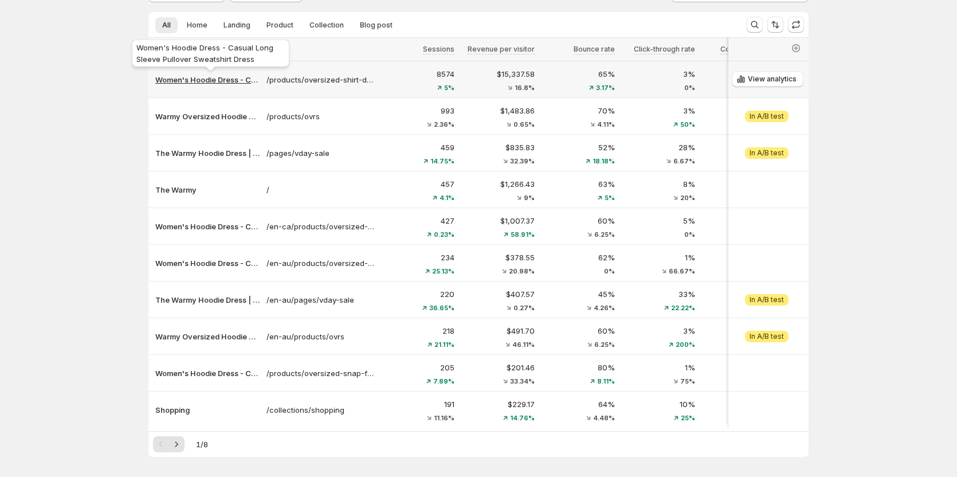
click at [208, 76] on p "Women's Hoodie Dress - Casual Long Sleeve Pullover Sweatshirt Dress" at bounding box center [207, 79] width 104 height 11
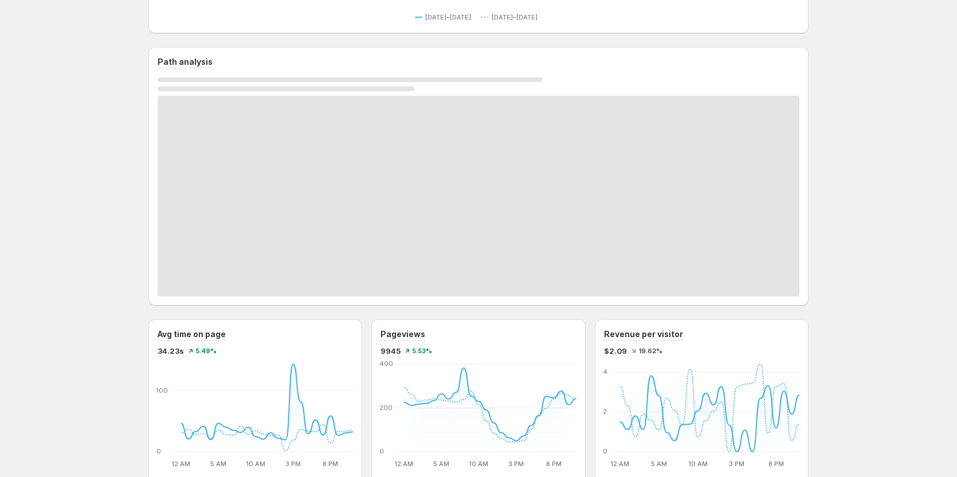
scroll to position [229, 0]
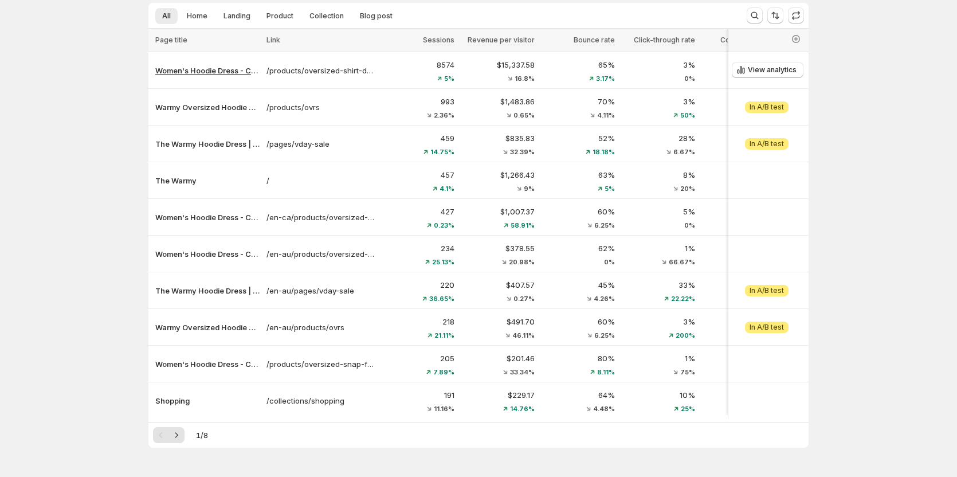
scroll to position [46, 0]
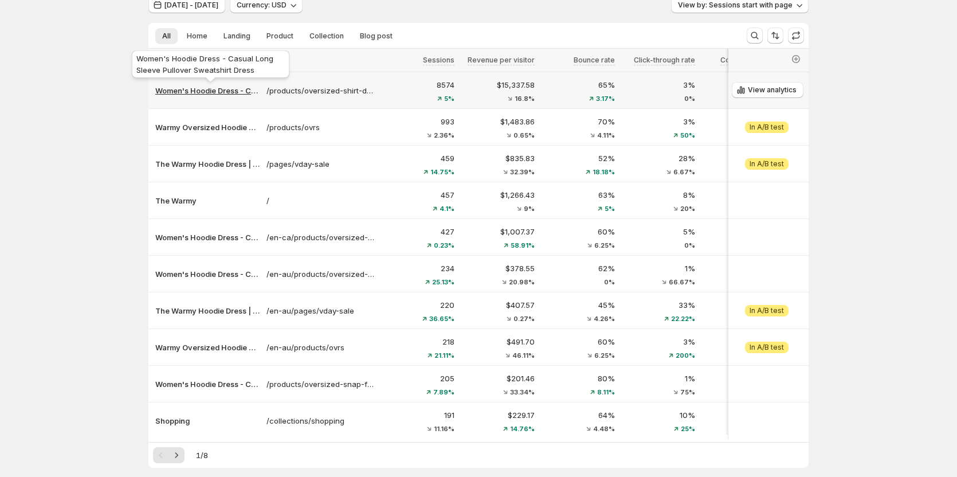
click at [215, 94] on p "Women's Hoodie Dress - Casual Long Sleeve Pullover Sweatshirt Dress" at bounding box center [207, 90] width 104 height 11
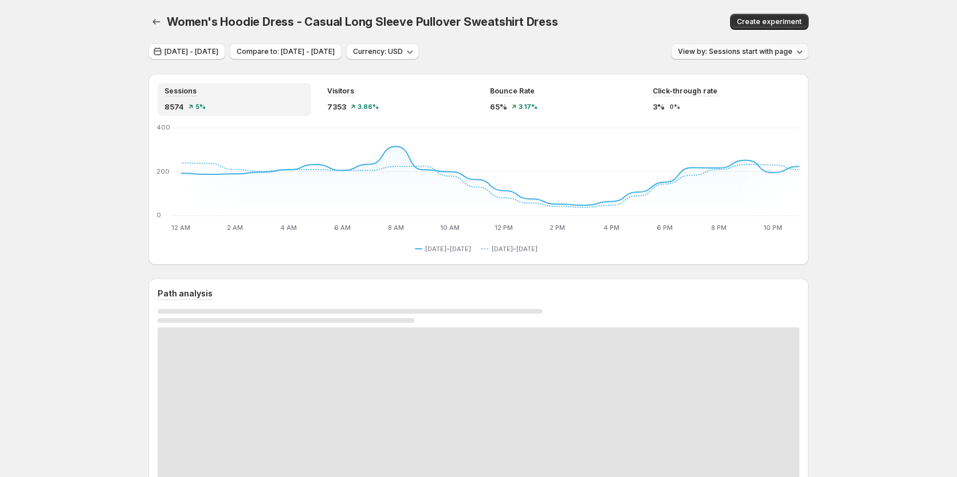
drag, startPoint x: 858, startPoint y: 154, endPoint x: 765, endPoint y: 59, distance: 133.0
click at [765, 59] on button "View by: Sessions start with page" at bounding box center [740, 52] width 138 height 16
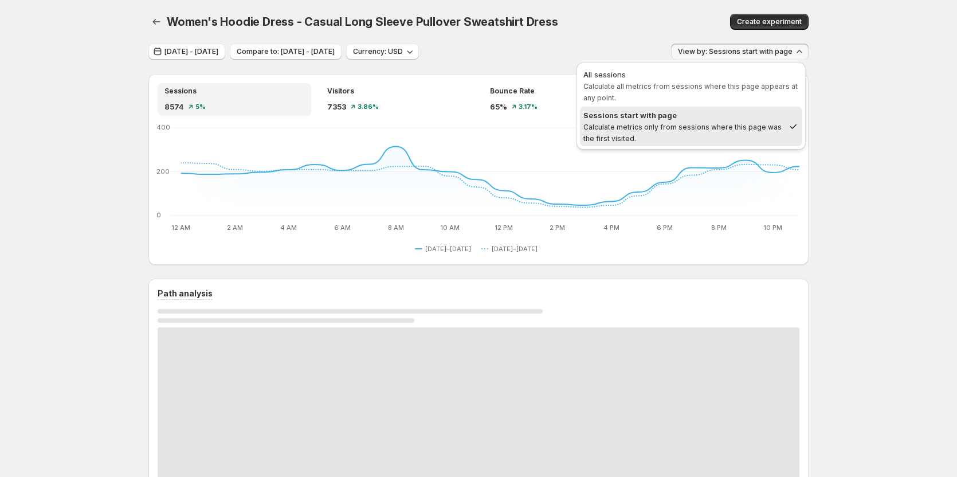
click at [762, 46] on button "View by: Sessions start with page" at bounding box center [740, 52] width 138 height 16
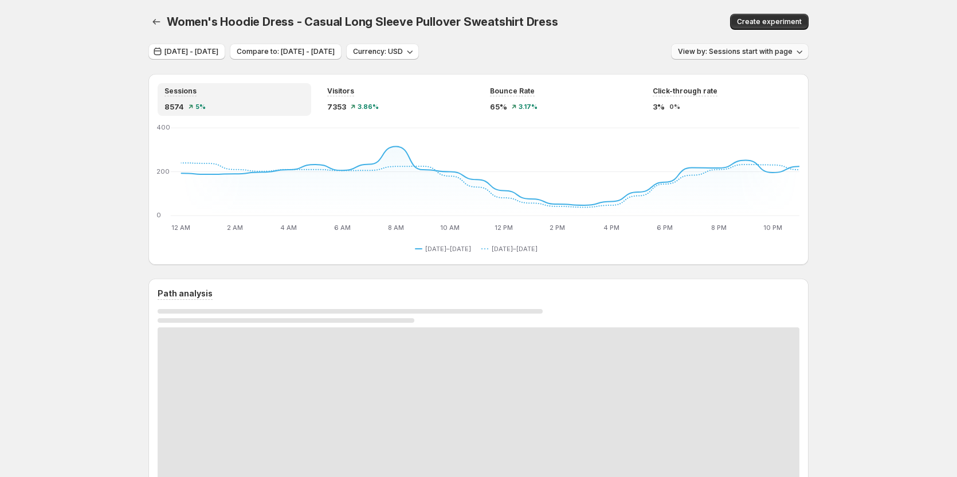
click at [738, 45] on button "View by: Sessions start with page" at bounding box center [740, 52] width 138 height 16
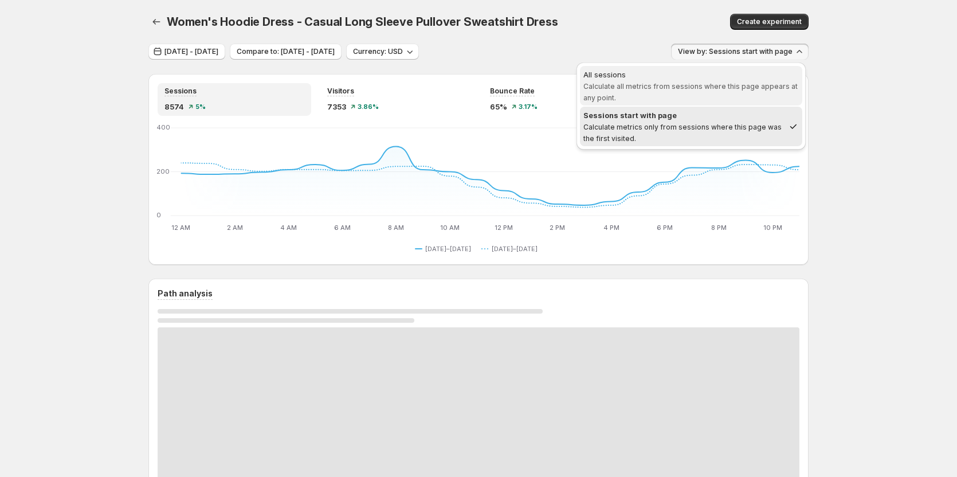
click at [704, 73] on div "All sessions" at bounding box center [692, 74] width 216 height 11
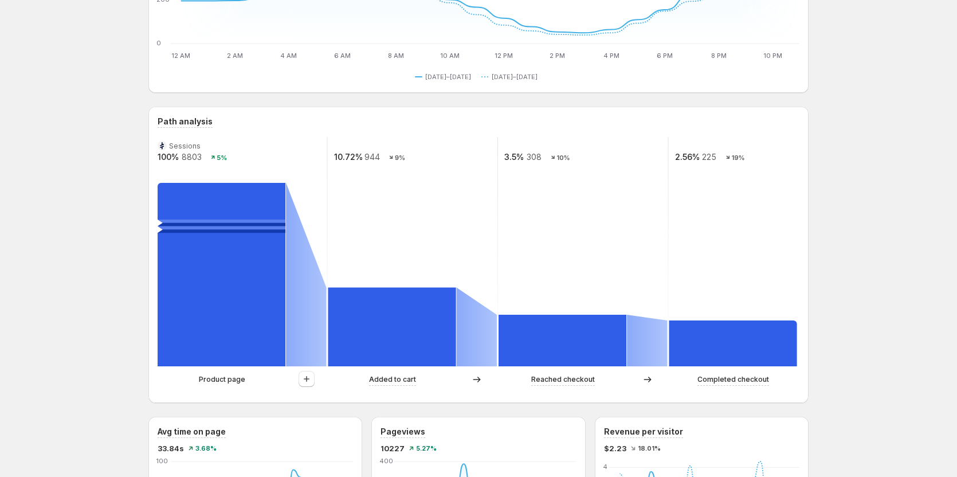
scroll to position [229, 0]
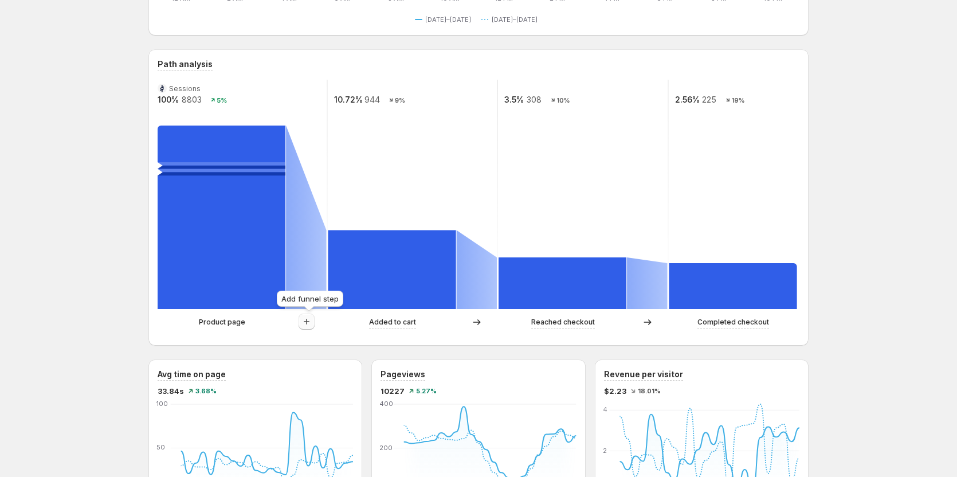
click at [311, 326] on icon "button" at bounding box center [306, 321] width 11 height 11
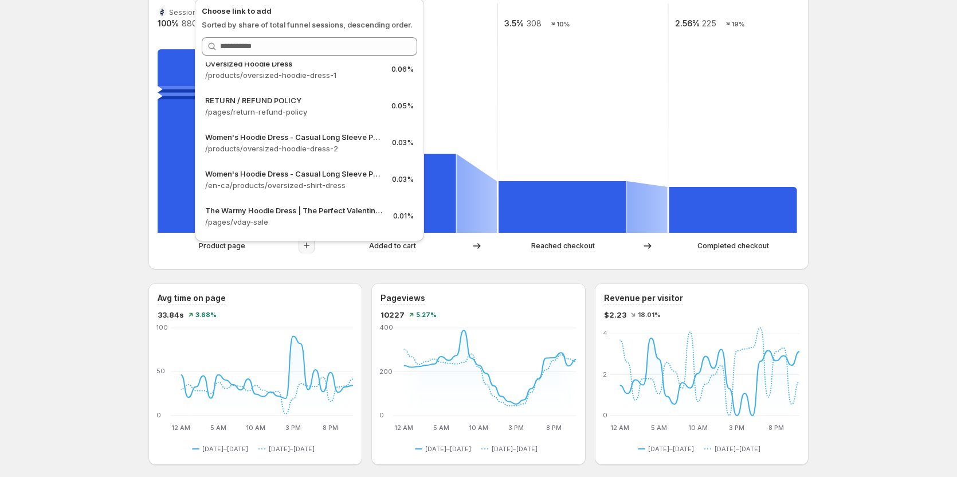
scroll to position [287, 0]
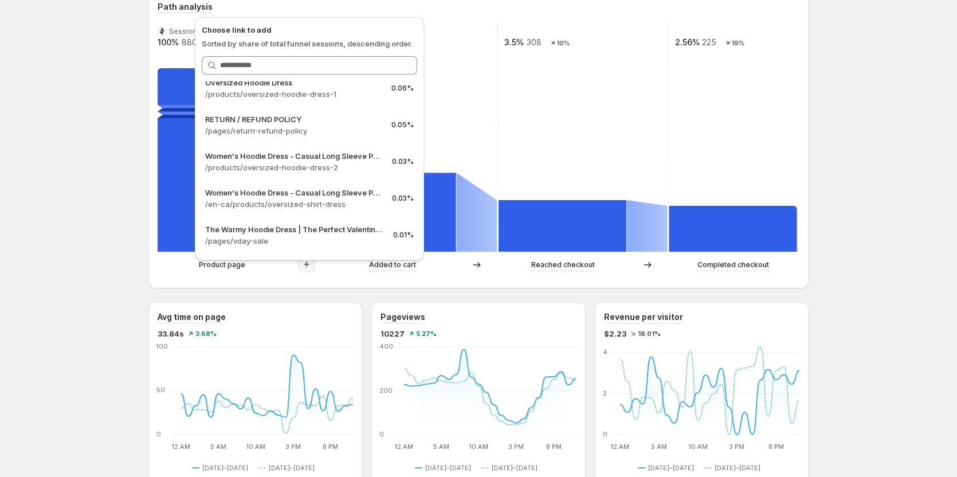
click at [312, 264] on icon "button" at bounding box center [306, 264] width 11 height 11
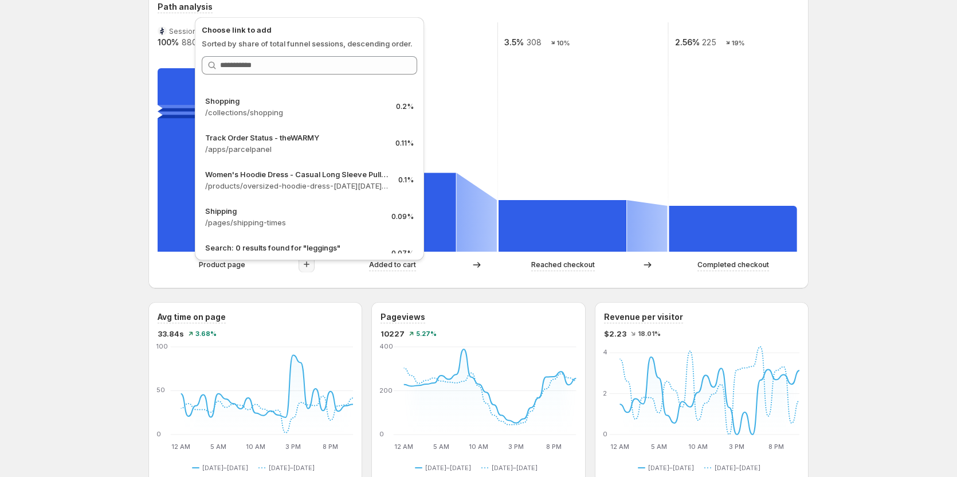
click at [91, 179] on div "Women's Hoodie Dress - Casual Long Sleeve Pullover Sweatshirt Dress. This page …" at bounding box center [478, 413] width 957 height 1400
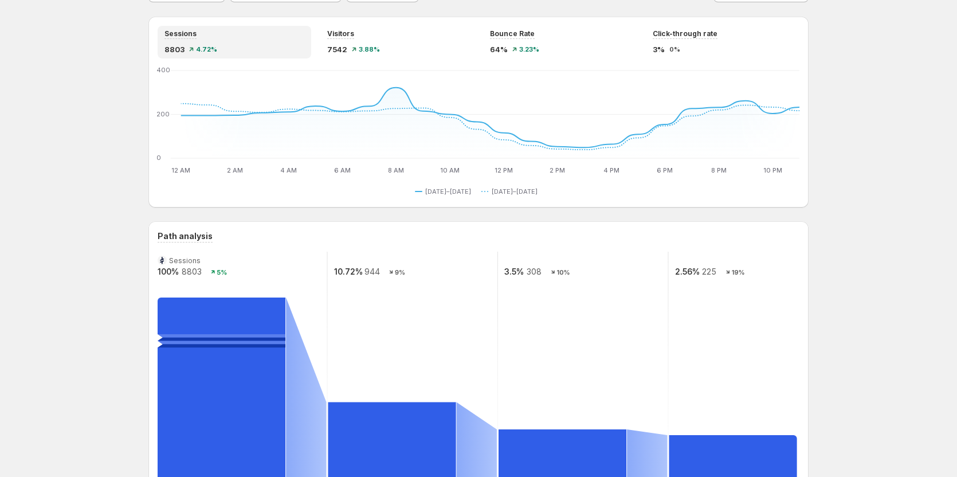
scroll to position [0, 0]
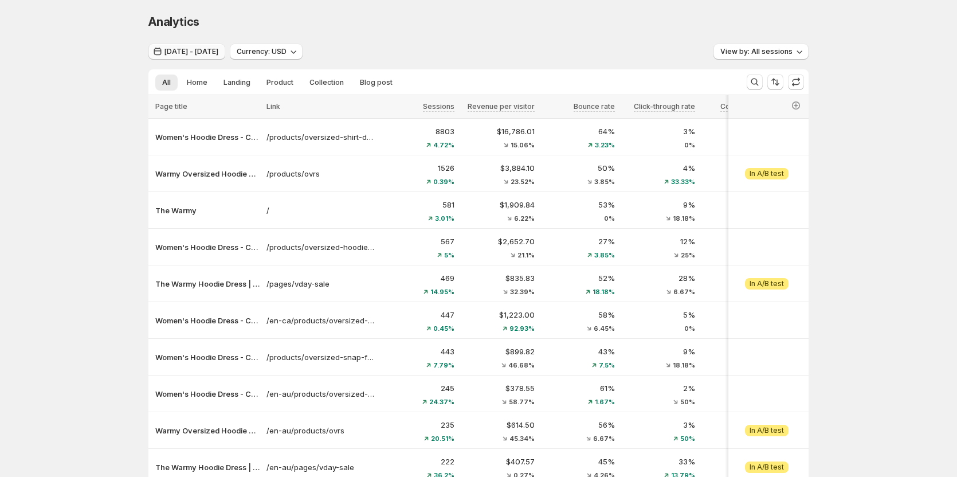
click at [197, 56] on button "Jul 24, 2025 - Jul 25, 2025" at bounding box center [186, 52] width 77 height 16
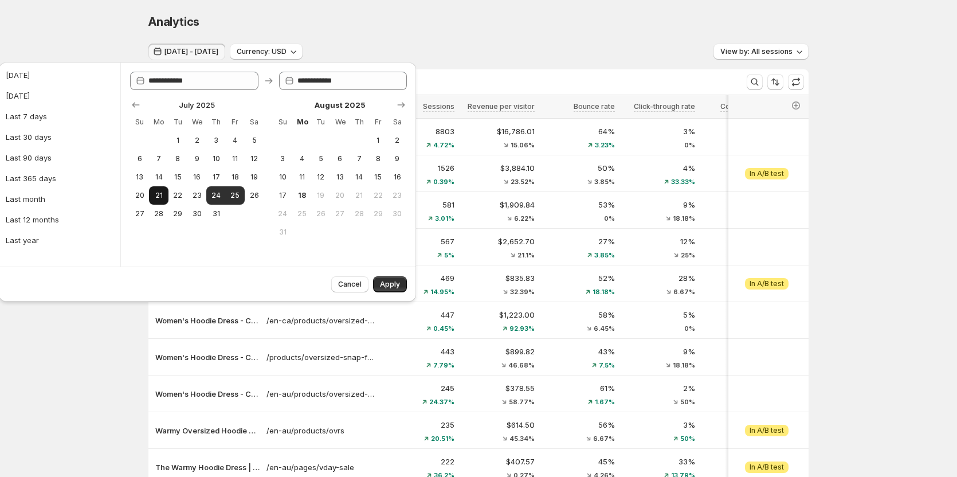
click at [158, 197] on span "21" at bounding box center [159, 195] width 10 height 9
type input "**********"
click at [239, 197] on span "25" at bounding box center [235, 195] width 10 height 9
type input "**********"
click at [389, 281] on span "Apply" at bounding box center [390, 284] width 20 height 9
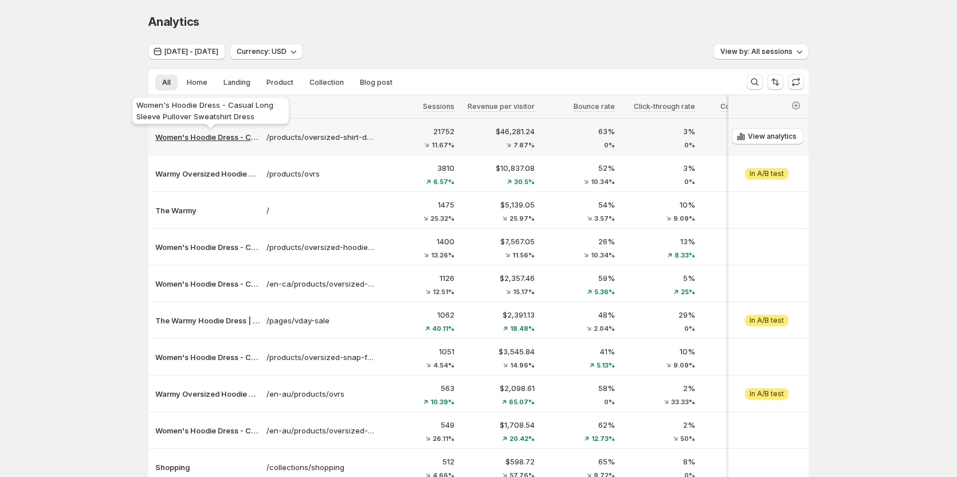
click at [180, 139] on p "Women's Hoodie Dress - Casual Long Sleeve Pullover Sweatshirt Dress" at bounding box center [207, 136] width 104 height 11
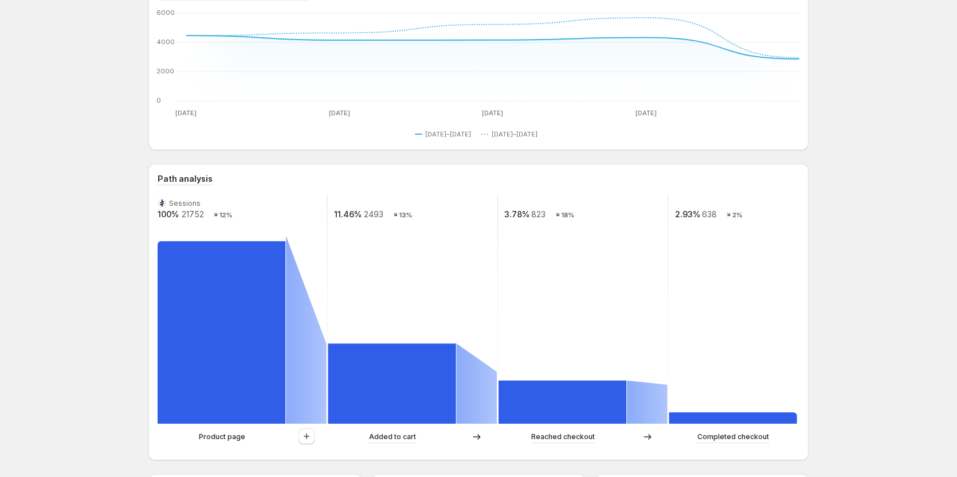
scroll to position [229, 0]
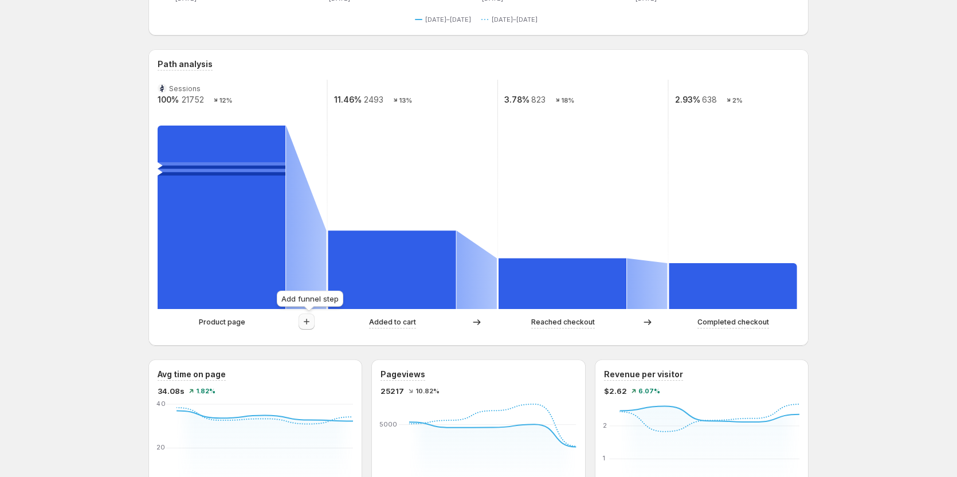
click at [306, 320] on icon "button" at bounding box center [306, 321] width 11 height 11
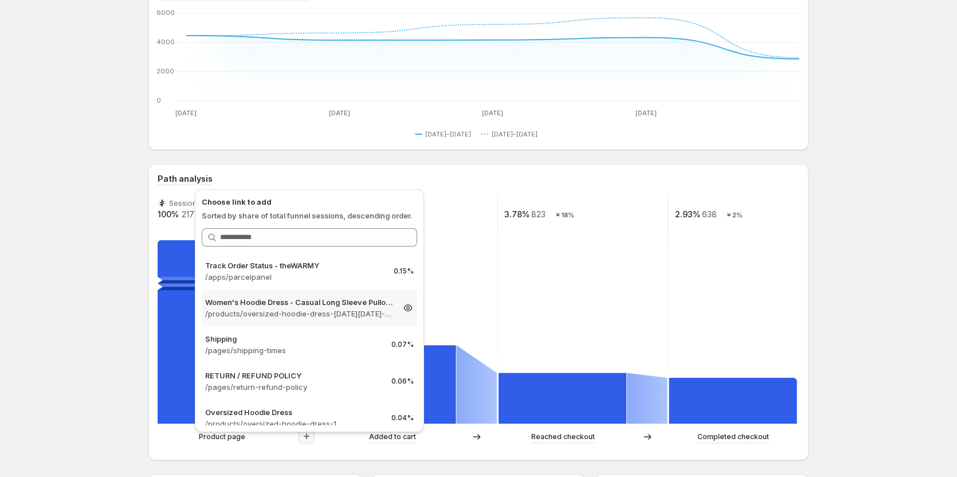
scroll to position [344, 0]
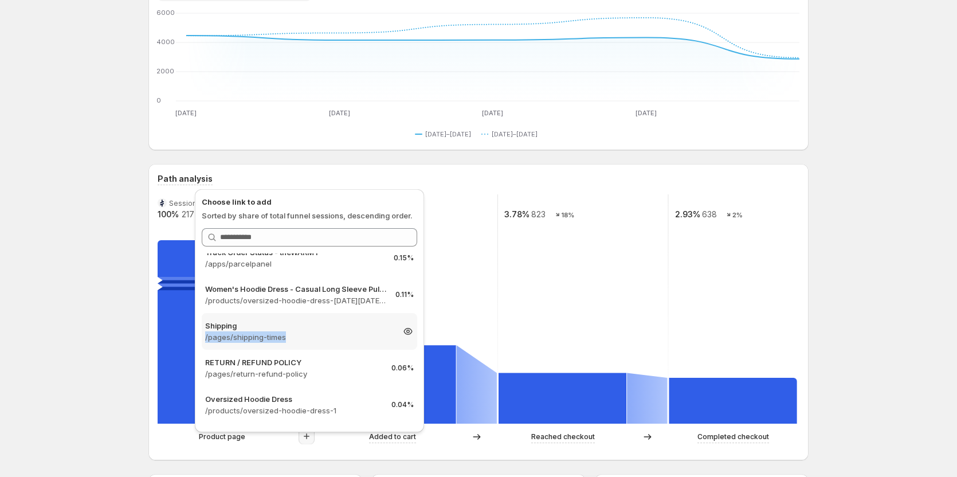
copy p "/pages/shipping-times"
drag, startPoint x: 202, startPoint y: 335, endPoint x: 291, endPoint y: 335, distance: 88.9
click at [291, 335] on div "Shipping /pages/shipping-times 0.07%" at bounding box center [310, 331] width 216 height 37
